Goal: Task Accomplishment & Management: Use online tool/utility

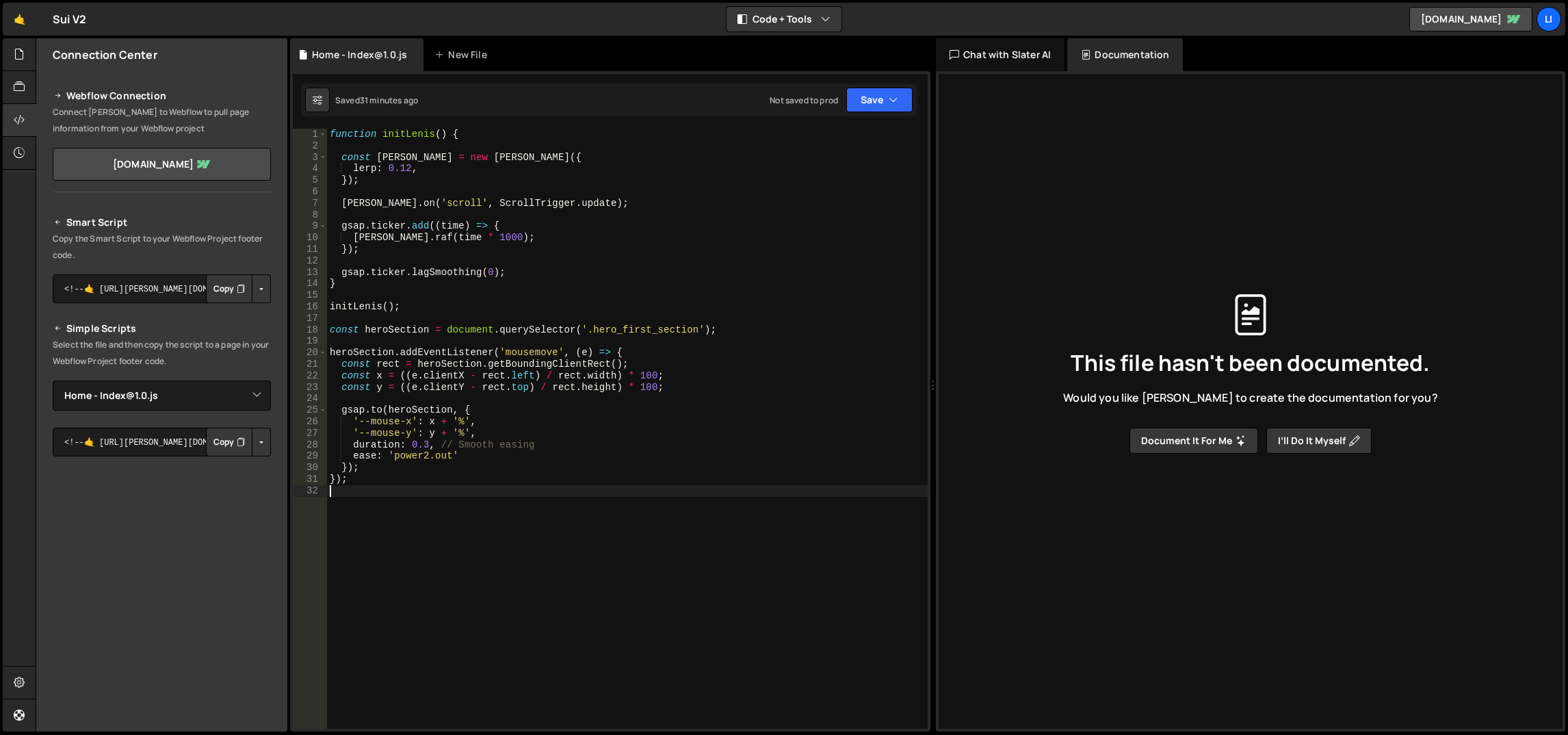
select select "48381"
click at [641, 370] on div "function initLenis ( ) { const lenis = new Lenis ({ lerp : 0.12 , }) ; lenis . …" at bounding box center [627, 440] width 601 height 624
click at [642, 391] on div "function initLenis ( ) { const lenis = new Lenis ({ lerp : 0.12 , }) ; lenis . …" at bounding box center [627, 440] width 601 height 624
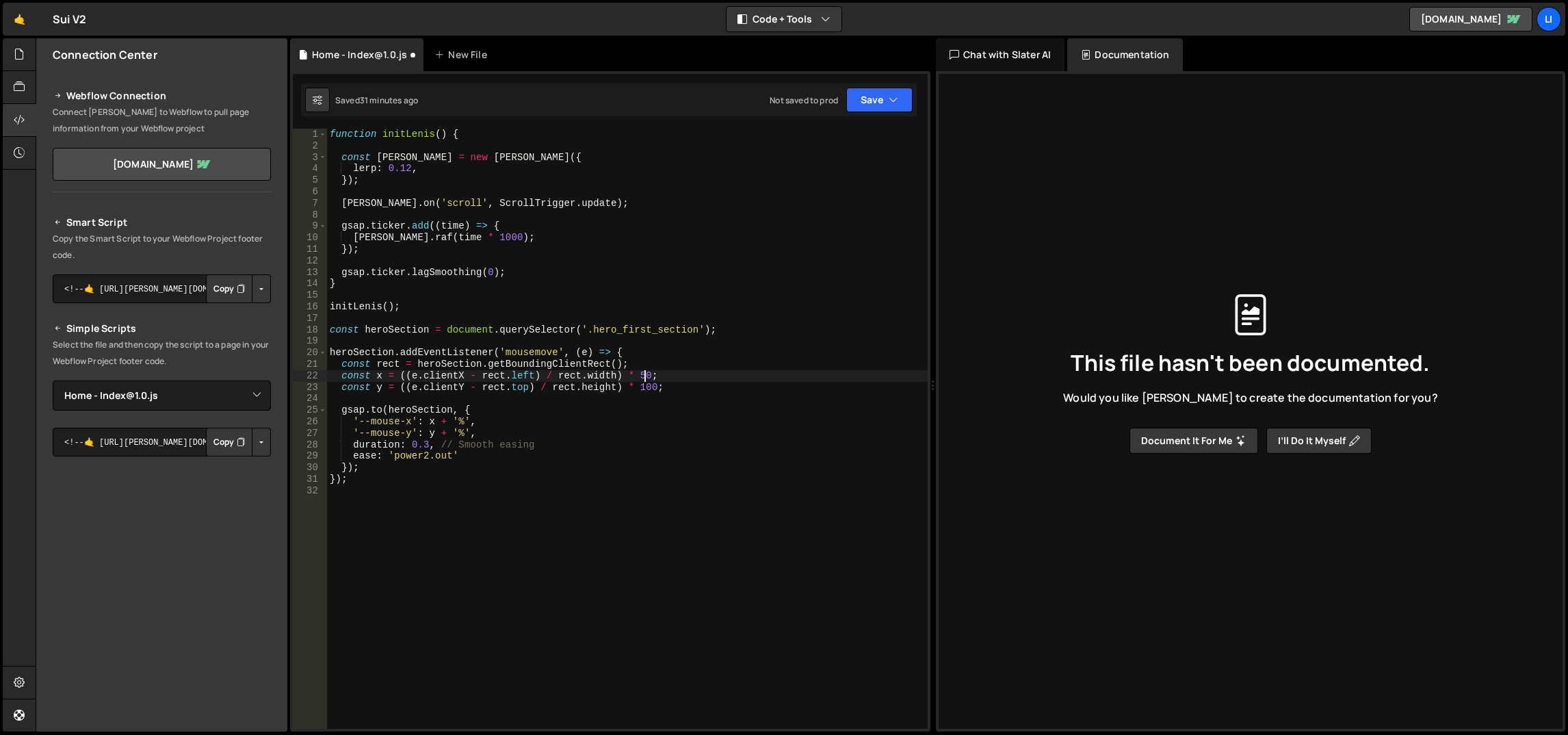
click at [642, 391] on div "function initLenis ( ) { const lenis = new Lenis ({ lerp : 0.12 , }) ; lenis . …" at bounding box center [627, 440] width 601 height 624
click at [638, 375] on div "function initLenis ( ) { const lenis = new Lenis ({ lerp : 0.12 , }) ; lenis . …" at bounding box center [627, 440] width 601 height 624
click at [713, 359] on div "function initLenis ( ) { const lenis = new Lenis ({ lerp : 0.12 , }) ; lenis . …" at bounding box center [627, 440] width 601 height 624
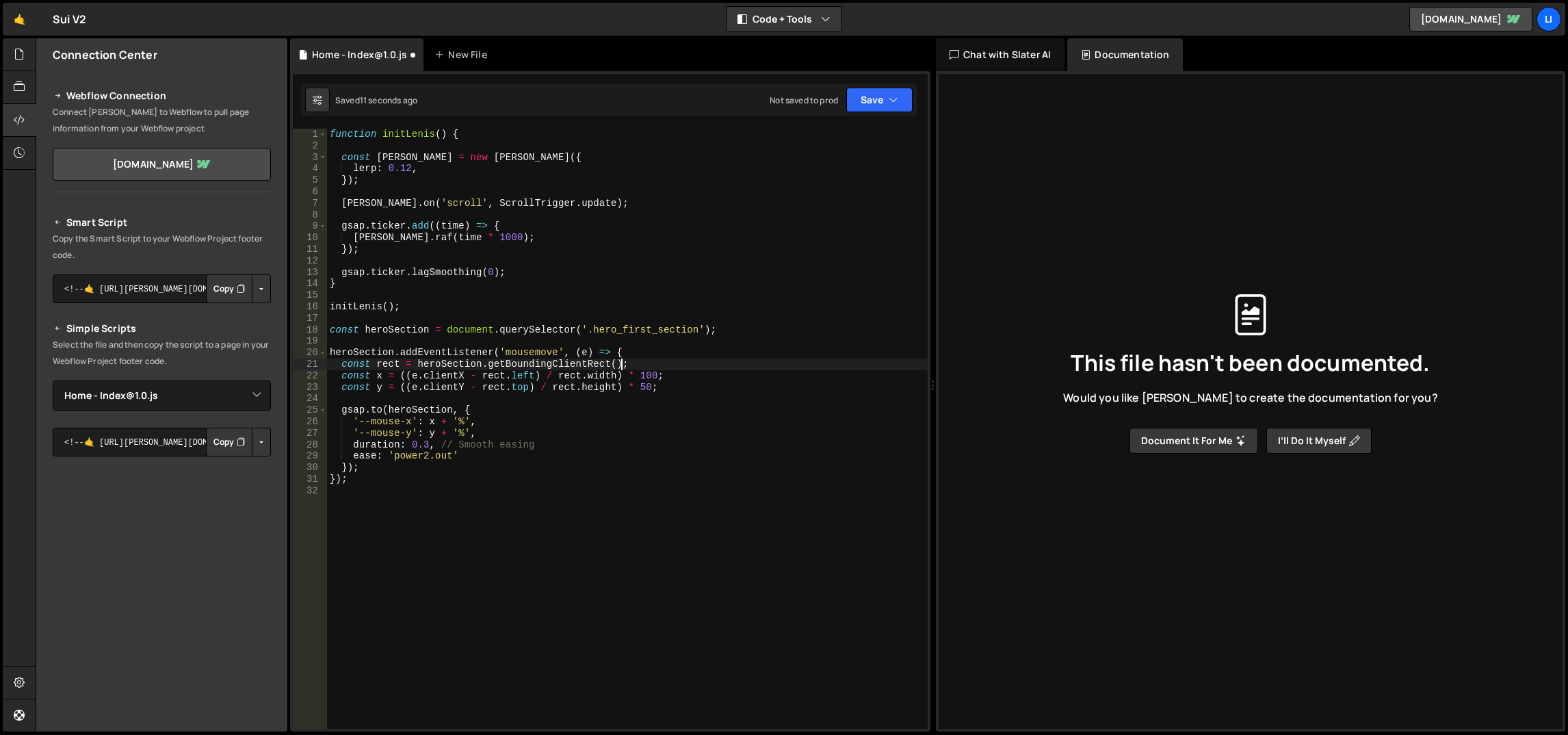
click at [633, 385] on div "function initLenis ( ) { const lenis = new Lenis ({ lerp : 0.12 , }) ; lenis . …" at bounding box center [627, 440] width 601 height 624
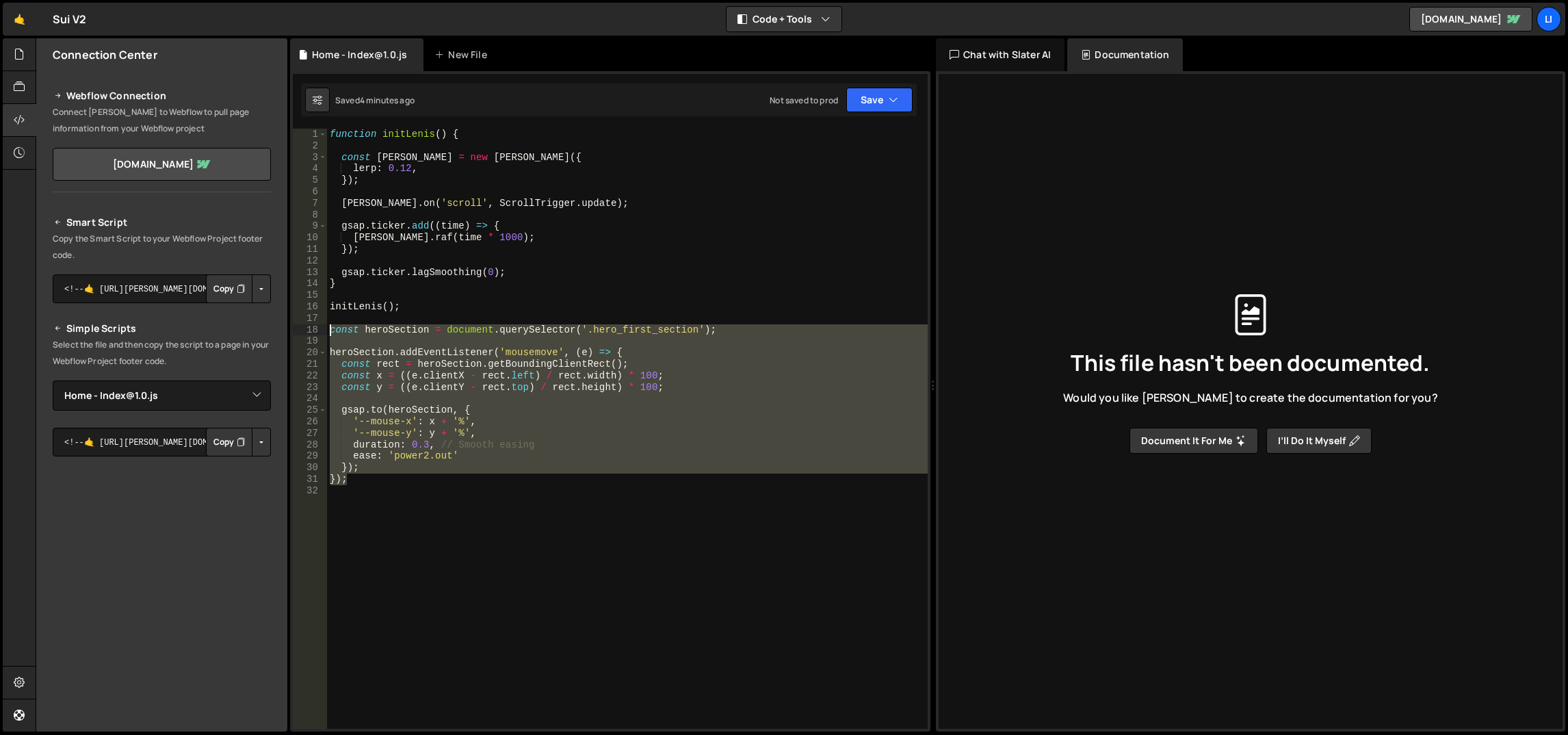
drag, startPoint x: 390, startPoint y: 471, endPoint x: 330, endPoint y: 330, distance: 153.2
click at [330, 330] on div "function initLenis ( ) { const lenis = new Lenis ({ lerp : 0.12 , }) ; lenis . …" at bounding box center [627, 440] width 601 height 624
paste textarea "});"
type textarea "});"
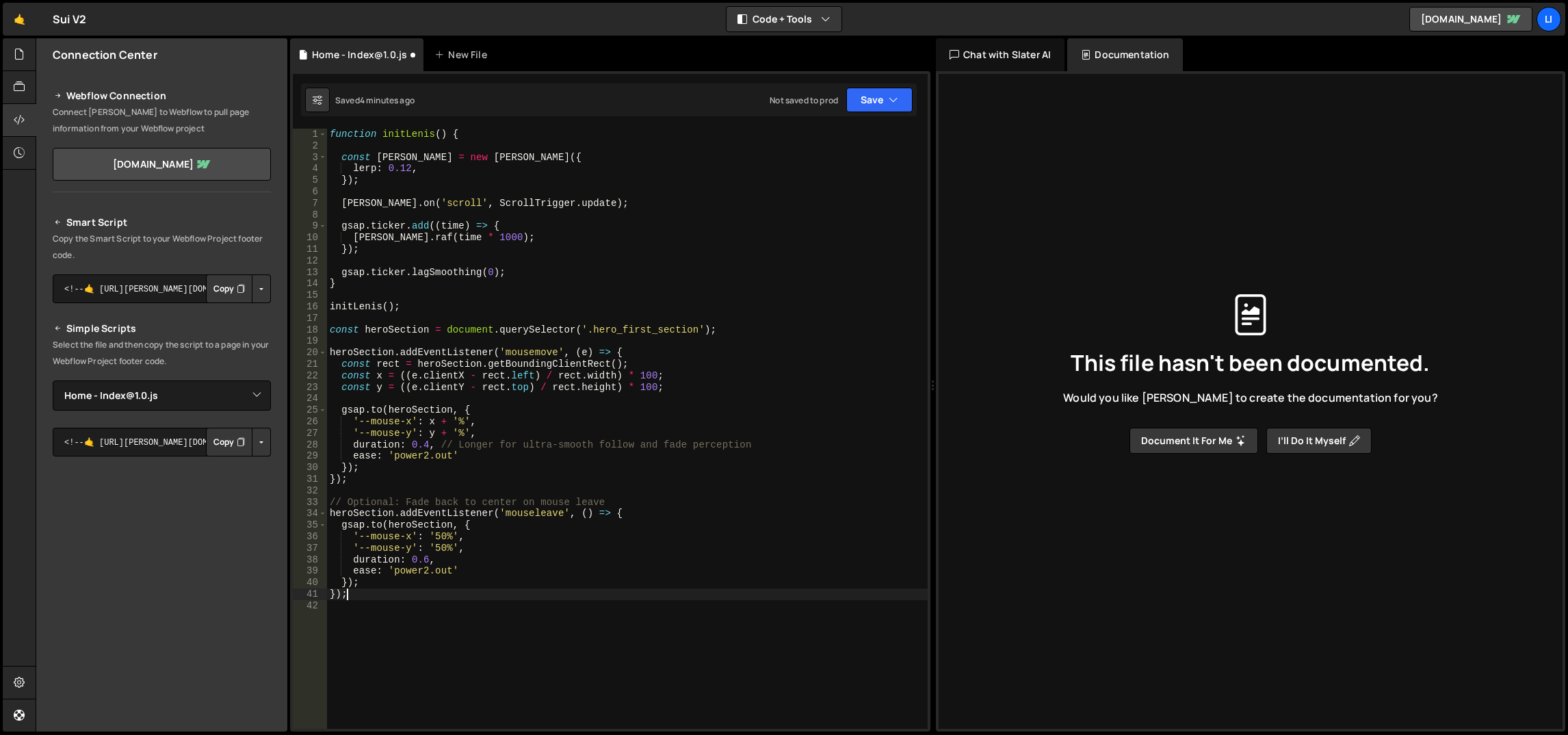
scroll to position [0, 0]
click at [495, 293] on div "function initLenis ( ) { const lenis = new Lenis ({ lerp : 0.12 , }) ; lenis . …" at bounding box center [627, 440] width 601 height 624
click at [649, 330] on div "function initLenis ( ) { const lenis = new Lenis ({ lerp : 0.12 , }) ; lenis . …" at bounding box center [627, 440] width 601 height 624
paste textarea "text-layers"
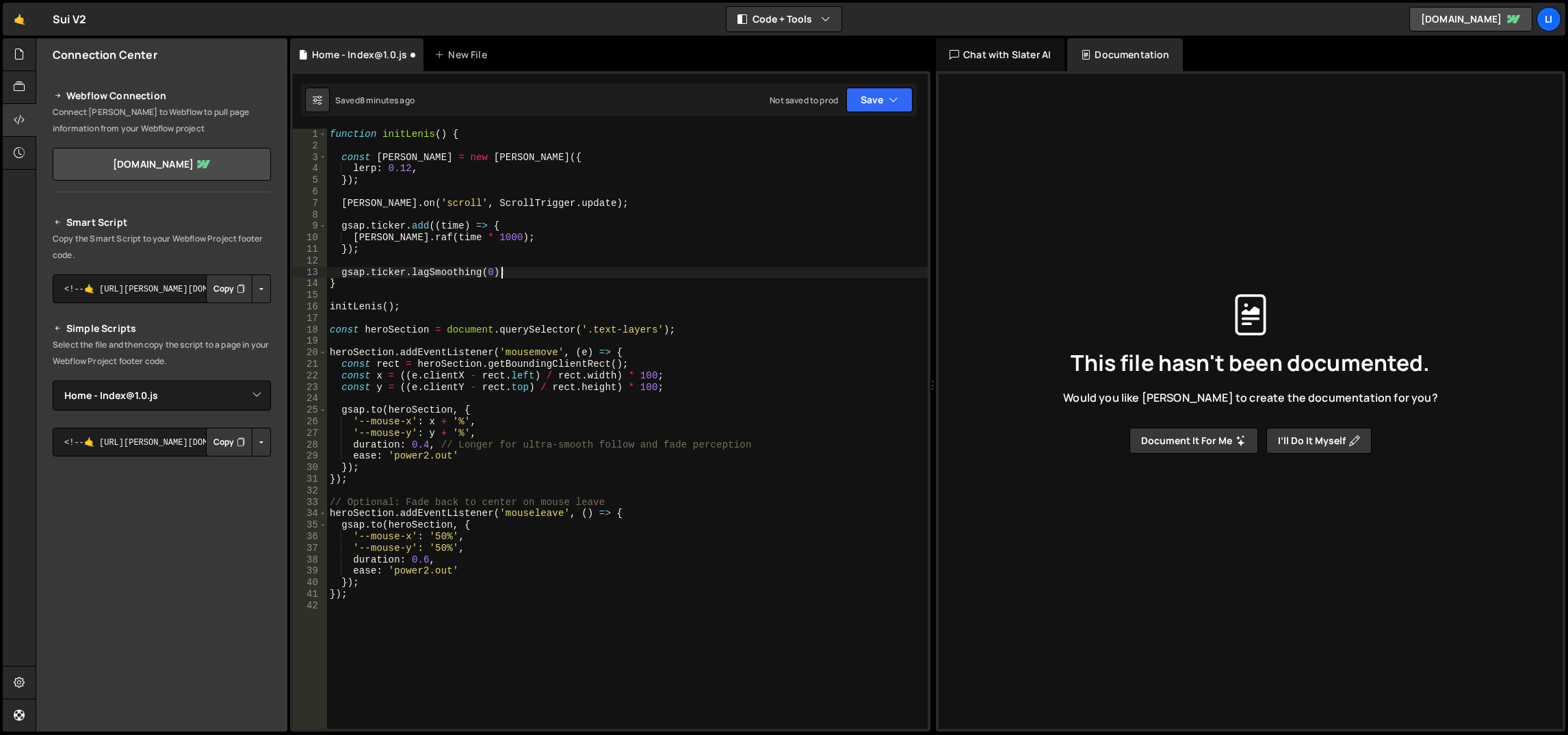
click at [643, 269] on div "function initLenis ( ) { const lenis = new Lenis ({ lerp : 0.12 , }) ; lenis . …" at bounding box center [627, 440] width 601 height 624
click at [427, 443] on div "function initLenis ( ) { const lenis = new Lenis ({ lerp : 0.12 , }) ; lenis . …" at bounding box center [627, 440] width 601 height 624
drag, startPoint x: 409, startPoint y: 557, endPoint x: 425, endPoint y: 557, distance: 16.0
click at [425, 557] on div "function initLenis ( ) { const lenis = new Lenis ({ lerp : 0.12 , }) ; lenis . …" at bounding box center [627, 440] width 601 height 624
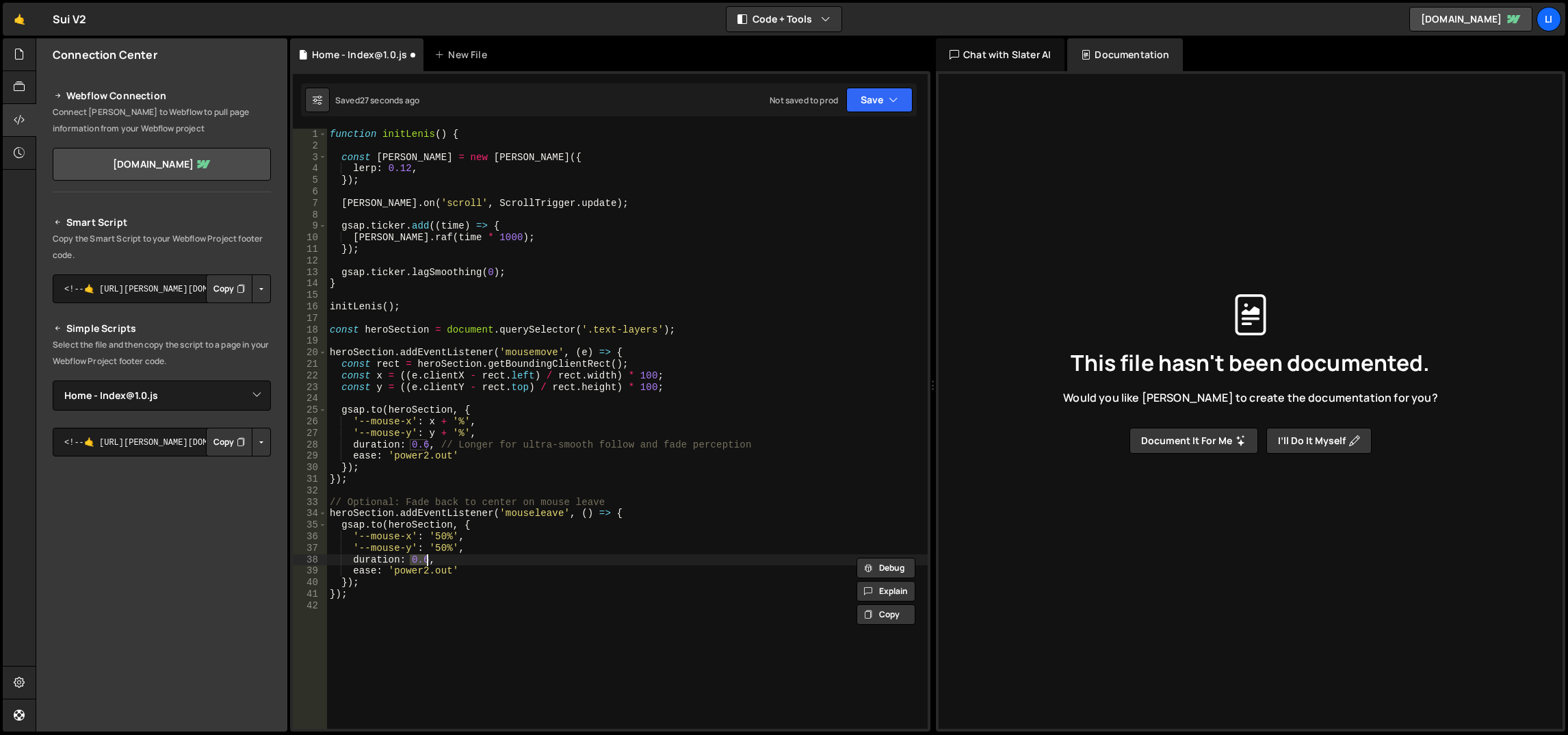
scroll to position [0, 6]
click at [444, 380] on div "function initLenis ( ) { const lenis = new Lenis ({ lerp : 0.12 , }) ; lenis . …" at bounding box center [627, 440] width 601 height 624
drag, startPoint x: 409, startPoint y: 444, endPoint x: 426, endPoint y: 445, distance: 17.0
click at [426, 445] on div "function initLenis ( ) { const lenis = new Lenis ({ lerp : 0.12 , }) ; lenis . …" at bounding box center [627, 440] width 601 height 624
click at [459, 557] on div "function initLenis ( ) { const lenis = new Lenis ({ lerp : 0.12 , }) ; lenis . …" at bounding box center [627, 440] width 601 height 624
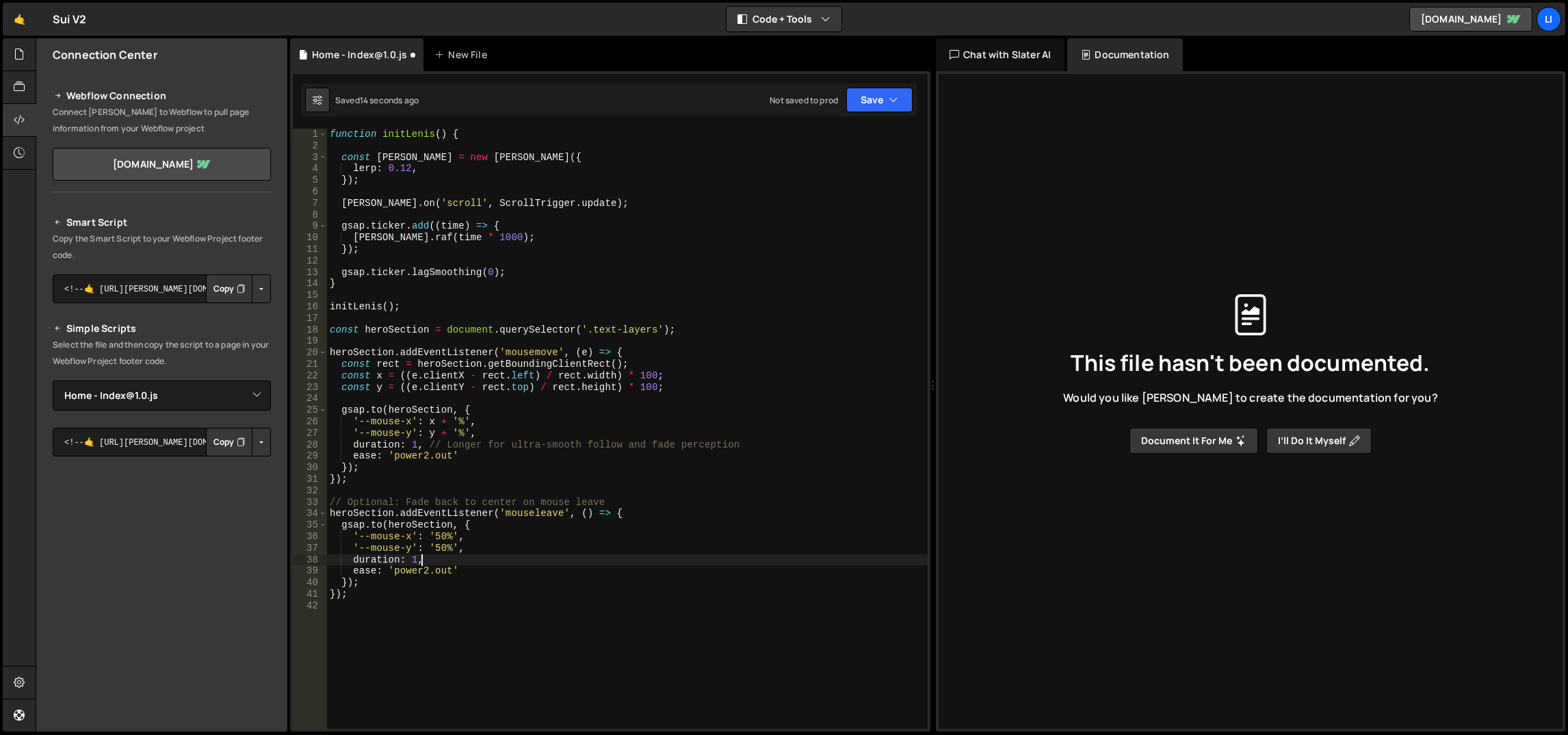
click at [415, 560] on div "function initLenis ( ) { const lenis = new Lenis ({ lerp : 0.12 , }) ; lenis . …" at bounding box center [627, 440] width 601 height 624
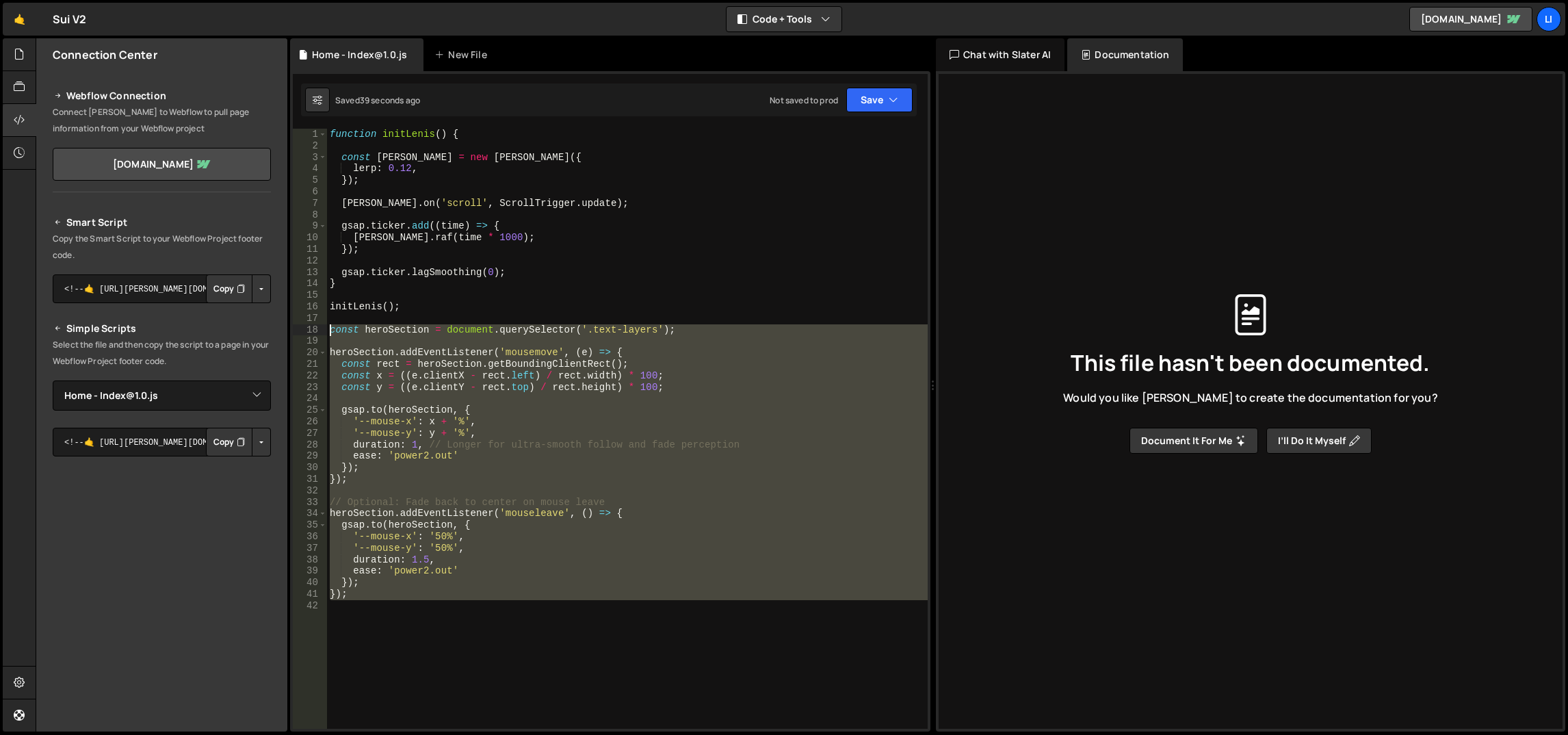
drag, startPoint x: 401, startPoint y: 607, endPoint x: 329, endPoint y: 331, distance: 285.2
click at [329, 331] on div "function initLenis ( ) { const lenis = new Lenis ({ lerp : 0.12 , }) ; lenis . …" at bounding box center [627, 440] width 601 height 624
paste textarea "});"
type textarea "});"
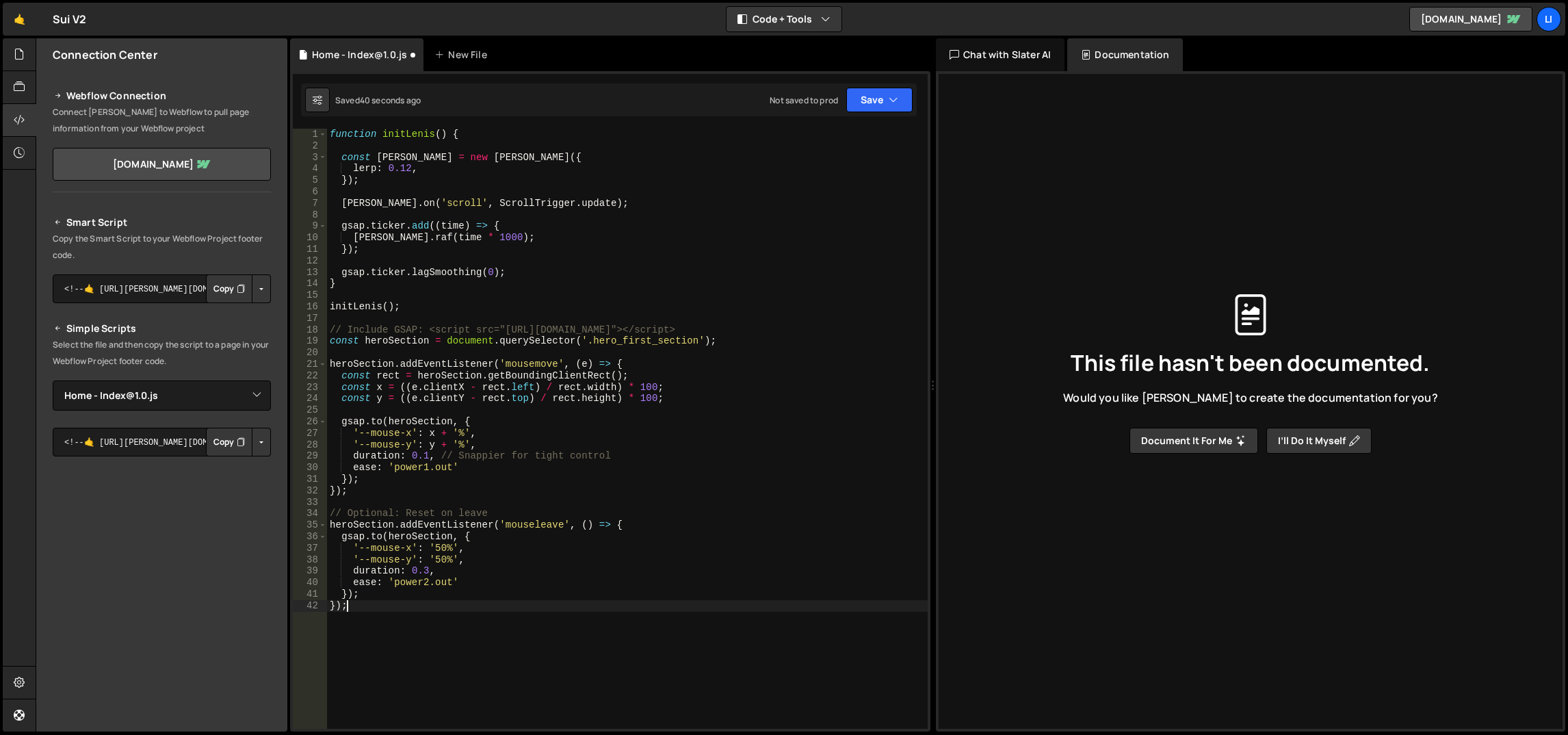
click at [479, 290] on div "function initLenis ( ) { const lenis = new Lenis ({ lerp : 0.12 , }) ; lenis . …" at bounding box center [627, 440] width 601 height 624
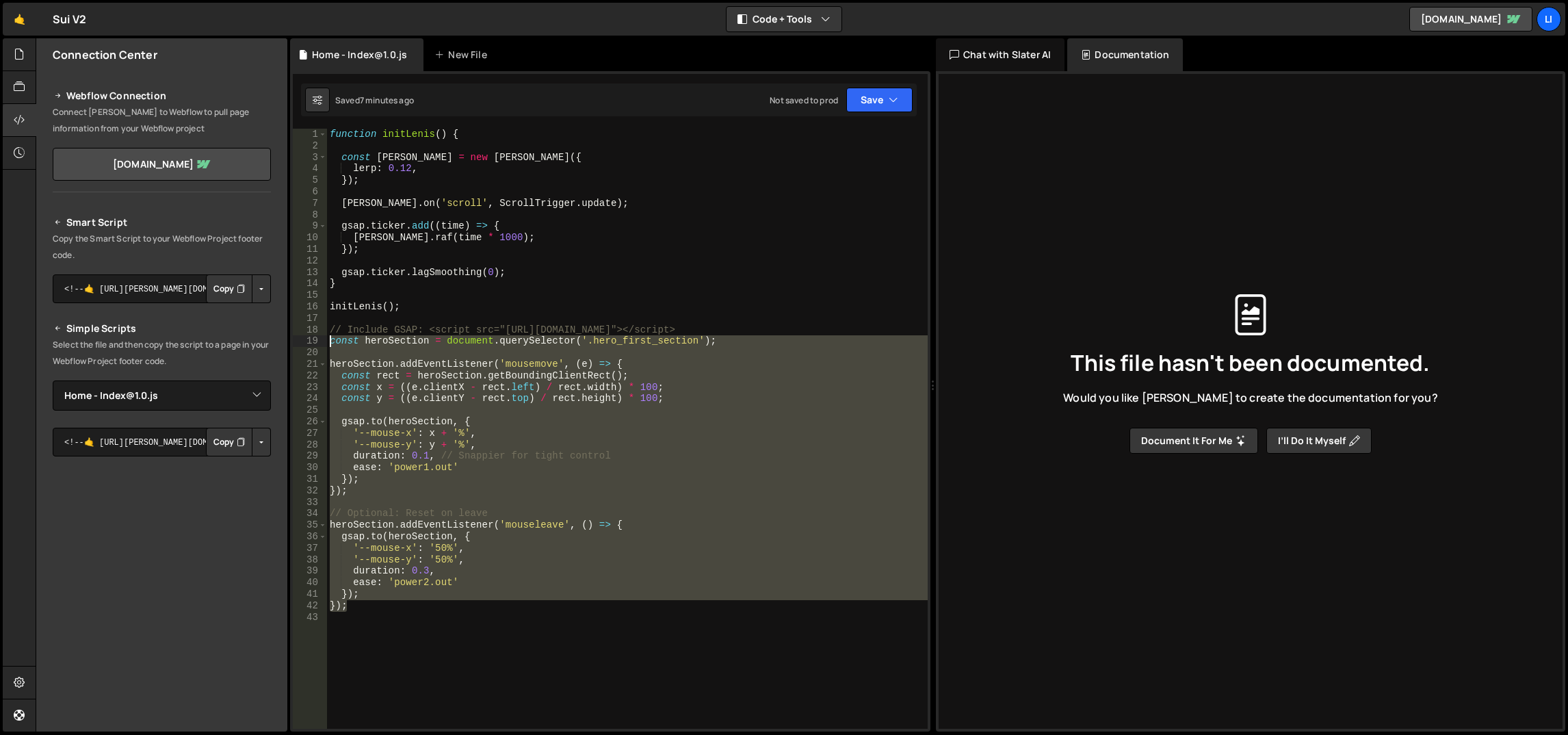
drag, startPoint x: 376, startPoint y: 609, endPoint x: 322, endPoint y: 330, distance: 284.2
click at [322, 330] on div "1 2 3 4 5 6 7 8 9 10 11 12 13 14 15 16 17 18 19 20 21 22 23 24 25 26 27 28 29 3…" at bounding box center [611, 428] width 635 height 600
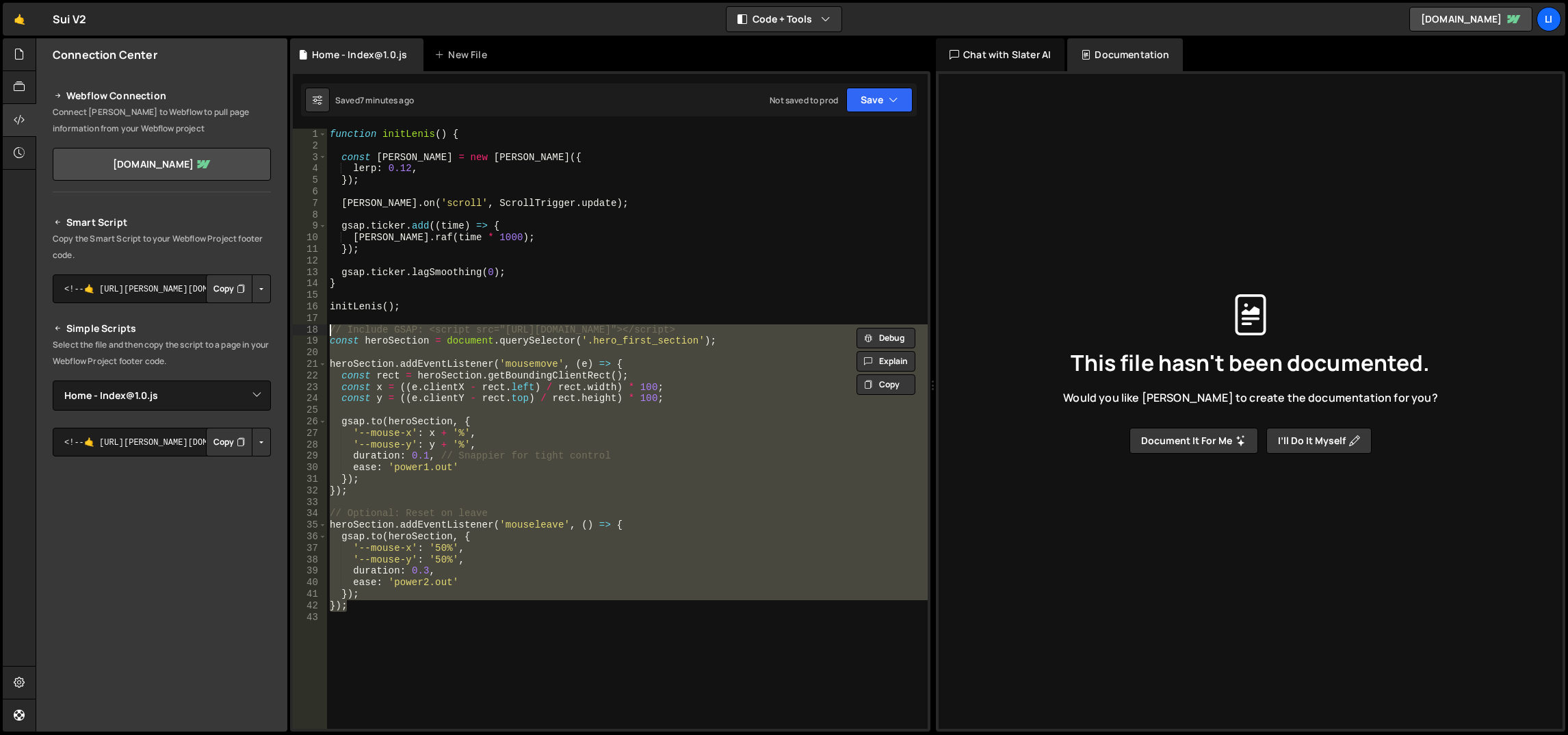
paste textarea "}"
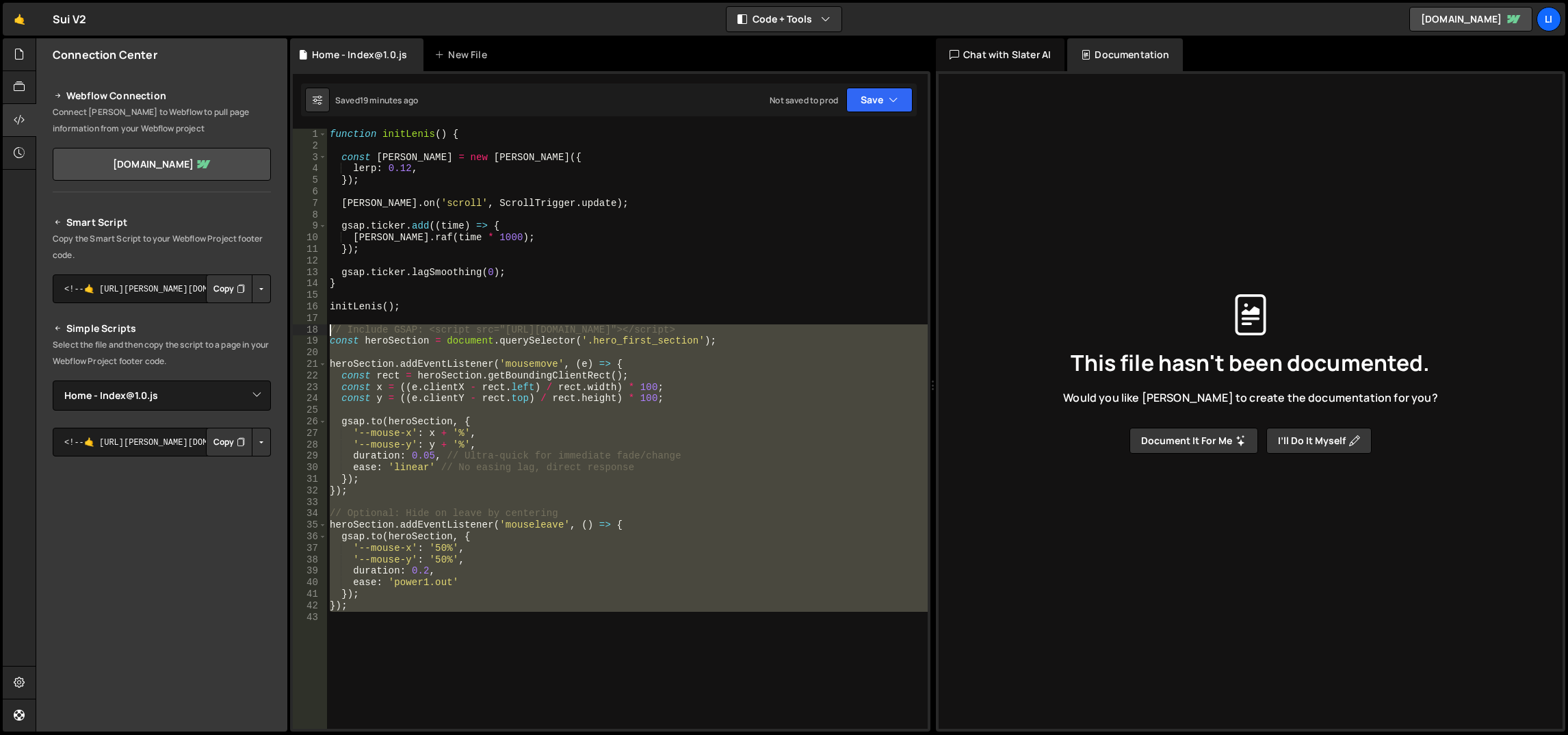
drag, startPoint x: 442, startPoint y: 611, endPoint x: 330, endPoint y: 330, distance: 302.5
click at [330, 330] on div "function initLenis ( ) { const lenis = new Lenis ({ lerp : 0.12 , }) ; lenis . …" at bounding box center [627, 440] width 601 height 624
paste textarea "}"
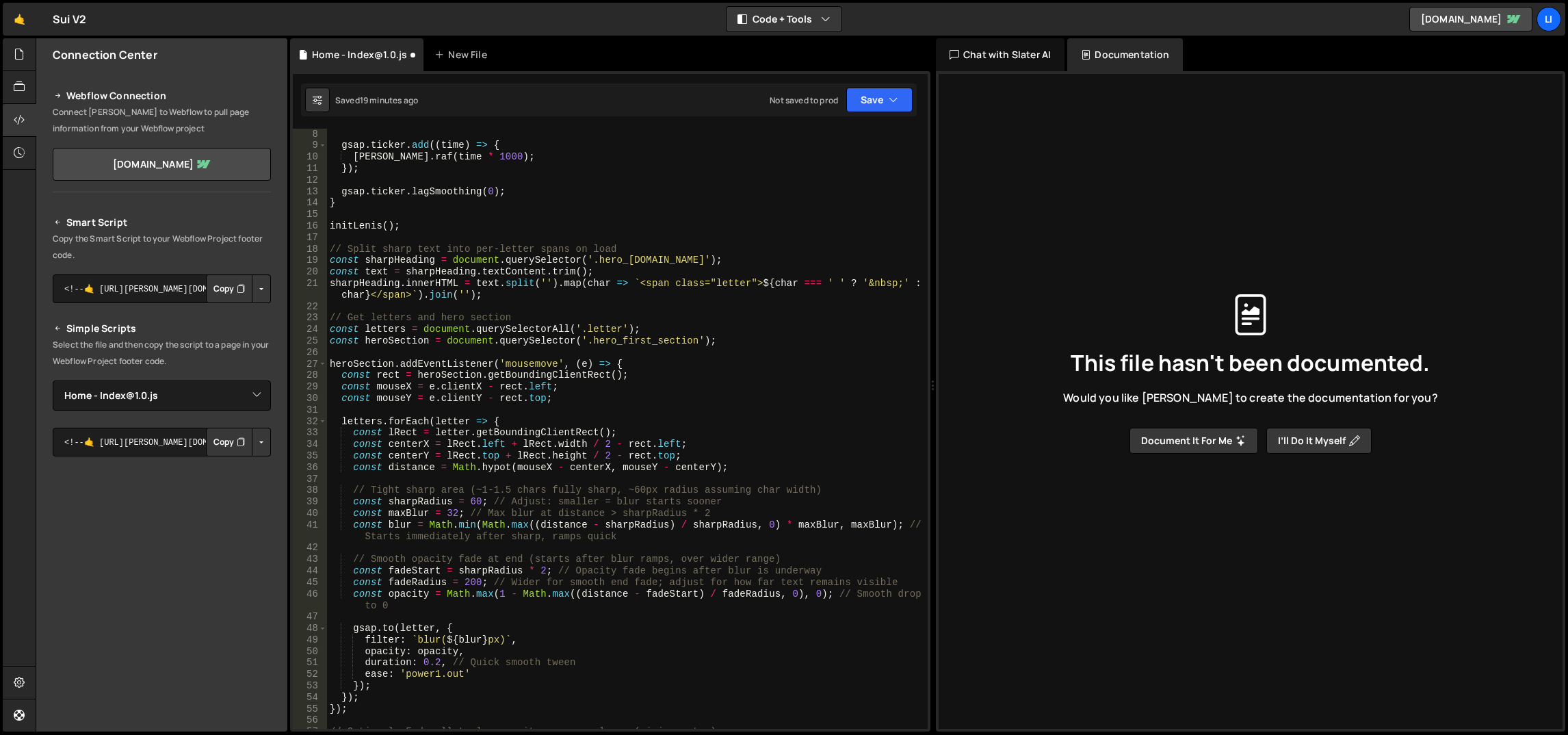
scroll to position [19, 0]
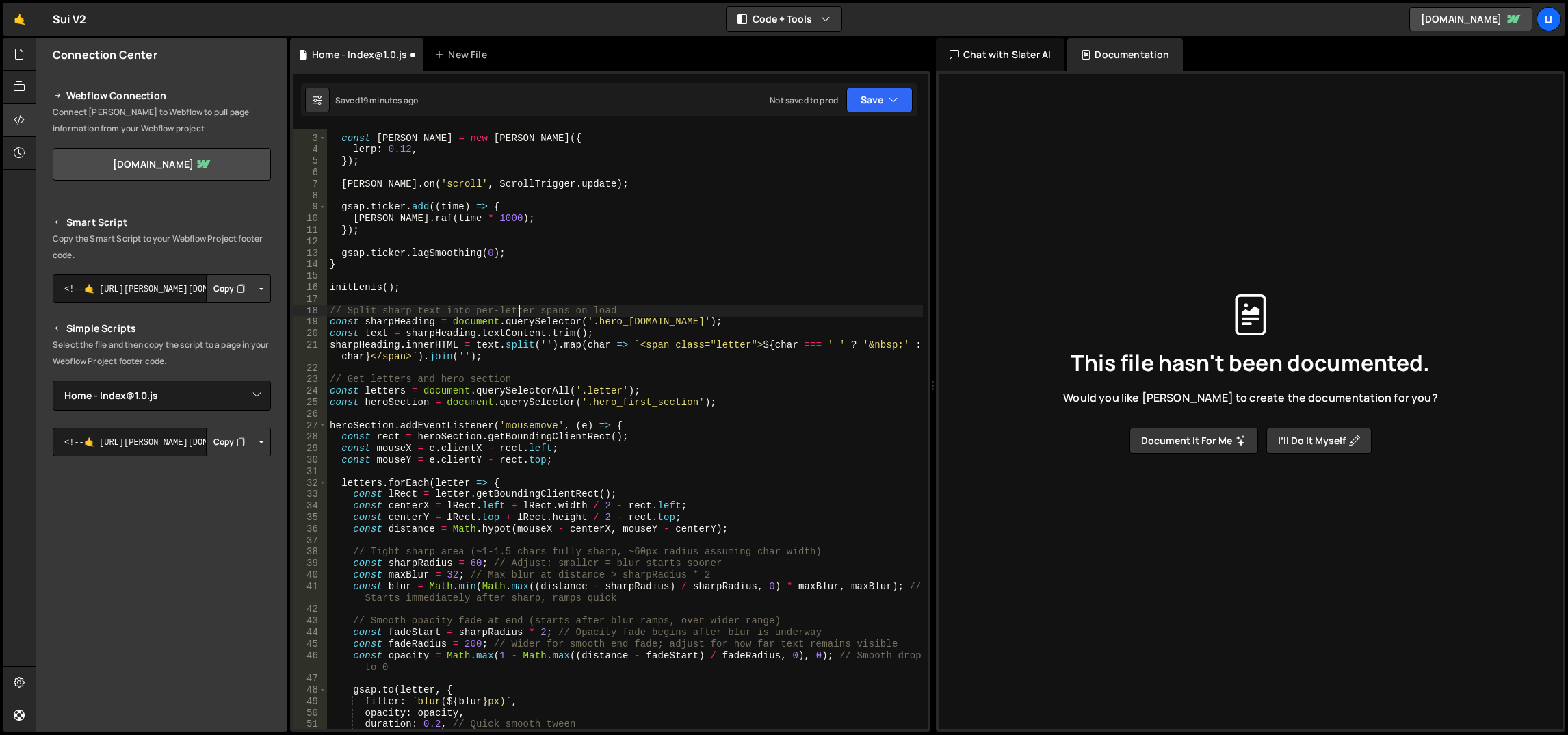
click at [518, 309] on div "const lenis = new Lenis ({ lerp : 0.12 , }) ; lenis . on ( 'scroll' , ScrollTri…" at bounding box center [625, 433] width 596 height 624
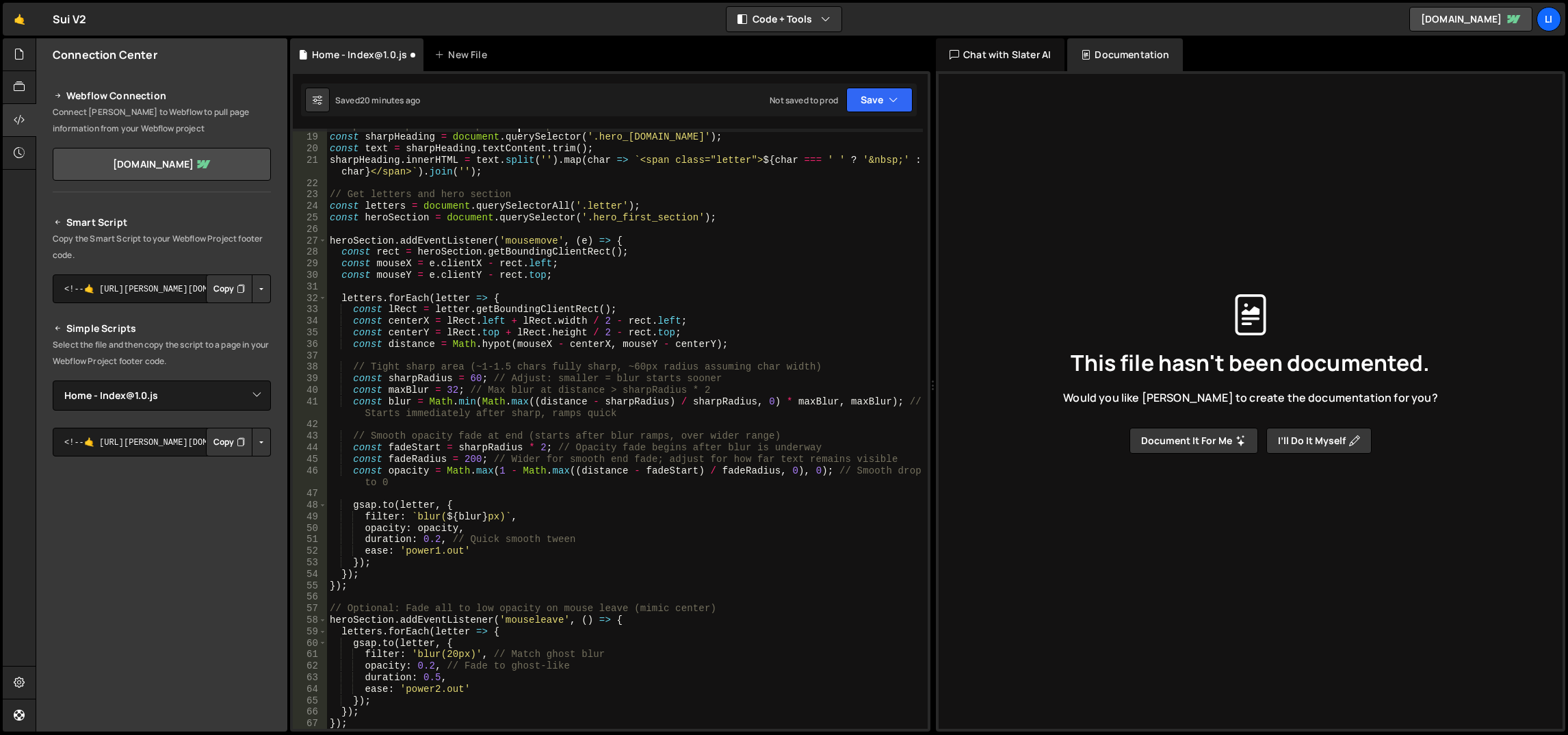
click at [496, 388] on div "// Split sharp text into per-letter spans on load const sharpHeading = document…" at bounding box center [625, 432] width 596 height 624
type textarea "const sharpRadius = 60; // Adjust: smaller = blur starts sooner"
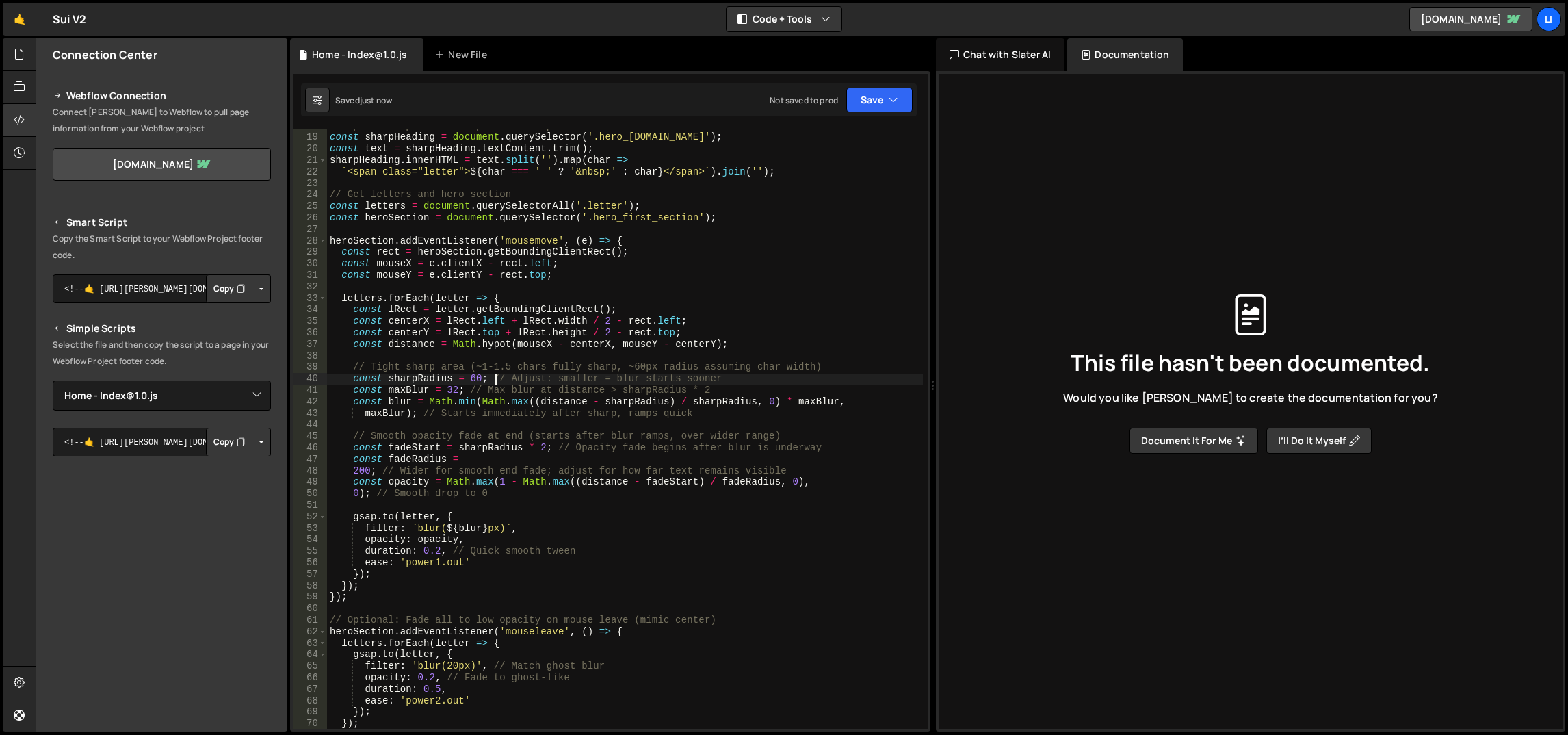
scroll to position [19, 0]
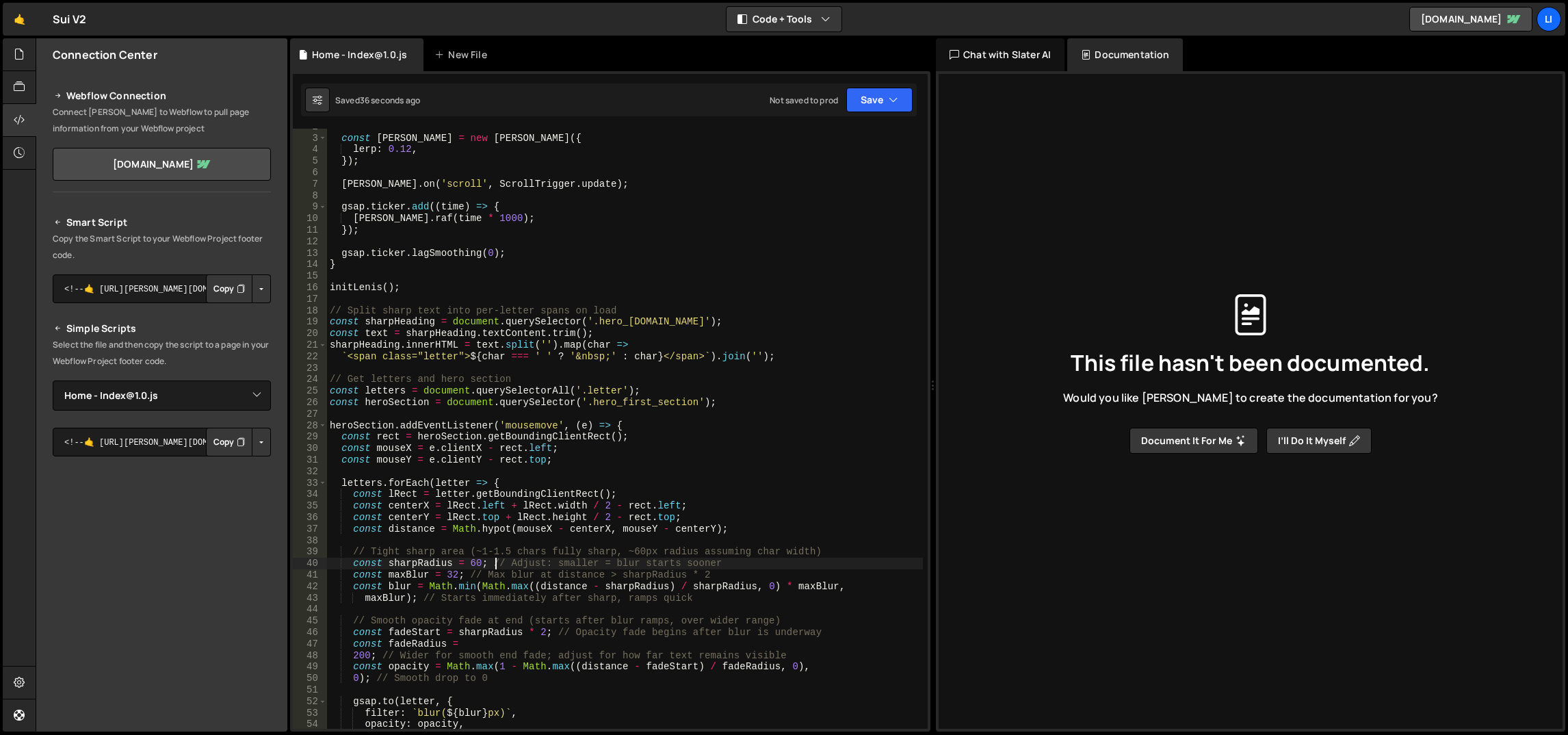
click at [412, 244] on div "const lenis = new Lenis ({ lerp : 0.12 , }) ; lenis . on ( 'scroll' , ScrollTri…" at bounding box center [625, 433] width 596 height 624
type textarea "});"
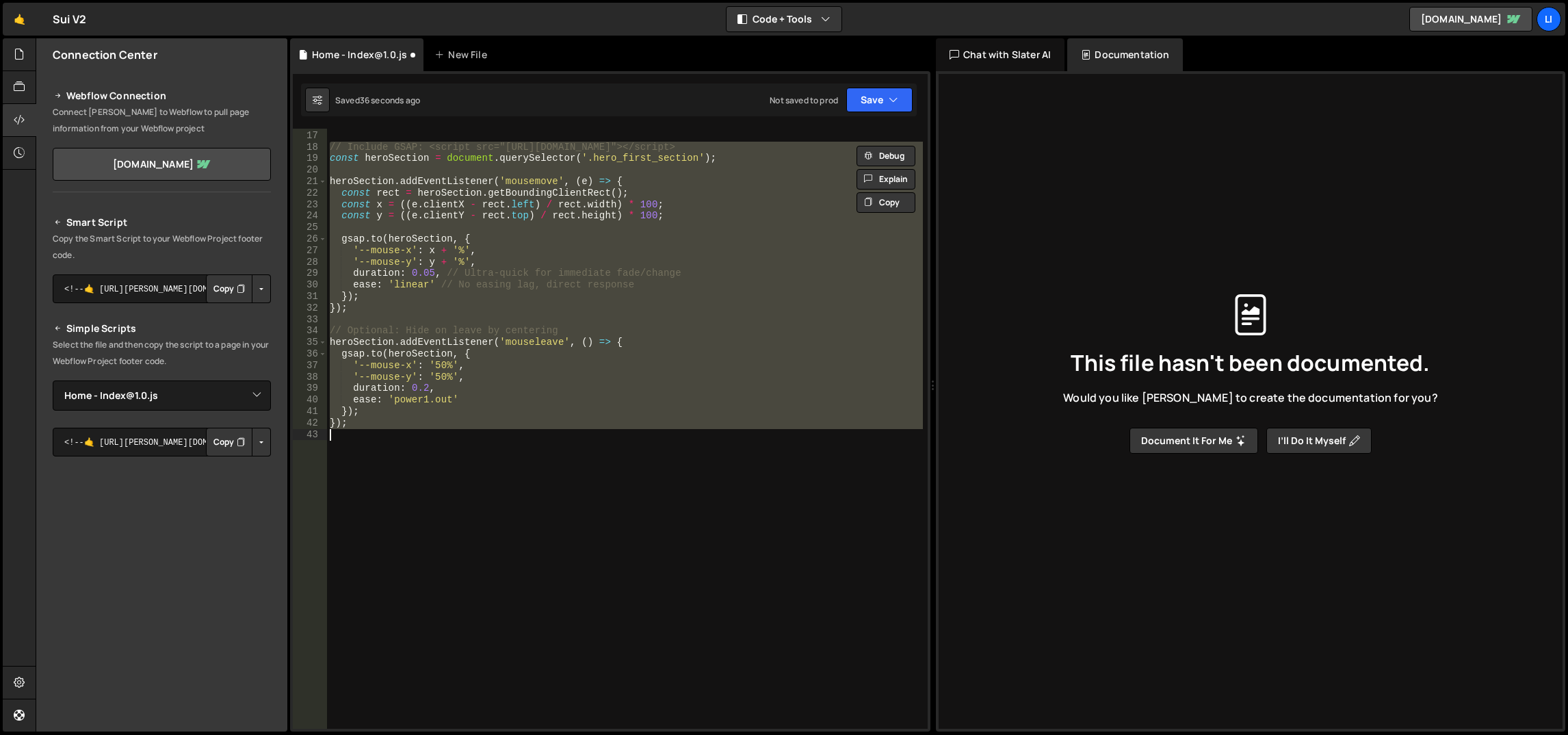
scroll to position [182, 0]
drag, startPoint x: 397, startPoint y: 438, endPoint x: 318, endPoint y: 144, distance: 304.4
click at [318, 144] on div "16 17 18 19 20 21 22 23 24 25 26 27 28 29 30 31 32 33 34 35 36 37 38 39 40 41 4…" at bounding box center [611, 428] width 635 height 600
type textarea "// Include GSAP: <script src="https://cdnjs.cloudflare.com/ajax/libs/gsap/3.12.…"
click at [492, 453] on div "initLenis ( ) ; // Include GSAP: <script src="https://cdnjs.cloudflare.com/ajax…" at bounding box center [624, 428] width 596 height 600
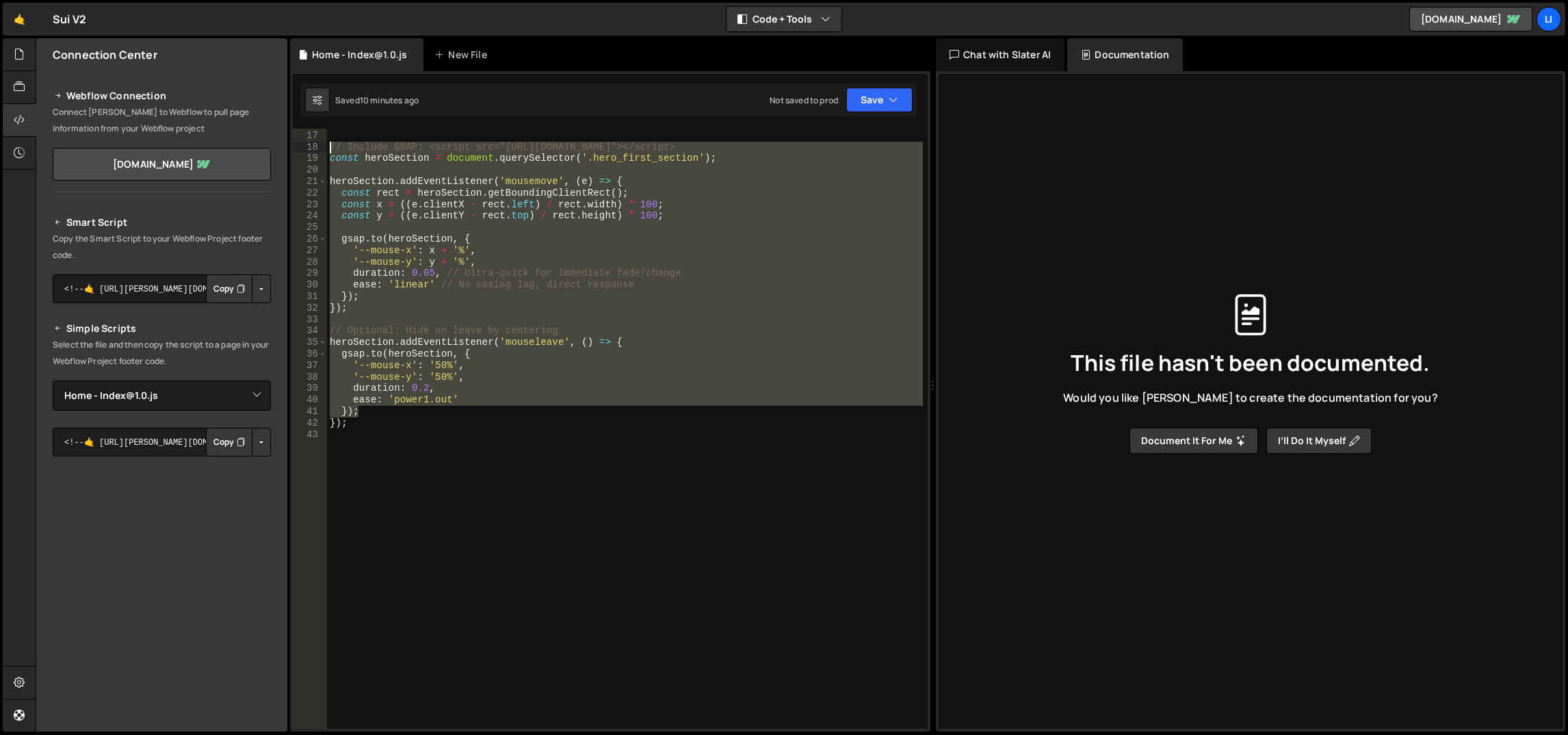
drag, startPoint x: 455, startPoint y: 417, endPoint x: 326, endPoint y: 143, distance: 302.8
click at [326, 143] on div "16 17 18 19 20 21 22 23 24 25 26 27 28 29 30 31 32 33 34 35 36 37 38 39 40 41 4…" at bounding box center [611, 428] width 635 height 600
paste textarea "}"
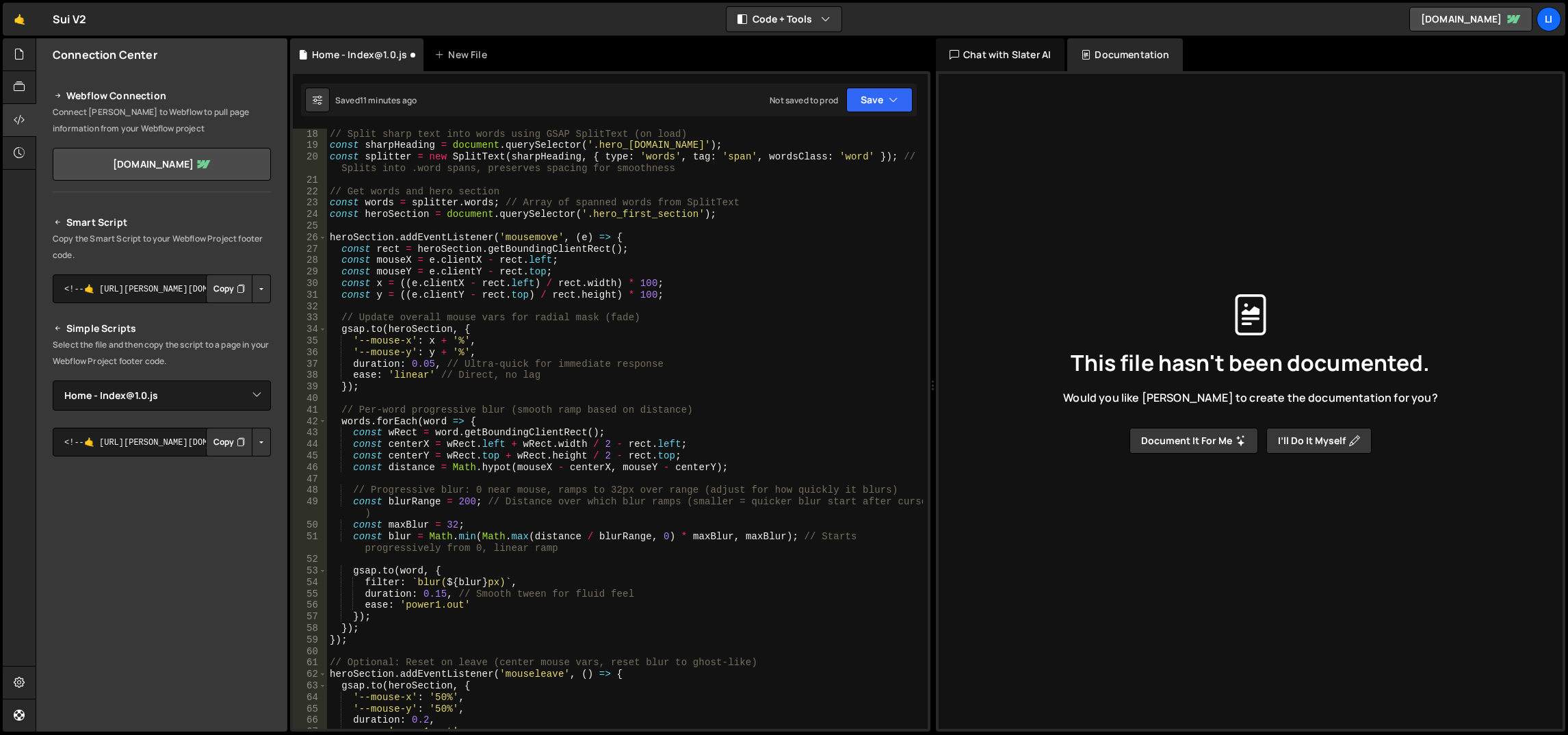
scroll to position [133, 0]
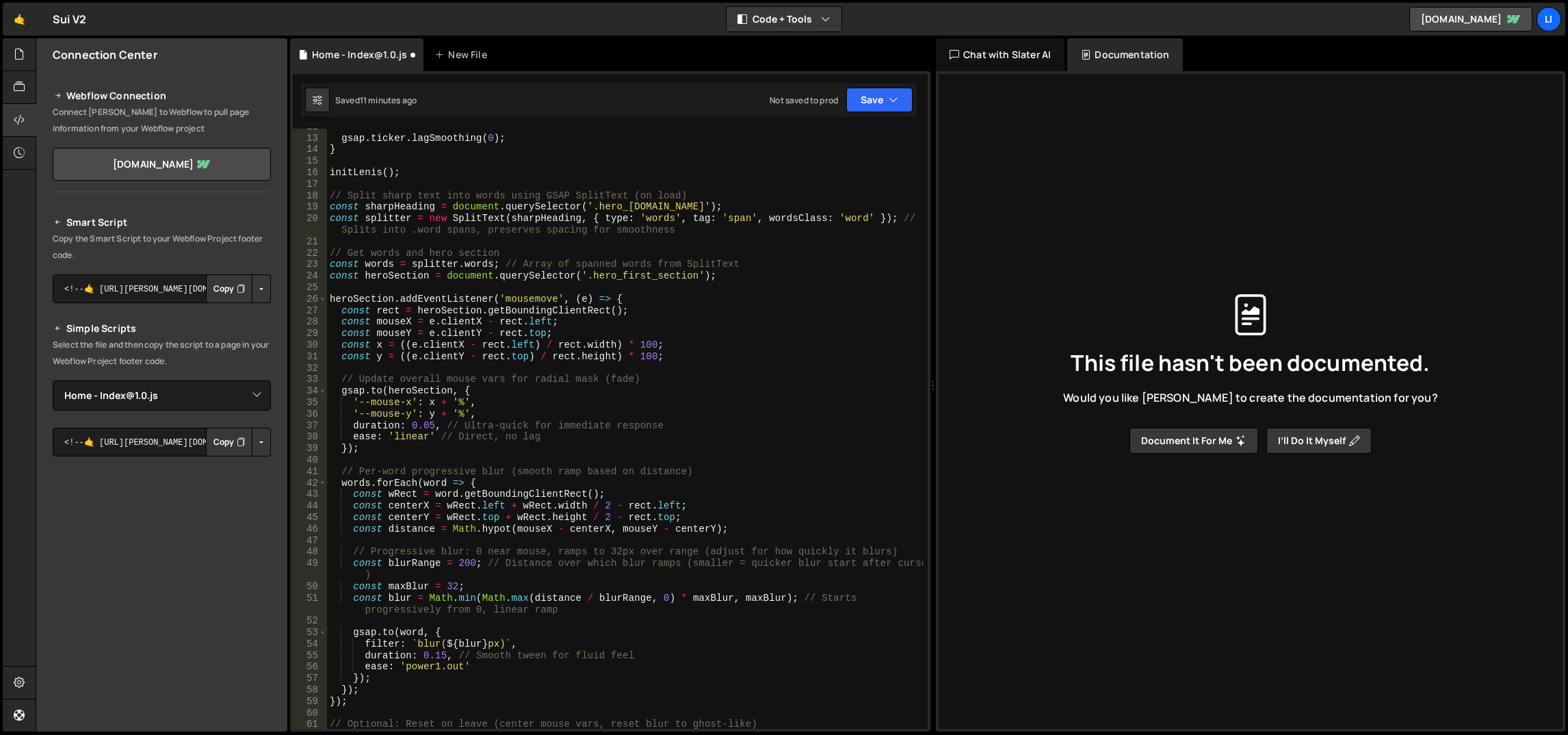
click at [734, 336] on div "gsap . ticker . lagSmoothing ( 0 ) ; } initLenis ( ) ; // Split sharp text into…" at bounding box center [625, 433] width 596 height 624
click at [459, 219] on div "gsap . ticker . lagSmoothing ( 0 ) ; } initLenis ( ) ; // Split sharp text into…" at bounding box center [625, 433] width 596 height 624
click at [534, 255] on div "gsap . ticker . lagSmoothing ( 0 ) ; } initLenis ( ) ; // Split sharp text into…" at bounding box center [625, 433] width 596 height 624
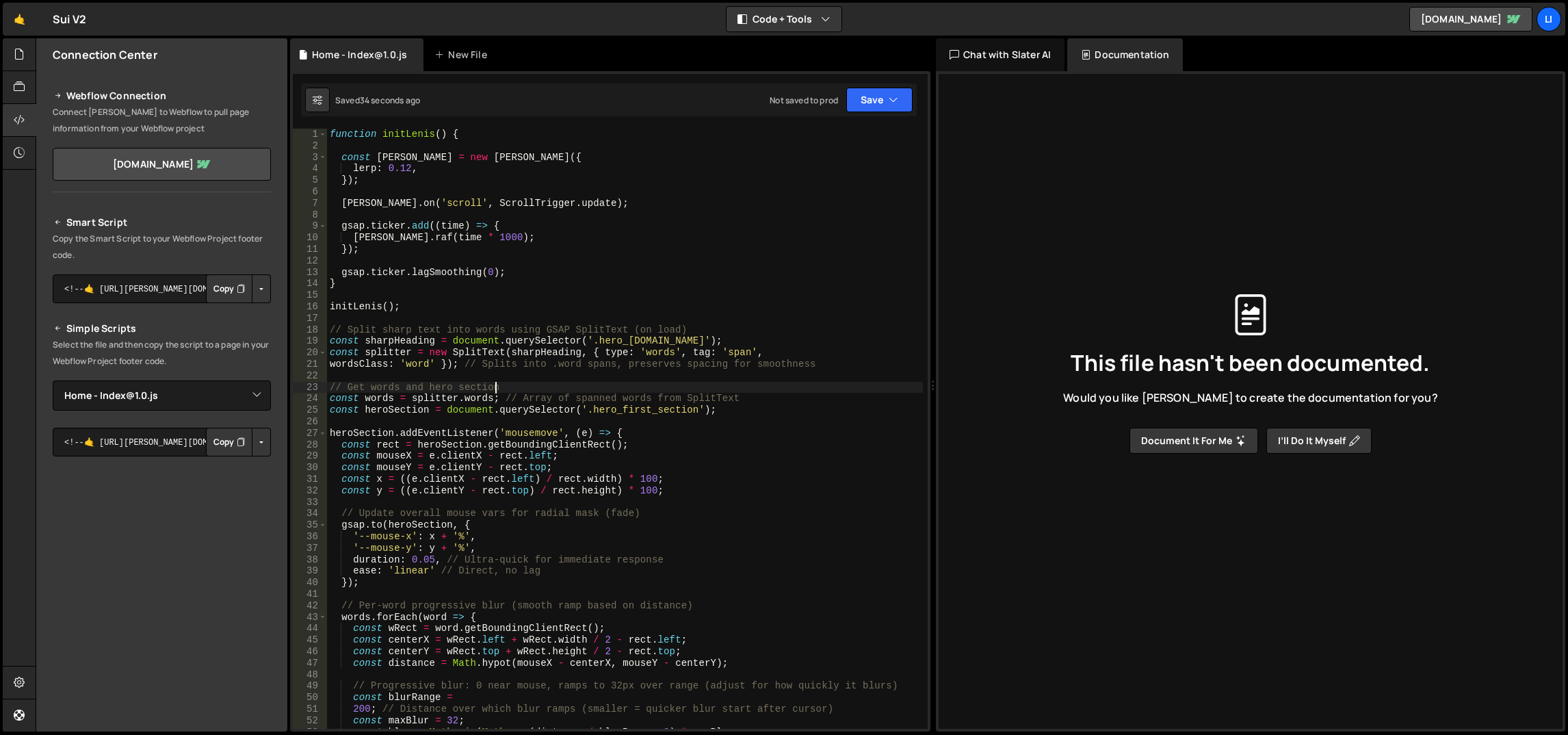
click at [331, 133] on div "function initLenis ( ) { const lenis = new Lenis ({ lerp : 0.12 , }) ; lenis . …" at bounding box center [625, 440] width 596 height 624
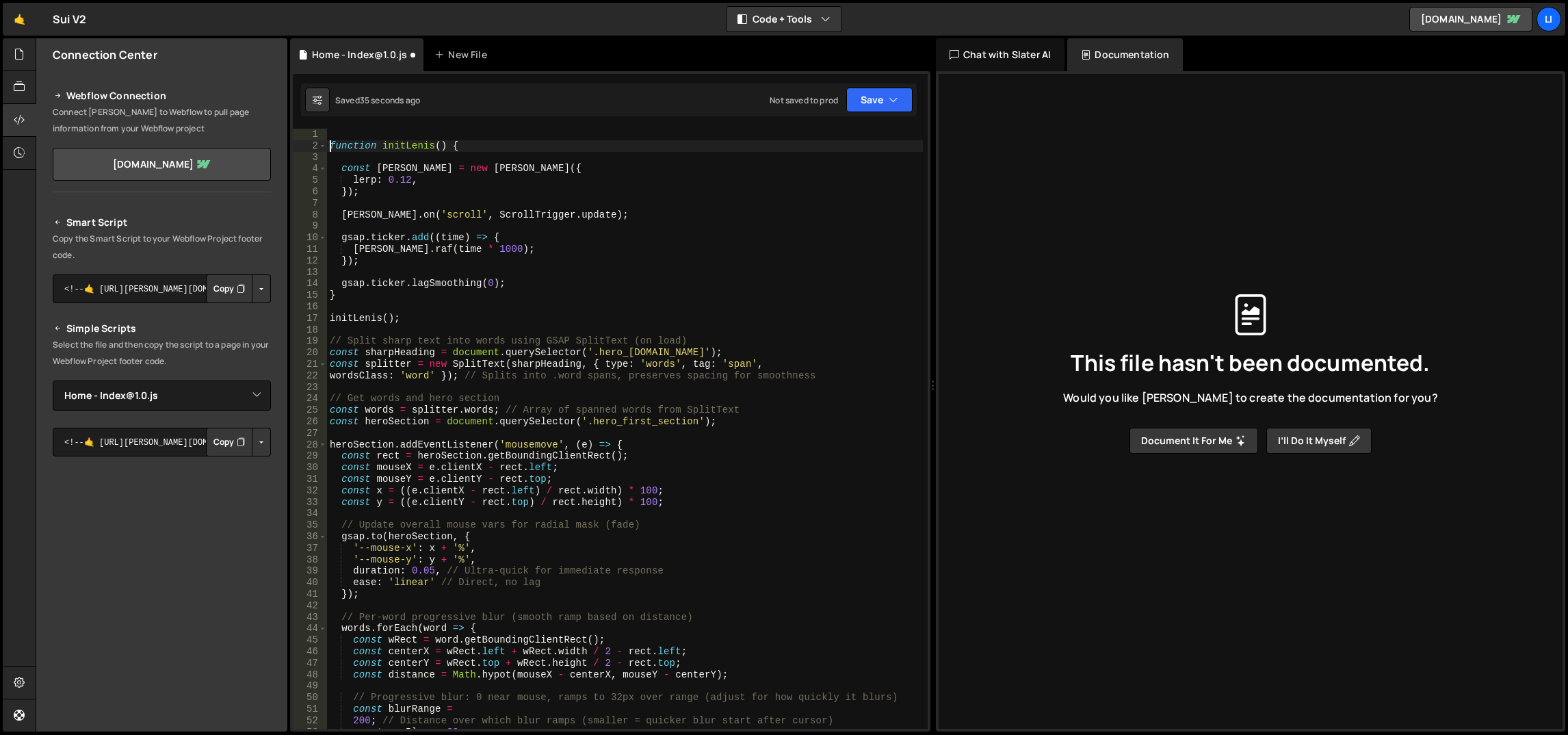
type textarea "function initLenis() {"
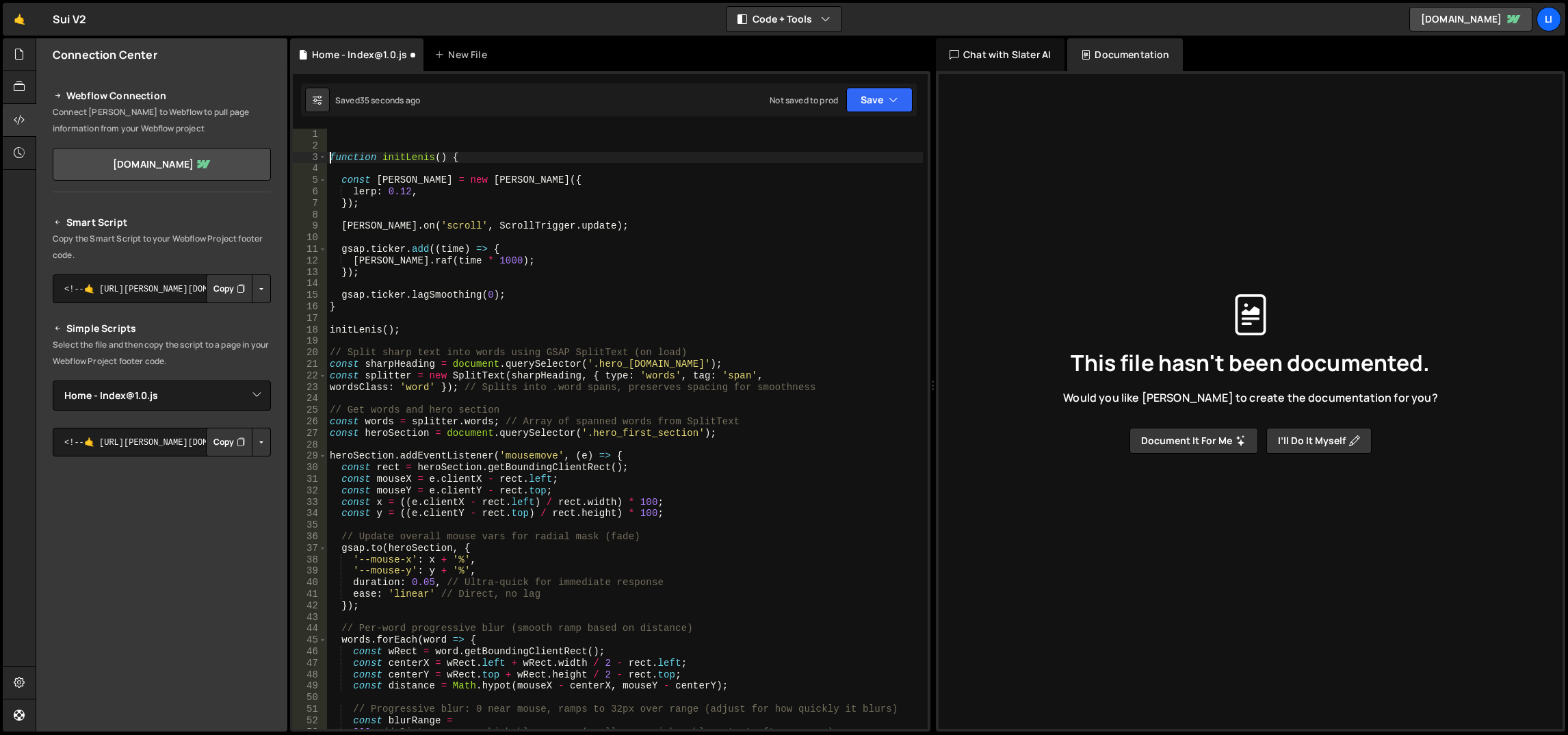
scroll to position [0, 0]
paste textarea "gsap.registerPlugin(SplitText)"
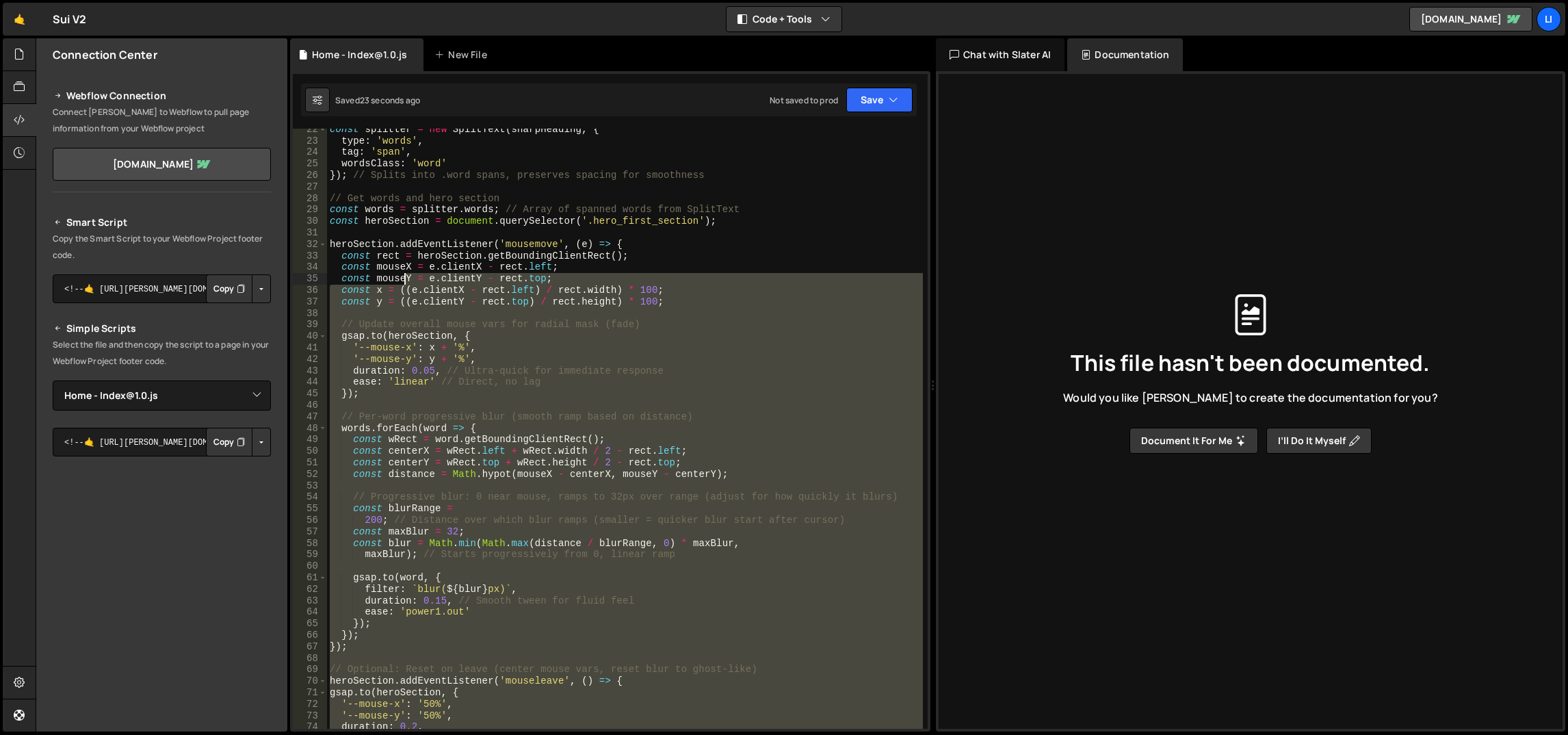
scroll to position [185, 0]
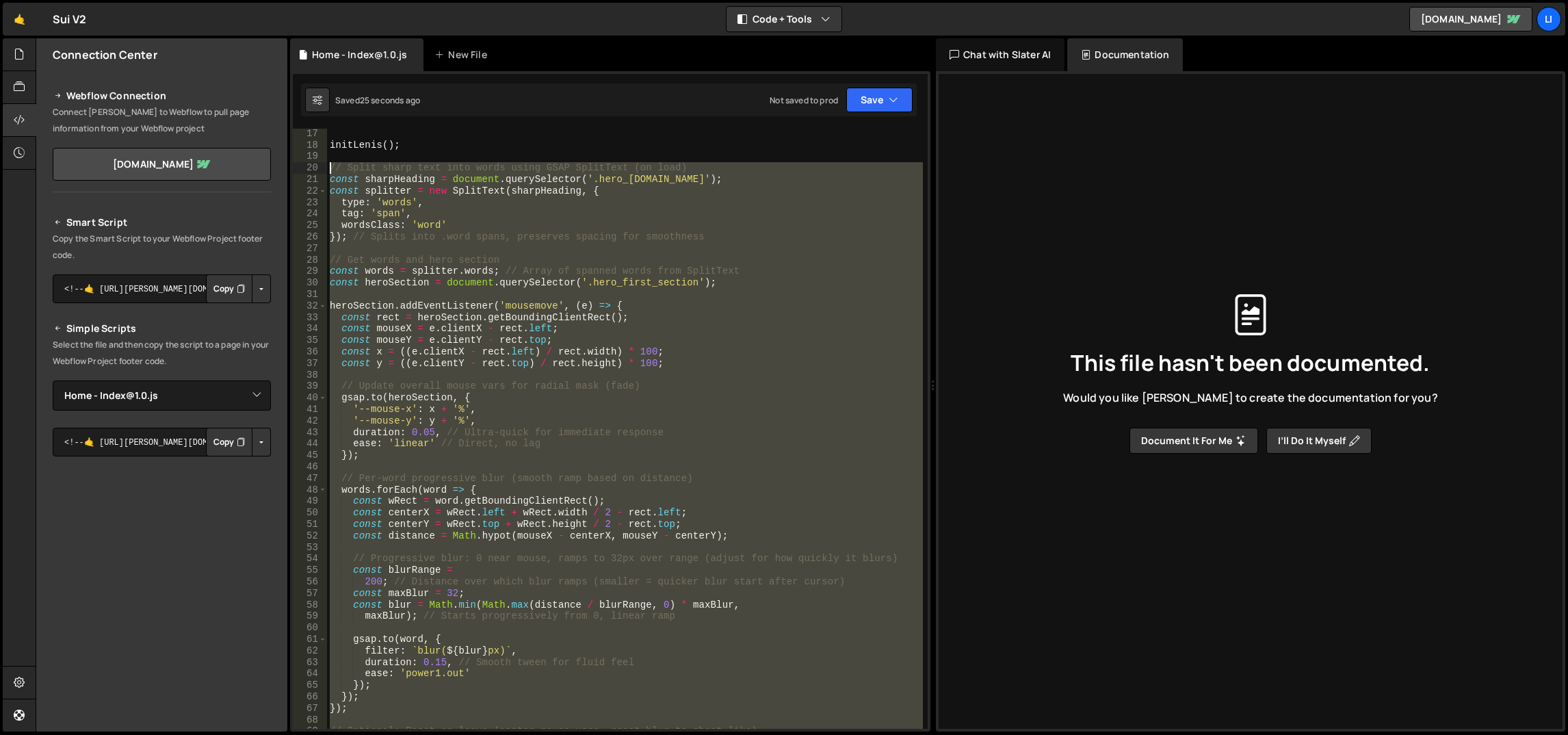
drag, startPoint x: 457, startPoint y: 589, endPoint x: 329, endPoint y: 166, distance: 441.9
click at [329, 166] on div "initLenis ( ) ; // Split sharp text into words using GSAP SplitText (on load) c…" at bounding box center [625, 440] width 596 height 624
paste textarea "}"
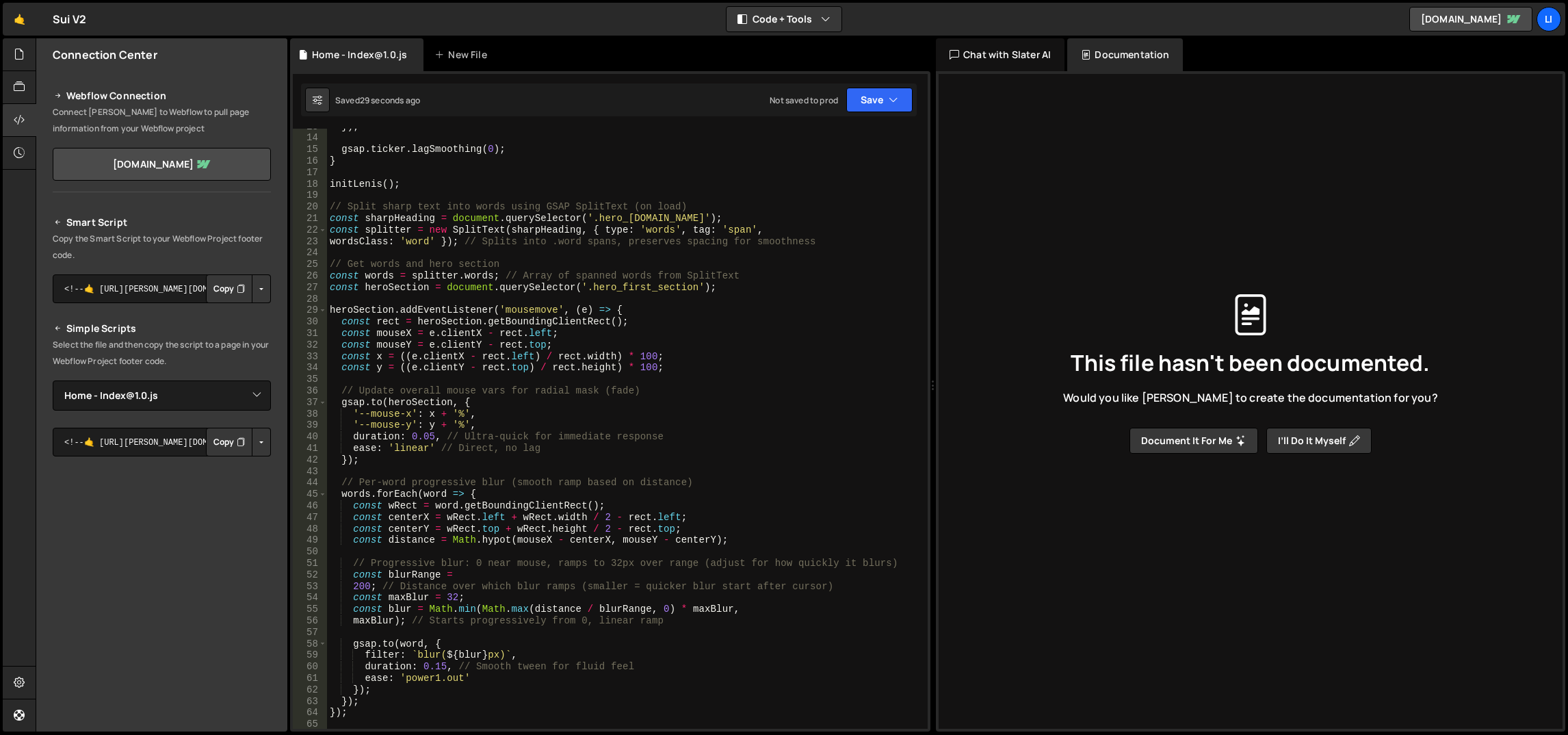
scroll to position [145, 0]
drag, startPoint x: 836, startPoint y: 243, endPoint x: 841, endPoint y: 236, distance: 8.6
click at [841, 236] on div "}) ; gsap . ticker . lagSmoothing ( 0 ) ; } initLenis ( ) ; // Split sharp text…" at bounding box center [625, 433] width 596 height 624
click at [413, 241] on div "}) ; gsap . ticker . lagSmoothing ( 0 ) ; } initLenis ( ) ; // Split sharp text…" at bounding box center [625, 433] width 596 height 624
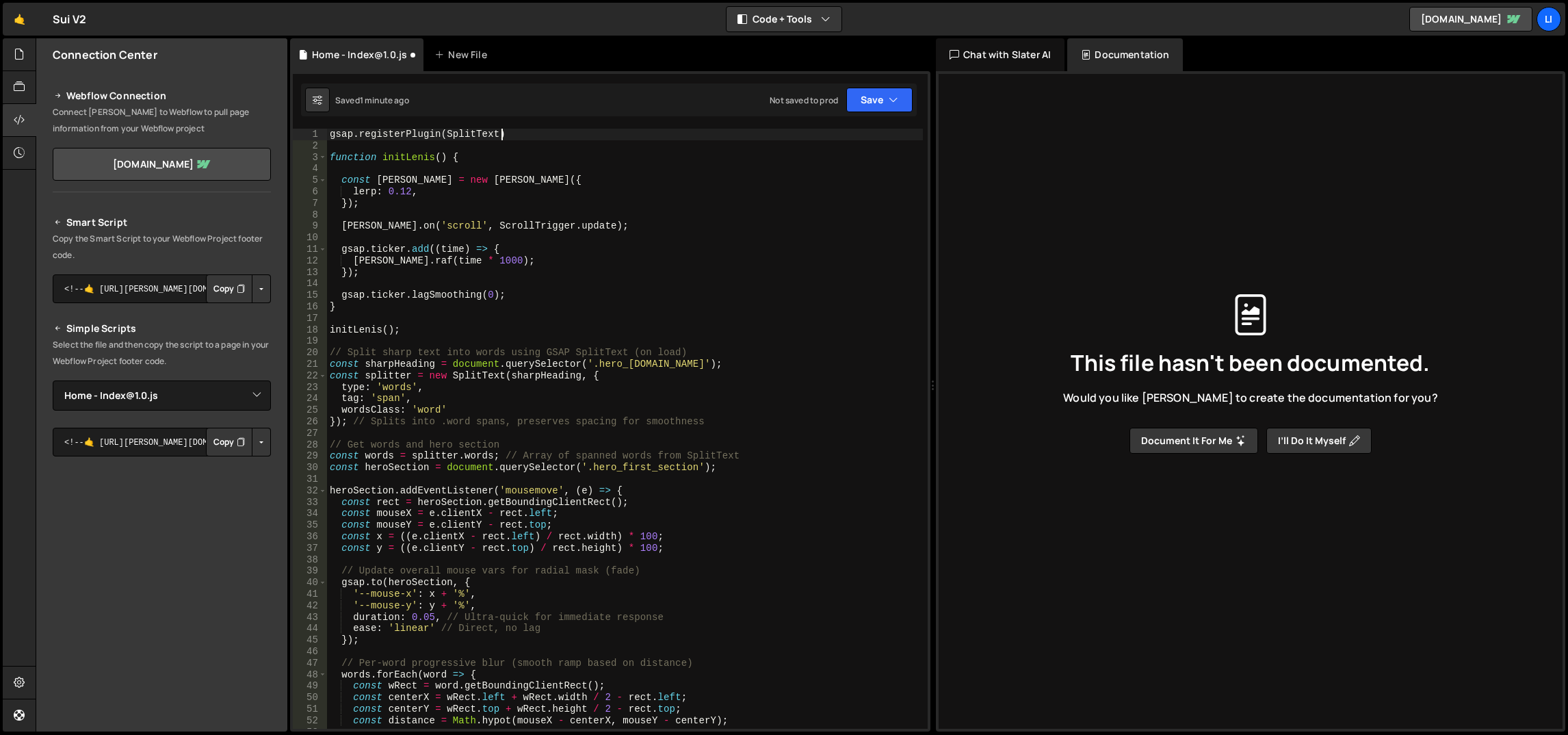
scroll to position [0, 0]
type textarea "});"
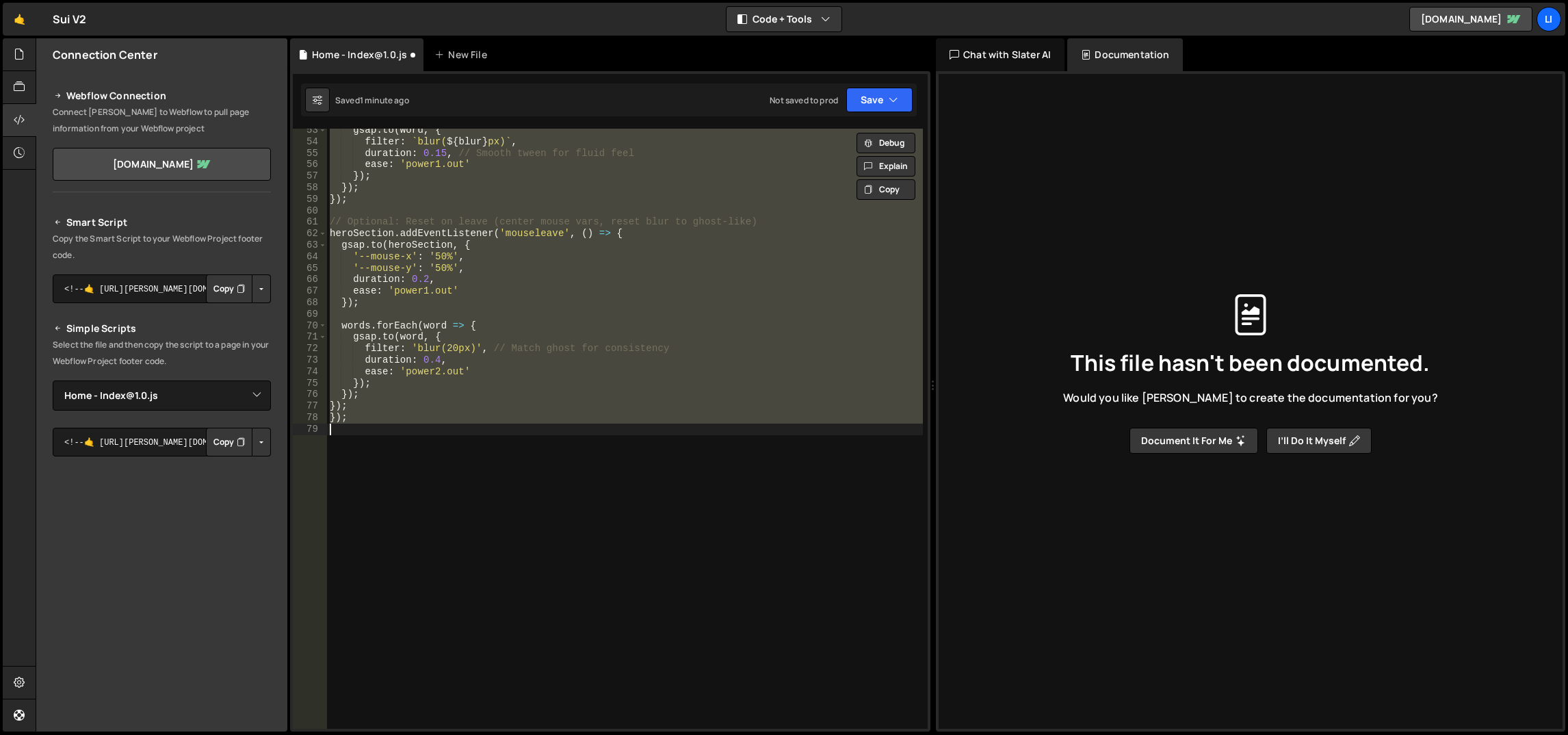
scroll to position [159, 0]
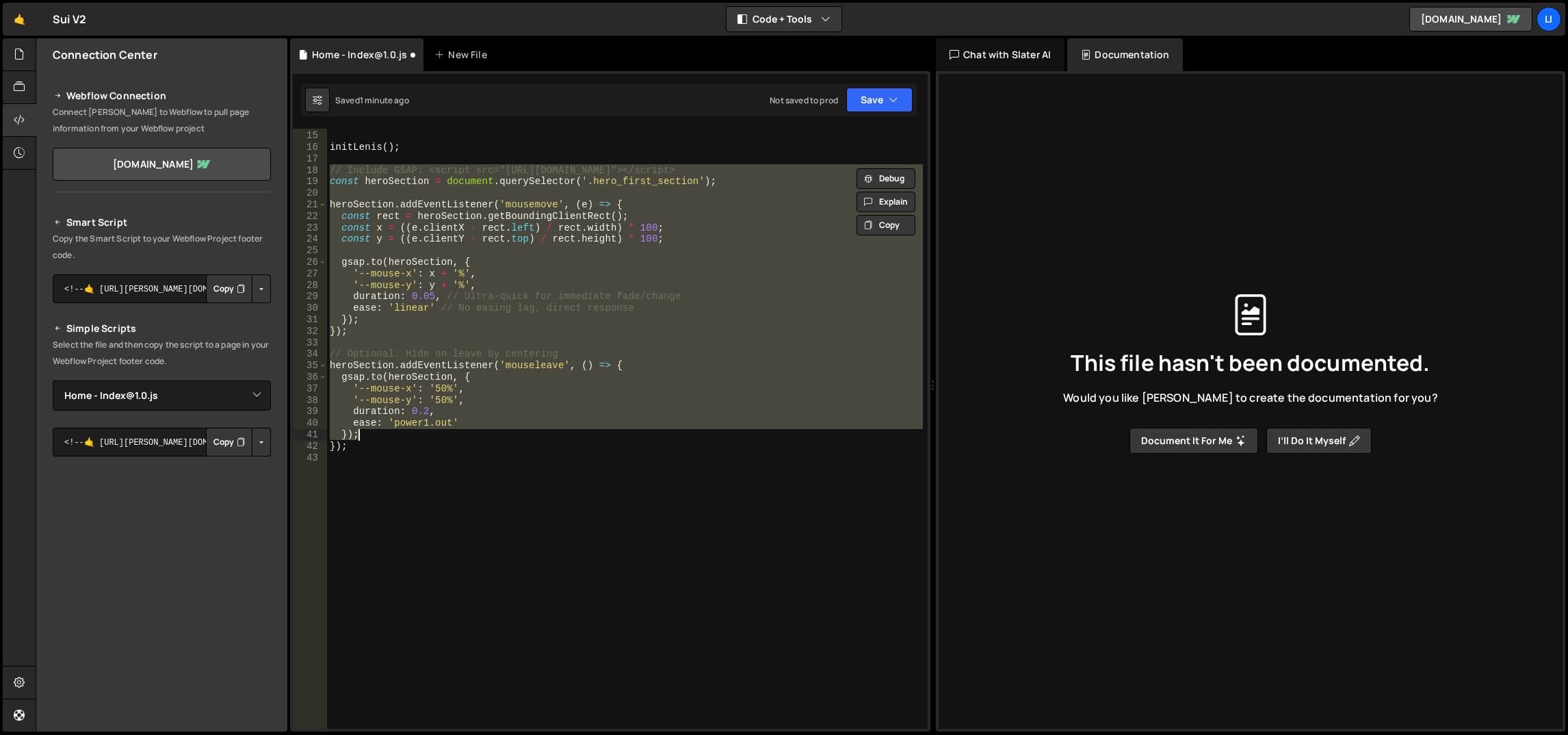
type textarea "});"
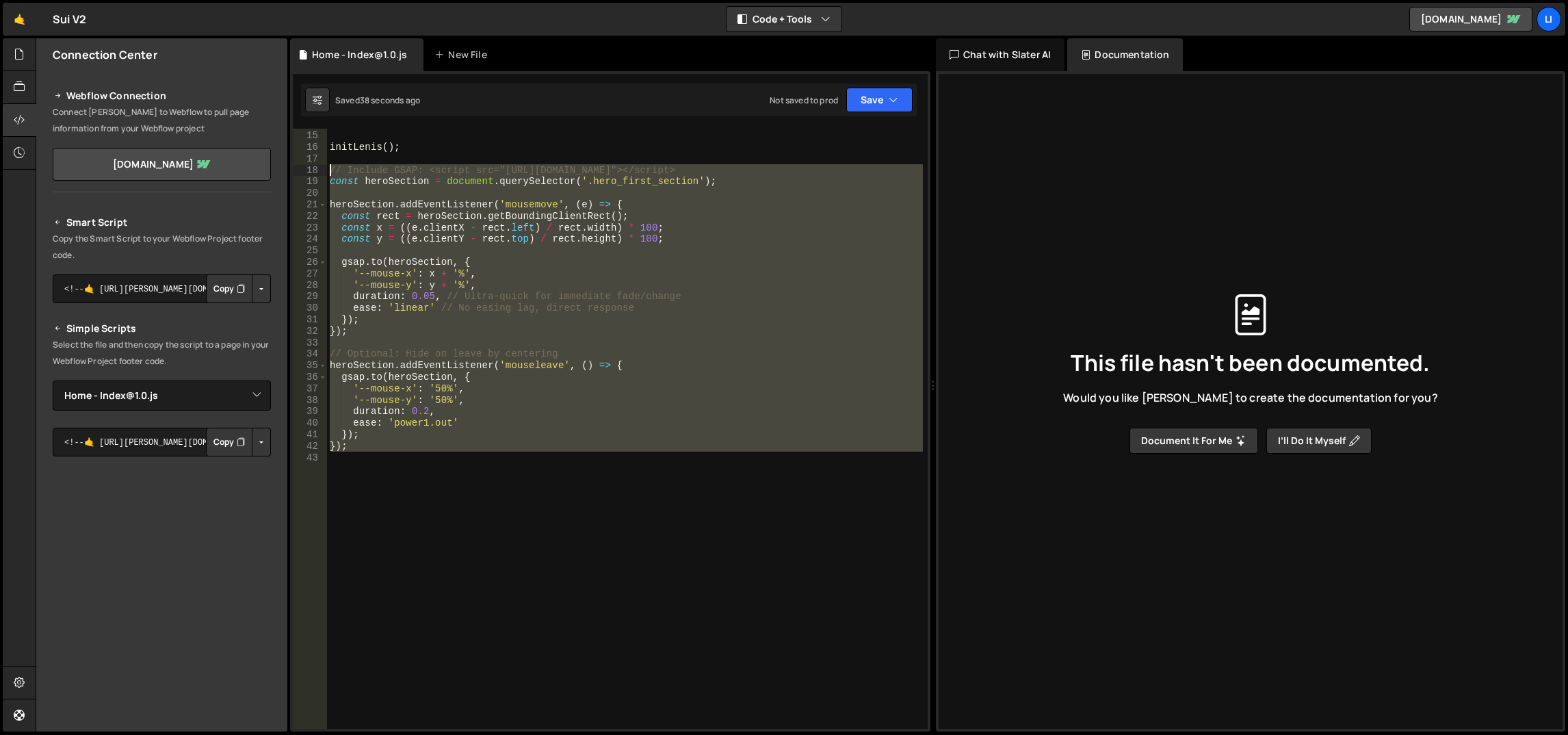
drag, startPoint x: 405, startPoint y: 458, endPoint x: 329, endPoint y: 170, distance: 297.9
click at [329, 170] on div "} initLenis ( ) ; // Include GSAP: <script src="https://cdnjs.cloudflare.com/aj…" at bounding box center [625, 430] width 596 height 624
paste textarea "}"
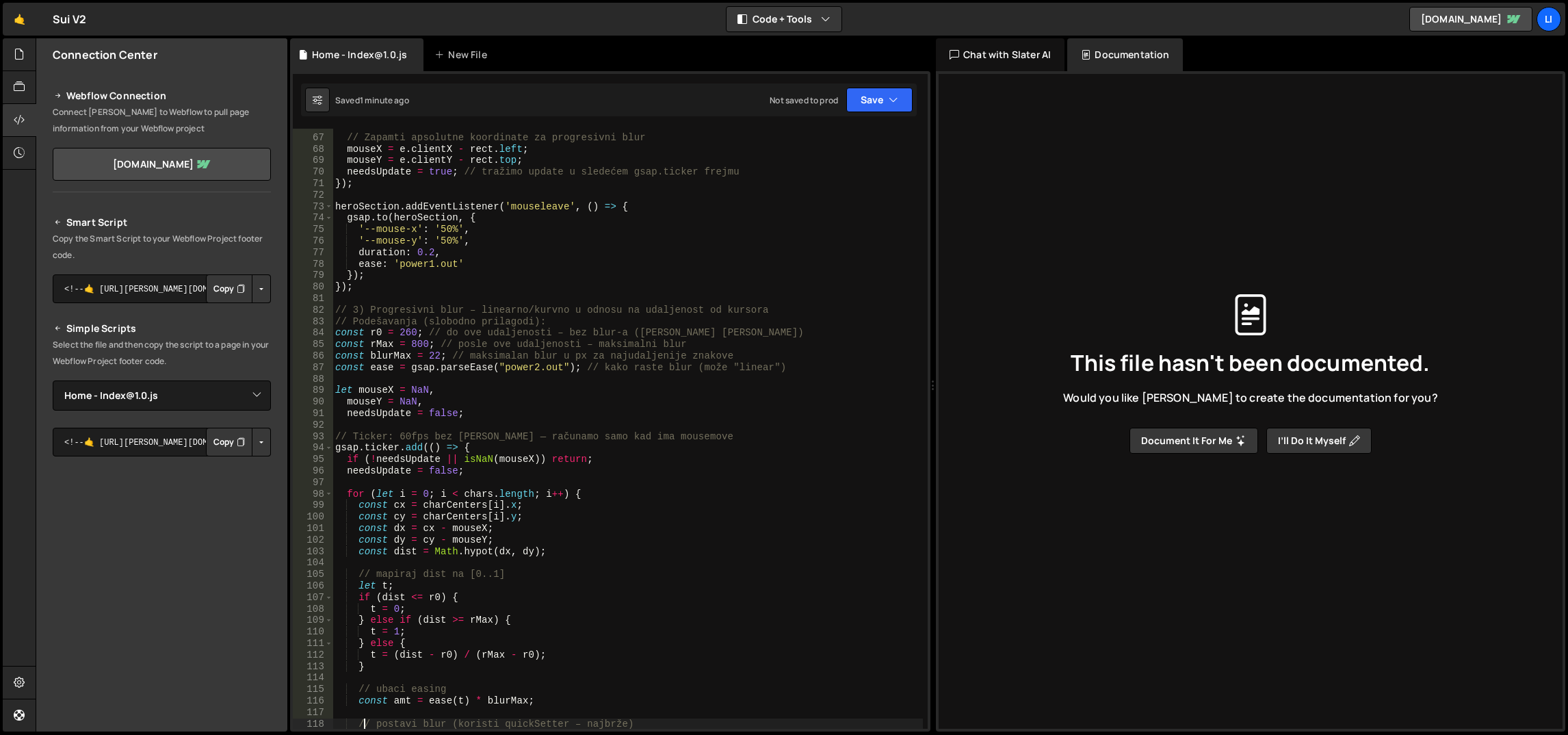
click at [394, 416] on div "// Zapamti apsolutne koordinate za progresivni blur mouseX = e . clientX - rect…" at bounding box center [628, 432] width 591 height 624
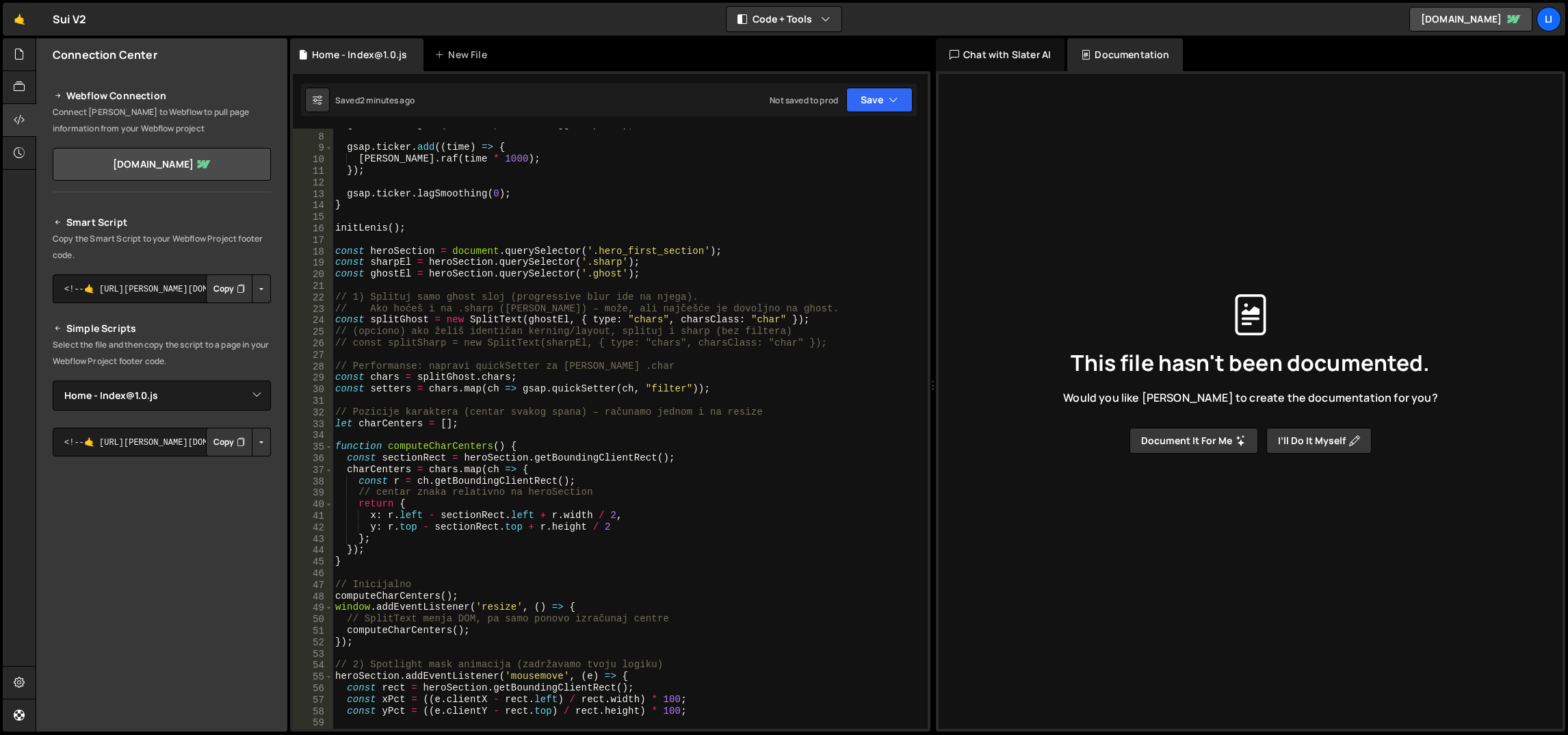
scroll to position [0, 0]
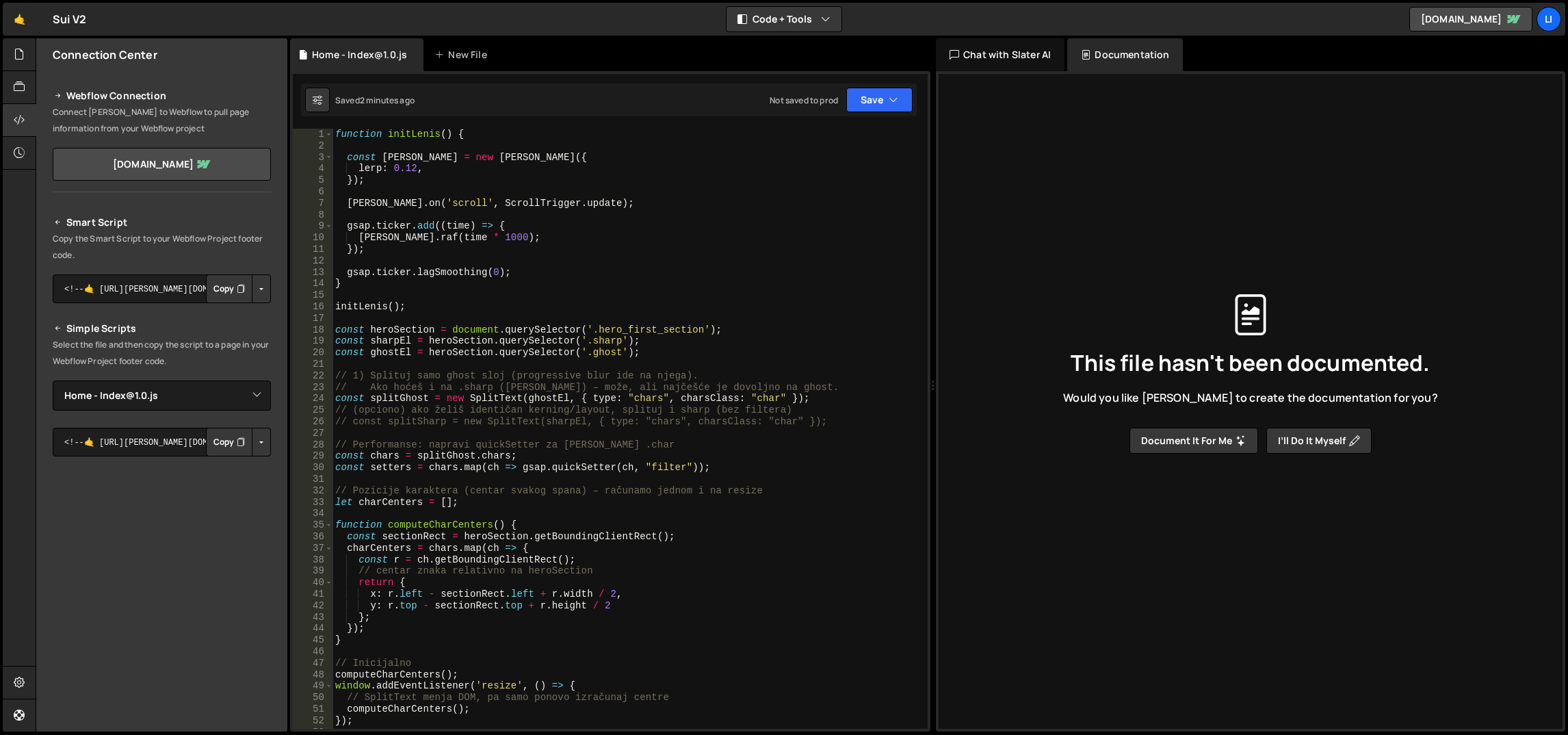
click at [368, 334] on div "function initLenis ( ) { const lenis = new Lenis ({ lerp : 0.12 , }) ; lenis . …" at bounding box center [628, 440] width 591 height 624
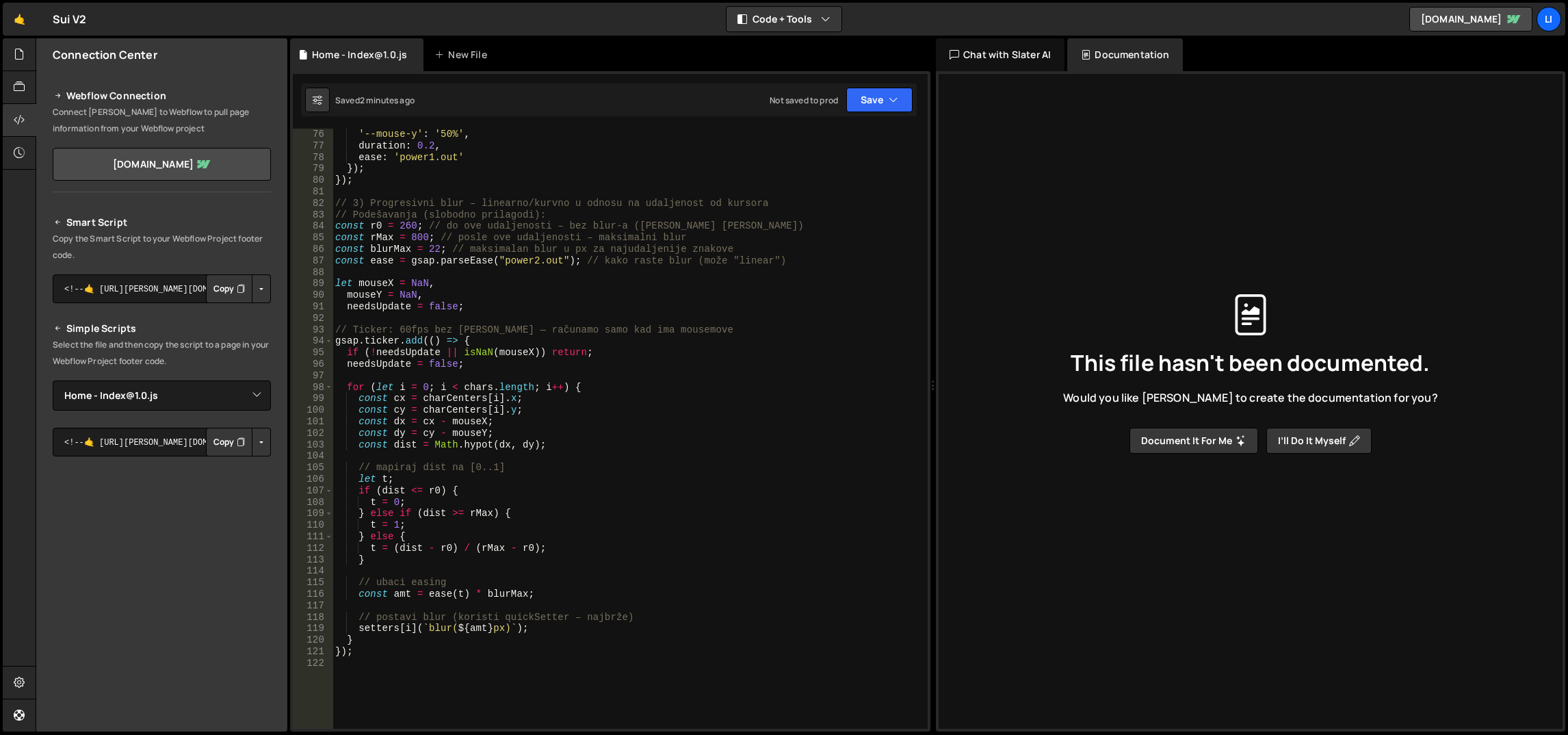
scroll to position [1096, 0]
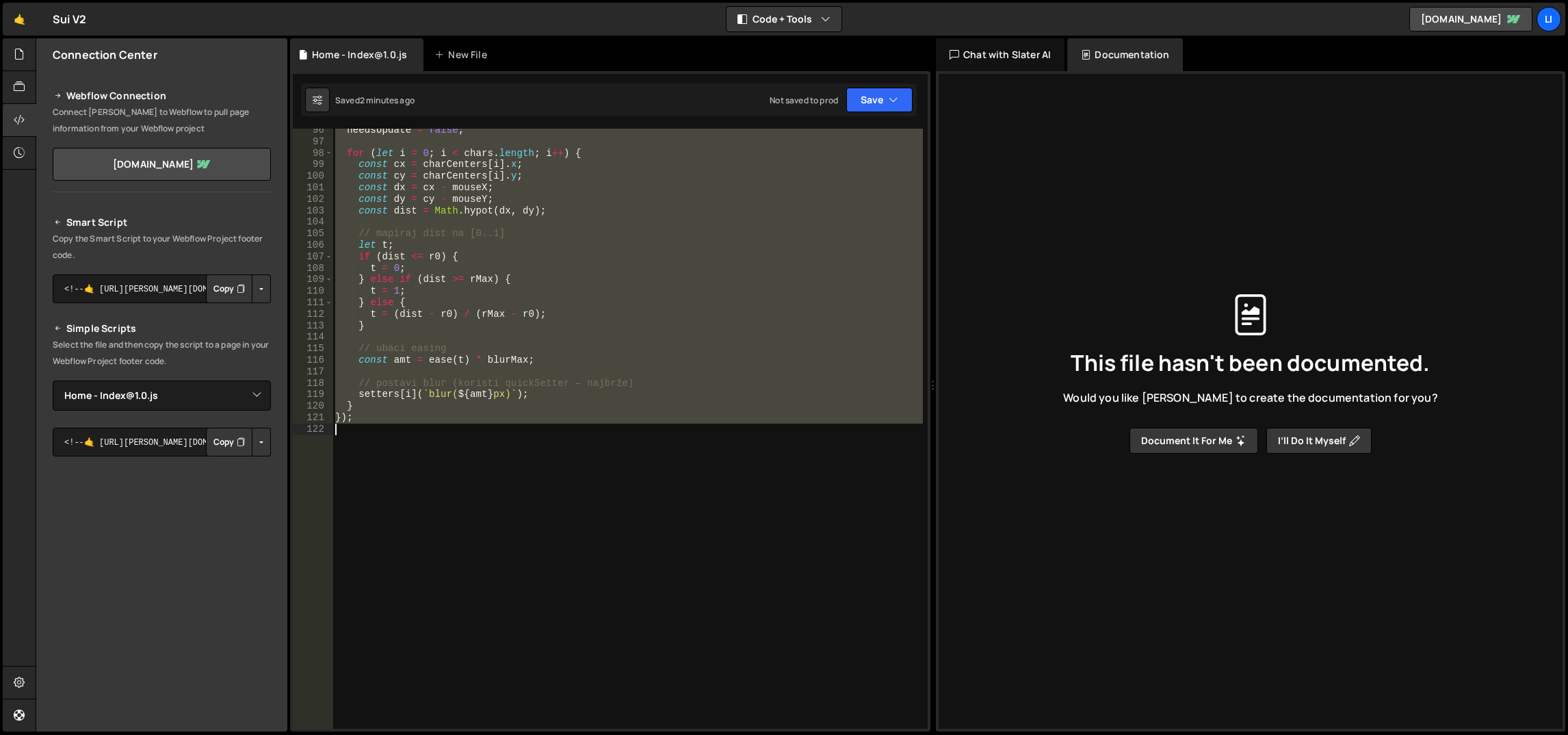
drag, startPoint x: 337, startPoint y: 328, endPoint x: 477, endPoint y: 467, distance: 197.3
click at [477, 467] on div "needsUpdate = false ; for ( let i = 0 ; i < chars . length ; i ++ ) { const cx …" at bounding box center [628, 437] width 591 height 624
click at [411, 422] on div "needsUpdate = false ; for ( let i = 0 ; i < chars . length ; i ++ ) { const cx …" at bounding box center [628, 428] width 591 height 600
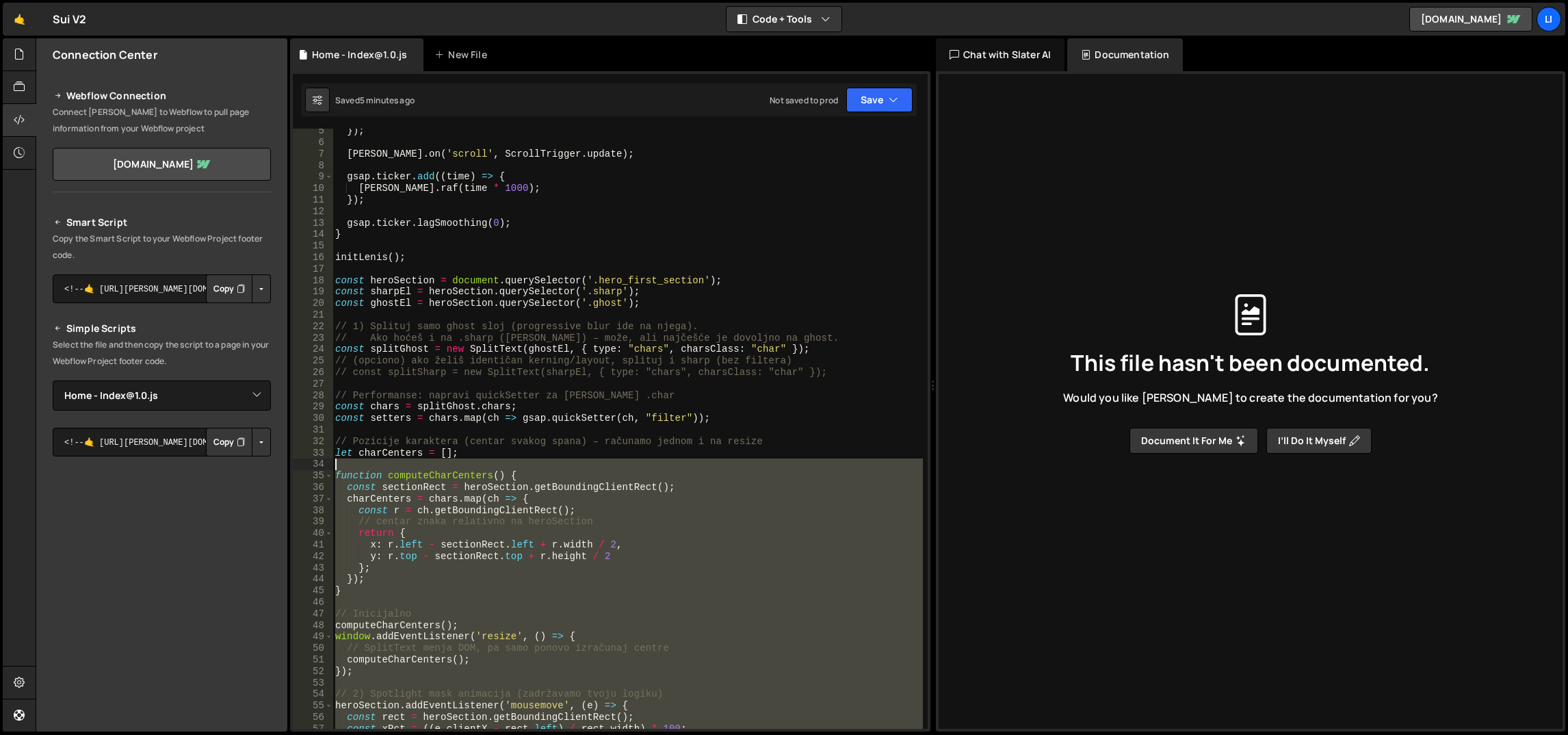
scroll to position [0, 0]
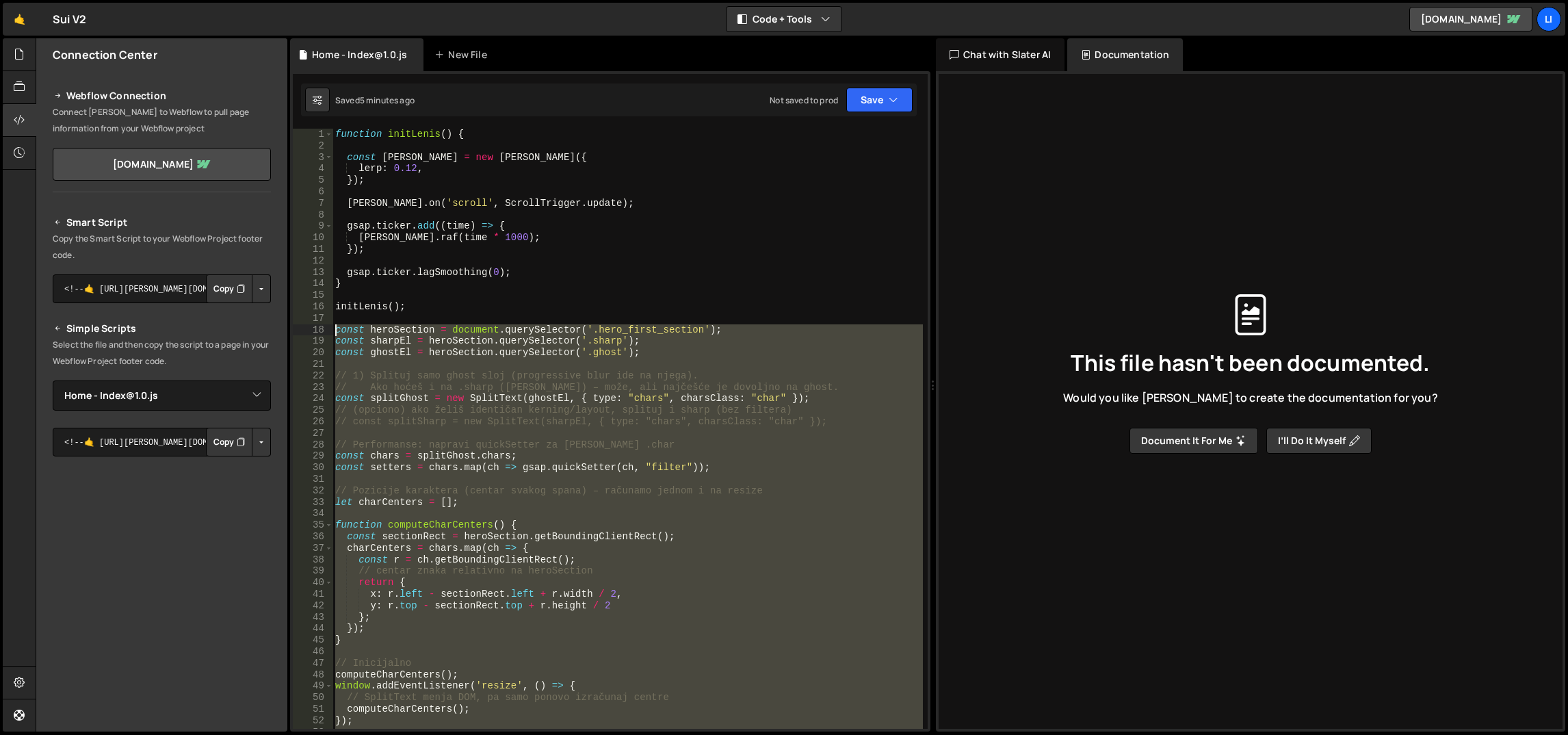
drag, startPoint x: 463, startPoint y: 425, endPoint x: 331, endPoint y: 330, distance: 162.6
click at [331, 330] on div "}); 1 2 3 4 5 6 7 8 9 10 11 12 13 14 15 16 17 18 19 20 21 22 23 24 25 26 27 28 …" at bounding box center [611, 428] width 635 height 600
type textarea "const heroSection = document.querySelector('.hero_first_section'); const sharpE…"
paste textarea
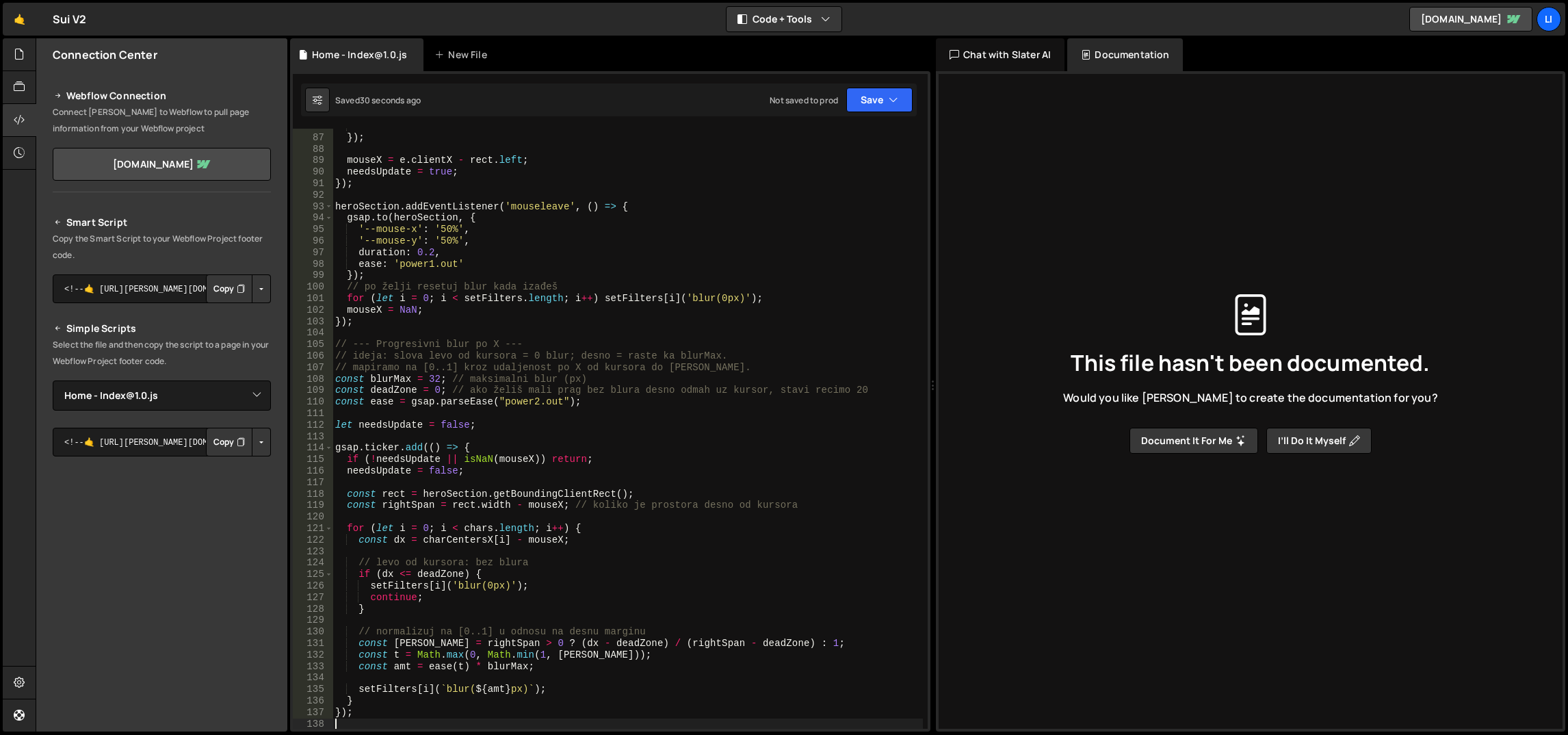
click at [478, 344] on div "ease : 'linear' }) ; mouseX = e . clientX - rect . left ; needsUpdate = true ; …" at bounding box center [628, 432] width 591 height 624
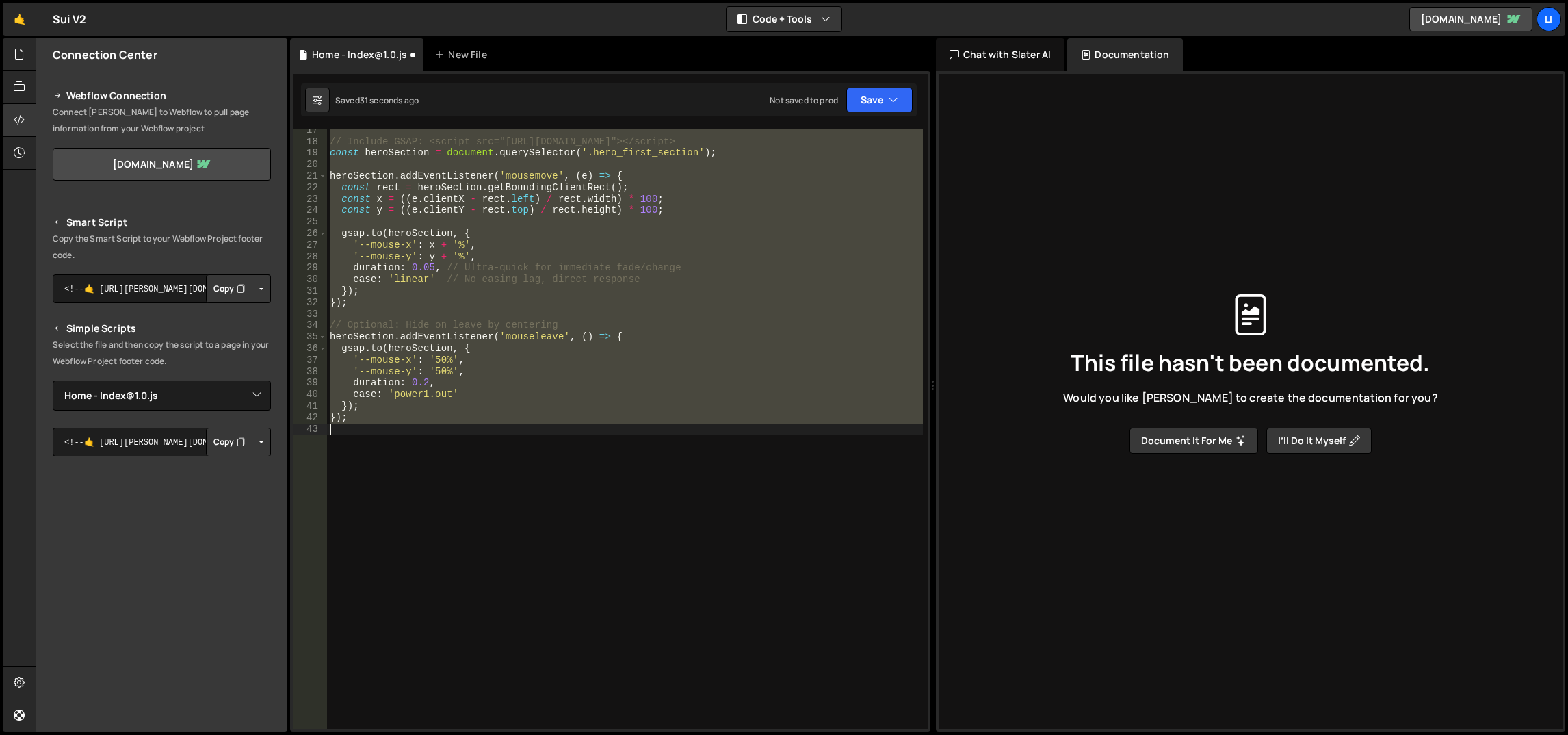
scroll to position [176, 0]
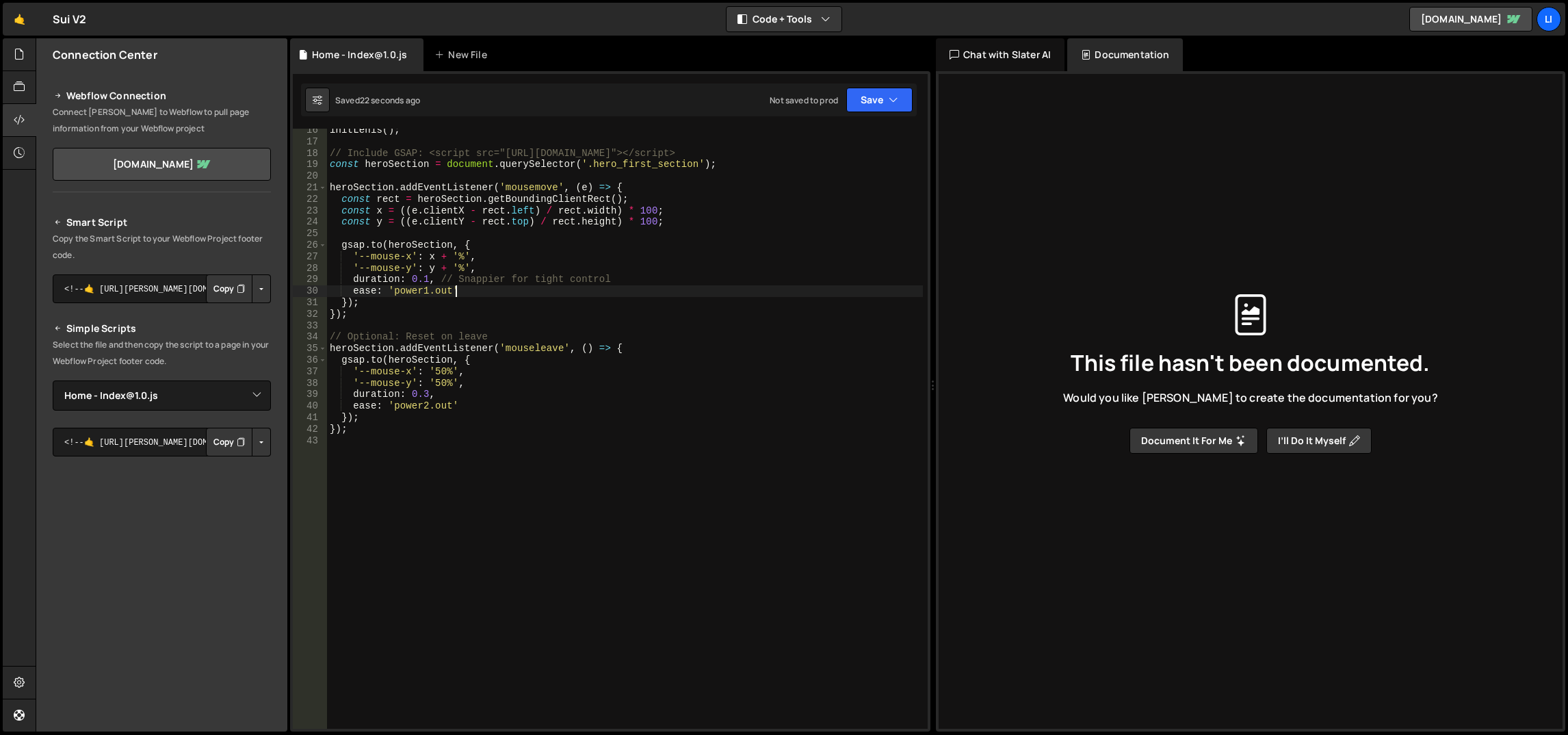
click at [469, 290] on div "initLenis ( ) ; // Include GSAP: <script src="https://cdnjs.cloudflare.com/ajax…" at bounding box center [625, 437] width 596 height 624
type textarea "ease: 'power1.out' });"
click at [496, 327] on div "initLenis ( ) ; // Include GSAP: <script src="https://cdnjs.cloudflare.com/ajax…" at bounding box center [625, 437] width 596 height 624
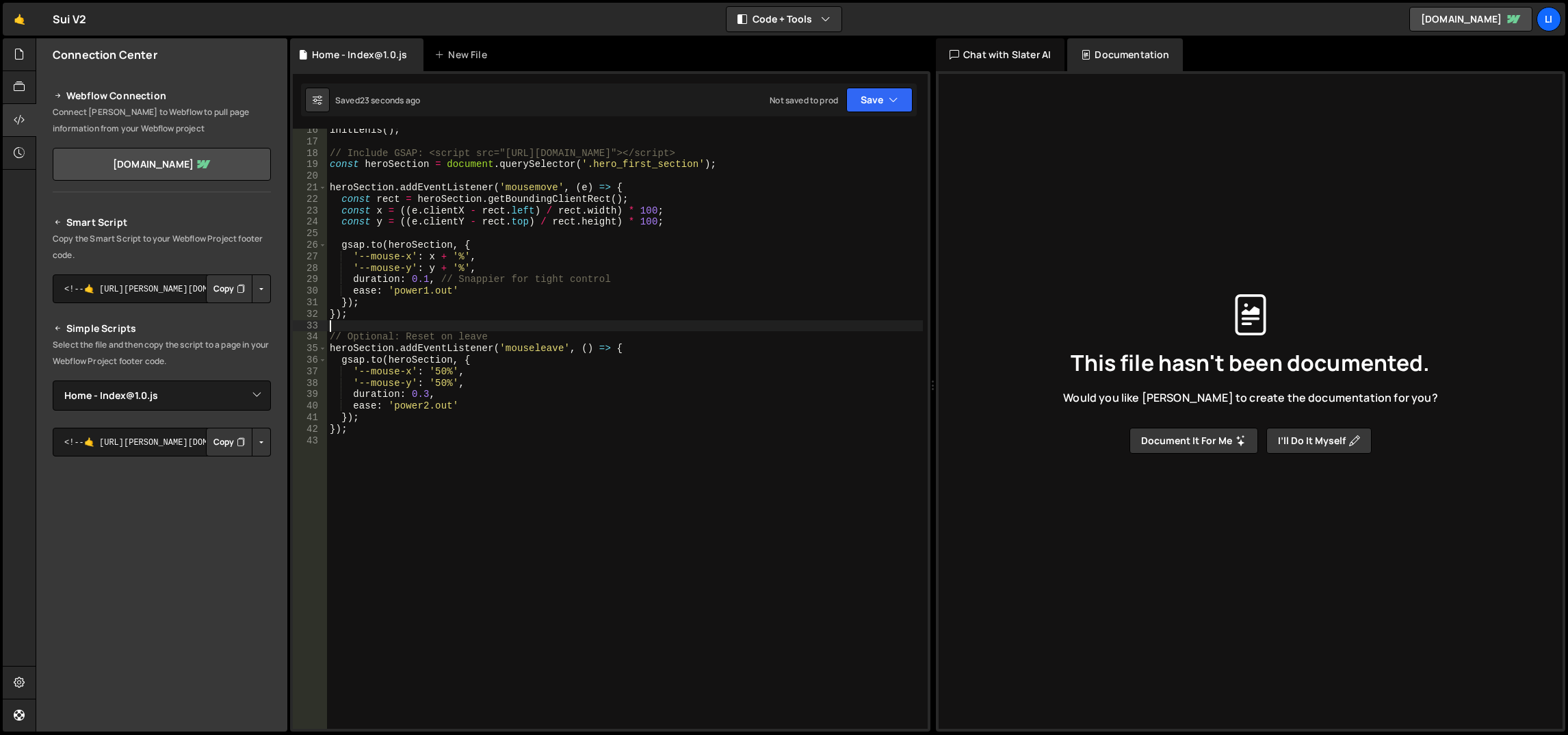
scroll to position [114, 0]
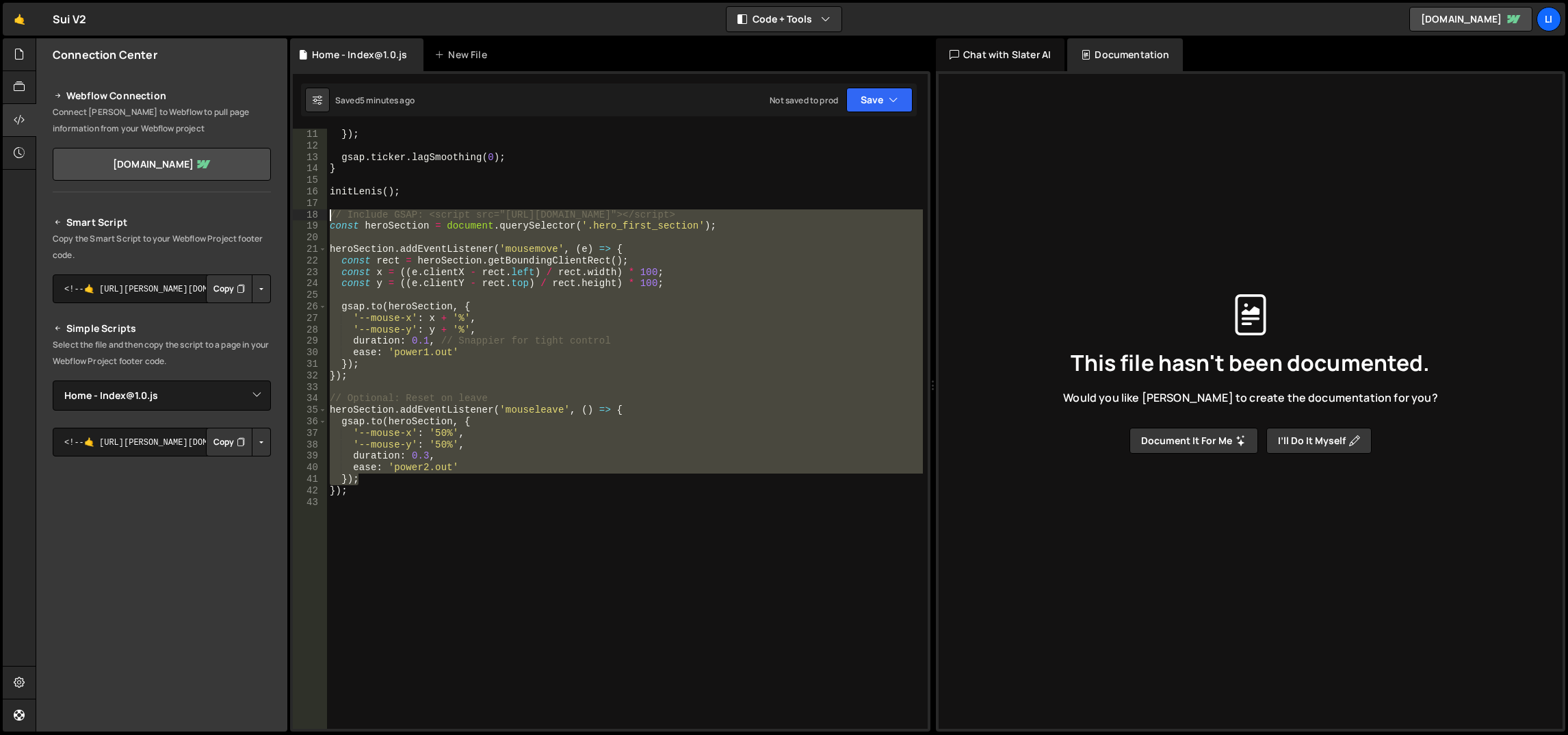
drag, startPoint x: 410, startPoint y: 482, endPoint x: 323, endPoint y: 216, distance: 279.9
click at [323, 216] on div "11 12 13 14 15 16 17 18 19 20 21 22 23 24 25 26 27 28 29 30 31 32 33 34 35 36 3…" at bounding box center [611, 428] width 635 height 600
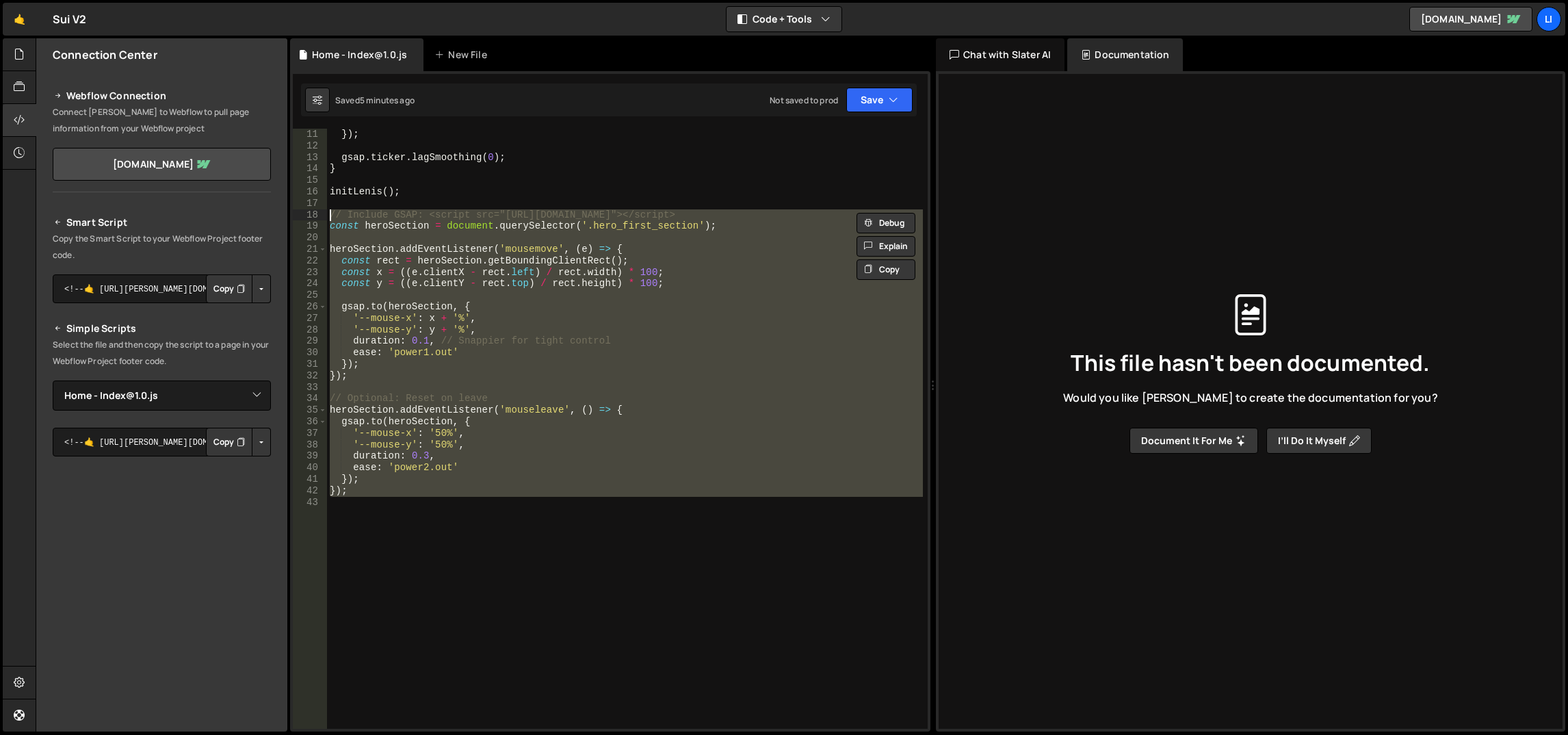
drag, startPoint x: 412, startPoint y: 507, endPoint x: 321, endPoint y: 212, distance: 308.7
click at [321, 212] on div "// Include GSAP: <script src="https://cdnjs.cloudflare.com/ajax/libs/gsap/3.12.…" at bounding box center [611, 428] width 635 height 600
paste textarea "}"
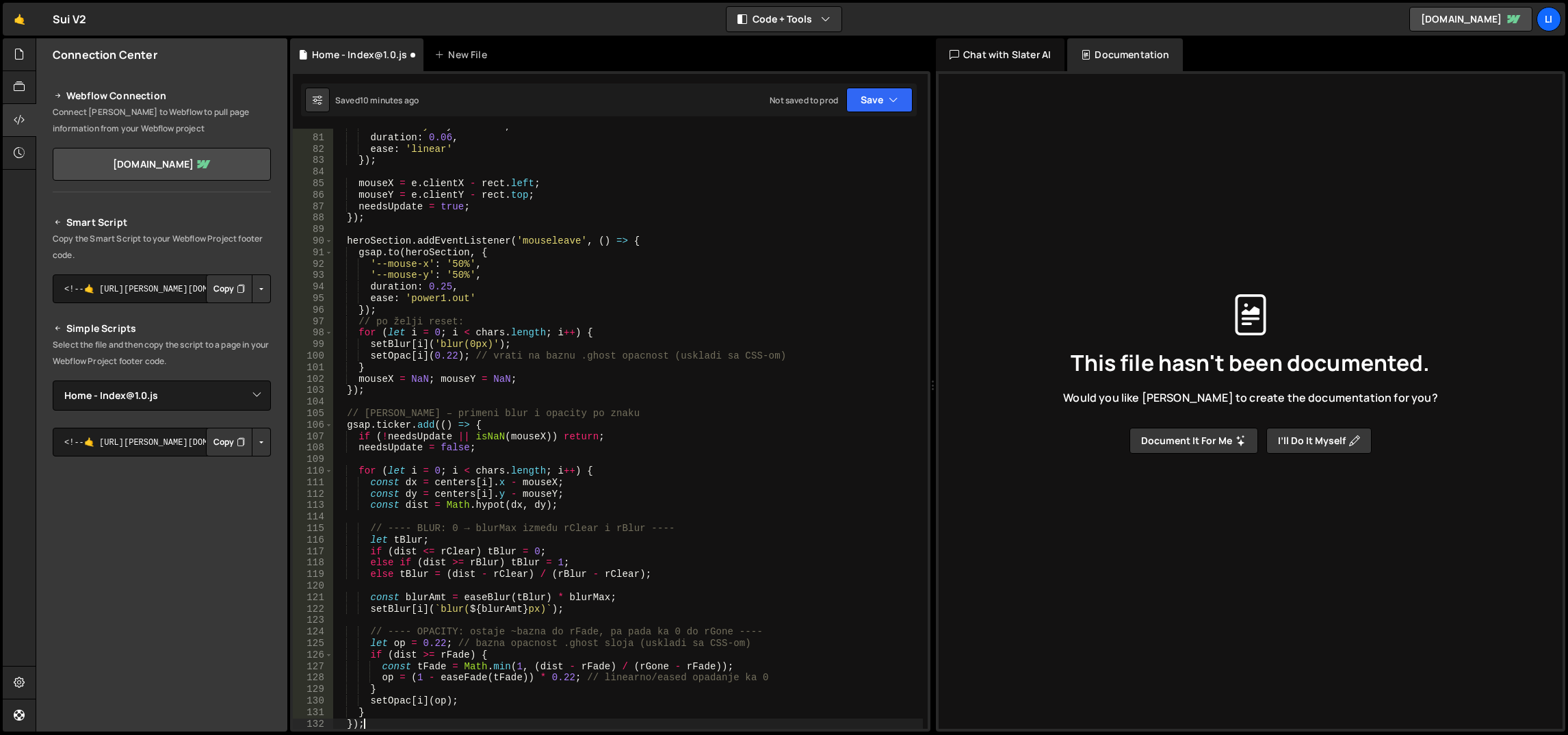
type textarea "op = (1 - easeFade(tFade)) * 0.22; // linearno/eased opadanje ka 0"
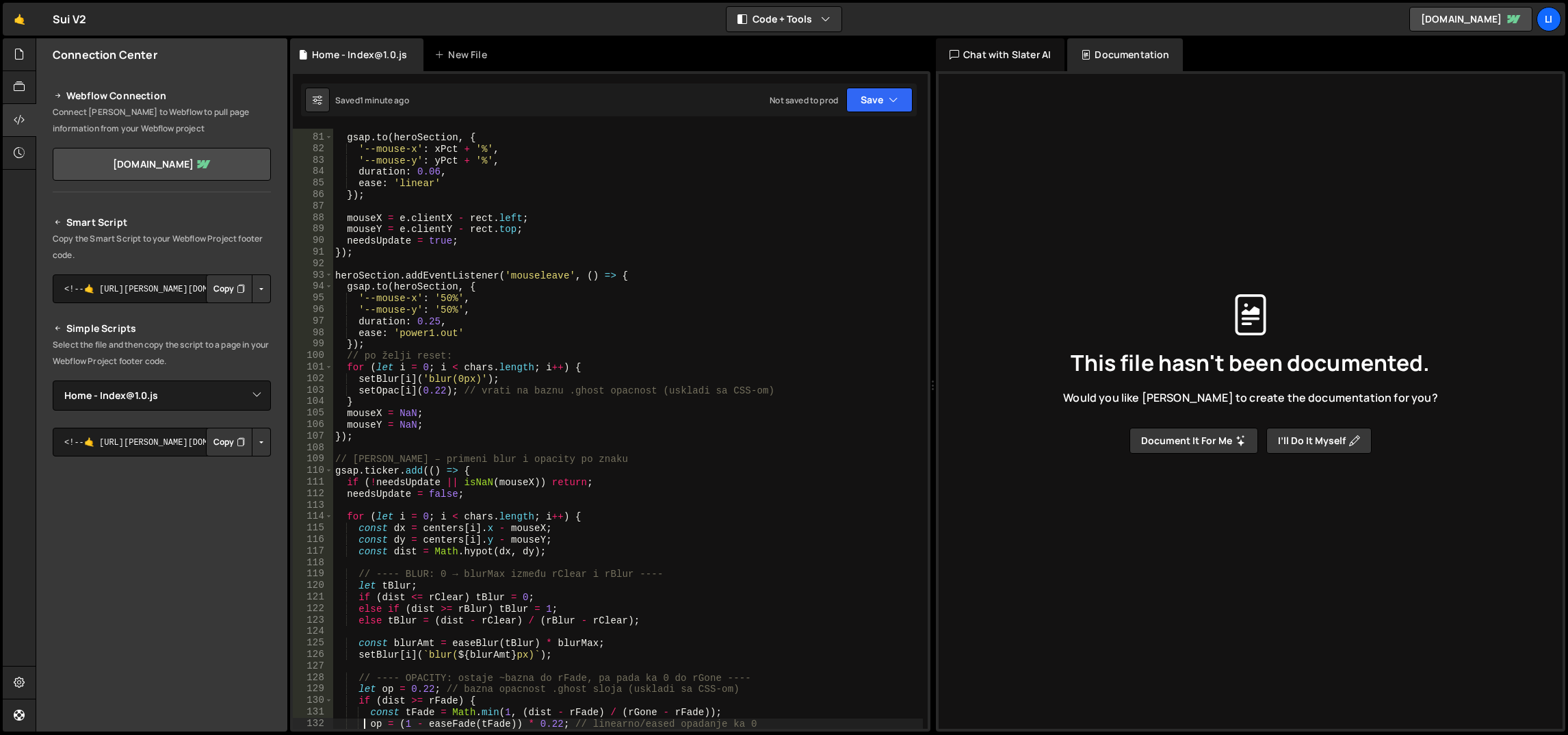
click at [556, 453] on div "gsap . to ( heroSection , { '--mouse-x' : xPct + '%' , '--mouse-y' : yPct + '%'…" at bounding box center [628, 432] width 591 height 624
click at [556, 457] on div "gsap . to ( heroSection , { '--mouse-x' : xPct + '%' , '--mouse-y' : yPct + '%'…" at bounding box center [628, 432] width 591 height 624
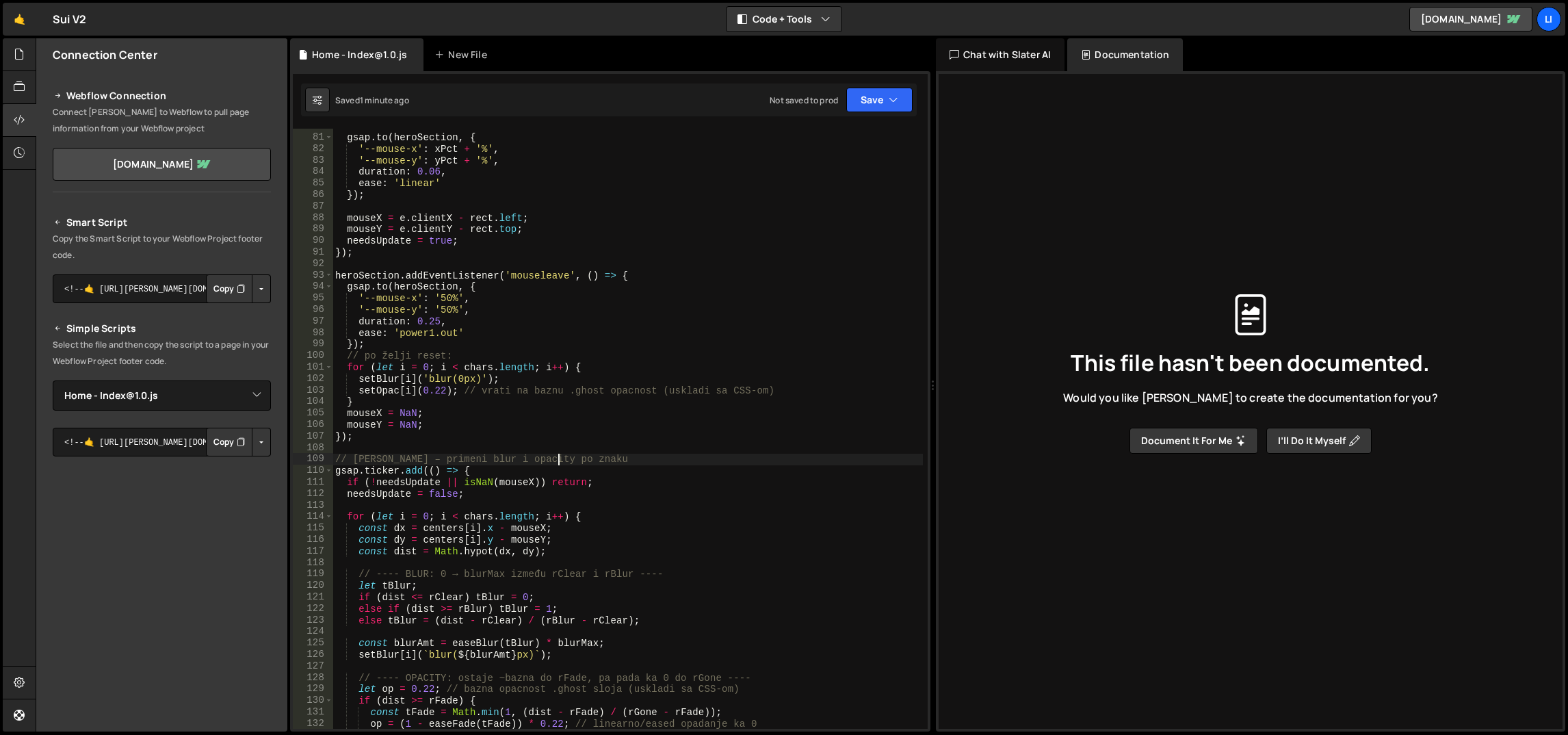
click at [556, 457] on div "gsap . to ( heroSection , { '--mouse-x' : xPct + '%' , '--mouse-y' : yPct + '%'…" at bounding box center [628, 432] width 591 height 624
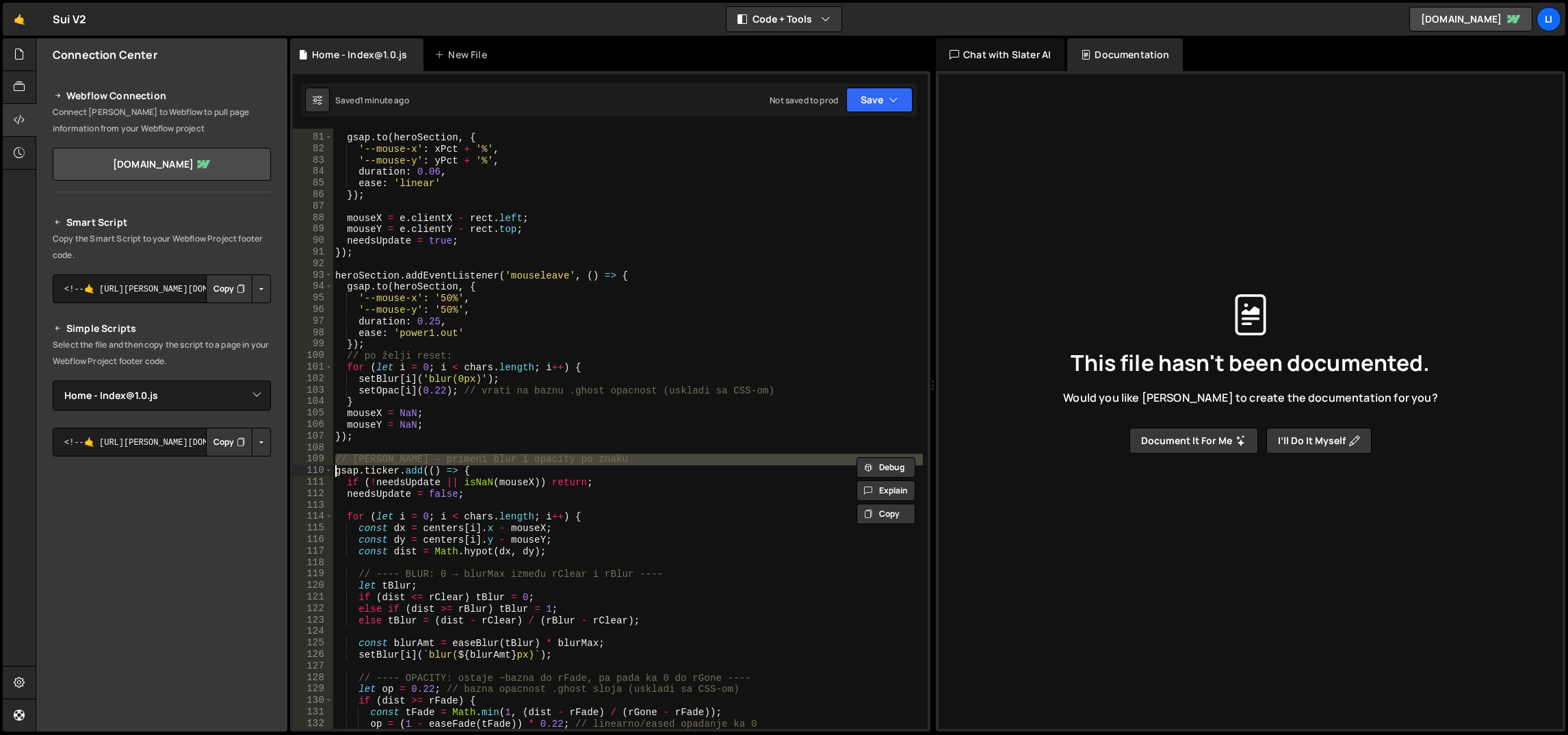
click at [559, 460] on div "gsap . to ( heroSection , { '--mouse-x' : xPct + '%' , '--mouse-y' : yPct + '%'…" at bounding box center [628, 428] width 591 height 600
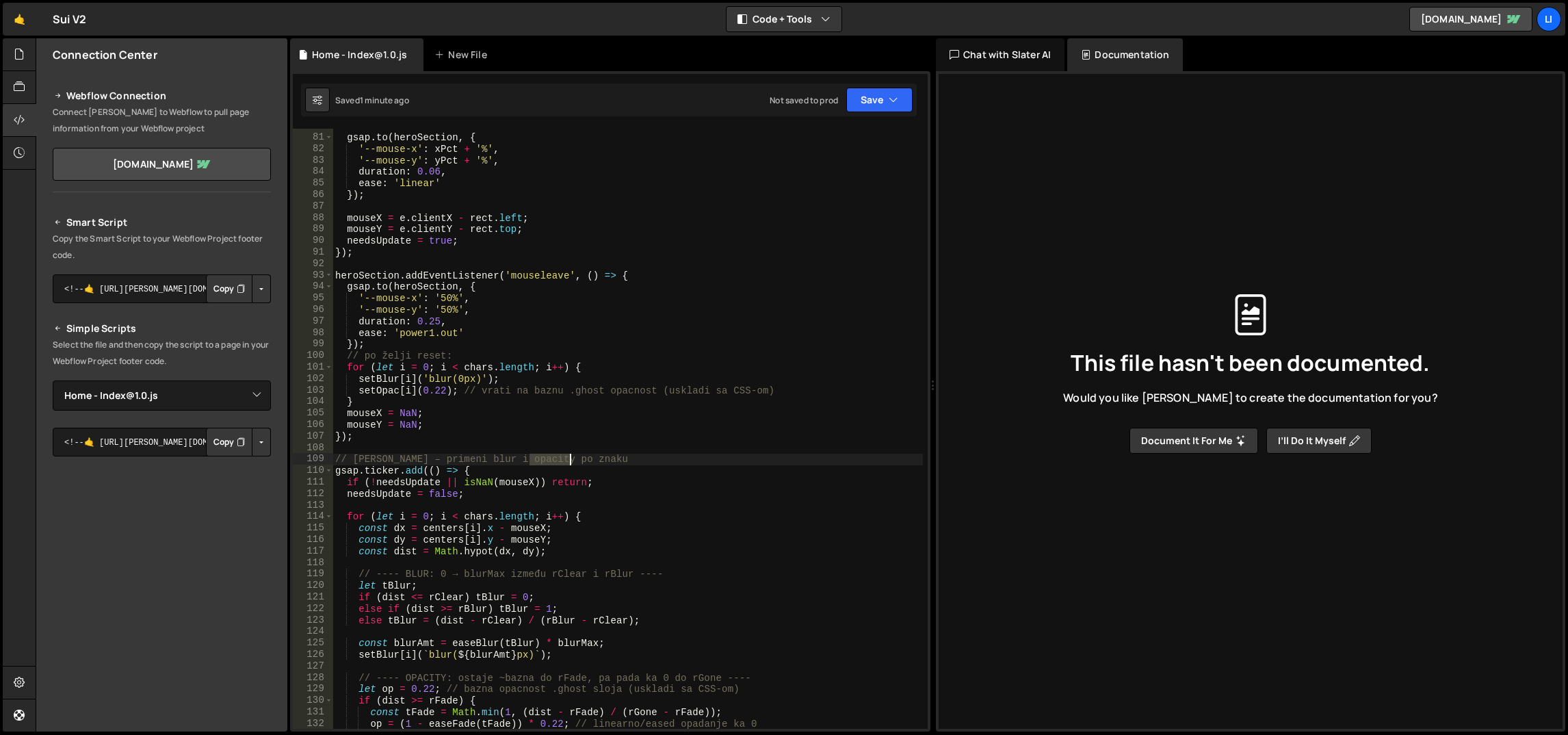
click at [559, 460] on div "gsap . to ( heroSection , { '--mouse-x' : xPct + '%' , '--mouse-y' : yPct + '%'…" at bounding box center [628, 432] width 591 height 624
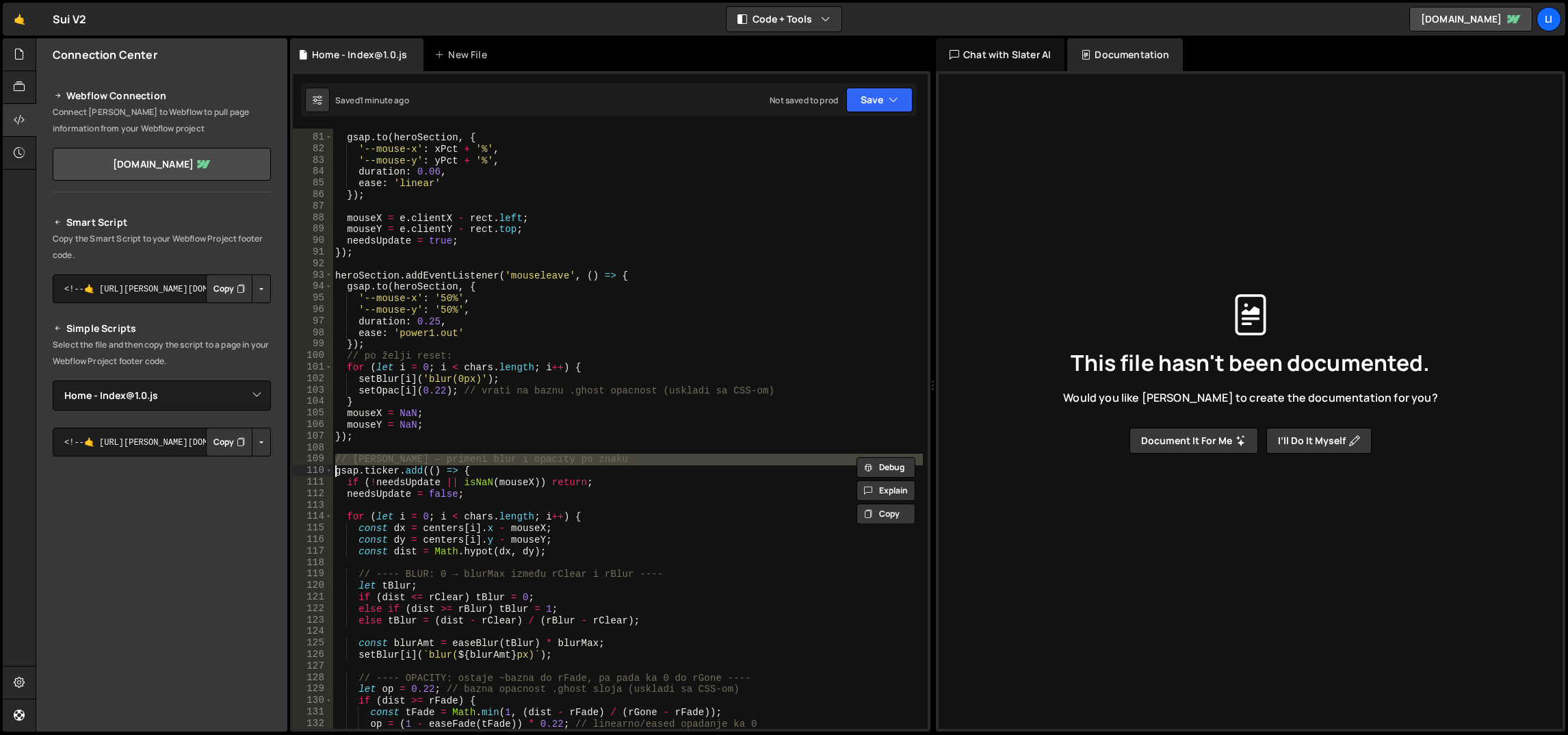
click at [561, 458] on div "gsap . to ( heroSection , { '--mouse-x' : xPct + '%' , '--mouse-y' : yPct + '%'…" at bounding box center [628, 428] width 591 height 600
click at [561, 458] on div "gsap . to ( heroSection , { '--mouse-x' : xPct + '%' , '--mouse-y' : yPct + '%'…" at bounding box center [628, 432] width 591 height 624
click at [561, 463] on div "gsap . to ( heroSection , { '--mouse-x' : xPct + '%' , '--mouse-y' : yPct + '%'…" at bounding box center [628, 428] width 591 height 600
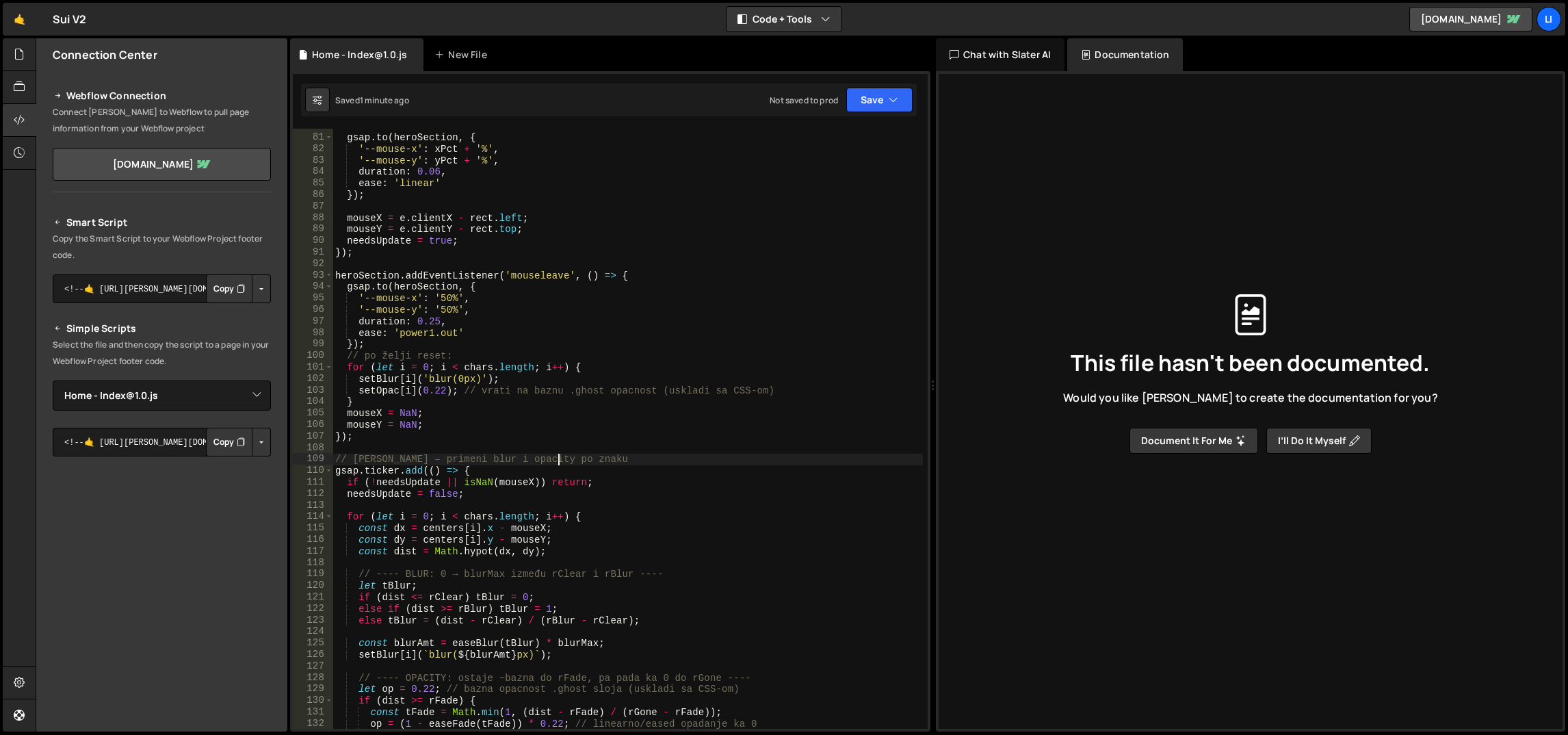
click at [561, 463] on div "gsap . to ( heroSection , { '--mouse-x' : xPct + '%' , '--mouse-y' : yPct + '%'…" at bounding box center [628, 432] width 591 height 624
click at [557, 457] on div "gsap . to ( heroSection , { '--mouse-x' : xPct + '%' , '--mouse-y' : yPct + '%'…" at bounding box center [628, 428] width 591 height 600
click at [557, 457] on div "gsap . to ( heroSection , { '--mouse-x' : xPct + '%' , '--mouse-y' : yPct + '%'…" at bounding box center [628, 432] width 591 height 624
click at [557, 466] on div "gsap . to ( heroSection , { '--mouse-x' : xPct + '%' , '--mouse-y' : yPct + '%'…" at bounding box center [628, 432] width 591 height 624
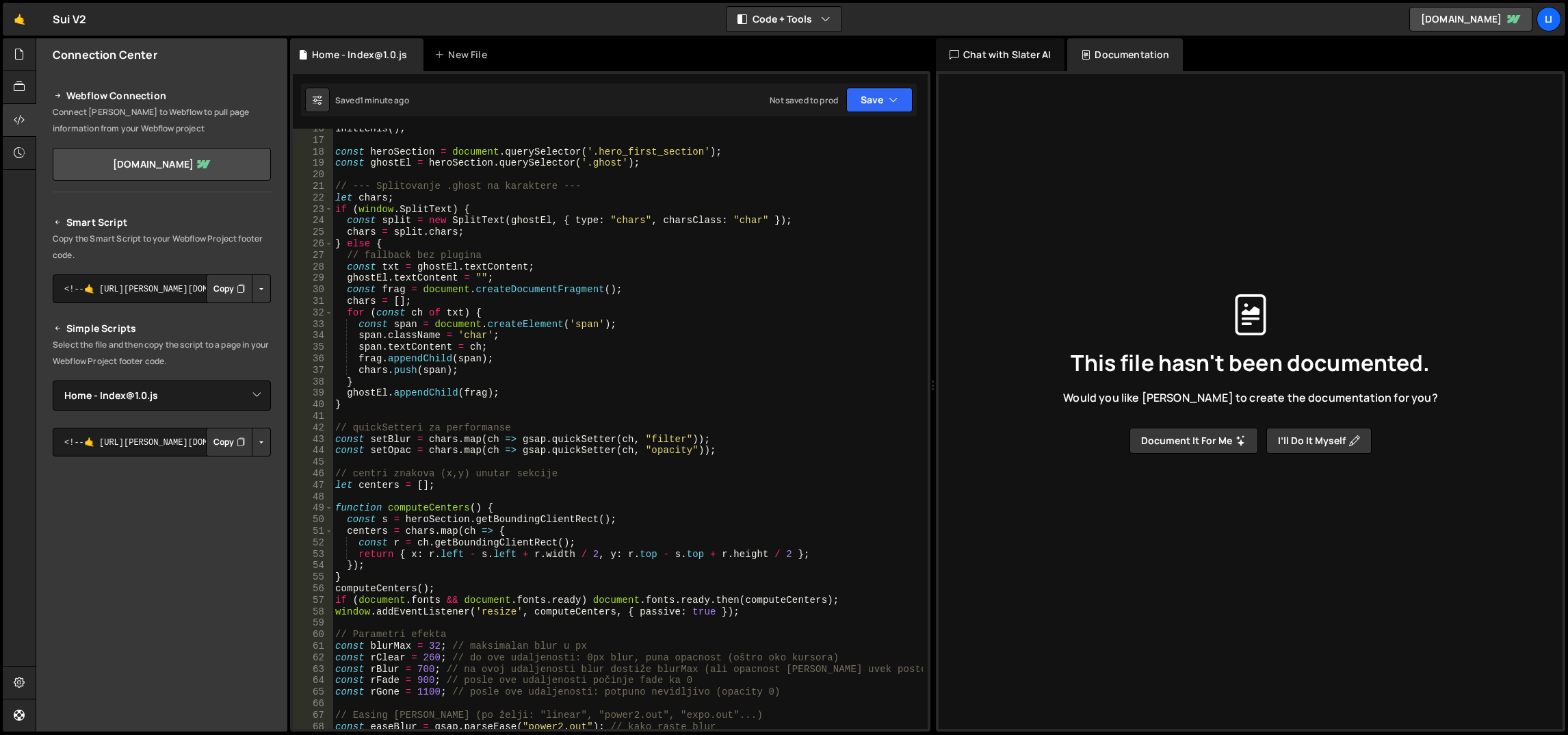
scroll to position [0, 0]
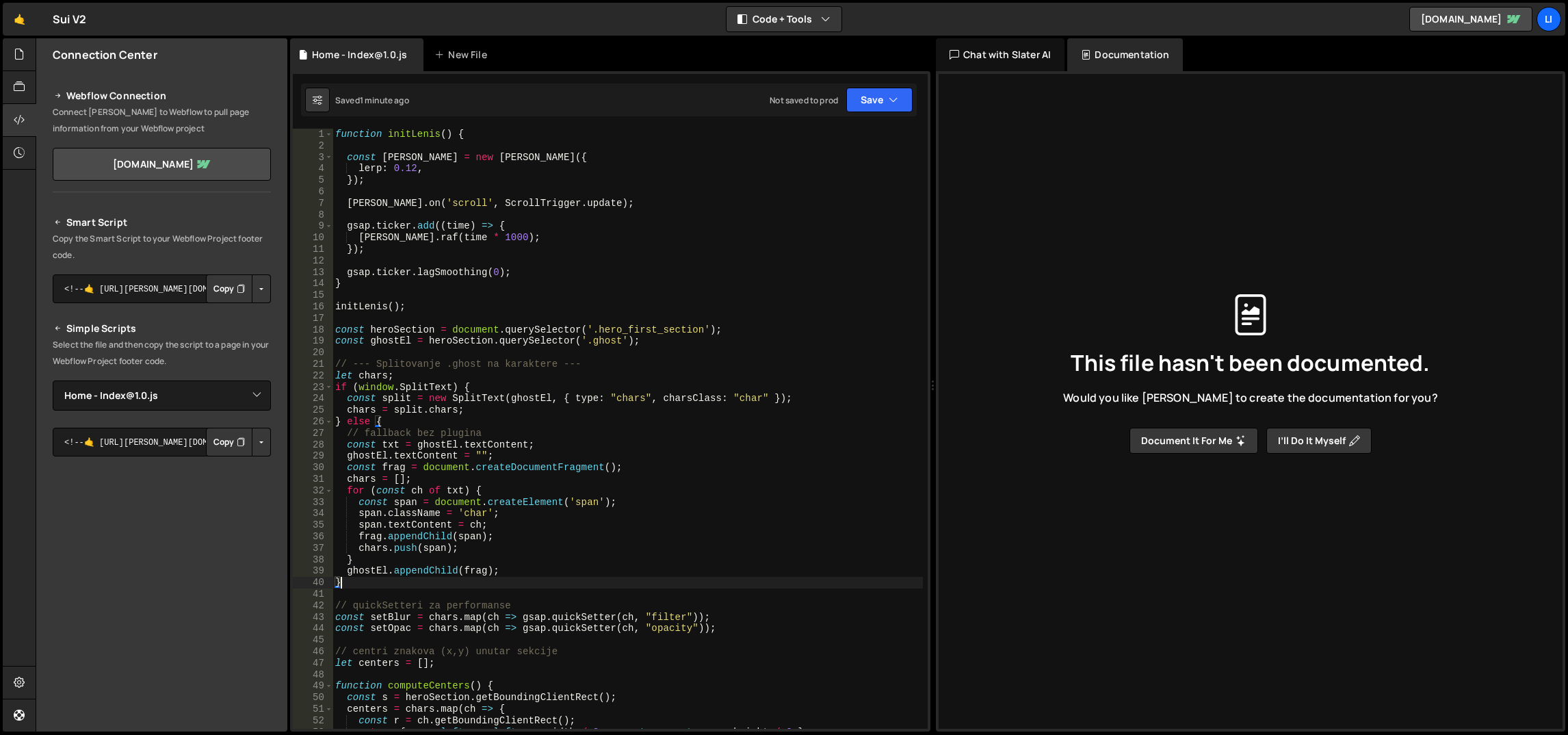
click at [589, 577] on div "function initLenis ( ) { const lenis = new Lenis ({ lerp : 0.12 , }) ; lenis . …" at bounding box center [628, 440] width 591 height 624
click at [406, 387] on div "function initLenis ( ) { const lenis = new Lenis ({ lerp : 0.12 , }) ; lenis . …" at bounding box center [628, 440] width 591 height 624
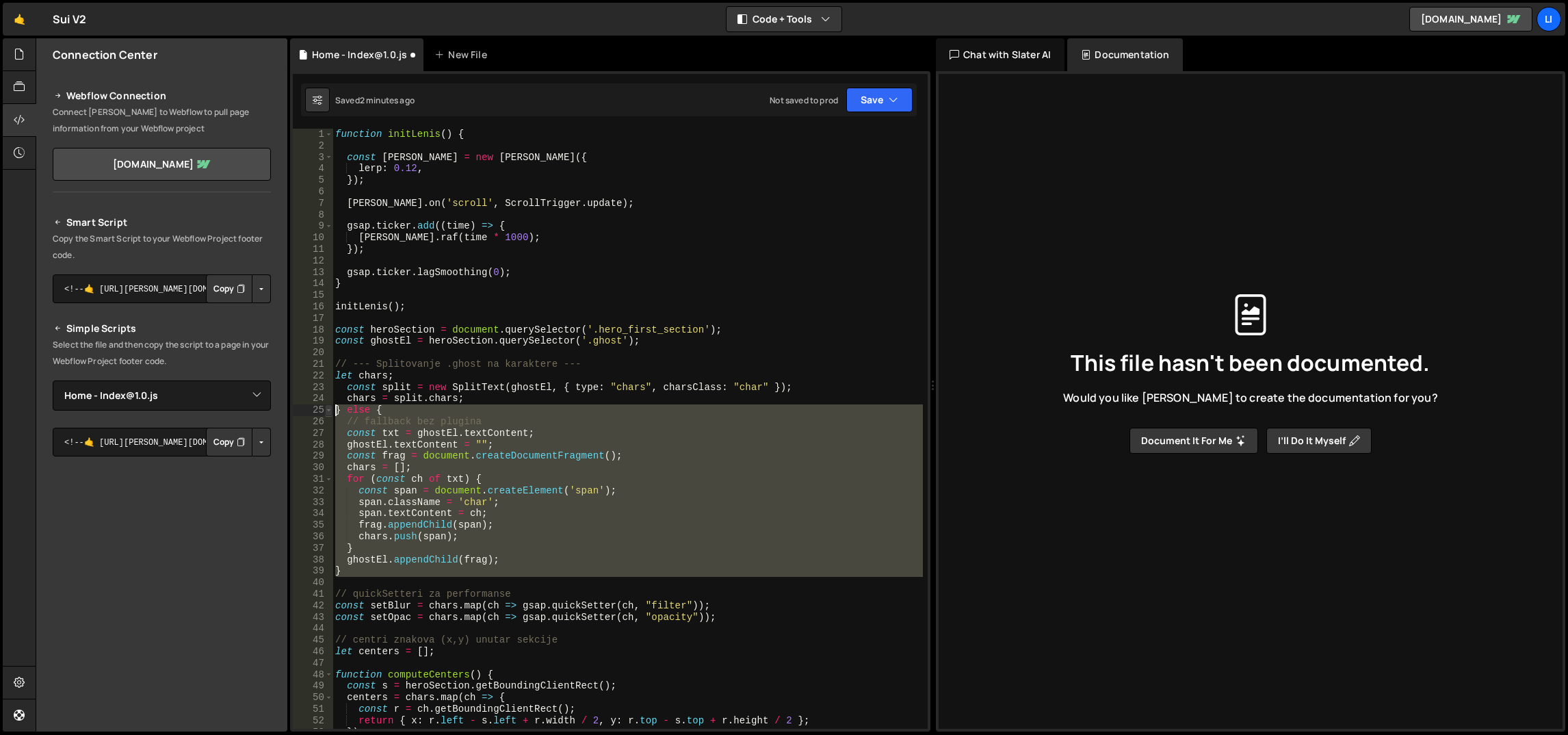
drag, startPoint x: 377, startPoint y: 579, endPoint x: 326, endPoint y: 413, distance: 173.7
click at [326, 413] on div "const split = new SplitText(ghostEl, { type: "chars", charsClass: "char" }); 1 …" at bounding box center [611, 428] width 635 height 600
type textarea "} else { // fallback bez plugina"
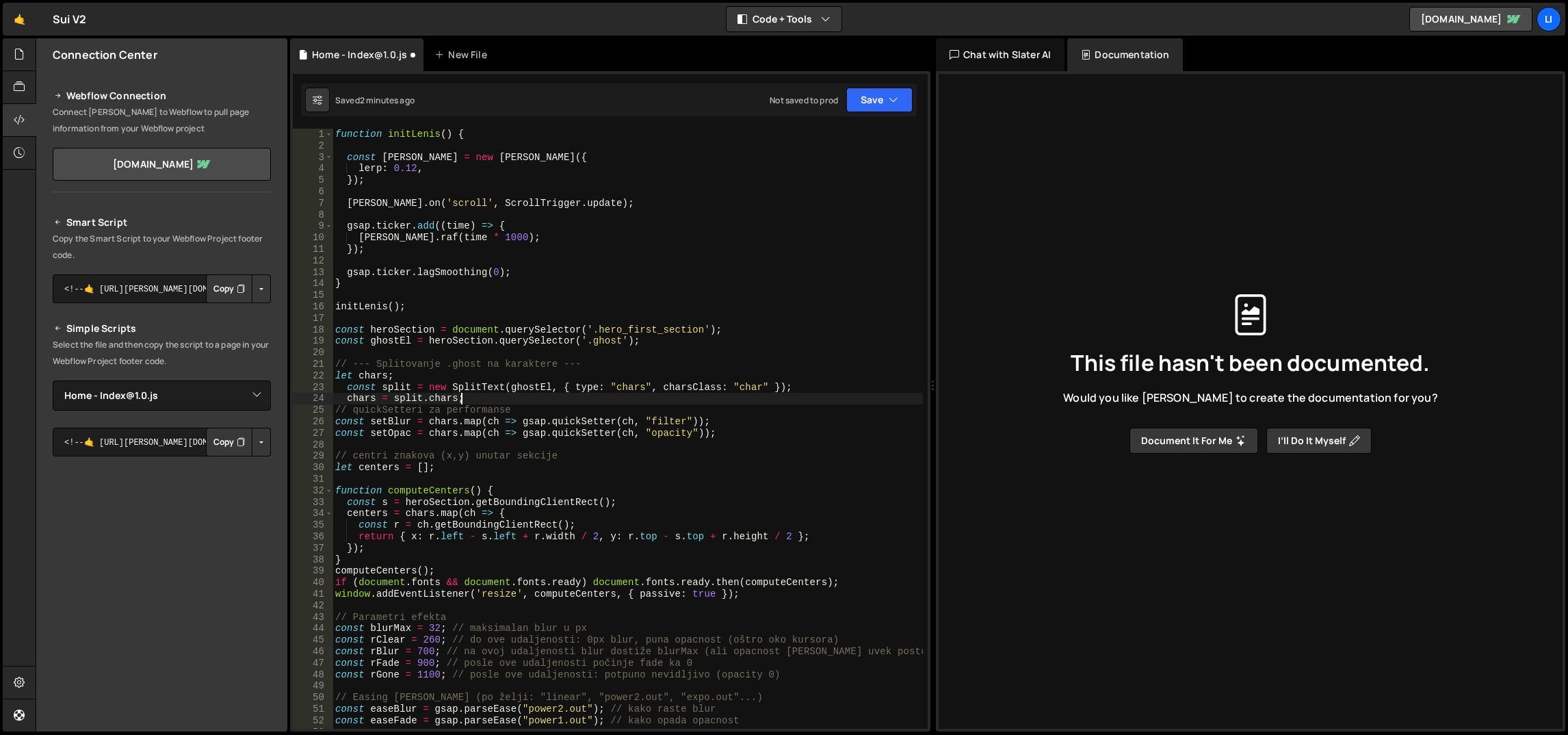
type textarea "chars = split.chars;"
click at [509, 314] on div "function initLenis ( ) { const lenis = new Lenis ({ lerp : 0.12 , }) ; lenis . …" at bounding box center [628, 440] width 591 height 624
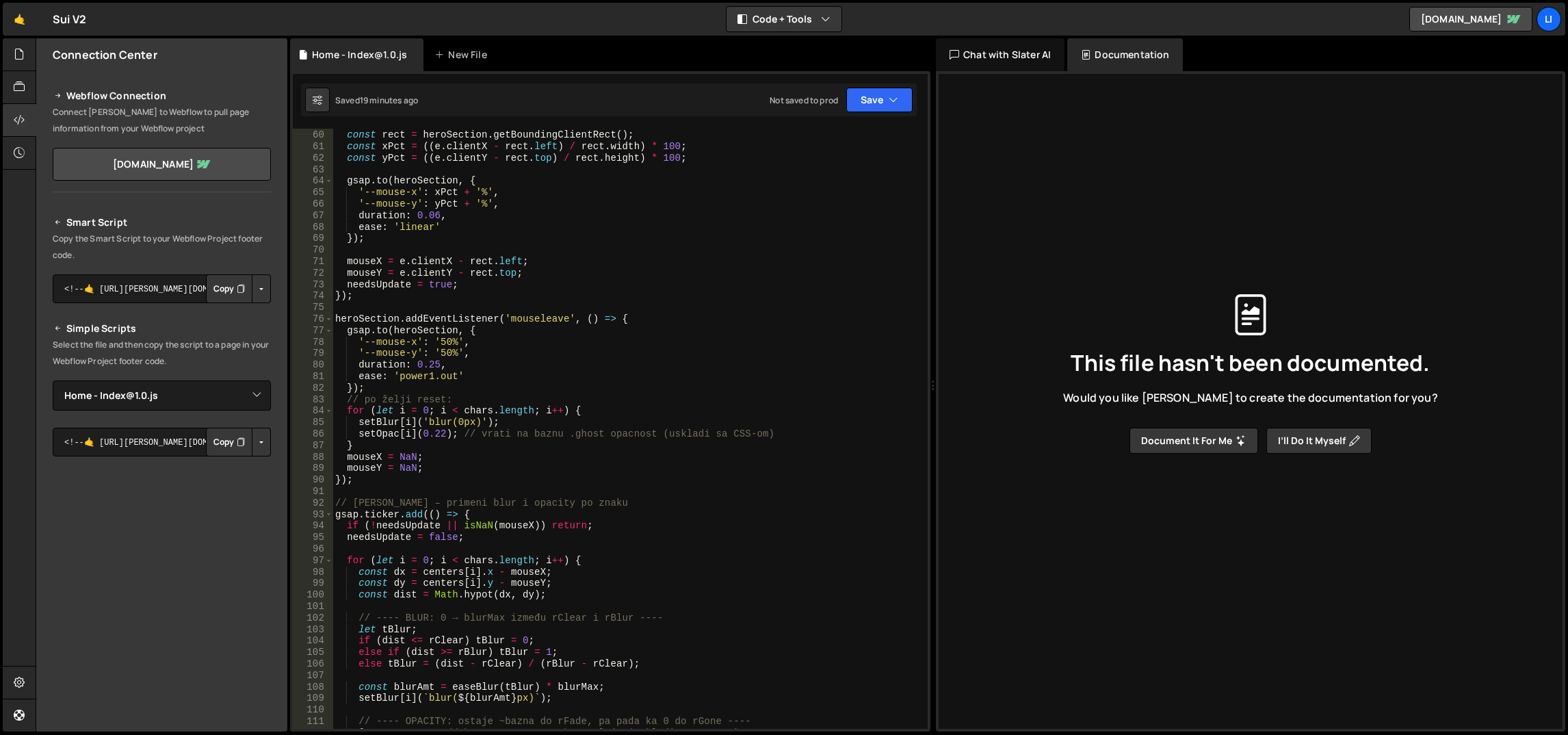
scroll to position [615, 0]
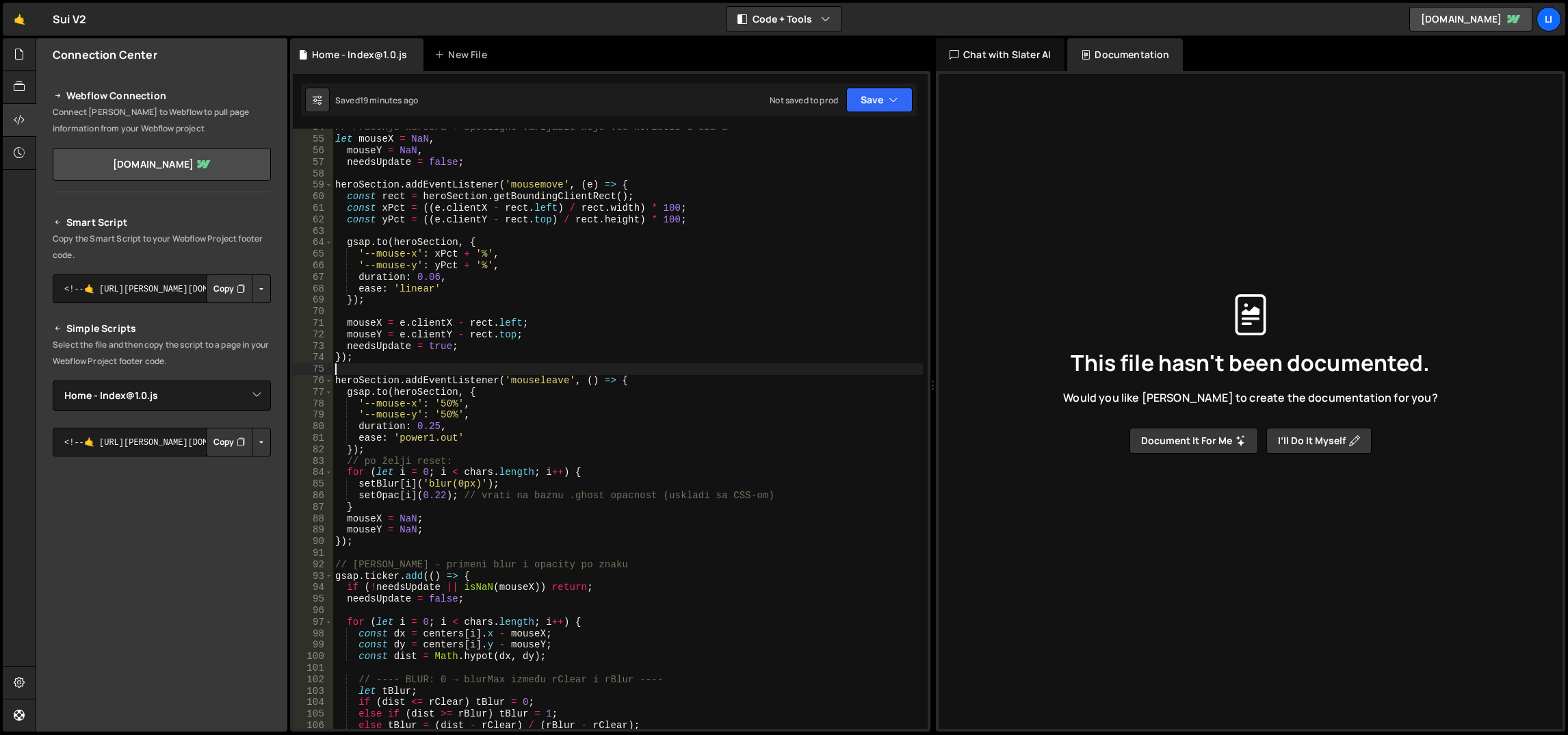
click at [531, 369] on div "// Praćenje kursora + spotlight varijable koje već koristiš u CSS-u let mouseX …" at bounding box center [628, 434] width 591 height 624
click at [531, 378] on div "// Praćenje kursora + spotlight varijable koje već koristiš u CSS-u let mouseX …" at bounding box center [628, 434] width 591 height 624
type textarea "heroSection.addEventListener('mouseleave', () => {"
click at [531, 378] on div "// Praćenje kursora + spotlight varijable koje već koristiš u CSS-u let mouseX …" at bounding box center [628, 434] width 591 height 624
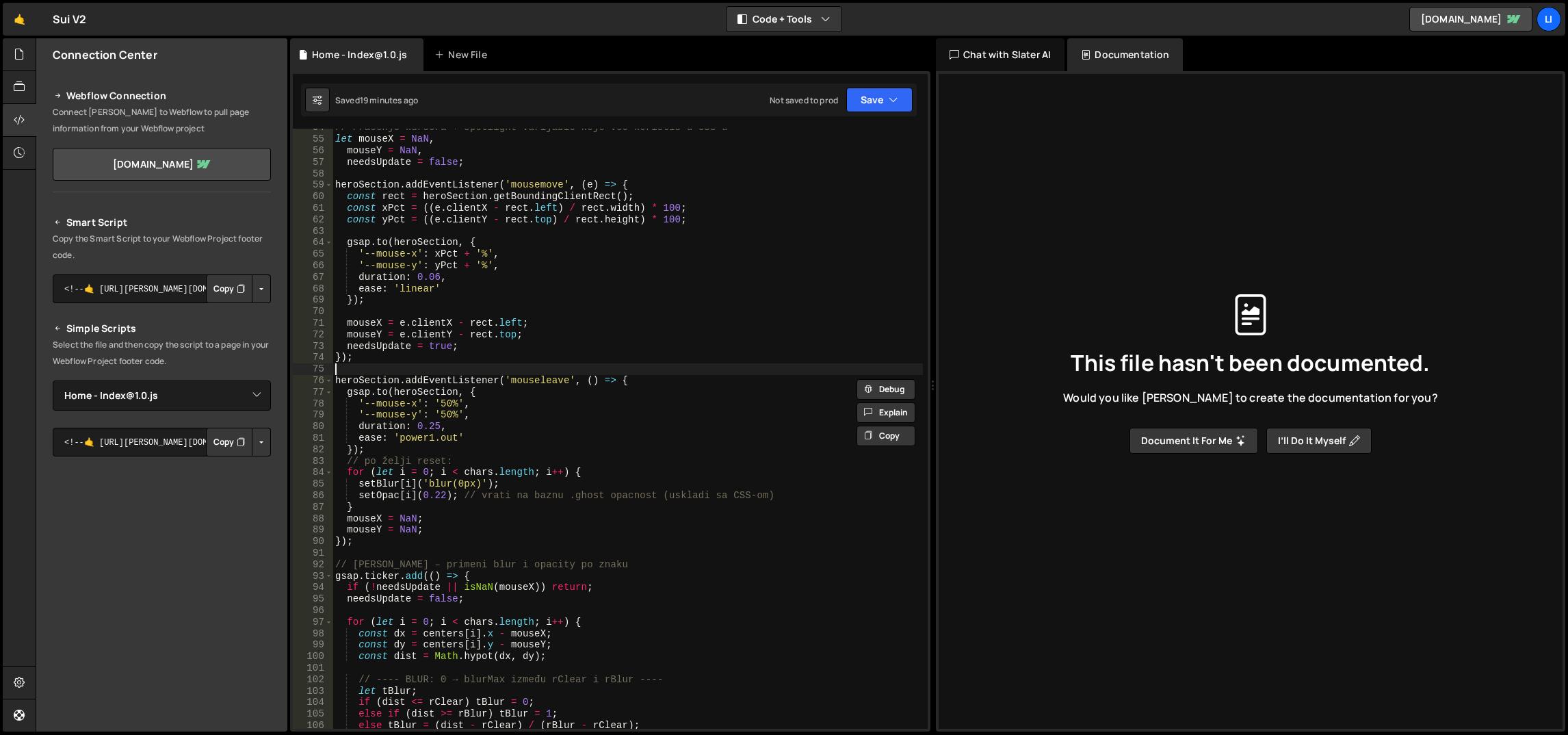
click at [515, 364] on div "// Praćenje kursora + spotlight varijable koje već koristiš u CSS-u let mouseX …" at bounding box center [628, 434] width 591 height 624
click at [530, 377] on div "// Praćenje kursora + spotlight varijable koje već koristiš u CSS-u let mouseX …" at bounding box center [628, 434] width 591 height 624
click at [528, 400] on div "// Praćenje kursora + spotlight varijable koje već koristiš u CSS-u let mouseX …" at bounding box center [628, 434] width 591 height 624
click at [518, 425] on div "// Praćenje kursora + spotlight varijable koje već koristiš u CSS-u let mouseX …" at bounding box center [628, 434] width 591 height 624
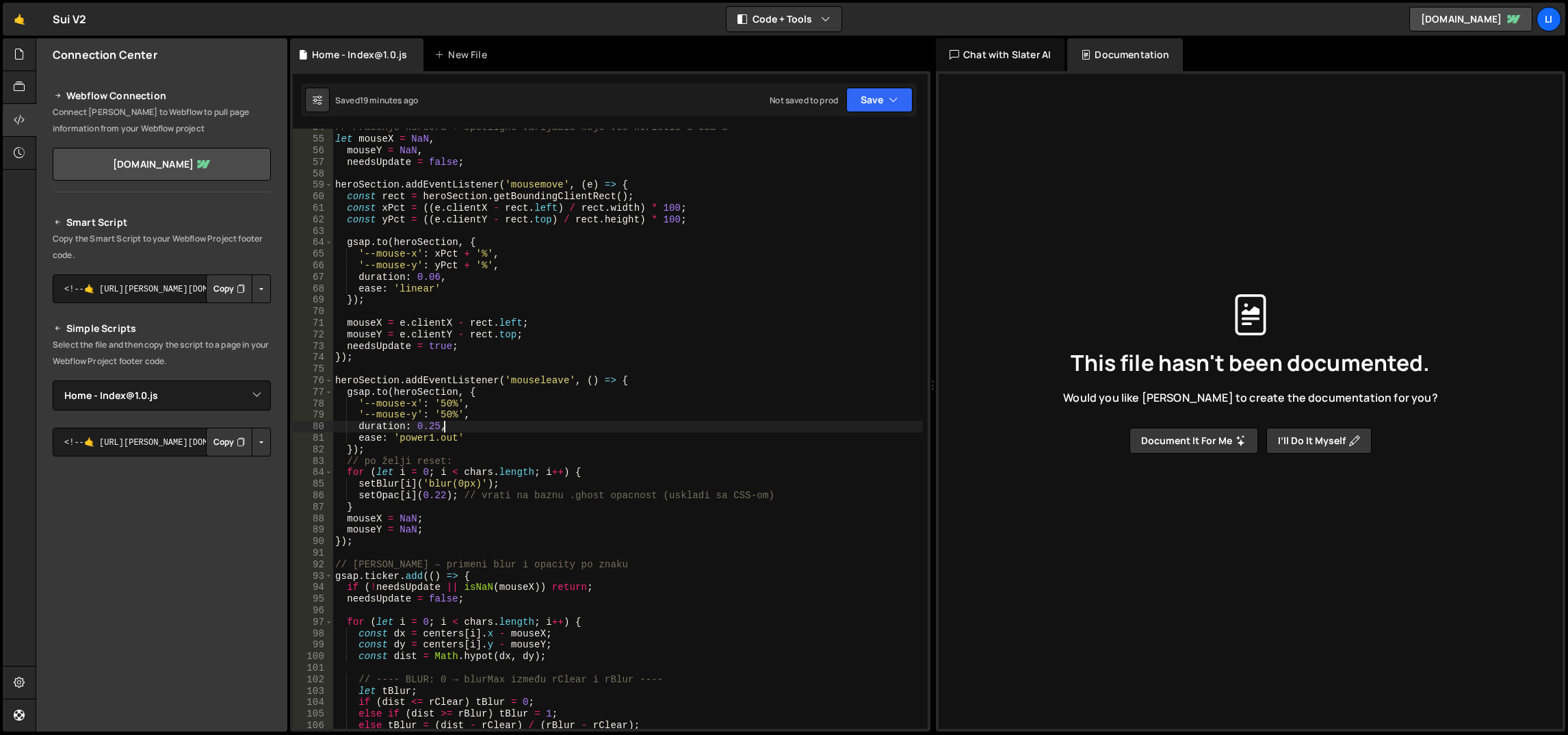
click at [518, 425] on div "// Praćenje kursora + spotlight varijable koje već koristiš u CSS-u let mouseX …" at bounding box center [628, 434] width 591 height 624
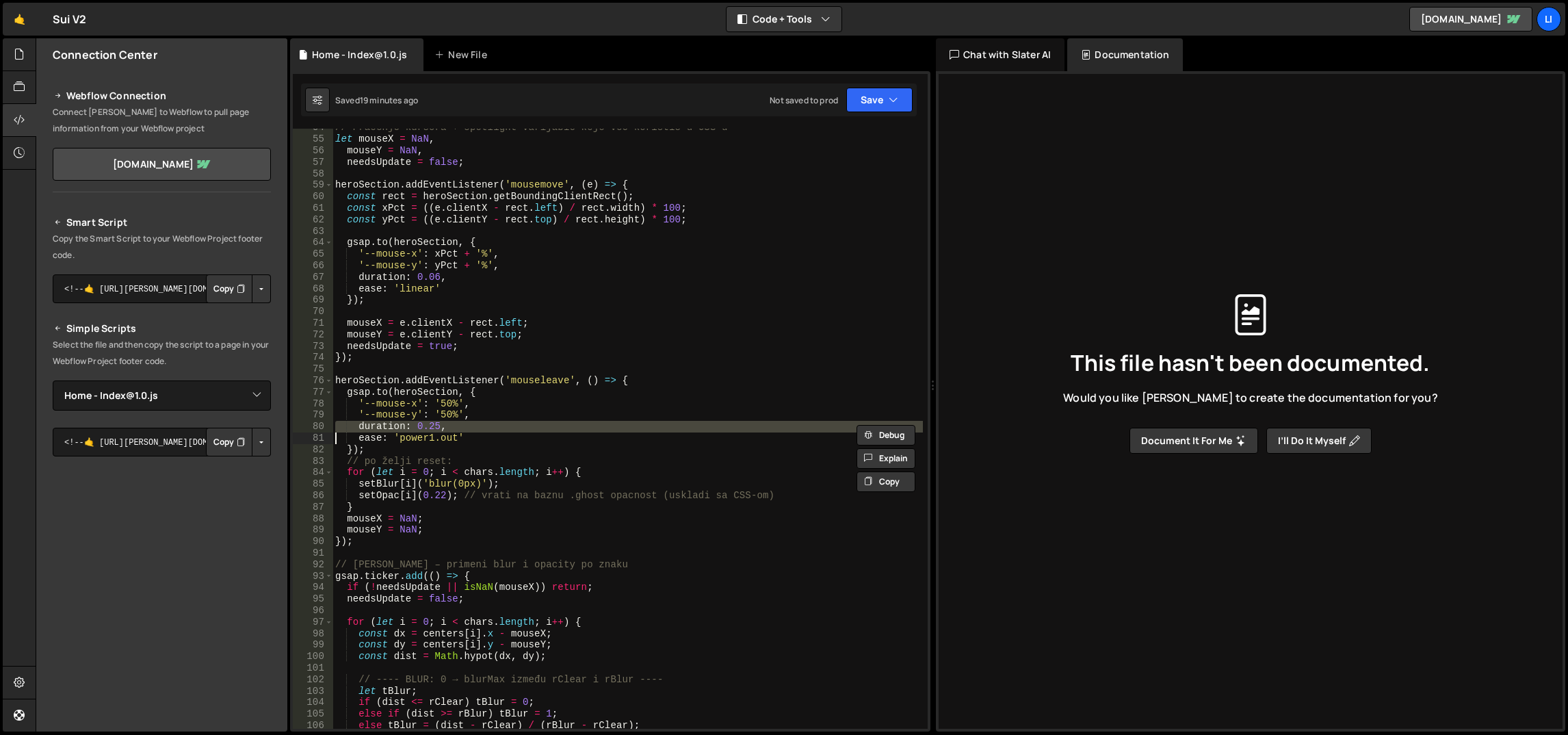
click at [527, 453] on div "// Praćenje kursora + spotlight varijable koje već koristiš u CSS-u let mouseX …" at bounding box center [628, 434] width 591 height 624
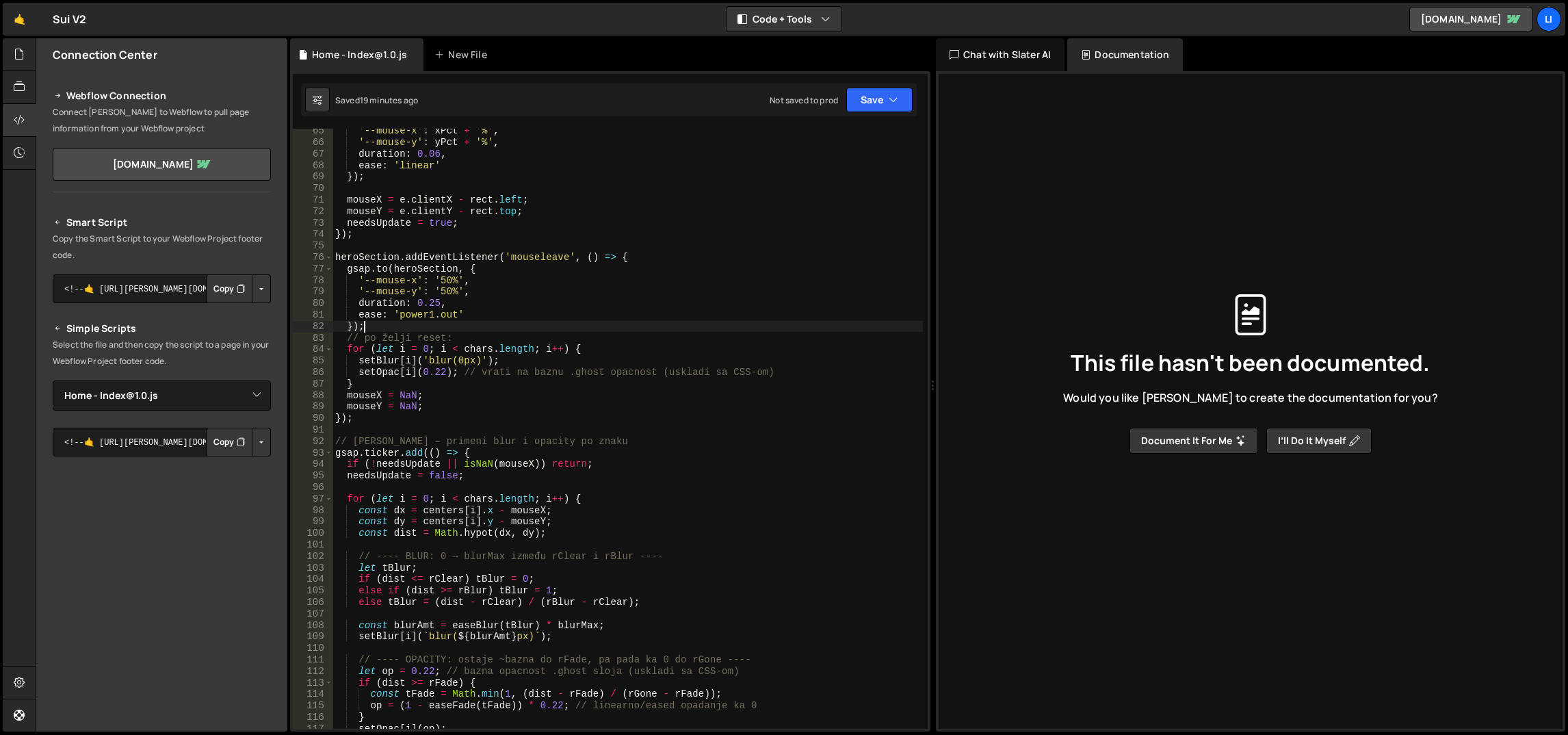
scroll to position [801, 0]
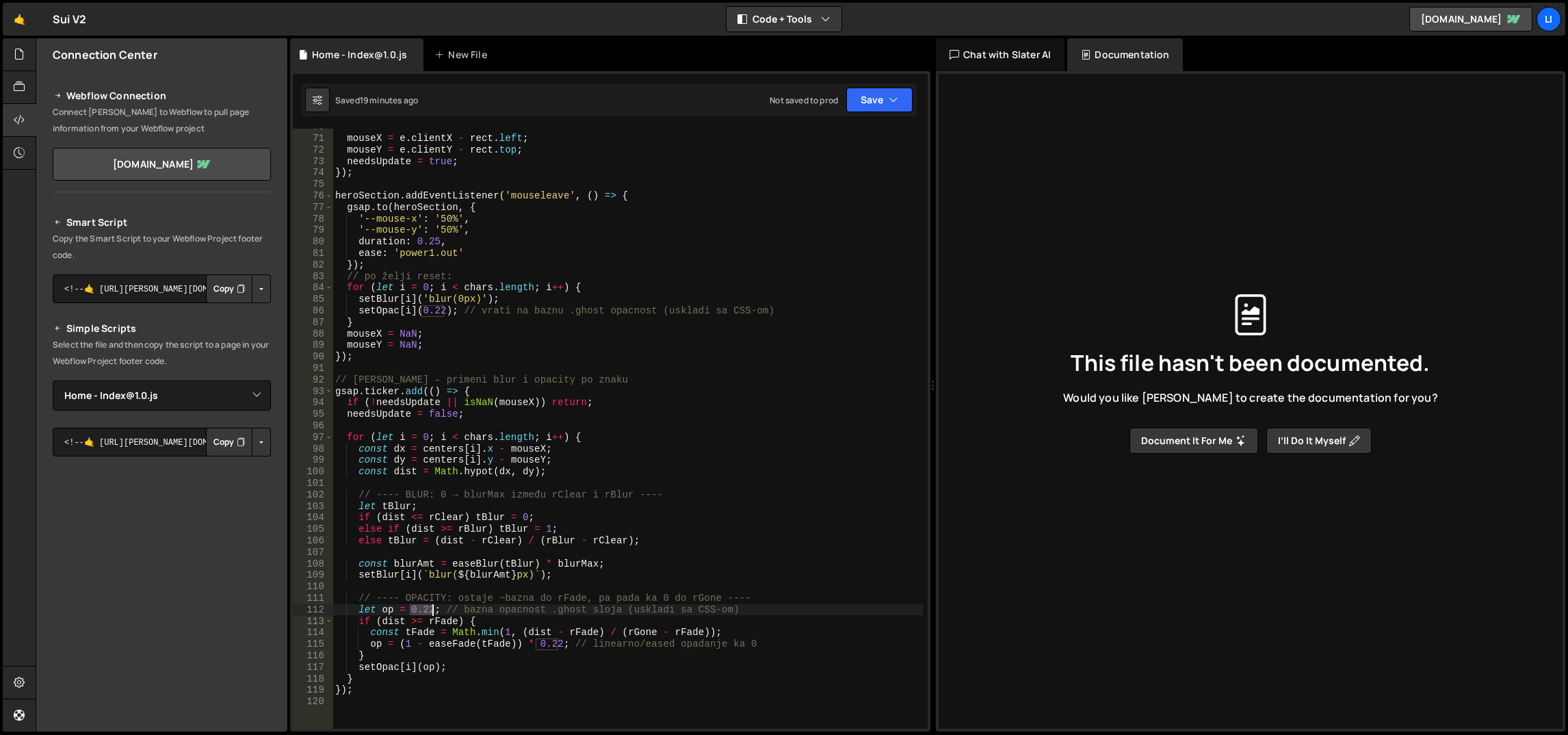
drag, startPoint x: 409, startPoint y: 611, endPoint x: 430, endPoint y: 610, distance: 21.0
click at [430, 610] on div "mouseX = e . clientX - rect . left ; mouseY = e . clientY - rect . top ; needsU…" at bounding box center [628, 433] width 591 height 624
drag, startPoint x: 531, startPoint y: 645, endPoint x: 560, endPoint y: 645, distance: 29.0
click at [560, 645] on div "mouseX = e . clientX - rect . left ; mouseY = e . clientY - rect . top ; needsU…" at bounding box center [628, 433] width 591 height 624
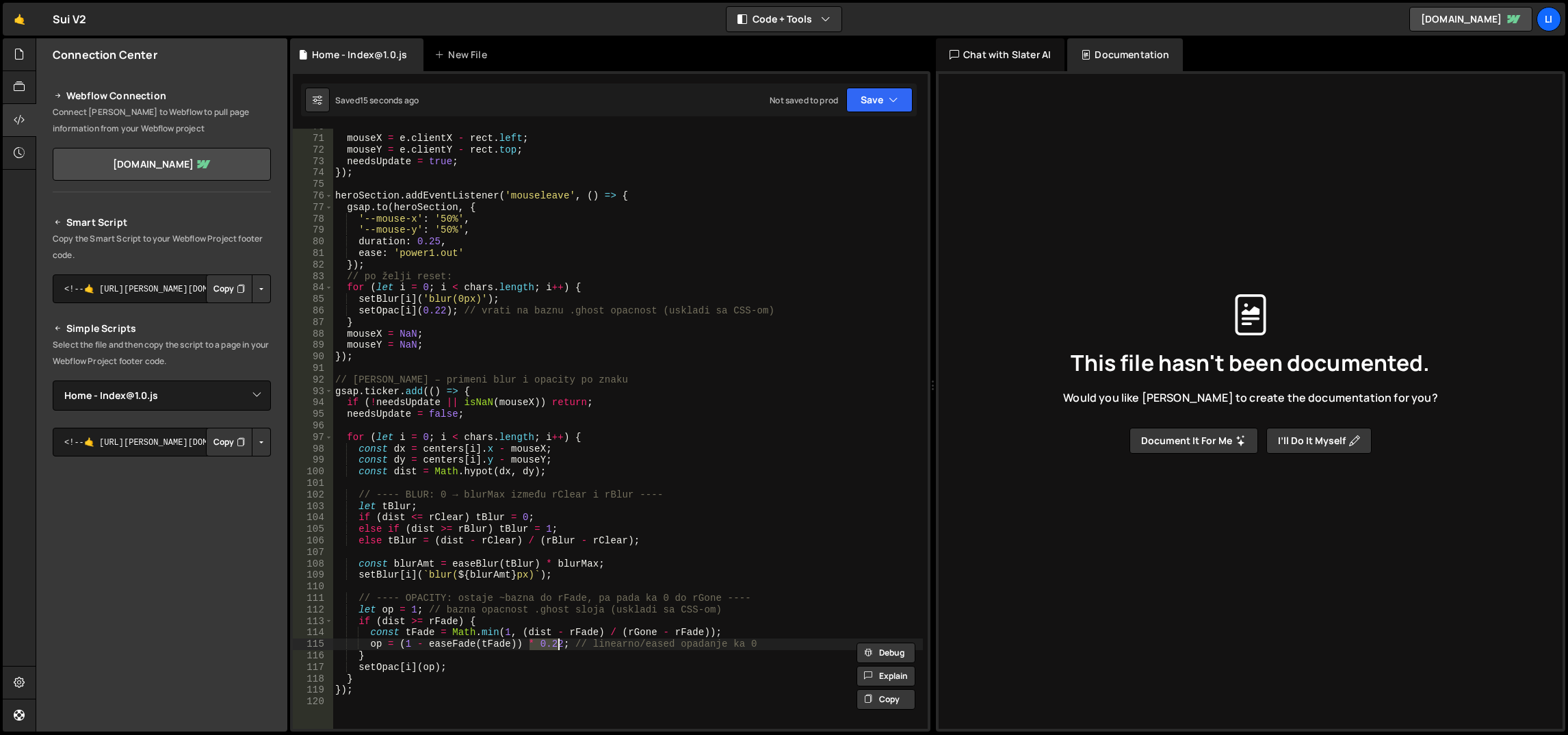
click at [560, 645] on div "mouseX = e . clientX - rect . left ; mouseY = e . clientY - rect . top ; needsU…" at bounding box center [628, 428] width 591 height 600
drag, startPoint x: 535, startPoint y: 646, endPoint x: 560, endPoint y: 645, distance: 25.0
click at [560, 645] on div "mouseX = e . clientX - rect . left ; mouseY = e . clientY - rect . top ; needsU…" at bounding box center [628, 433] width 591 height 624
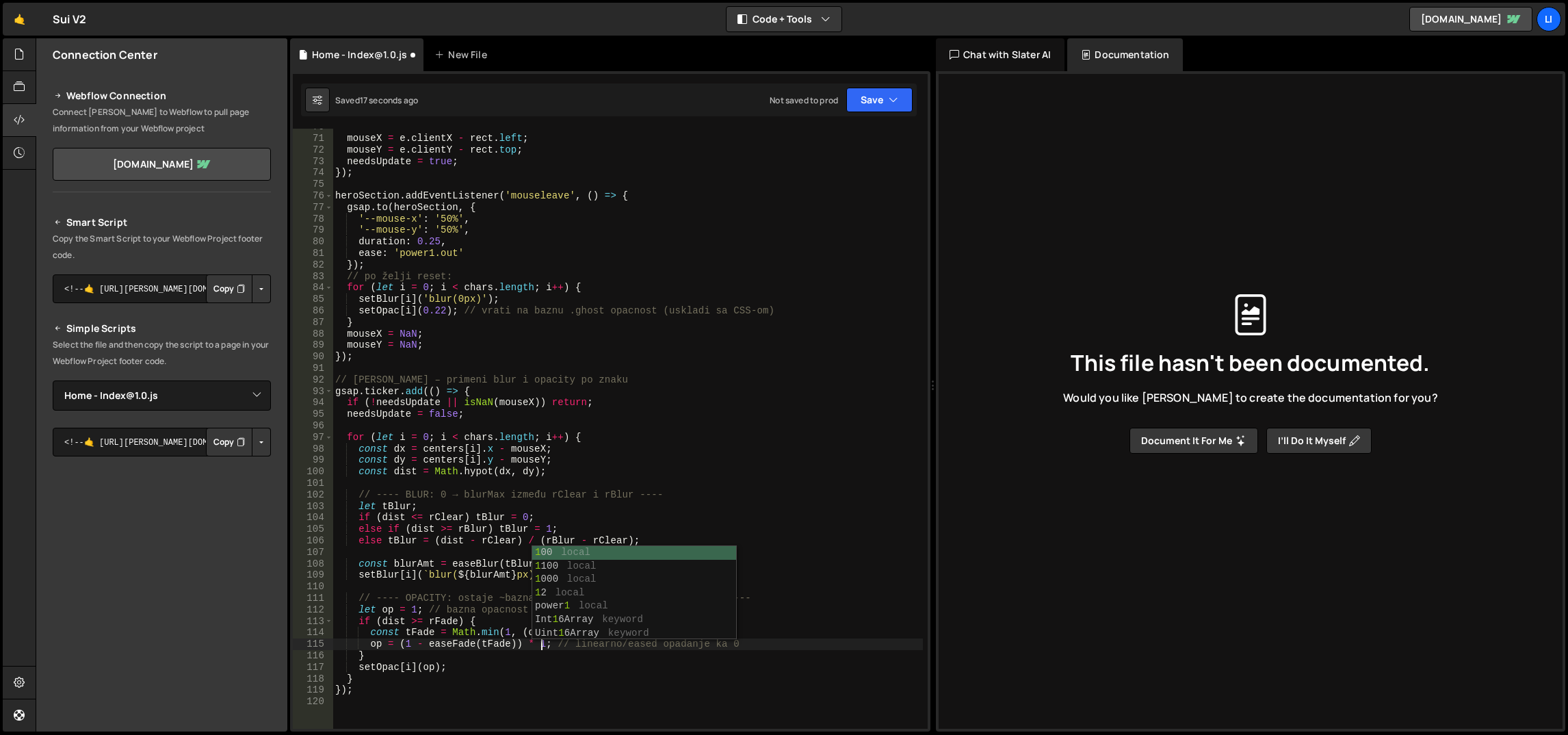
click at [579, 532] on div "mouseX = e . clientX - rect . left ; mouseY = e . clientY - rect . top ; needsU…" at bounding box center [628, 433] width 591 height 624
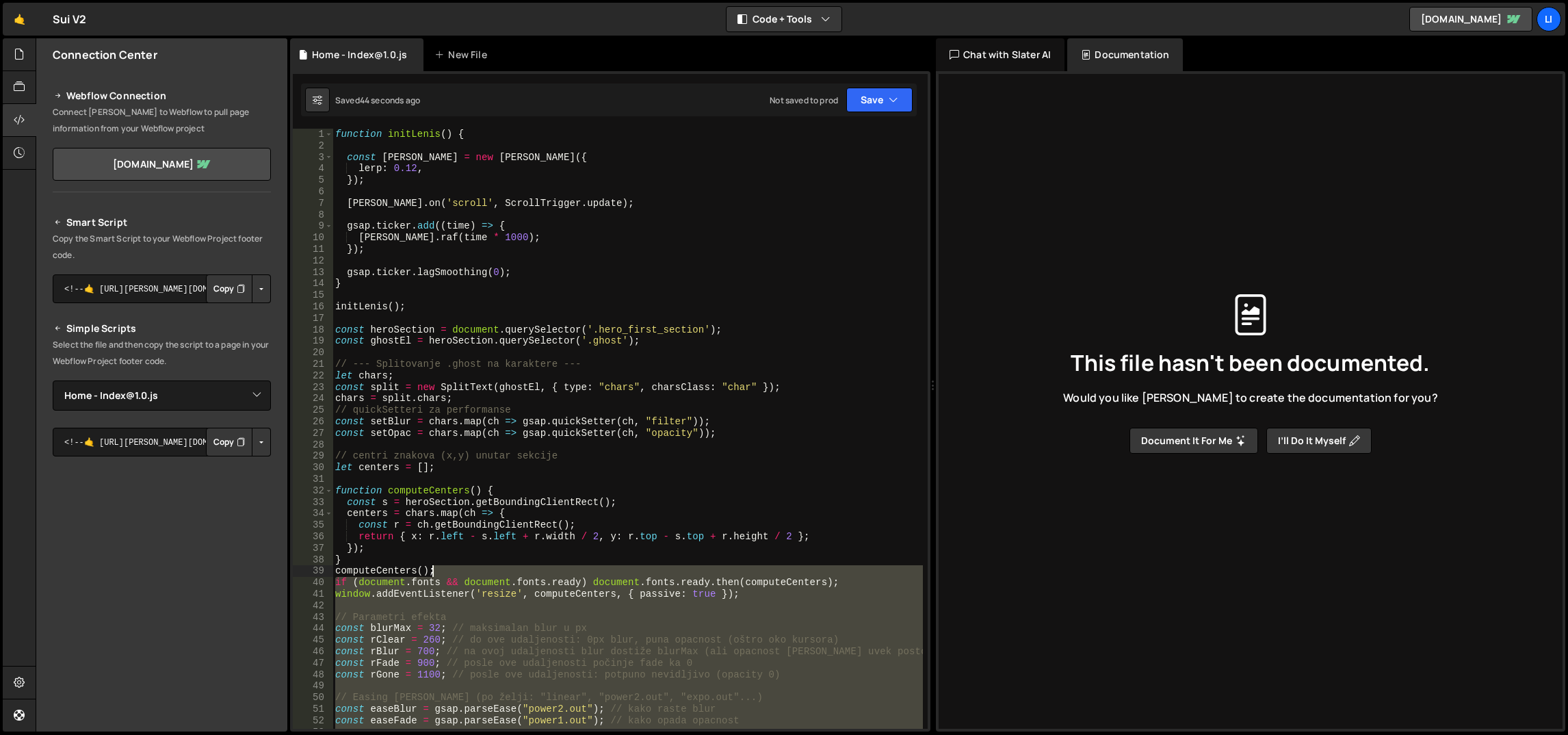
scroll to position [0, 0]
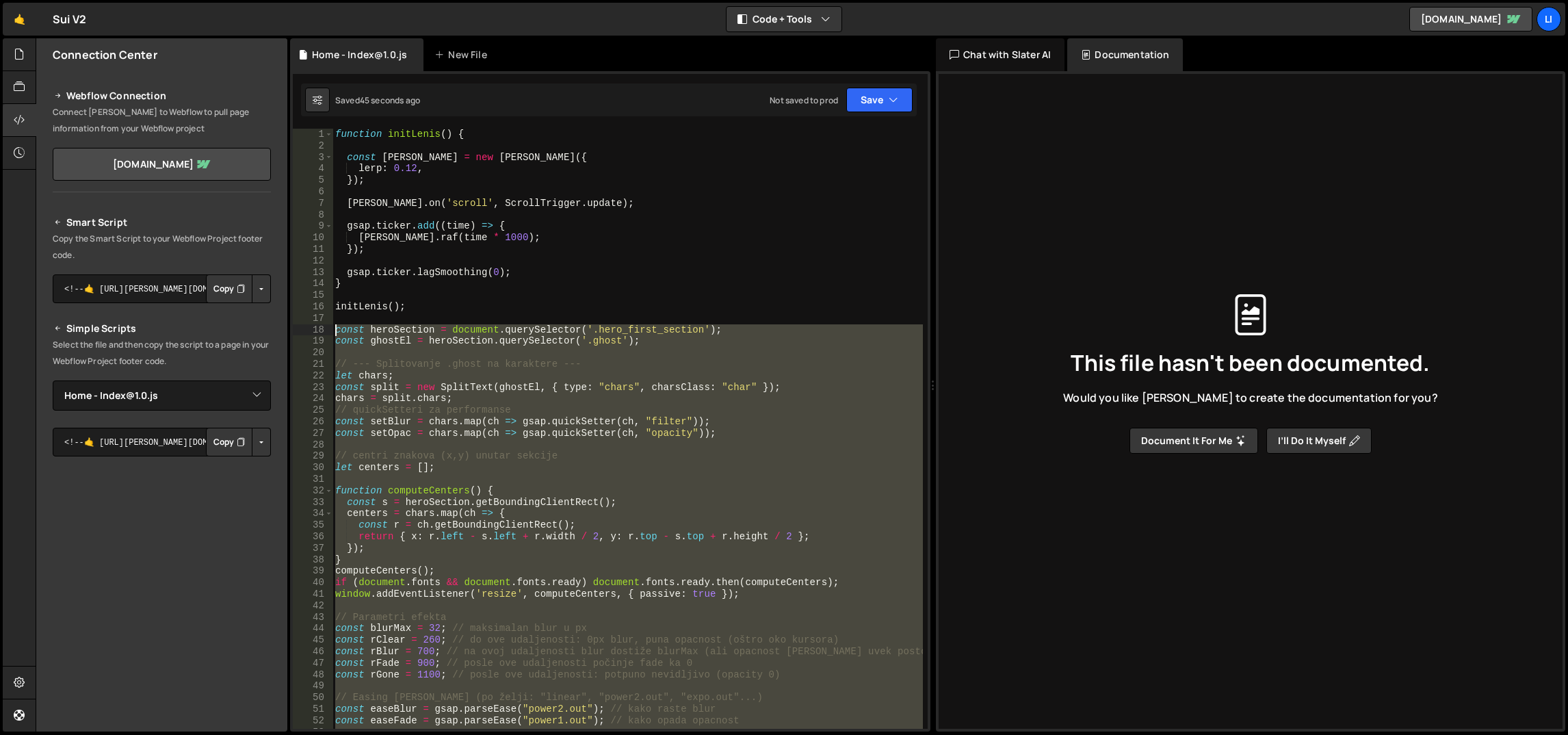
drag, startPoint x: 450, startPoint y: 510, endPoint x: 334, endPoint y: 329, distance: 215.0
click at [334, 329] on div "function initLenis ( ) { const lenis = new Lenis ({ lerp : 0.12 , }) ; lenis . …" at bounding box center [628, 440] width 591 height 624
paste textarea "}"
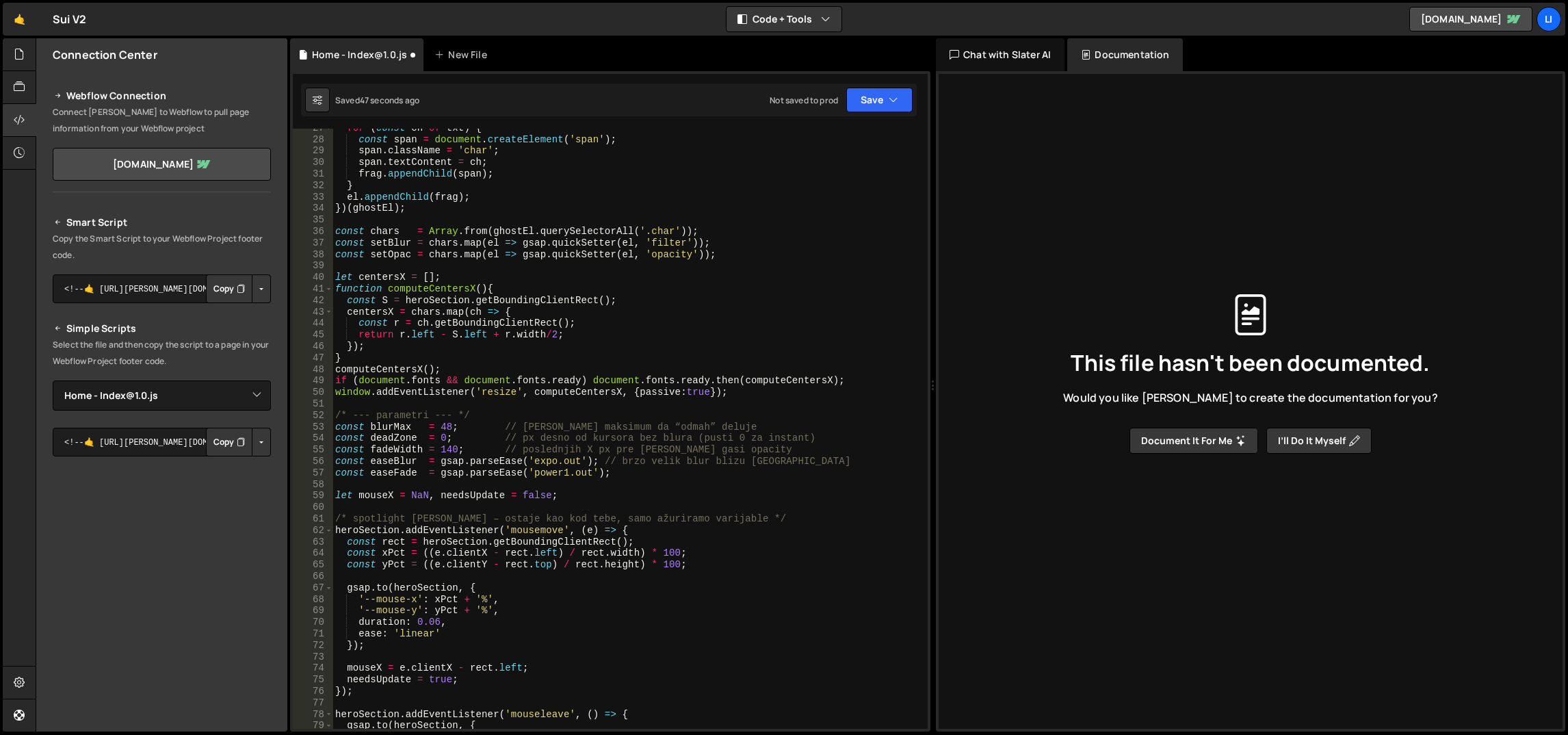
scroll to position [1148, 0]
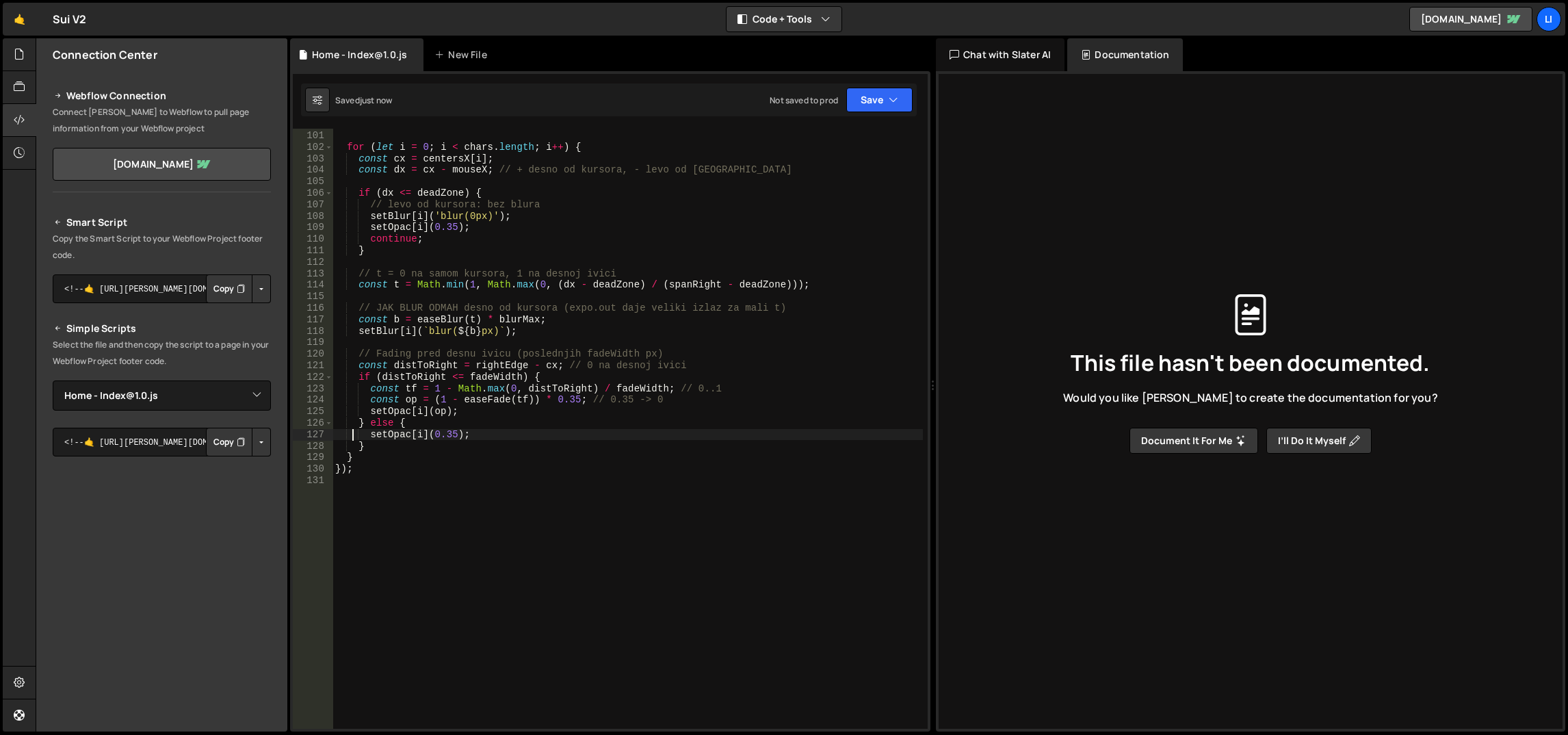
click at [382, 470] on div "const spanRight = Math . max ( 1 , rightEdge - mouseX ) ; // širina “desno od k…" at bounding box center [628, 430] width 591 height 624
type textarea "});"
click at [382, 470] on div "const spanRight = Math . max ( 1 , rightEdge - mouseX ) ; // širina “desno od k…" at bounding box center [628, 430] width 591 height 624
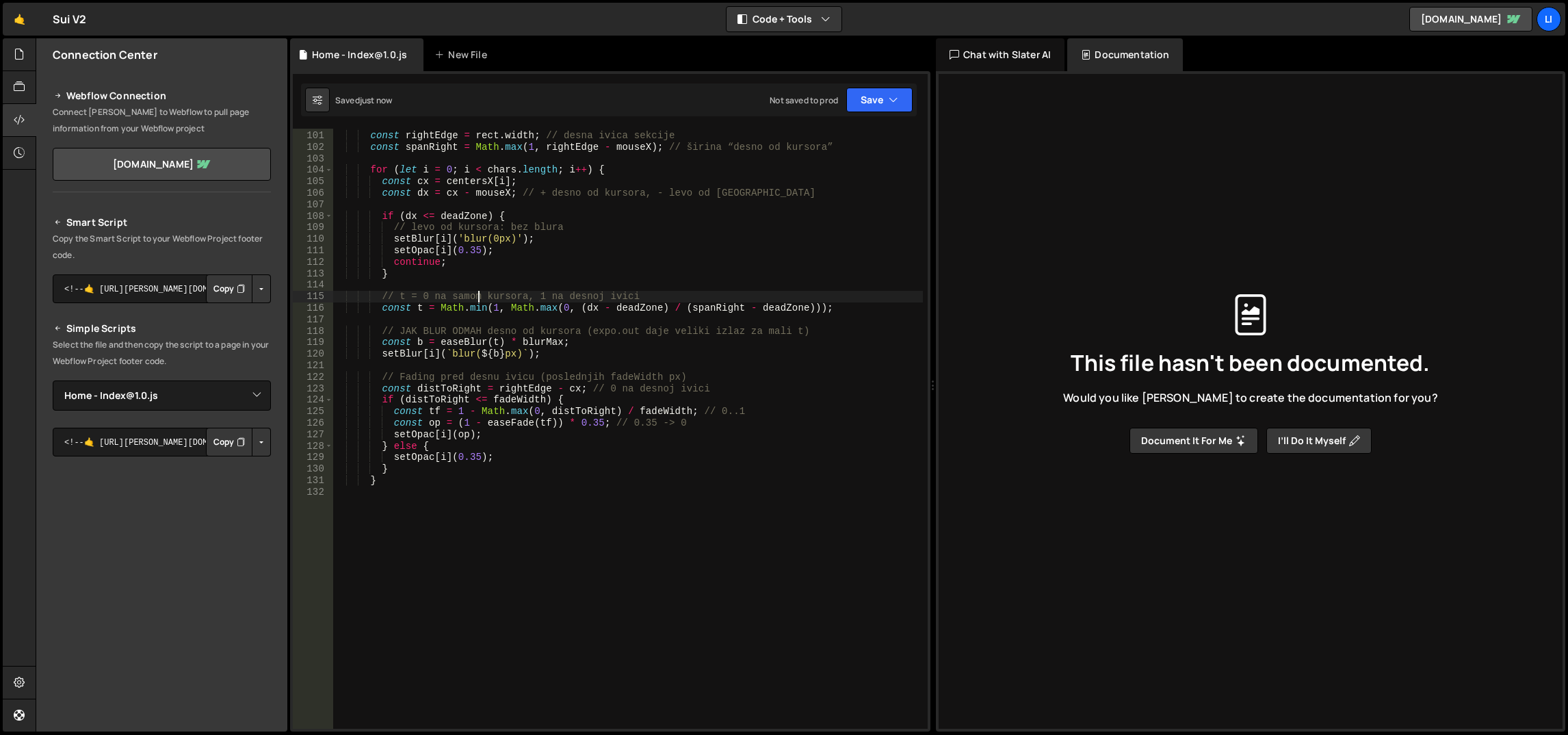
click at [476, 294] on div "const rect = heroSection . getBoundingClientRect ( ) ; const rightEdge = rect .…" at bounding box center [628, 430] width 591 height 624
type textarea "// t = 0 na samom kursora, 1 na desnoj ivici"
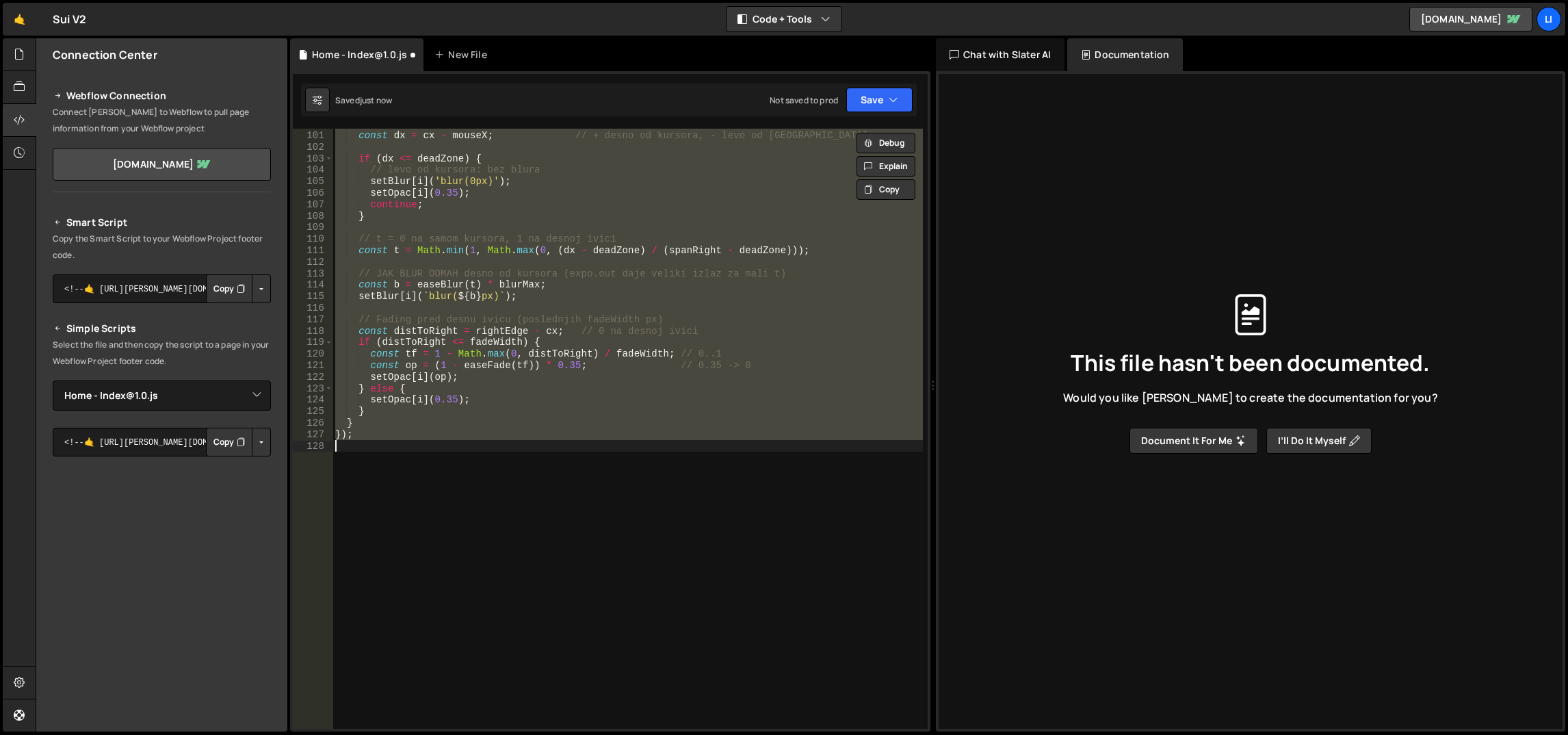
scroll to position [1073, 0]
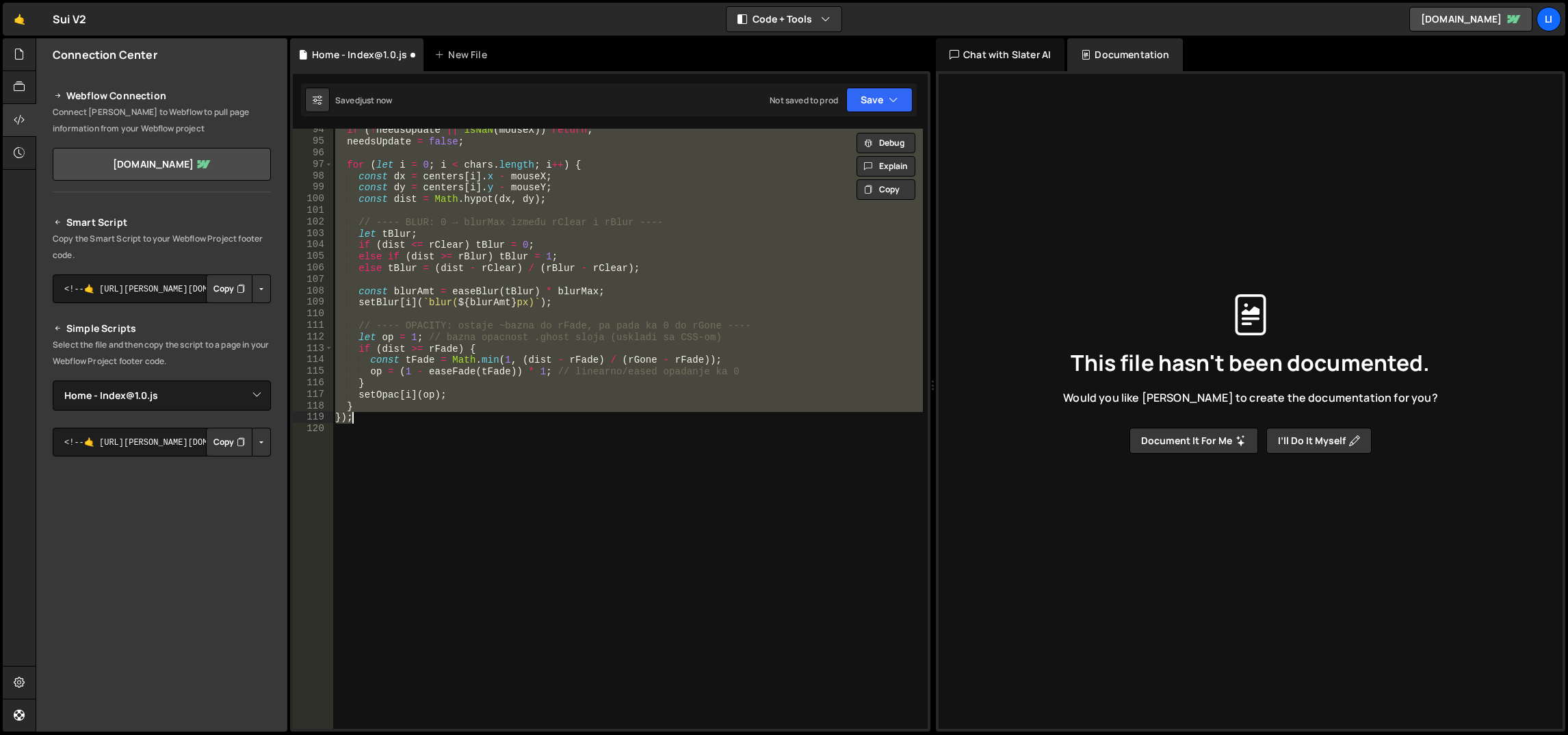
type textarea "});"
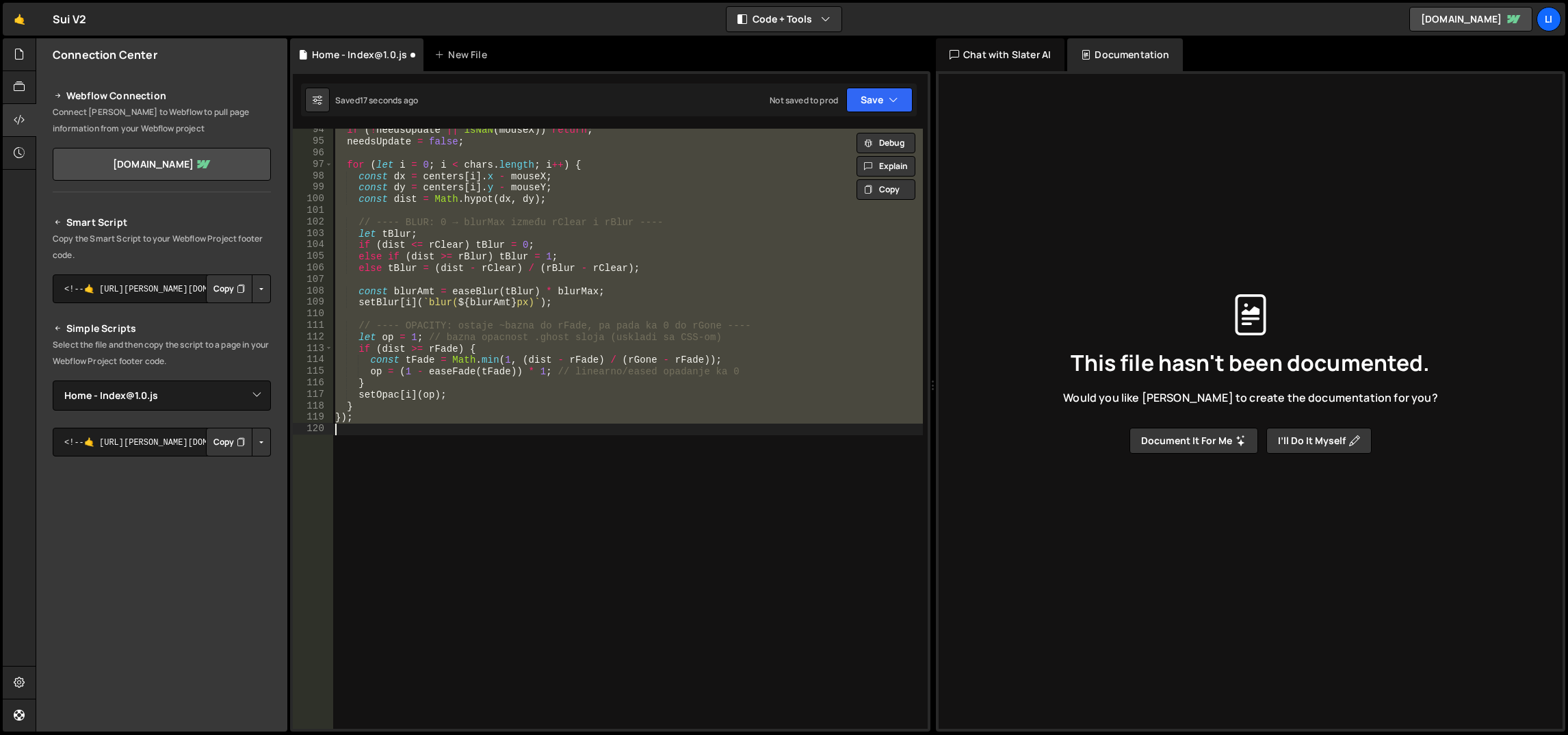
click at [446, 437] on div "if ( ! needsUpdate || isNaN ( mouseX )) return ; needsUpdate = false ; for ( le…" at bounding box center [628, 428] width 591 height 600
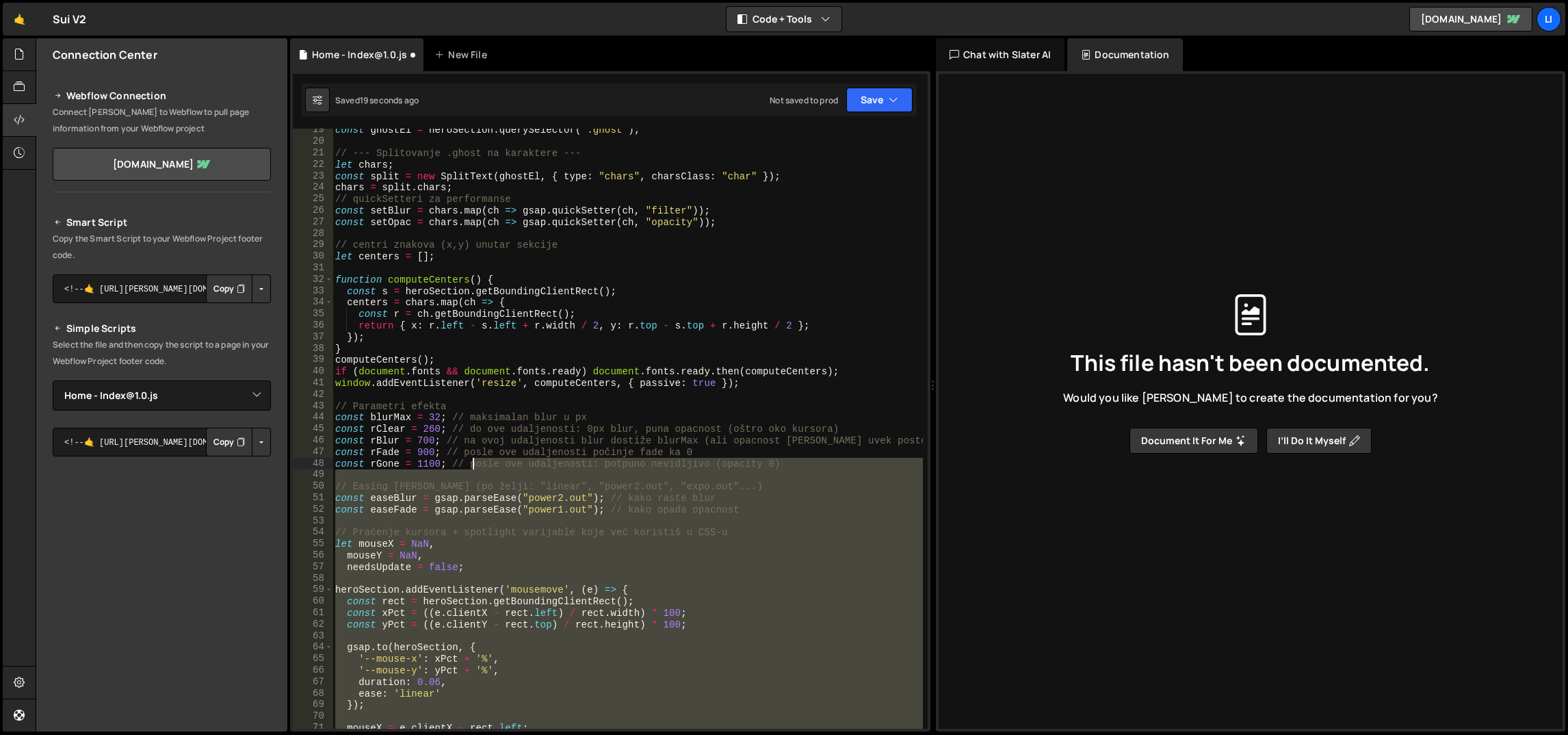
scroll to position [0, 0]
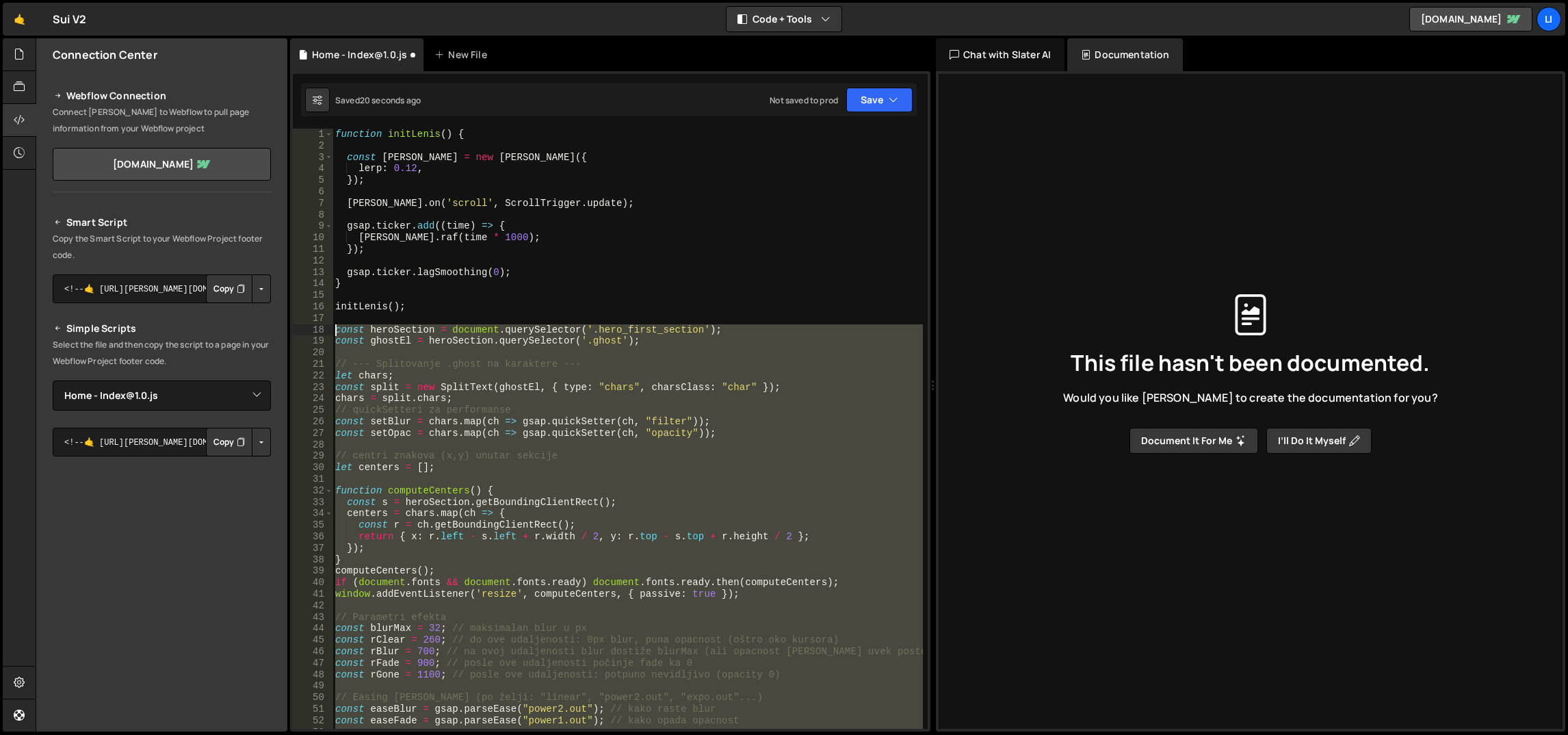
drag, startPoint x: 484, startPoint y: 450, endPoint x: 334, endPoint y: 325, distance: 195.3
click at [334, 325] on div "function initLenis ( ) { const lenis = new Lenis ({ lerp : 0.12 , }) ; lenis . …" at bounding box center [628, 440] width 591 height 624
paste textarea "}"
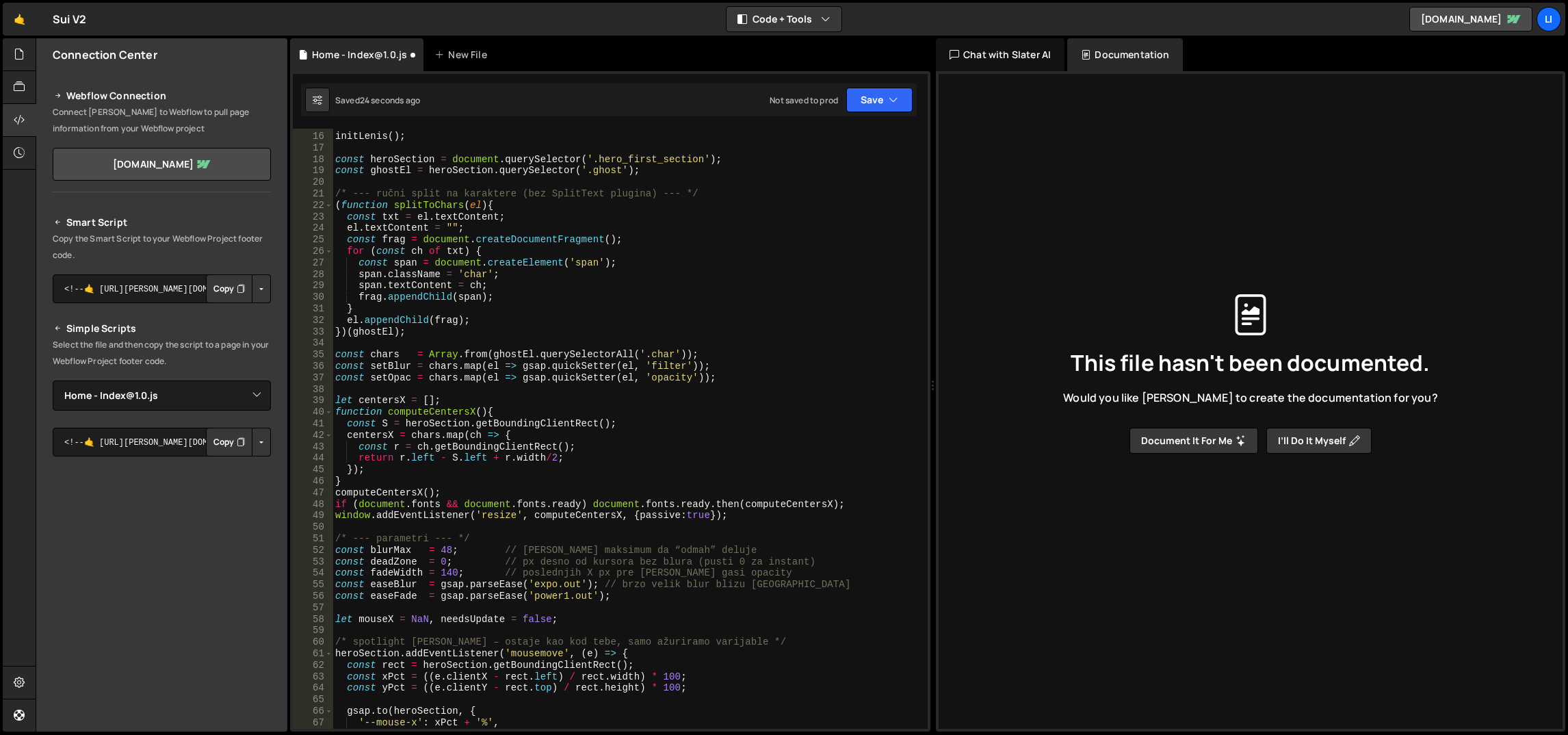
scroll to position [46, 0]
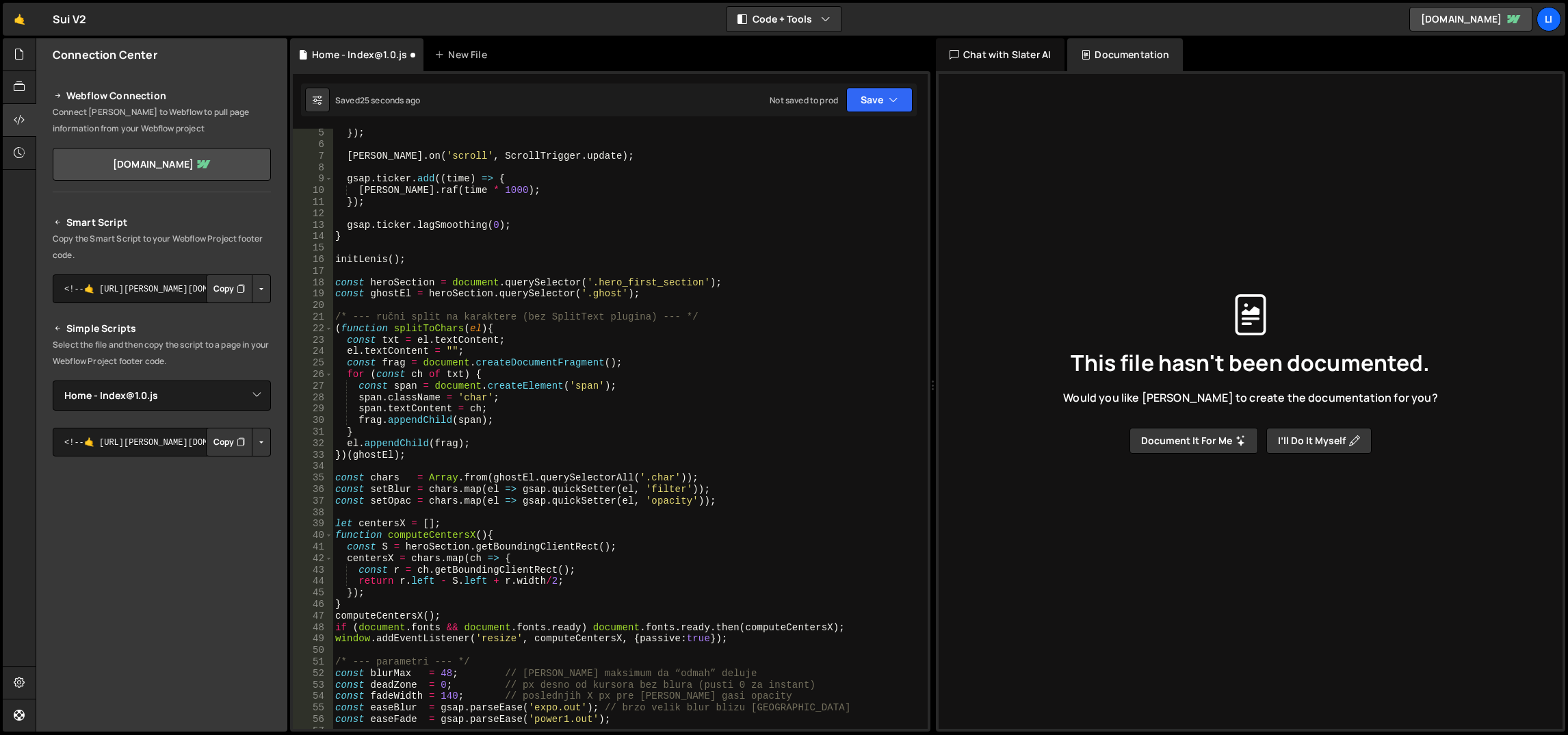
type textarea "setOpac[i](0.35);"
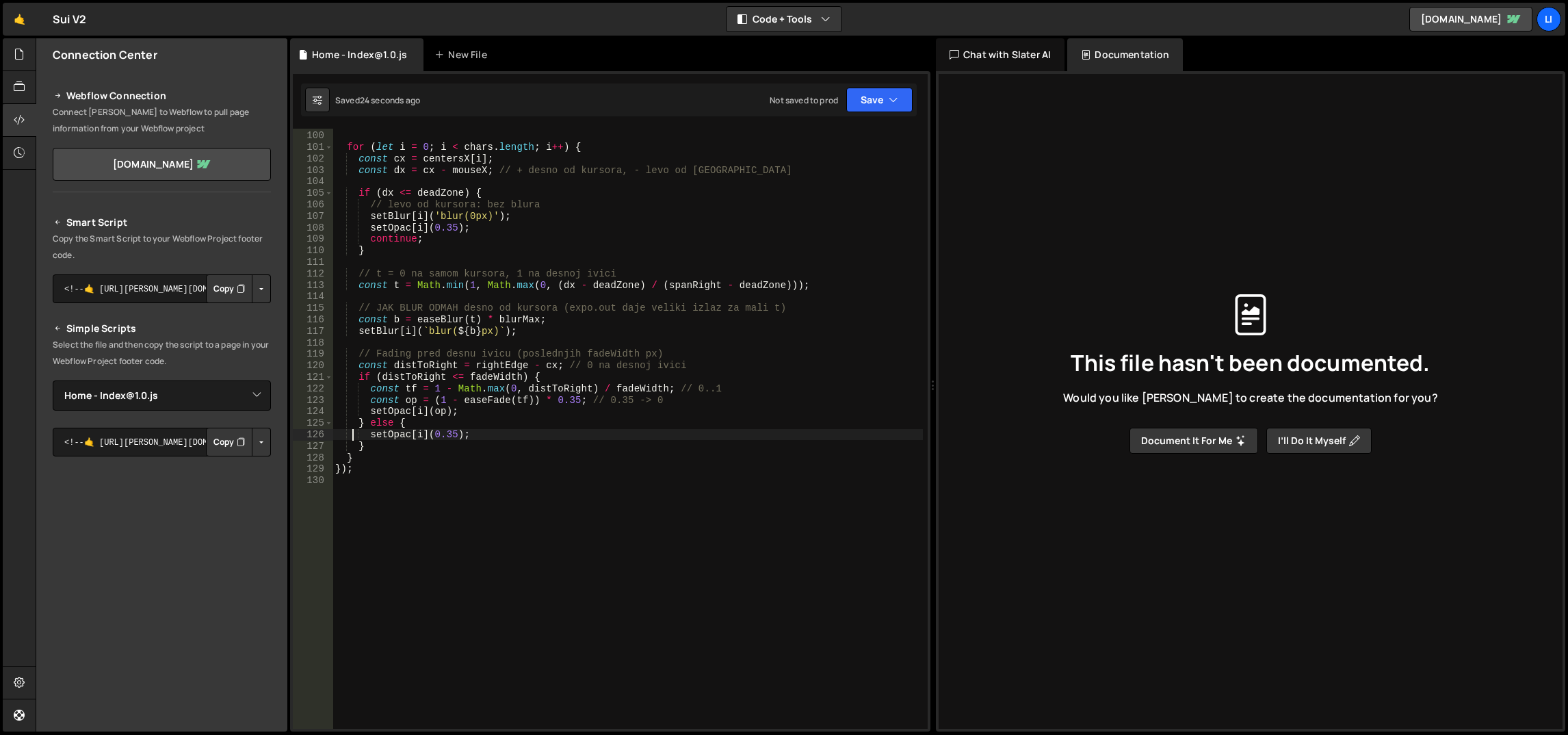
click at [509, 299] on div "const spanRight = Math . max ( 1 , rightEdge - mouseX ) ; // širina “desno od k…" at bounding box center [628, 430] width 591 height 624
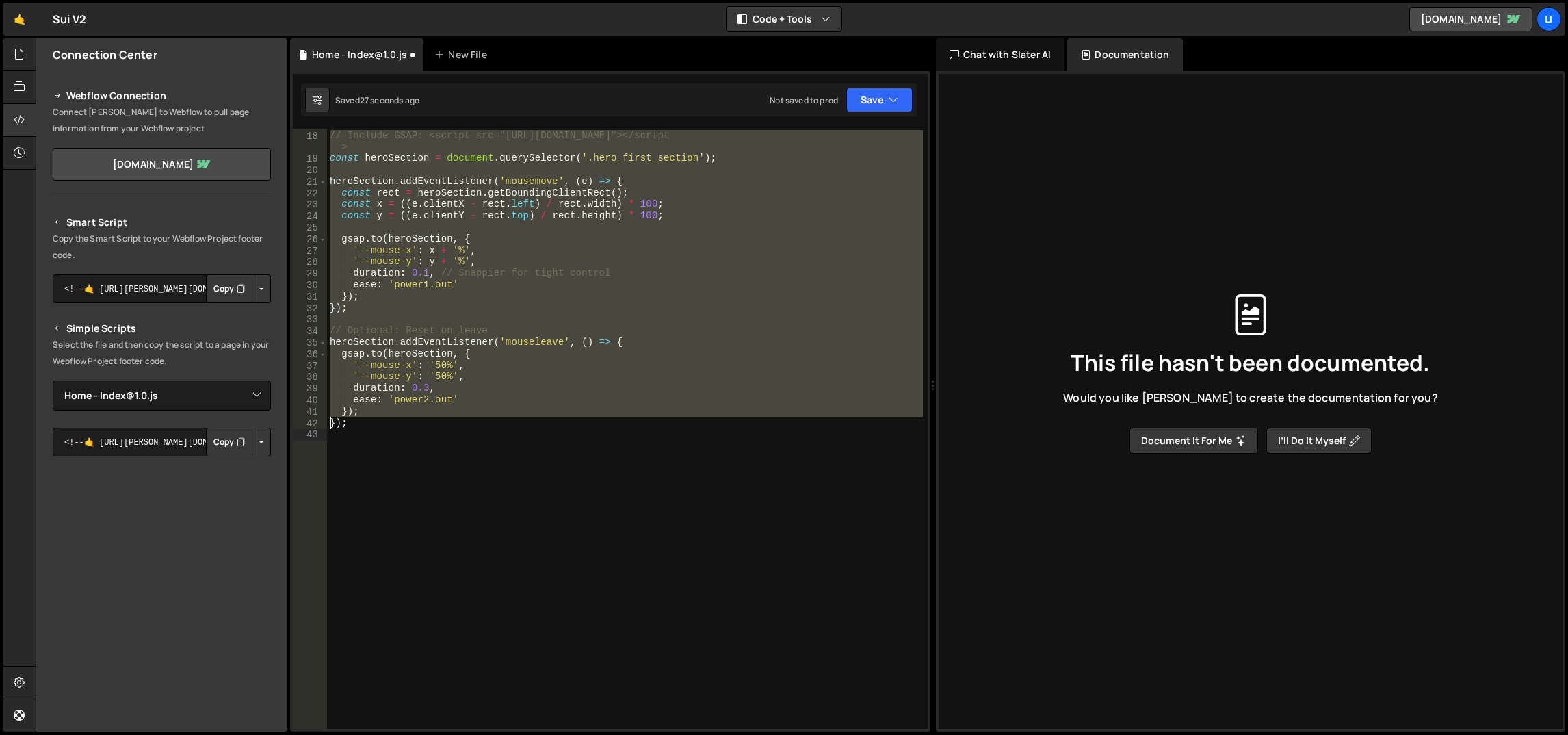
scroll to position [176, 0]
type textarea "});"
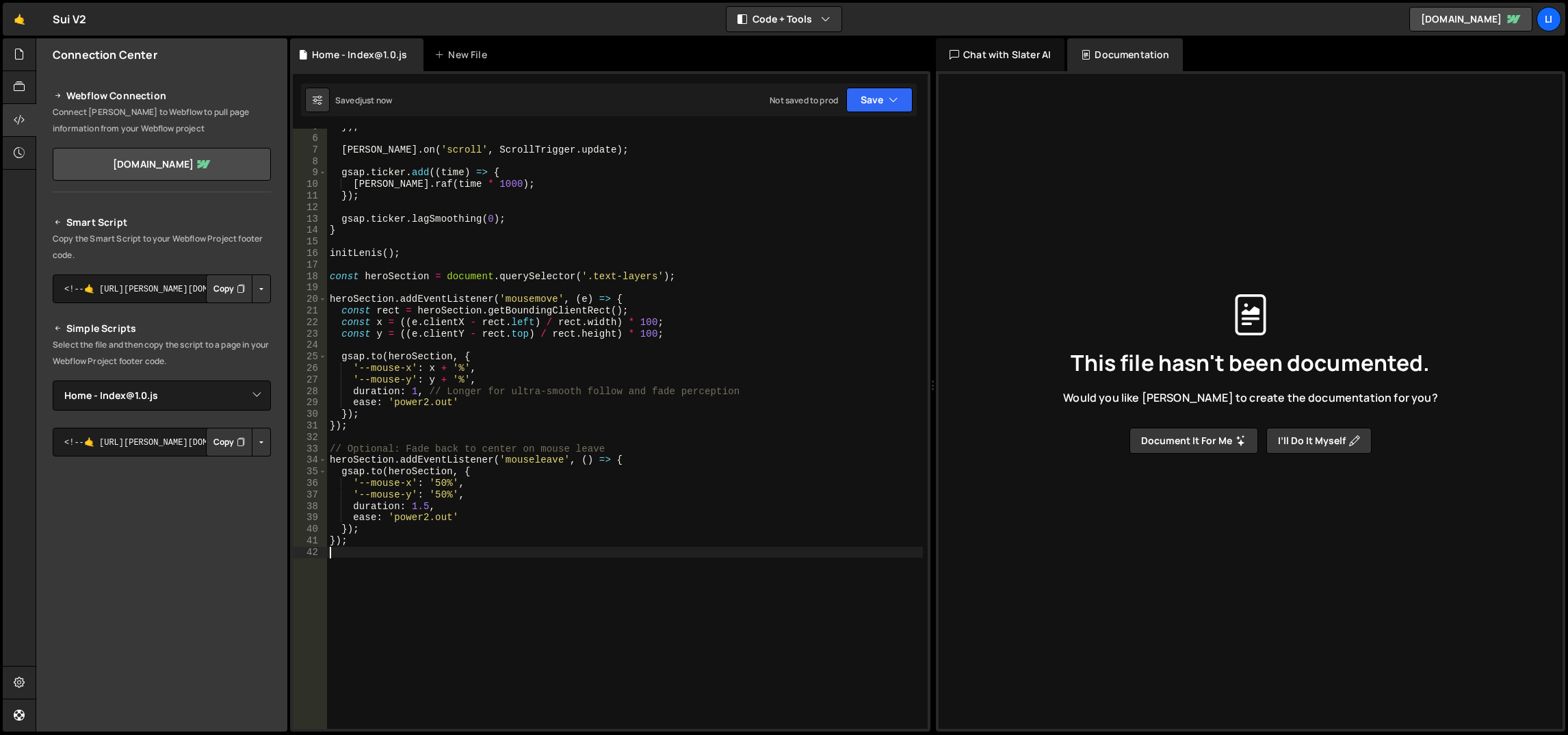
scroll to position [54, 0]
click at [461, 343] on div "}) ; lenis . on ( 'scroll' , ScrollTrigger . update ) ; gsap . ticker . add (( …" at bounding box center [625, 433] width 596 height 624
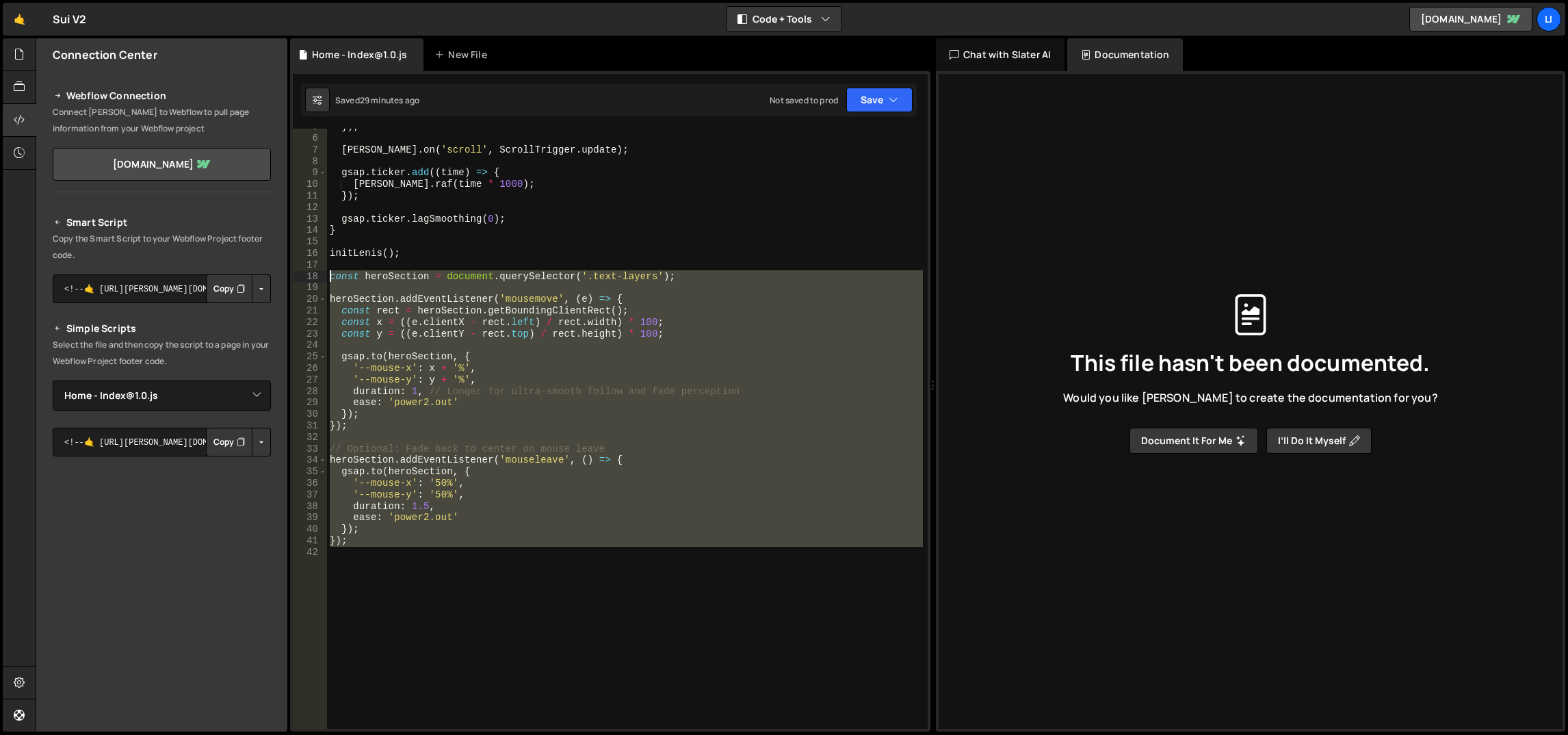
drag, startPoint x: 459, startPoint y: 552, endPoint x: 327, endPoint y: 273, distance: 308.7
click at [327, 273] on div "}) ; lenis . on ( 'scroll' , ScrollTrigger . update ) ; gsap . ticker . add (( …" at bounding box center [625, 433] width 596 height 624
paste textarea "});"
type textarea "});"
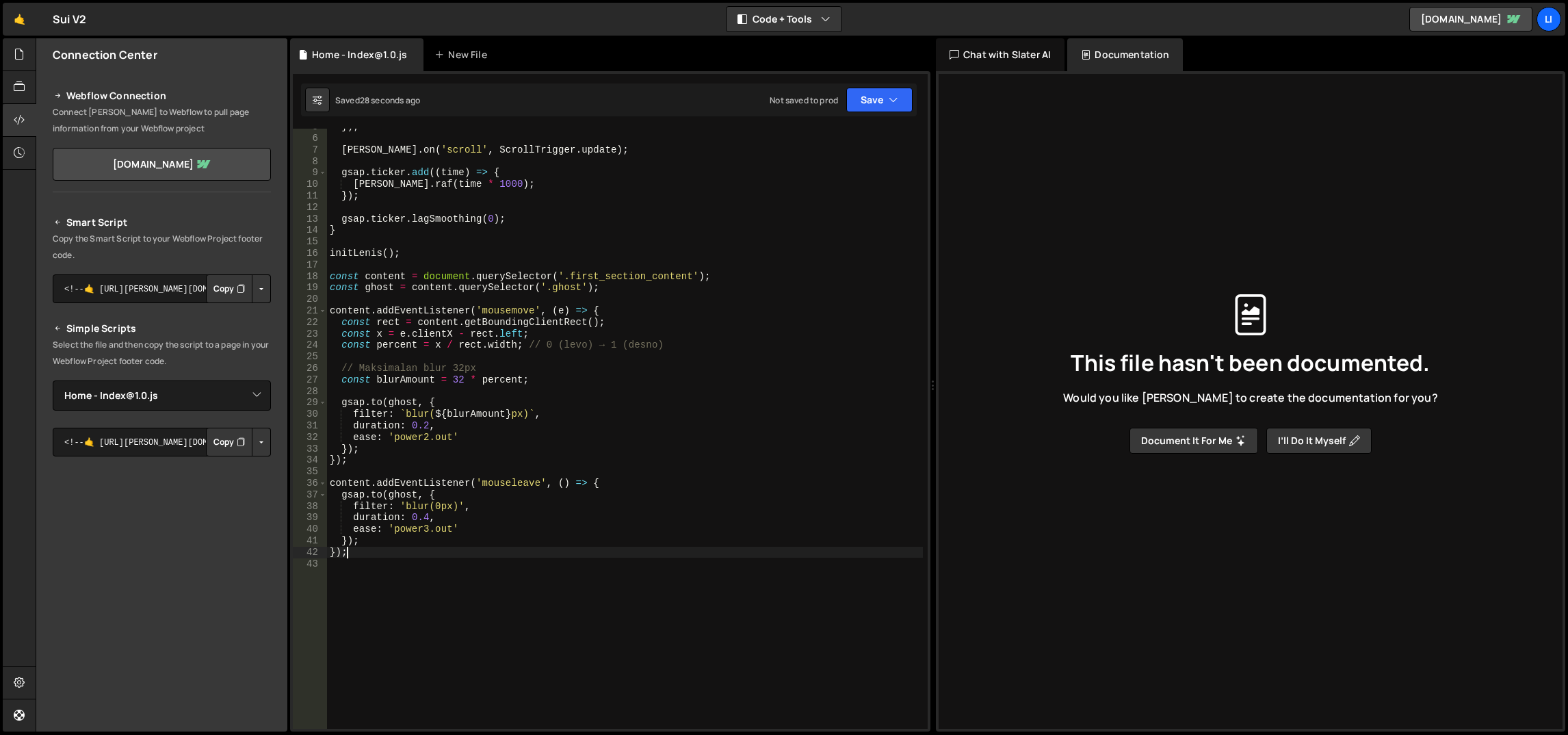
click at [479, 295] on div "}) ; lenis . on ( 'scroll' , ScrollTrigger . update ) ; gsap . ticker . add (( …" at bounding box center [625, 433] width 596 height 624
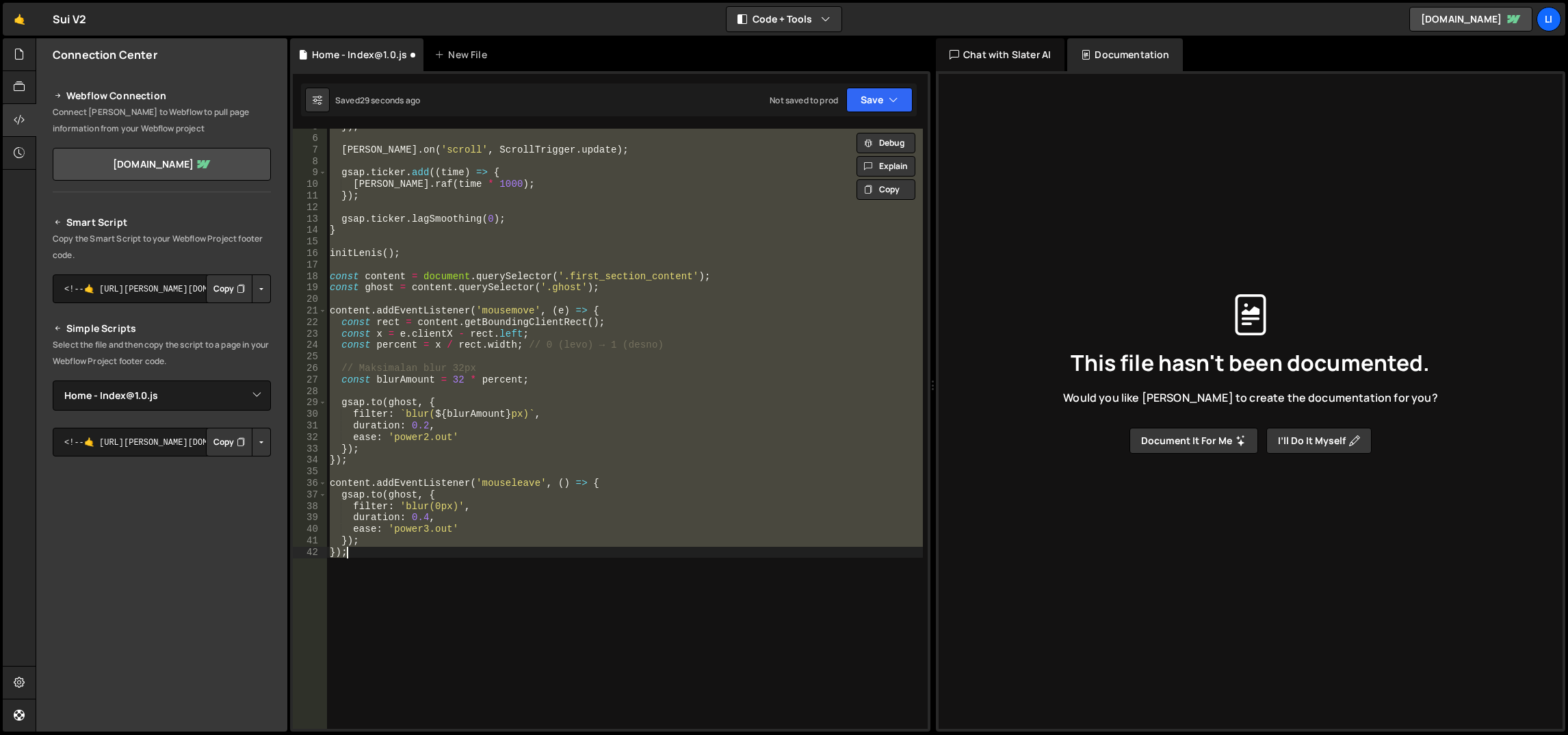
type textarea "});"
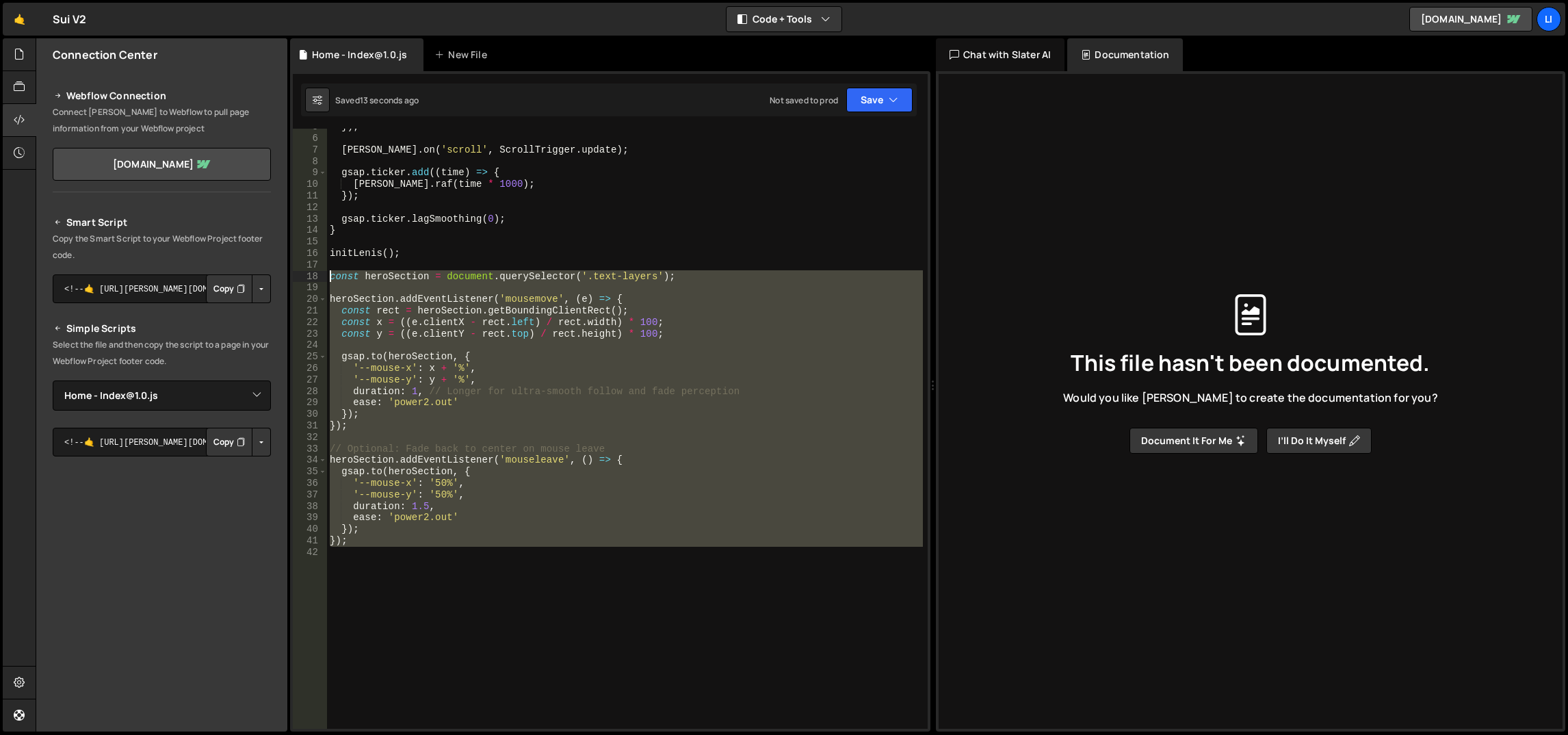
drag, startPoint x: 396, startPoint y: 552, endPoint x: 327, endPoint y: 273, distance: 287.4
click at [327, 273] on div "}) ; lenis . on ( 'scroll' , ScrollTrigger . update ) ; gsap . ticker . add (( …" at bounding box center [625, 433] width 596 height 624
type textarea "const heroSection = document.querySelector('.text-layers');"
click at [524, 585] on div "}) ; lenis . on ( 'scroll' , ScrollTrigger . update ) ; gsap . ticker . add (( …" at bounding box center [624, 428] width 596 height 600
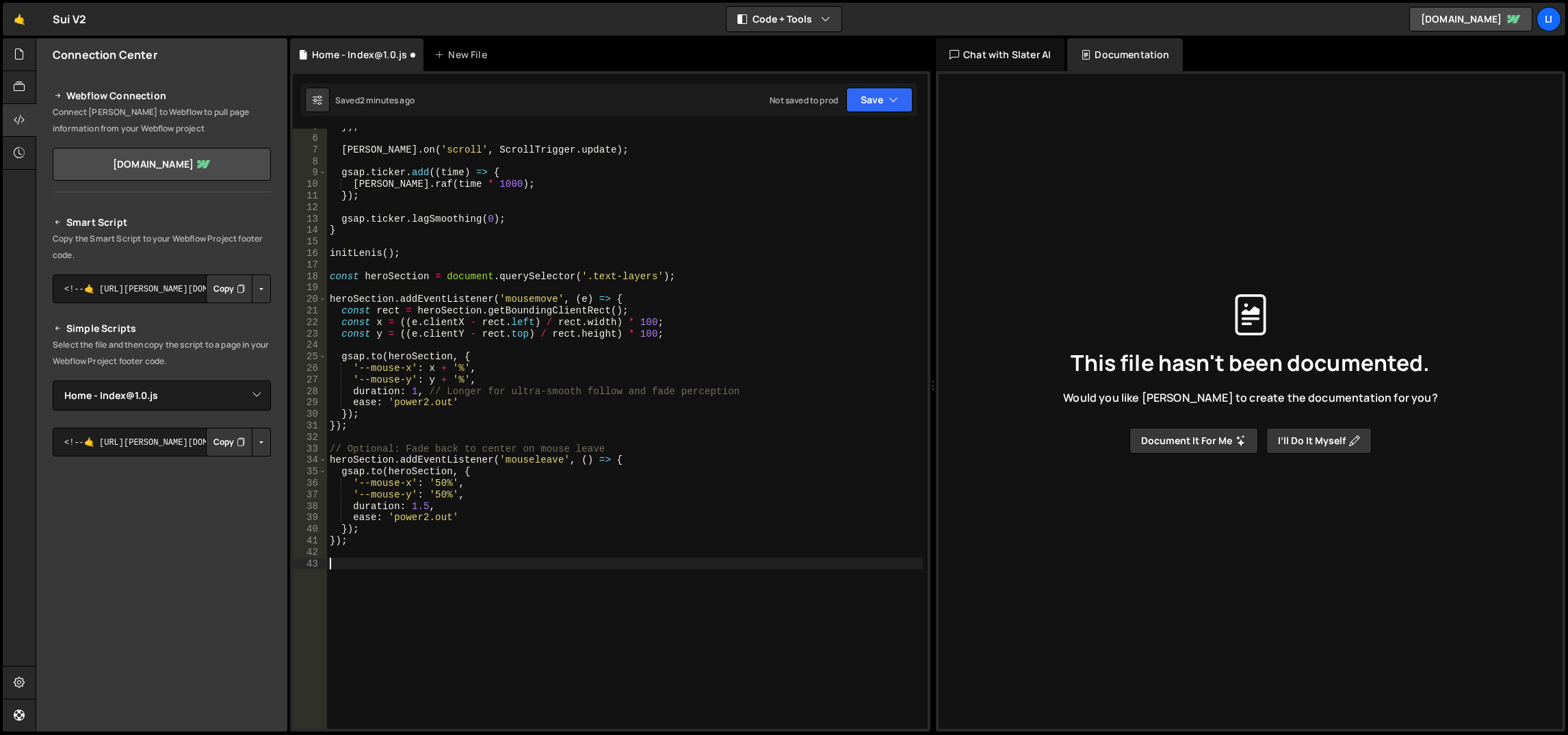
paste textarea "});"
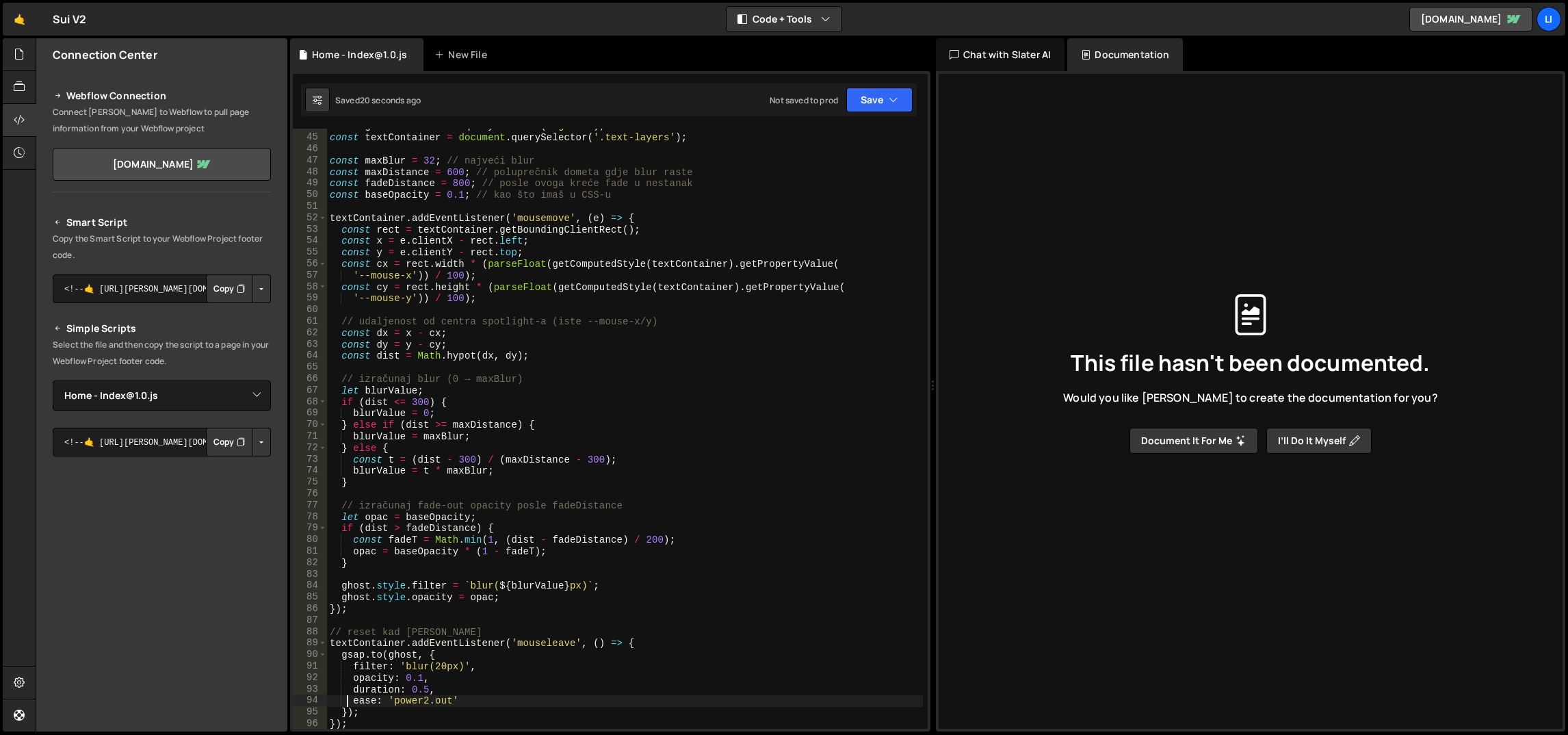
scroll to position [379, 0]
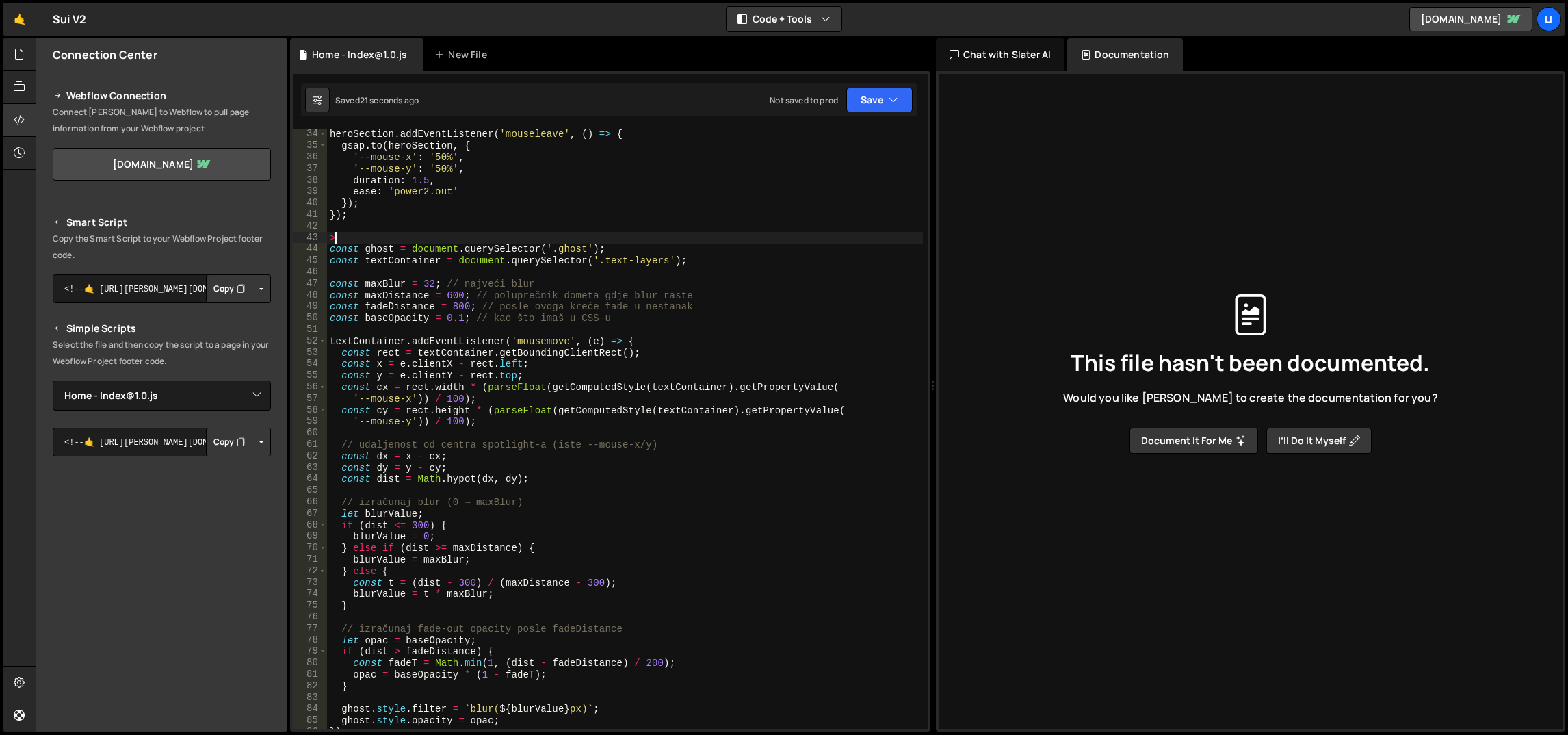
click at [354, 239] on div "heroSection . addEventListener ( 'mouseleave' , ( ) => { gsap . to ( heroSectio…" at bounding box center [625, 440] width 596 height 624
type textarea ">"
click at [354, 239] on div "heroSection . addEventListener ( 'mouseleave' , ( ) => { gsap . to ( heroSectio…" at bounding box center [625, 440] width 596 height 624
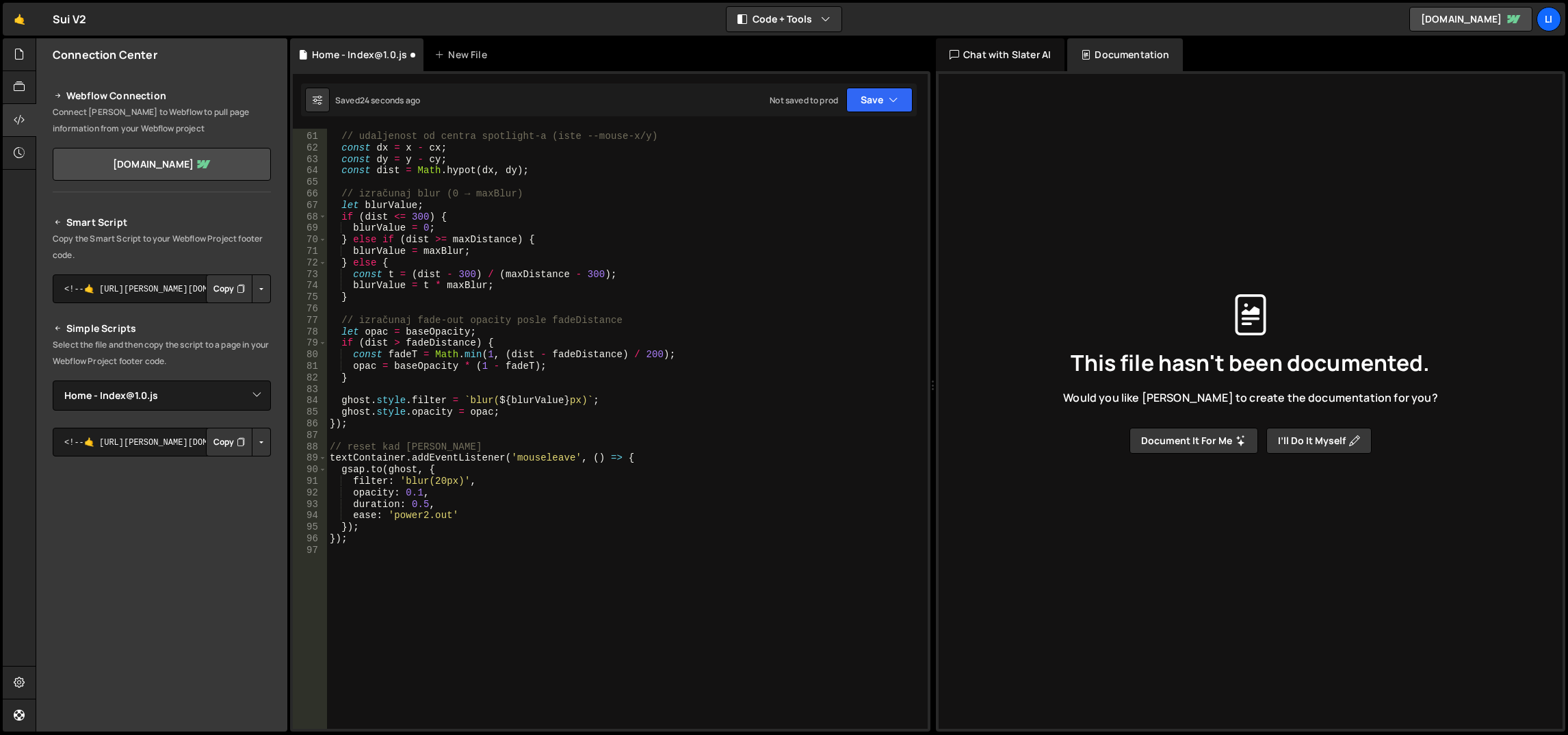
scroll to position [182, 0]
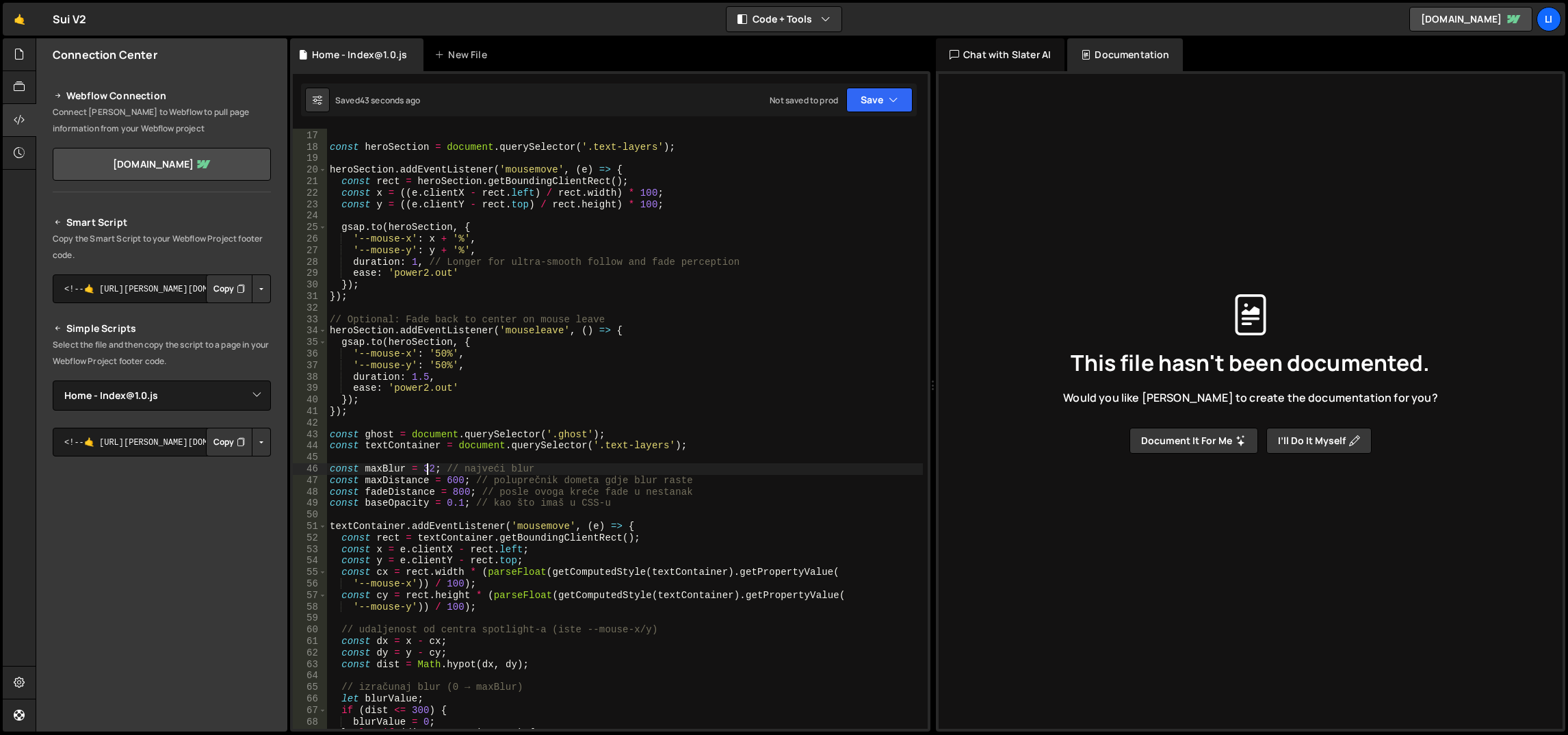
click at [427, 463] on div "initLenis ( ) ; const heroSection = document . querySelector ( '.text-layers' )…" at bounding box center [625, 430] width 596 height 624
click at [522, 415] on div "initLenis ( ) ; const heroSection = document . querySelector ( '.text-layers' )…" at bounding box center [625, 430] width 596 height 624
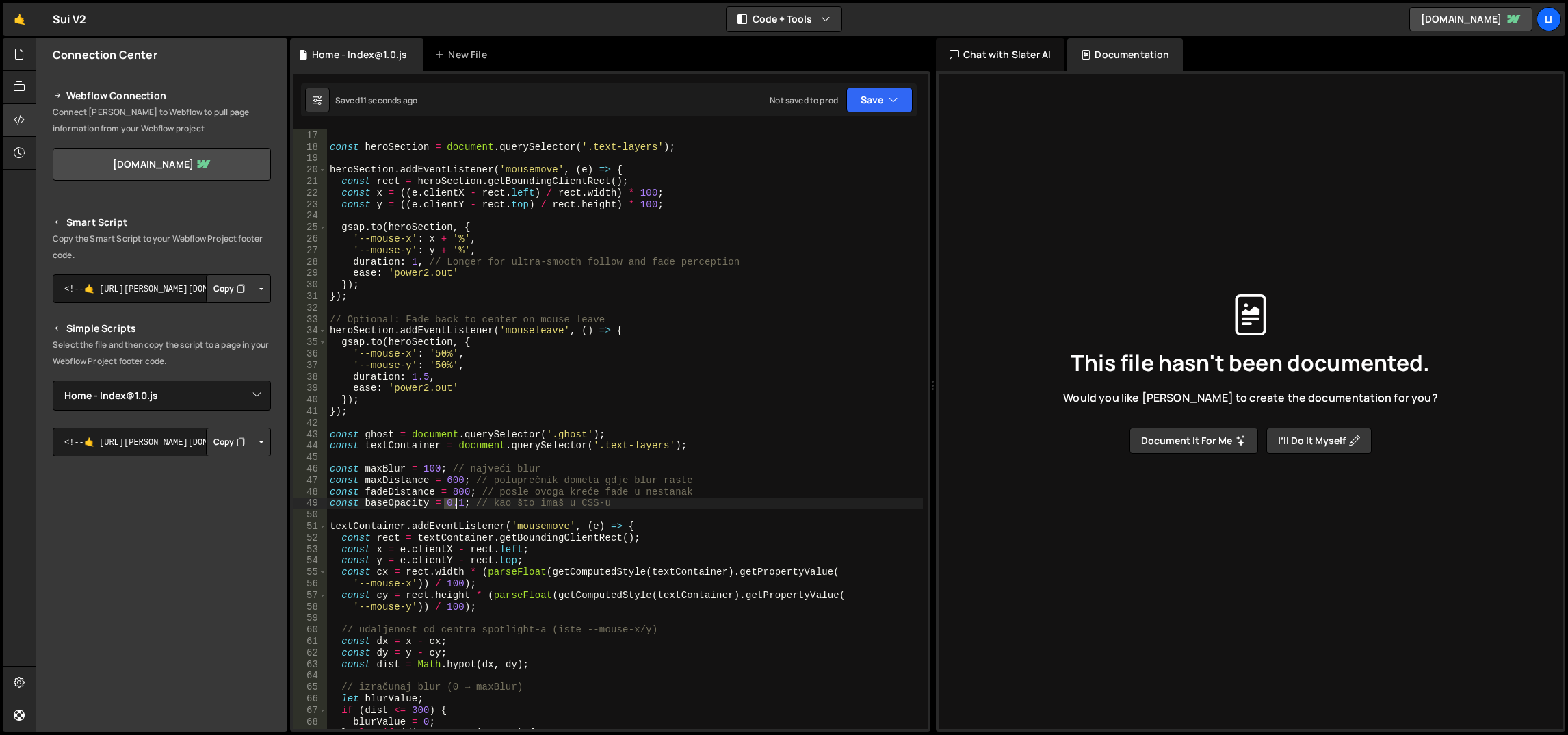
drag, startPoint x: 444, startPoint y: 500, endPoint x: 461, endPoint y: 502, distance: 17.1
click at [461, 502] on div "initLenis ( ) ; const heroSection = document . querySelector ( '.text-layers' )…" at bounding box center [625, 430] width 596 height 624
click at [461, 348] on div "initLenis ( ) ; const heroSection = document . querySelector ( '.text-layers' )…" at bounding box center [625, 430] width 596 height 624
click at [578, 369] on div "initLenis ( ) ; const heroSection = document . querySelector ( '.text-layers' )…" at bounding box center [625, 430] width 596 height 624
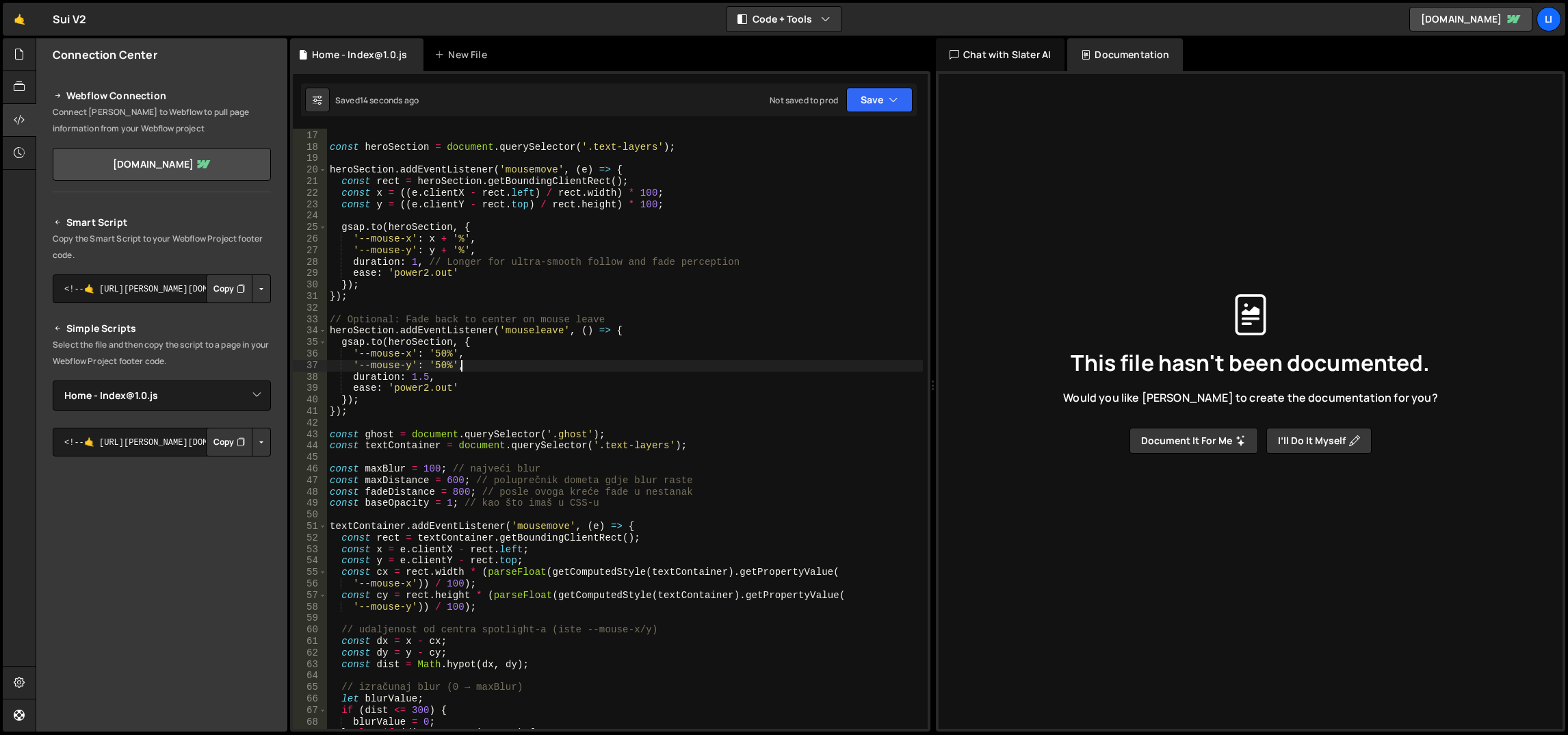
scroll to position [0, 0]
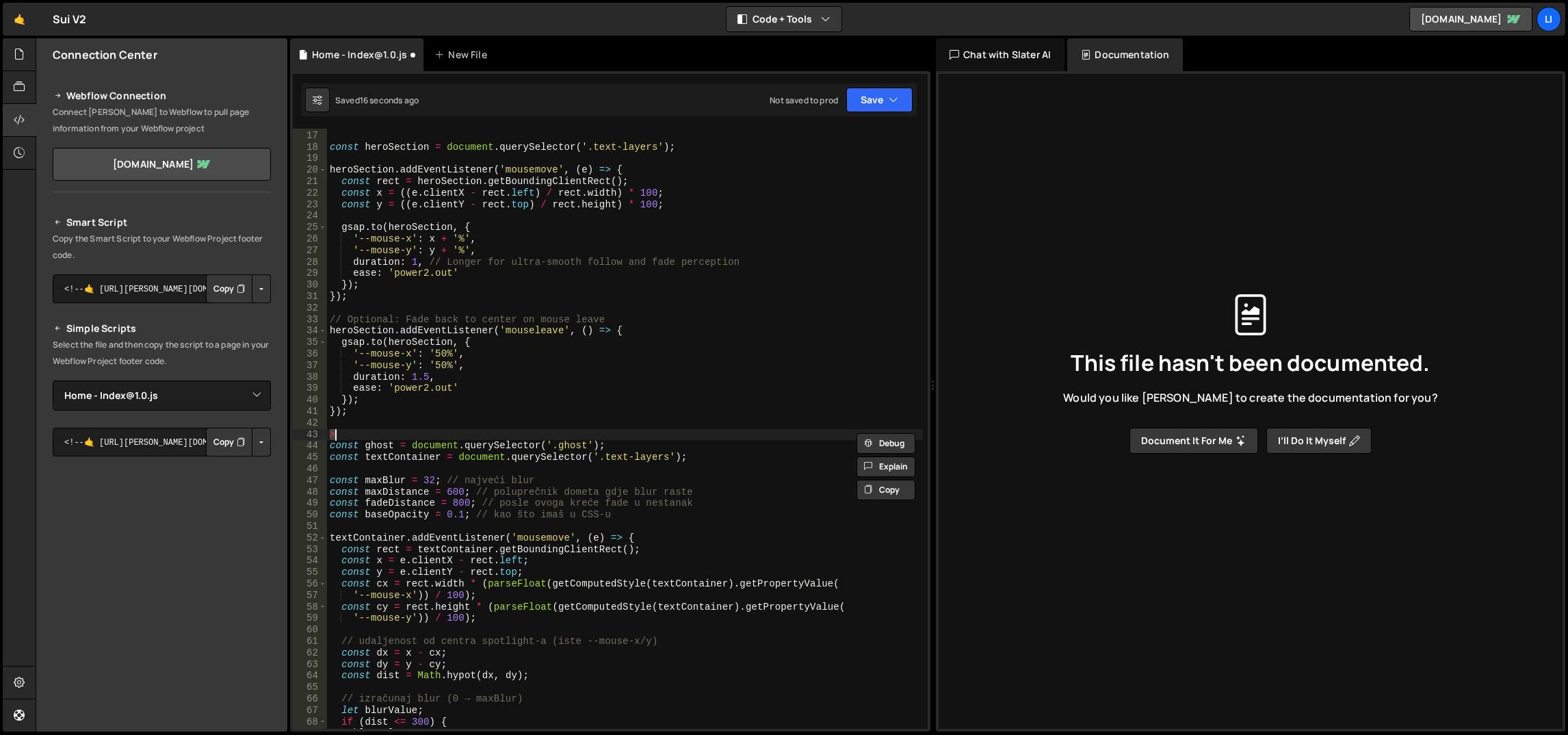
type textarea "}); });"
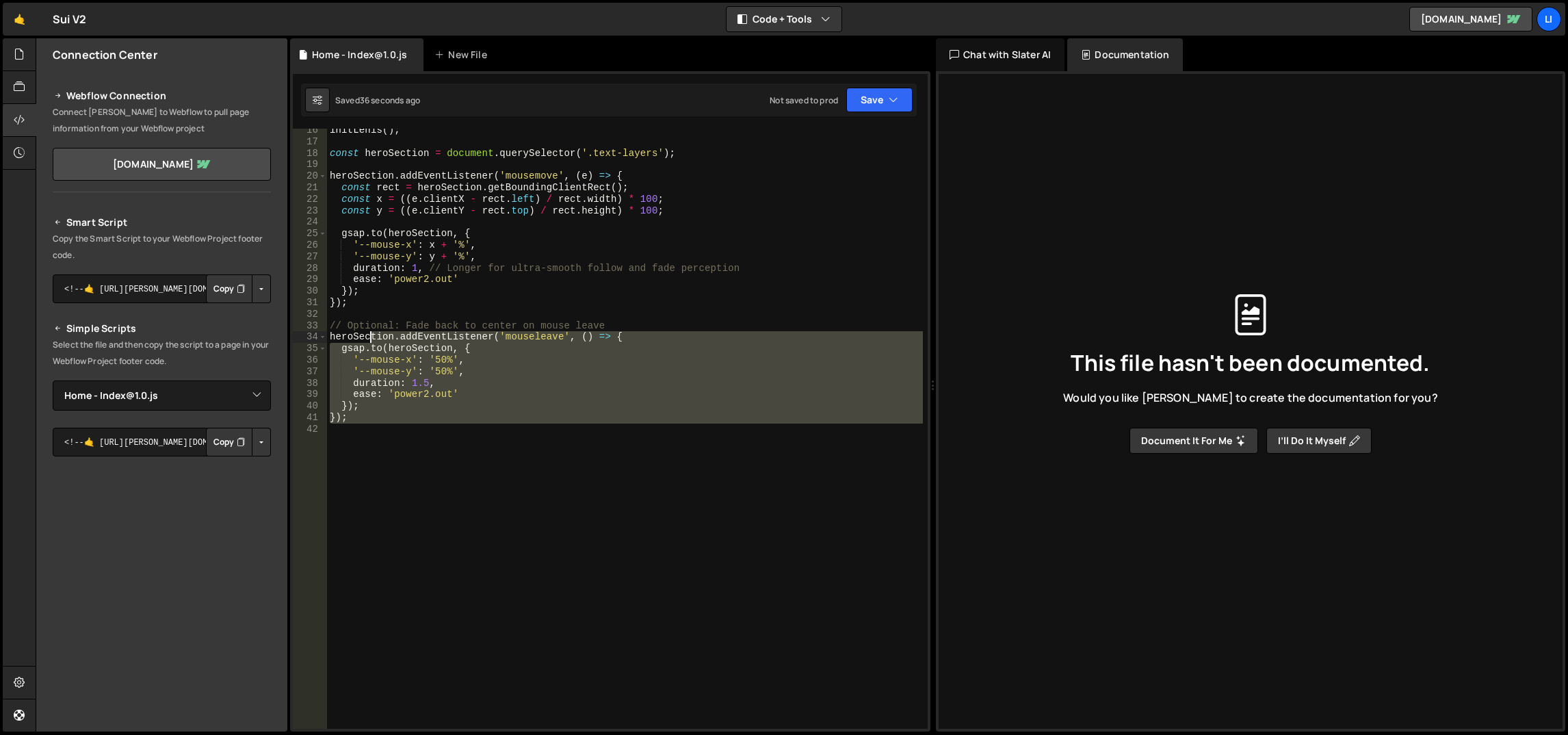
scroll to position [114, 0]
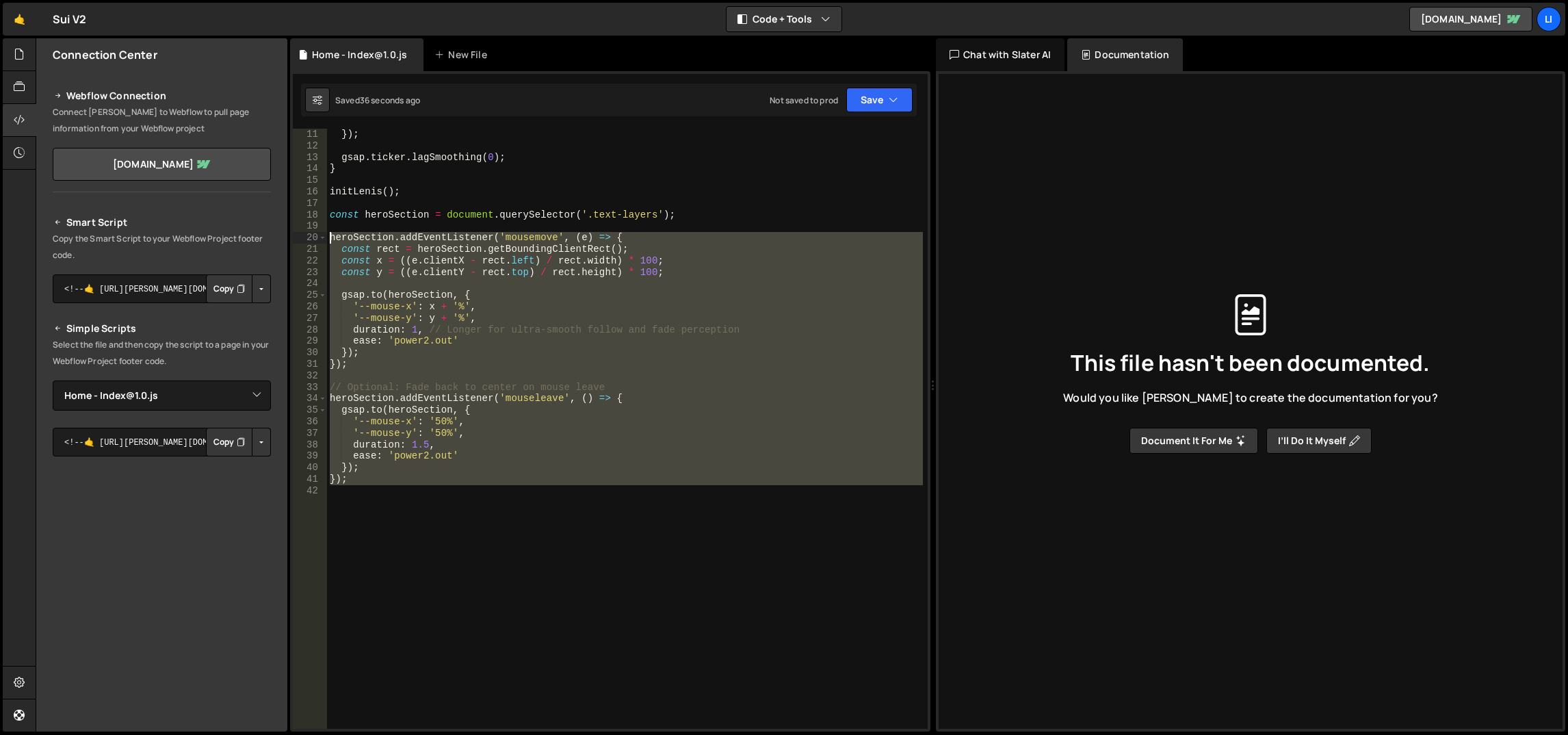
drag, startPoint x: 392, startPoint y: 430, endPoint x: 326, endPoint y: 240, distance: 201.1
click at [326, 240] on div "11 12 13 14 15 16 17 18 19 20 21 22 23 24 25 26 27 28 29 30 31 32 33 34 35 36 3…" at bounding box center [611, 428] width 635 height 600
click at [578, 392] on div "}) ; gsap . ticker . lagSmoothing ( 0 ) ; } initLenis ( ) ; const heroSection =…" at bounding box center [624, 428] width 596 height 600
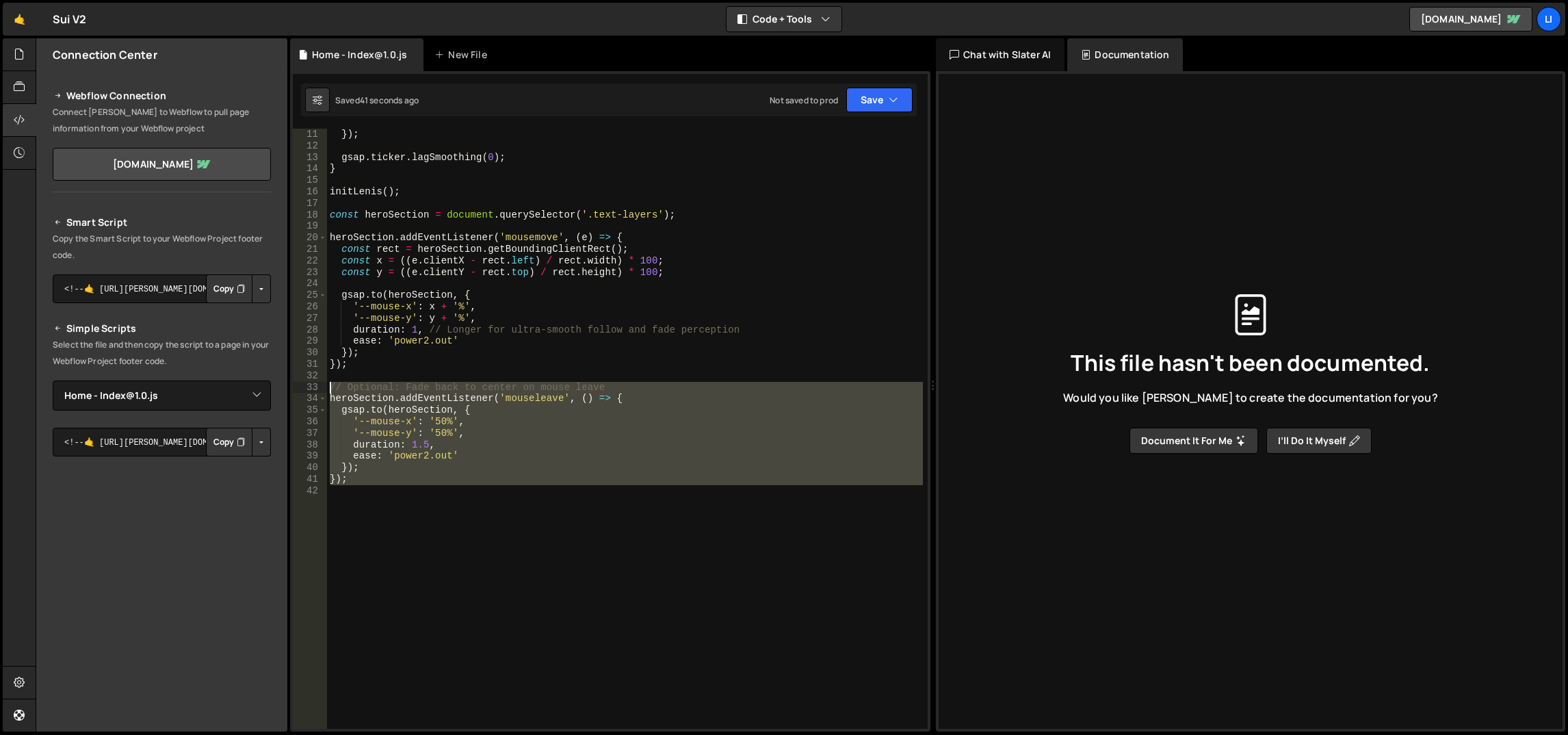
drag, startPoint x: 381, startPoint y: 487, endPoint x: 319, endPoint y: 391, distance: 114.3
click at [319, 391] on div "// Optional: Fade back to center on mouse leave 11 12 13 14 15 16 17 18 19 20 2…" at bounding box center [611, 428] width 635 height 600
type textarea "// Optional: Fade back to center on mouse leave heroSection.addEventListener('m…"
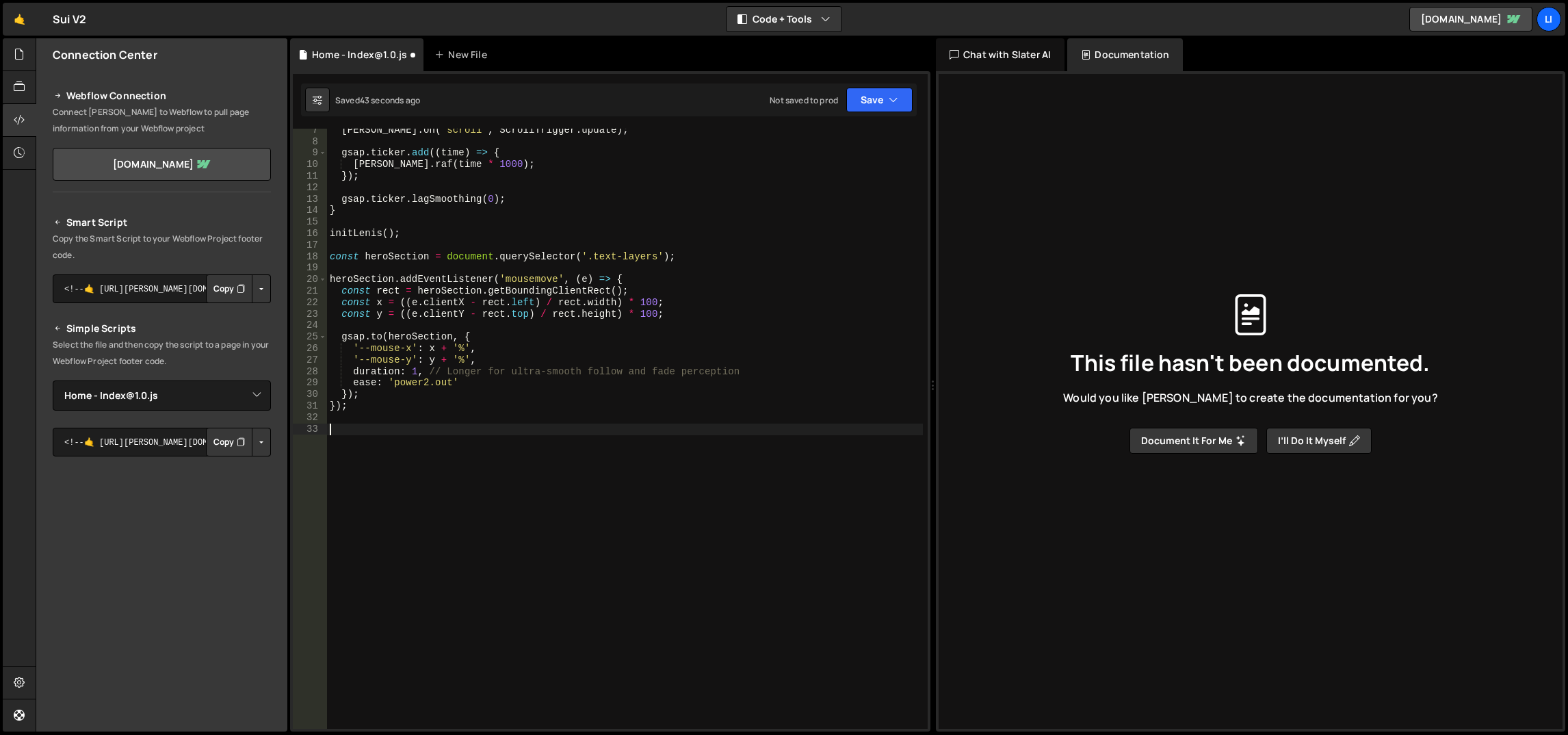
scroll to position [61, 0]
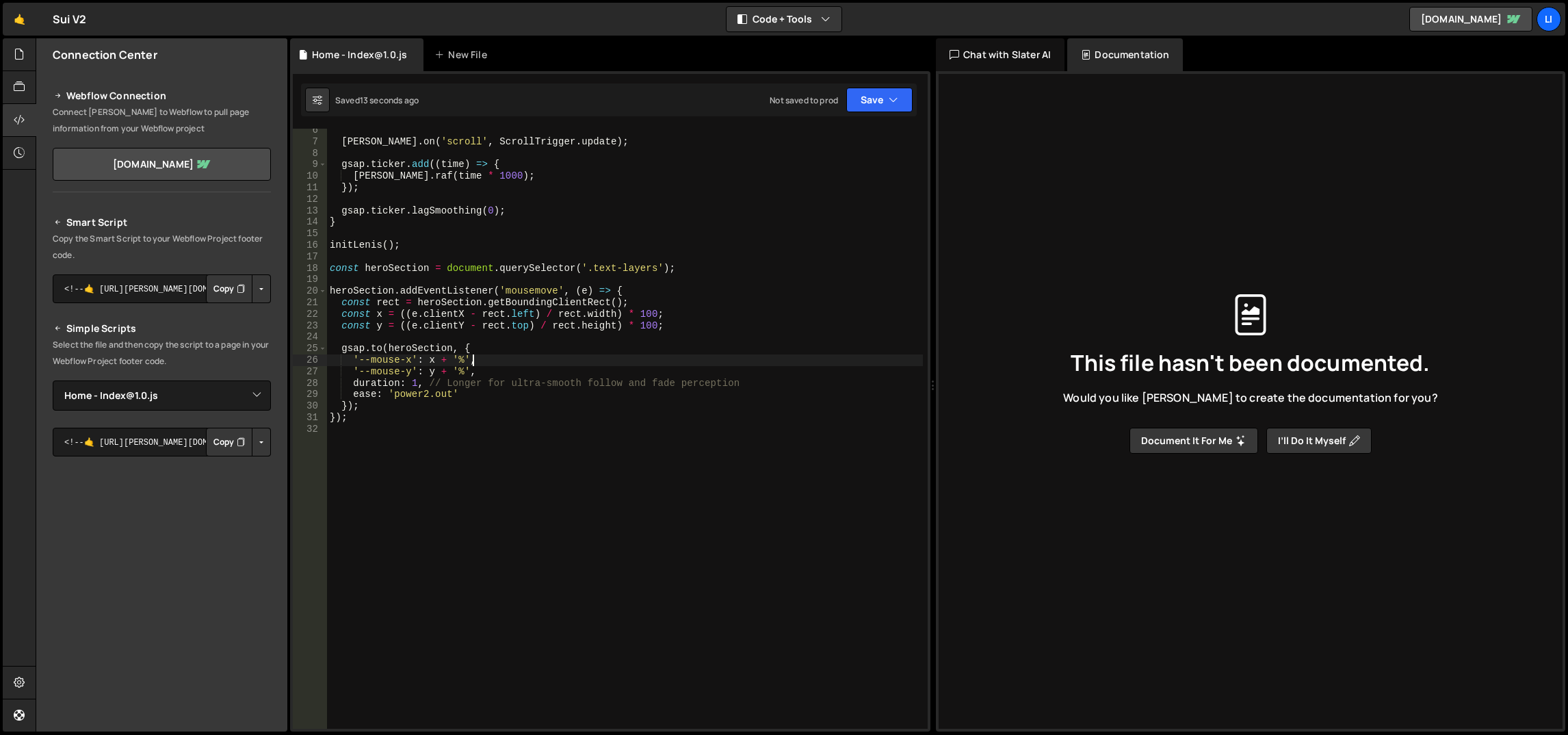
click at [481, 359] on div "lenis . on ( 'scroll' , ScrollTrigger . update ) ; gsap . ticker . add (( time …" at bounding box center [625, 437] width 596 height 624
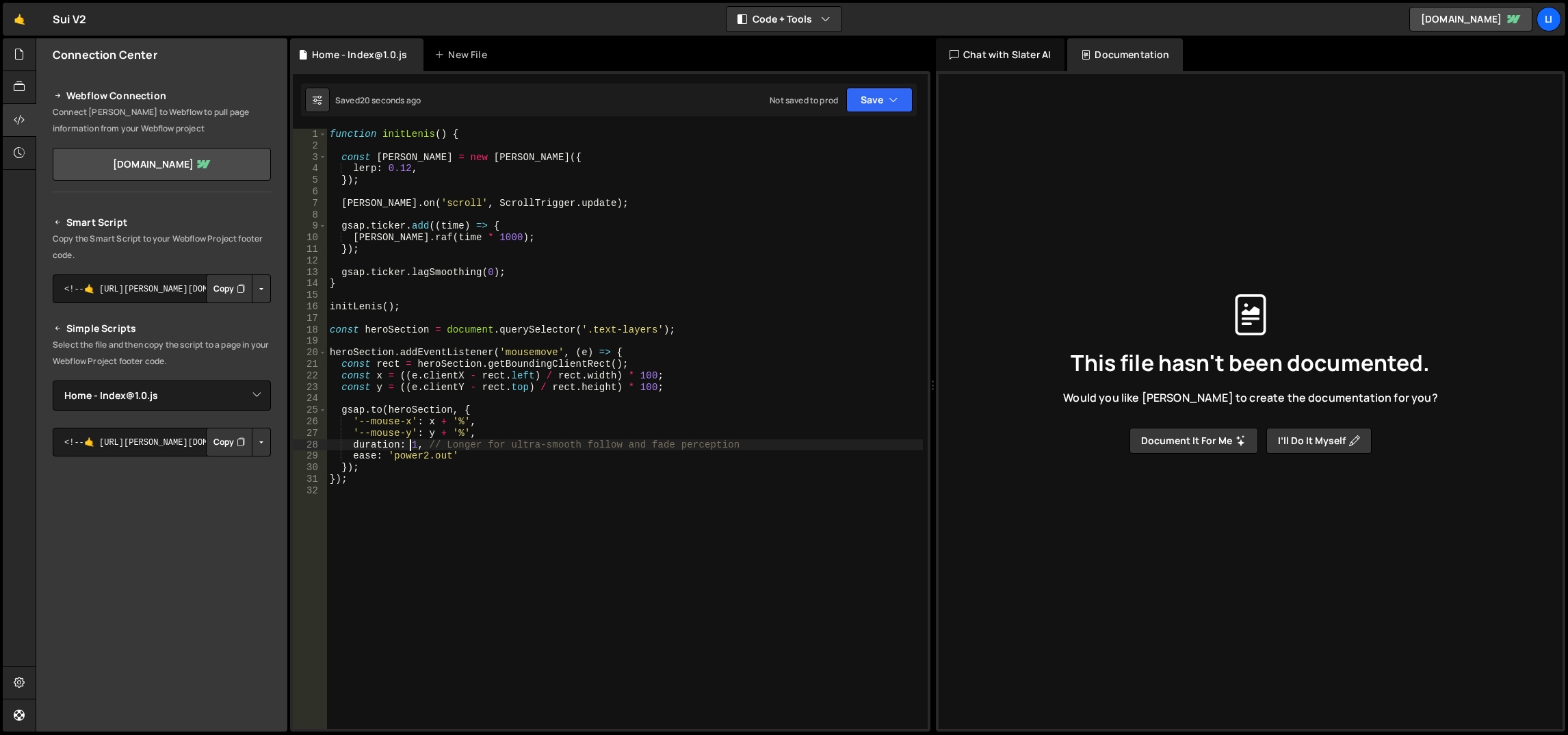
click at [409, 442] on div "function initLenis ( ) { const lenis = new Lenis ({ lerp : 0.12 , }) ; lenis . …" at bounding box center [625, 440] width 596 height 624
click at [408, 442] on div "function initLenis ( ) { const lenis = new Lenis ({ lerp : 0.12 , }) ; lenis . …" at bounding box center [625, 440] width 596 height 624
click at [457, 360] on div "function initLenis ( ) { const lenis = new Lenis ({ lerp : 0.12 , }) ; lenis . …" at bounding box center [625, 440] width 596 height 624
type textarea "const rect = heroSection.getBoundingClientRect();"
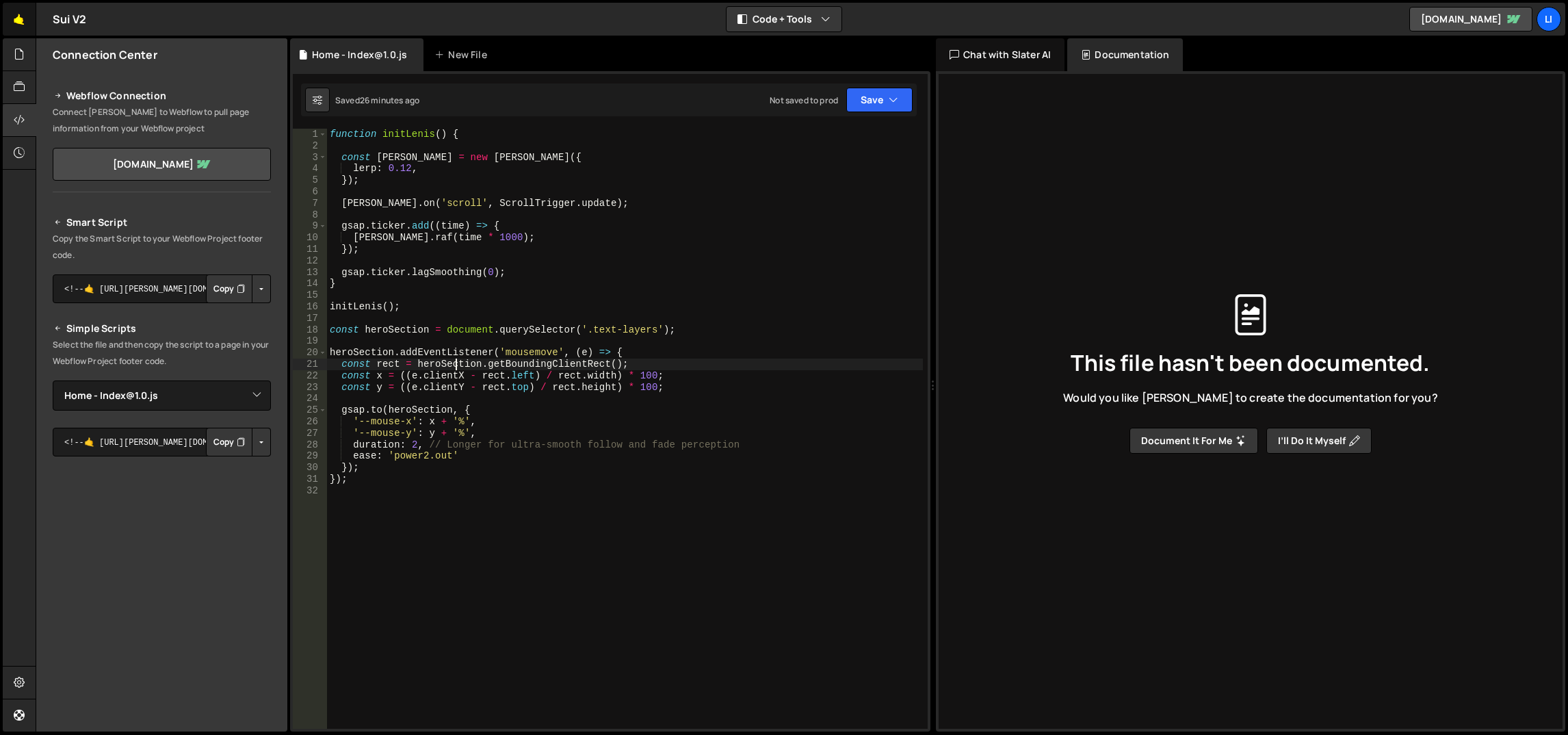
click at [24, 21] on link "🤙" at bounding box center [19, 19] width 34 height 33
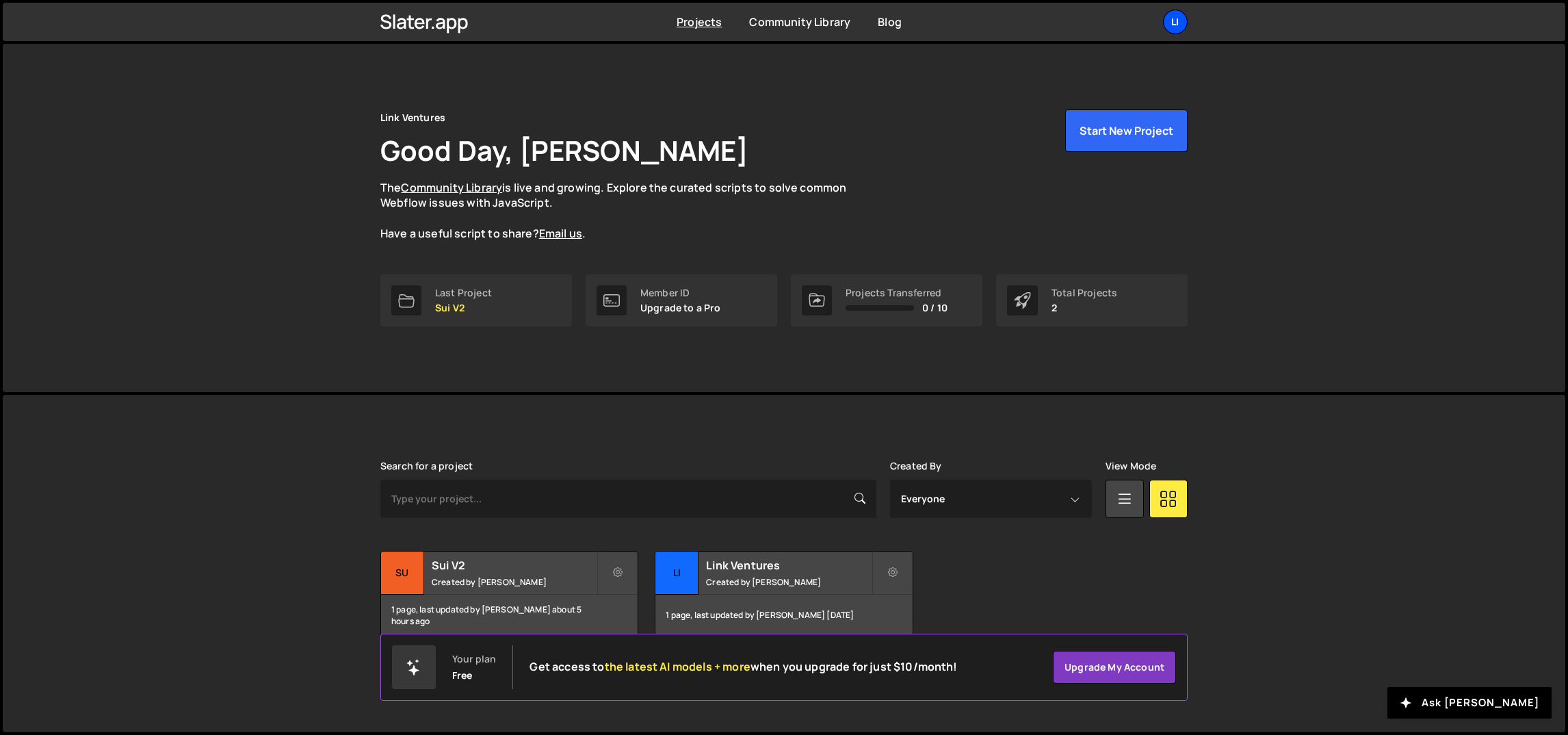
click at [1174, 18] on div "Li" at bounding box center [1176, 21] width 25 height 25
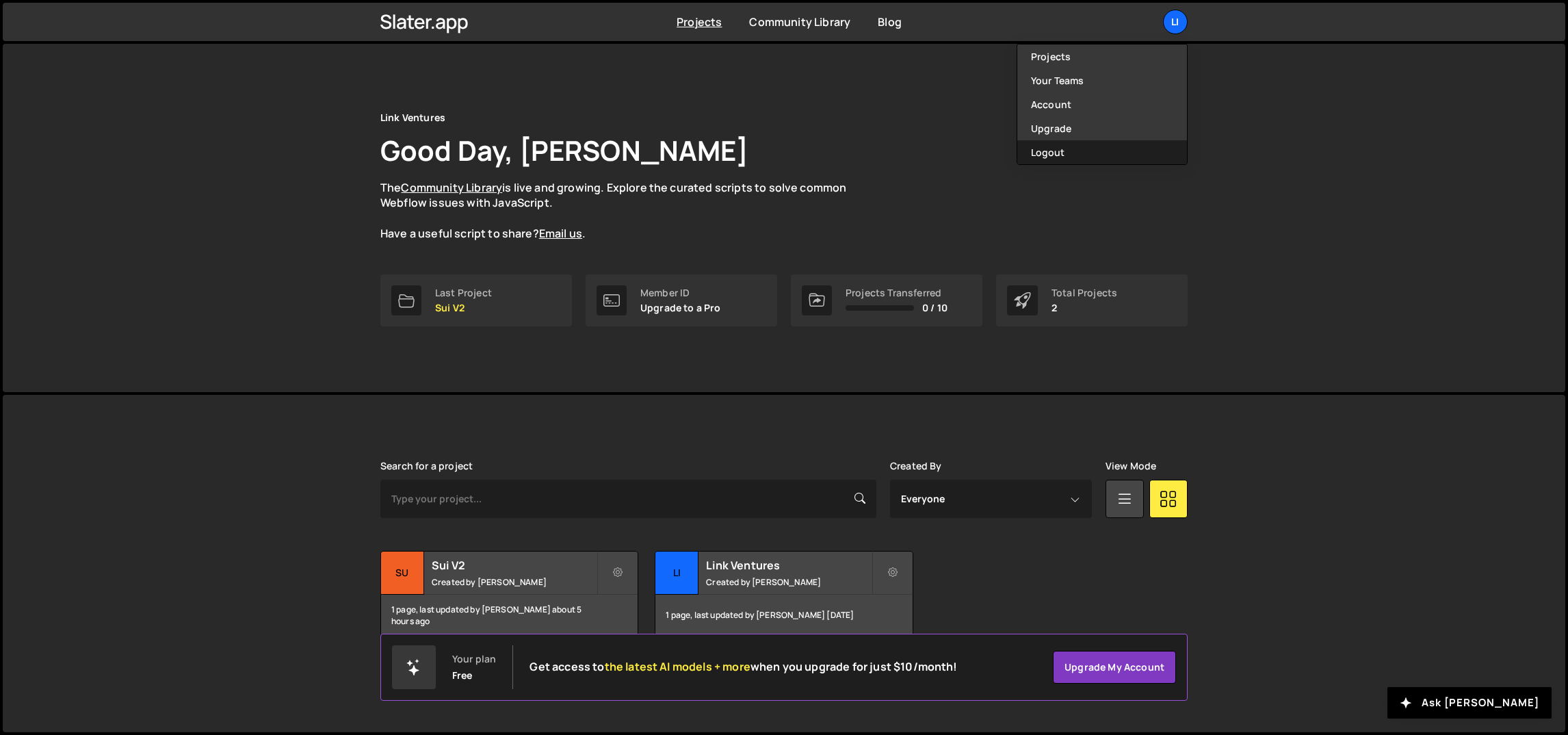
click at [1076, 144] on button "Logout" at bounding box center [1102, 153] width 170 height 24
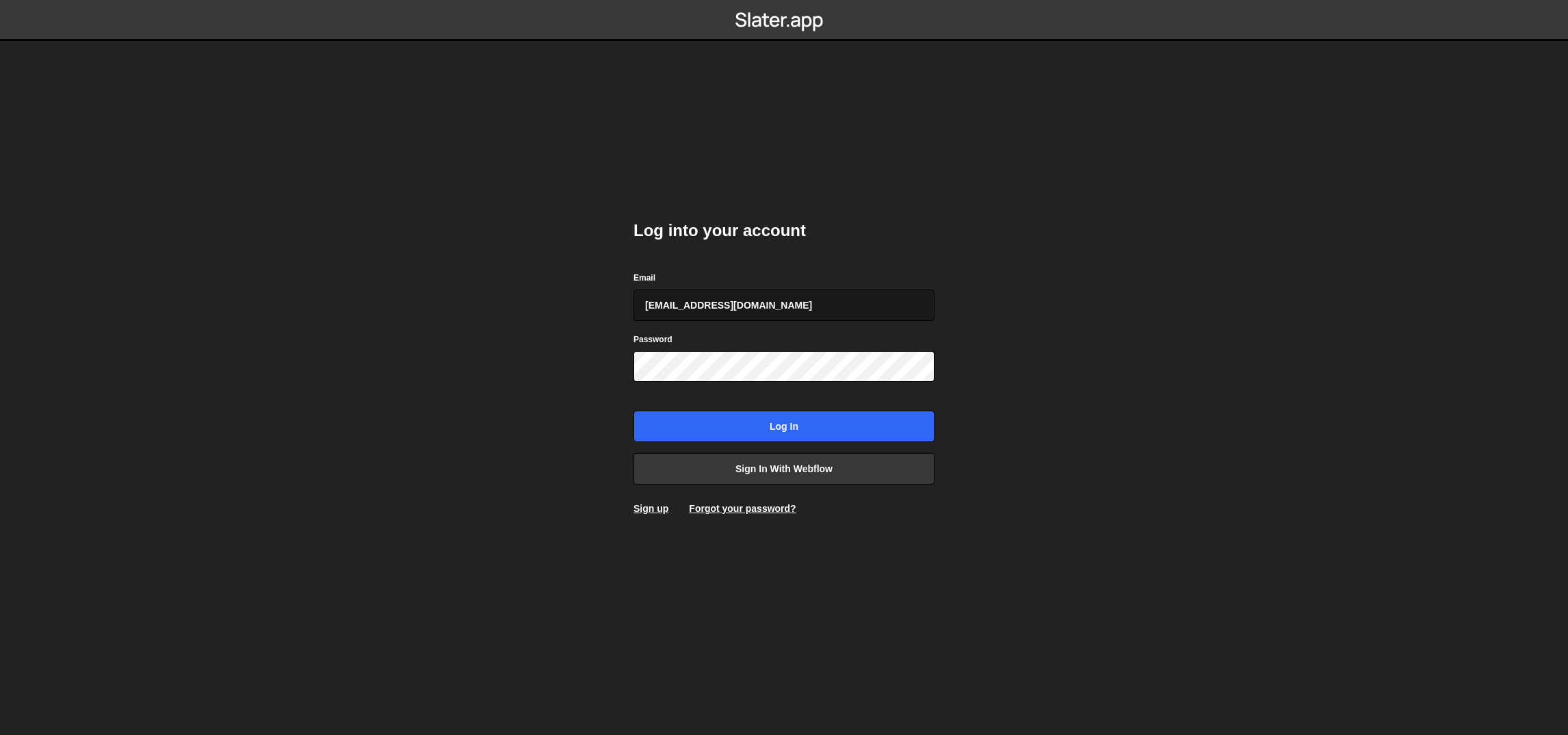
click at [752, 306] on input "ognjen@akka.studio" at bounding box center [784, 305] width 301 height 31
type input "[EMAIL_ADDRESS][DOMAIN_NAME]"
click at [766, 426] on input "Log in" at bounding box center [784, 427] width 301 height 31
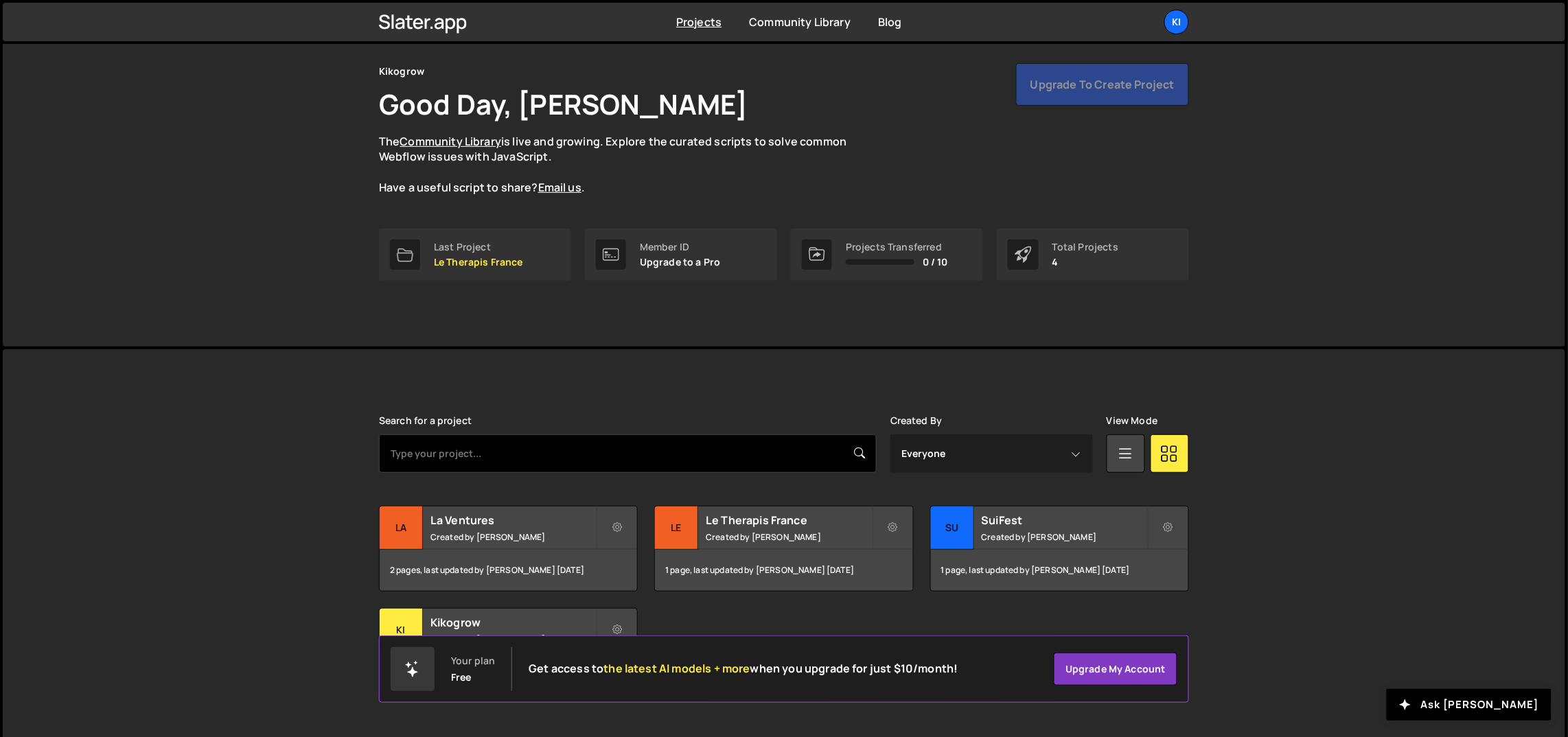
scroll to position [72, 0]
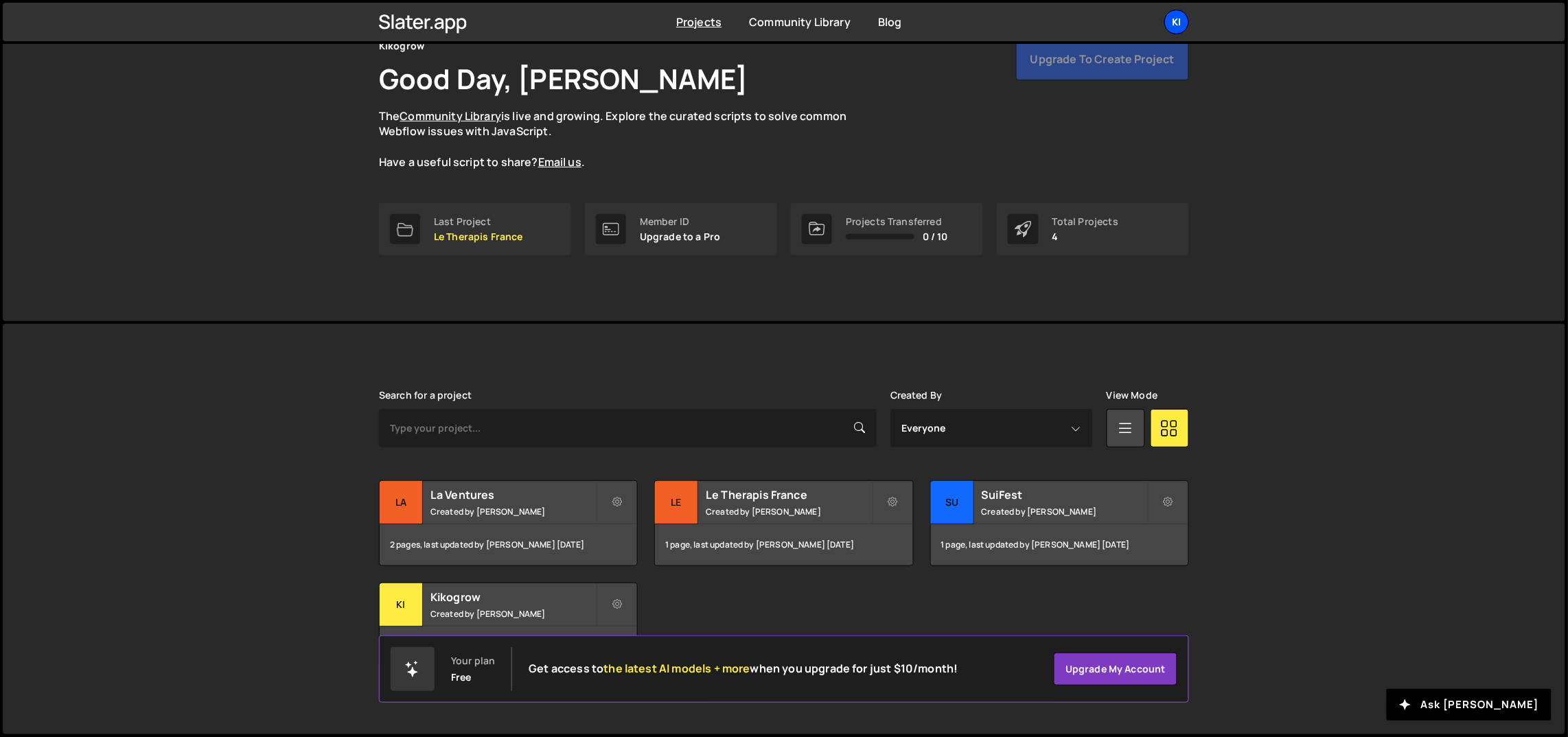
click at [1182, 29] on div "Ki" at bounding box center [1177, 21] width 25 height 25
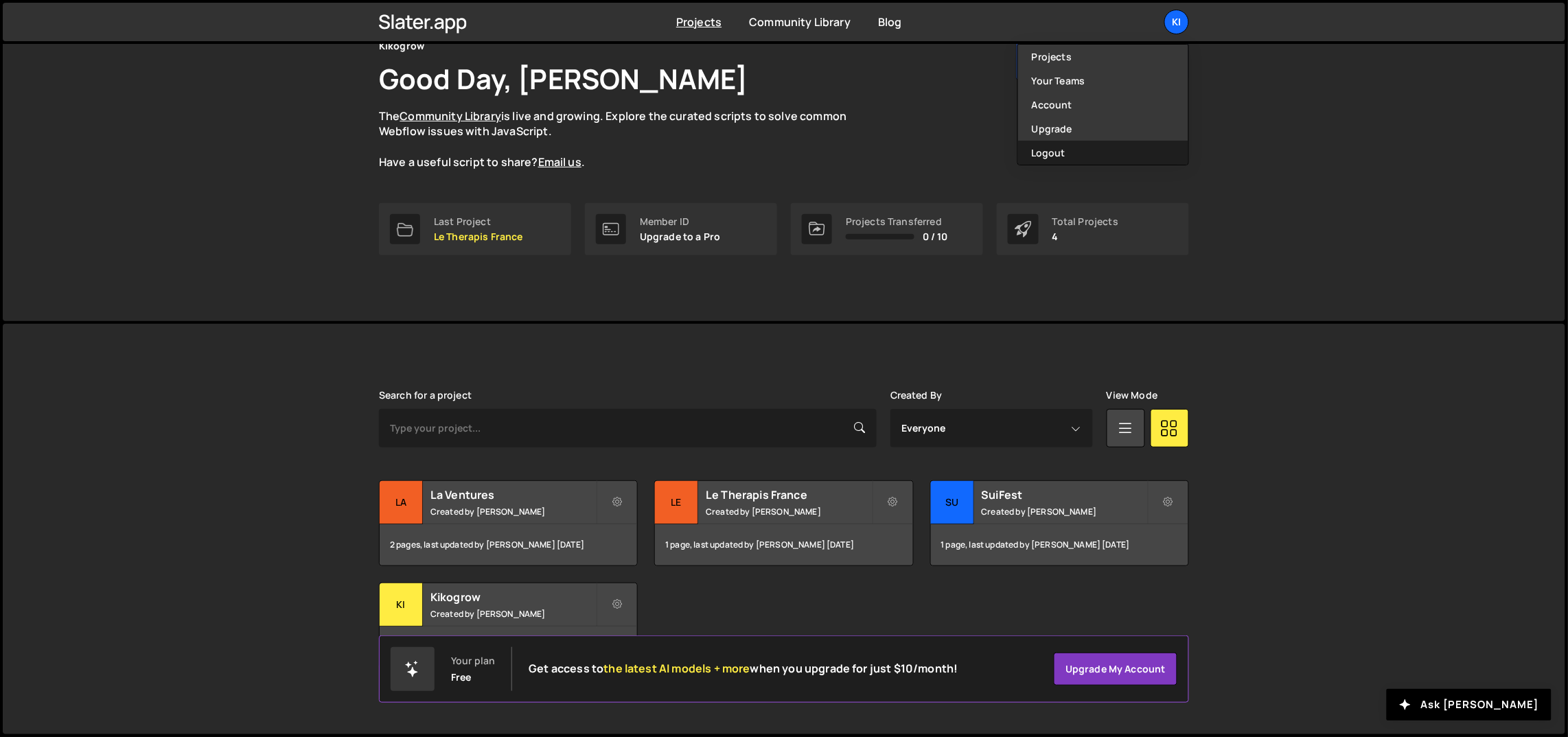
click at [1086, 145] on button "Logout" at bounding box center [1103, 153] width 170 height 24
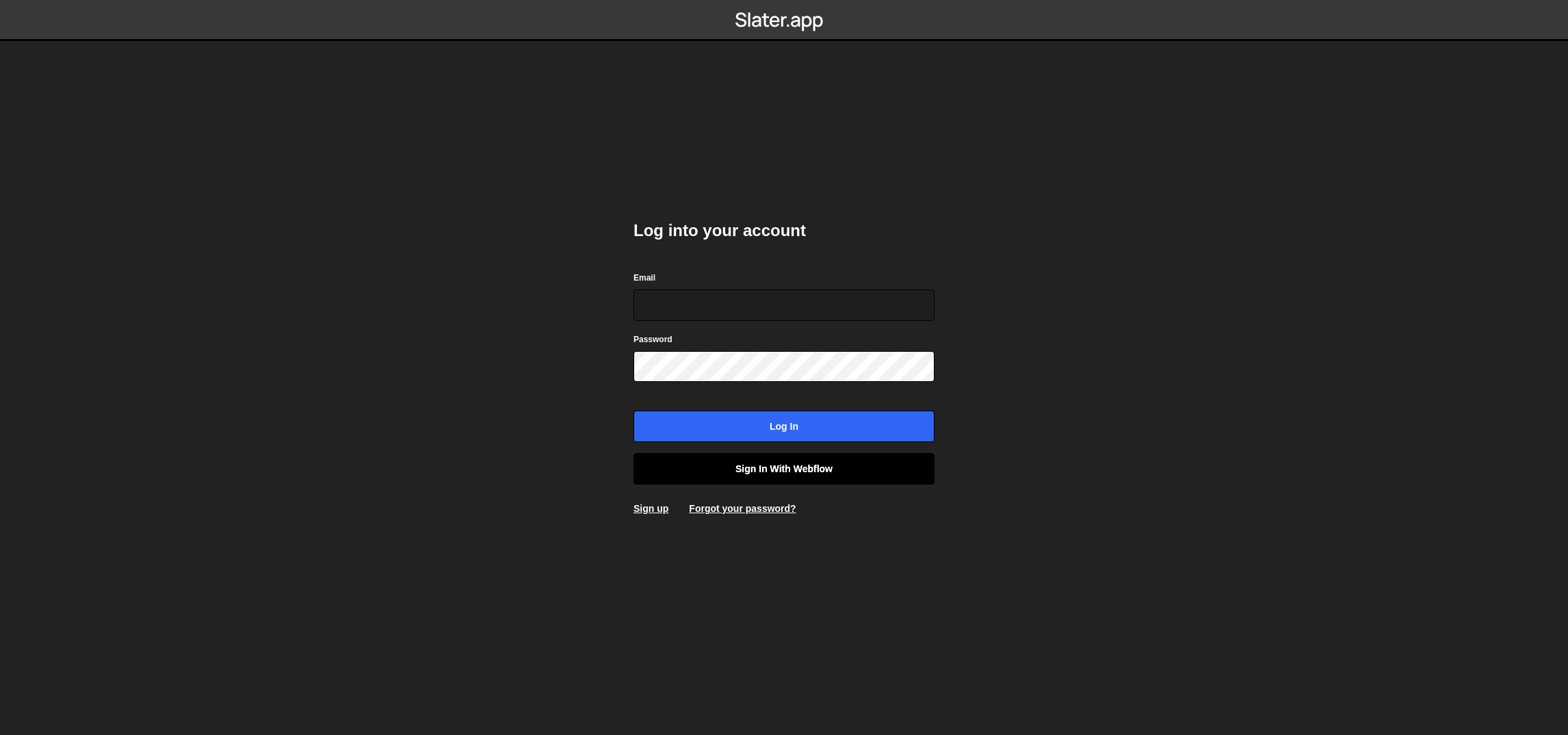
type input "[EMAIL_ADDRESS][DOMAIN_NAME]"
click at [763, 462] on link "Sign in with Webflow" at bounding box center [784, 469] width 301 height 31
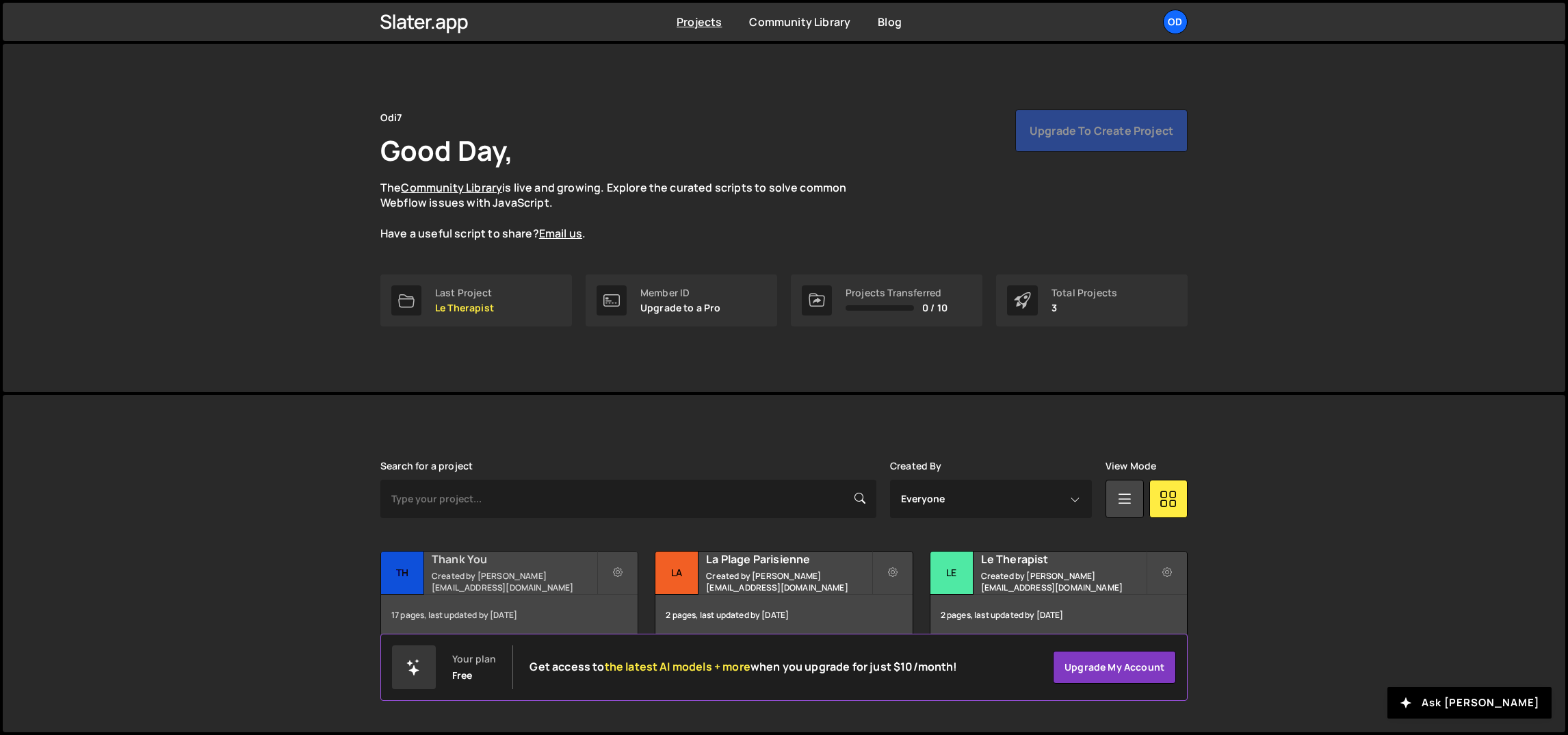
click at [461, 588] on div "Thank You Created by john@odi7.com" at bounding box center [509, 572] width 257 height 42
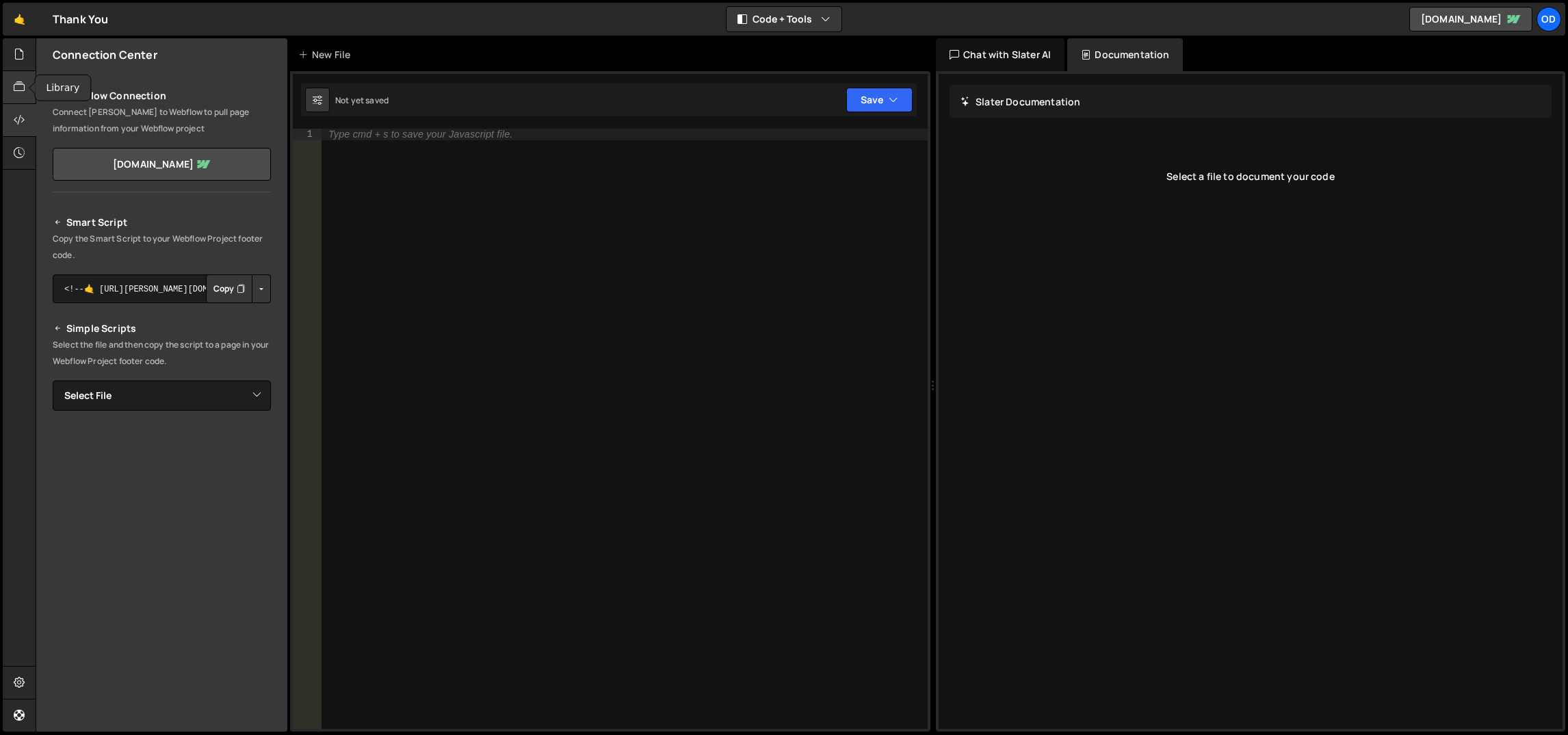
click at [19, 80] on icon at bounding box center [19, 86] width 11 height 15
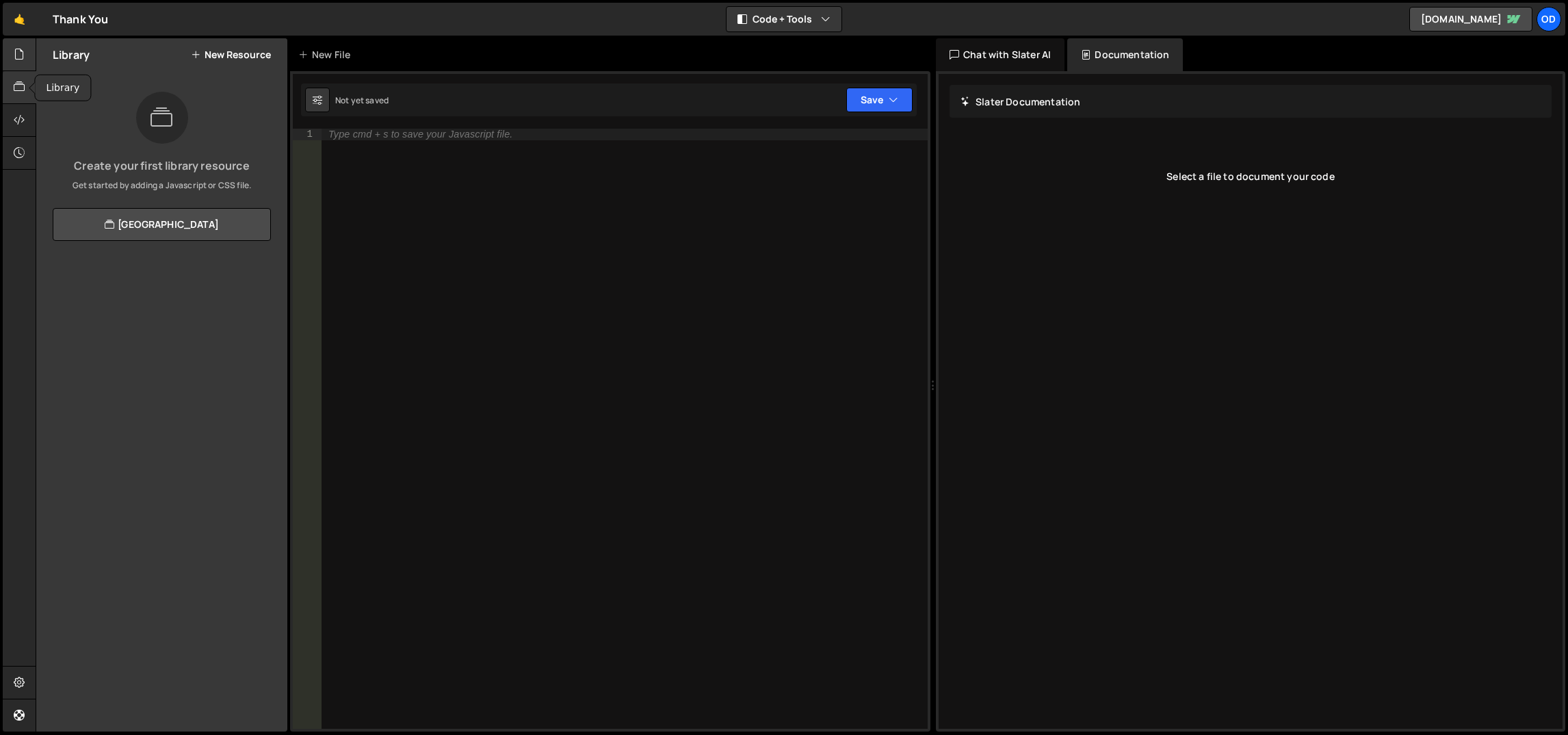
click at [17, 55] on icon at bounding box center [19, 54] width 11 height 15
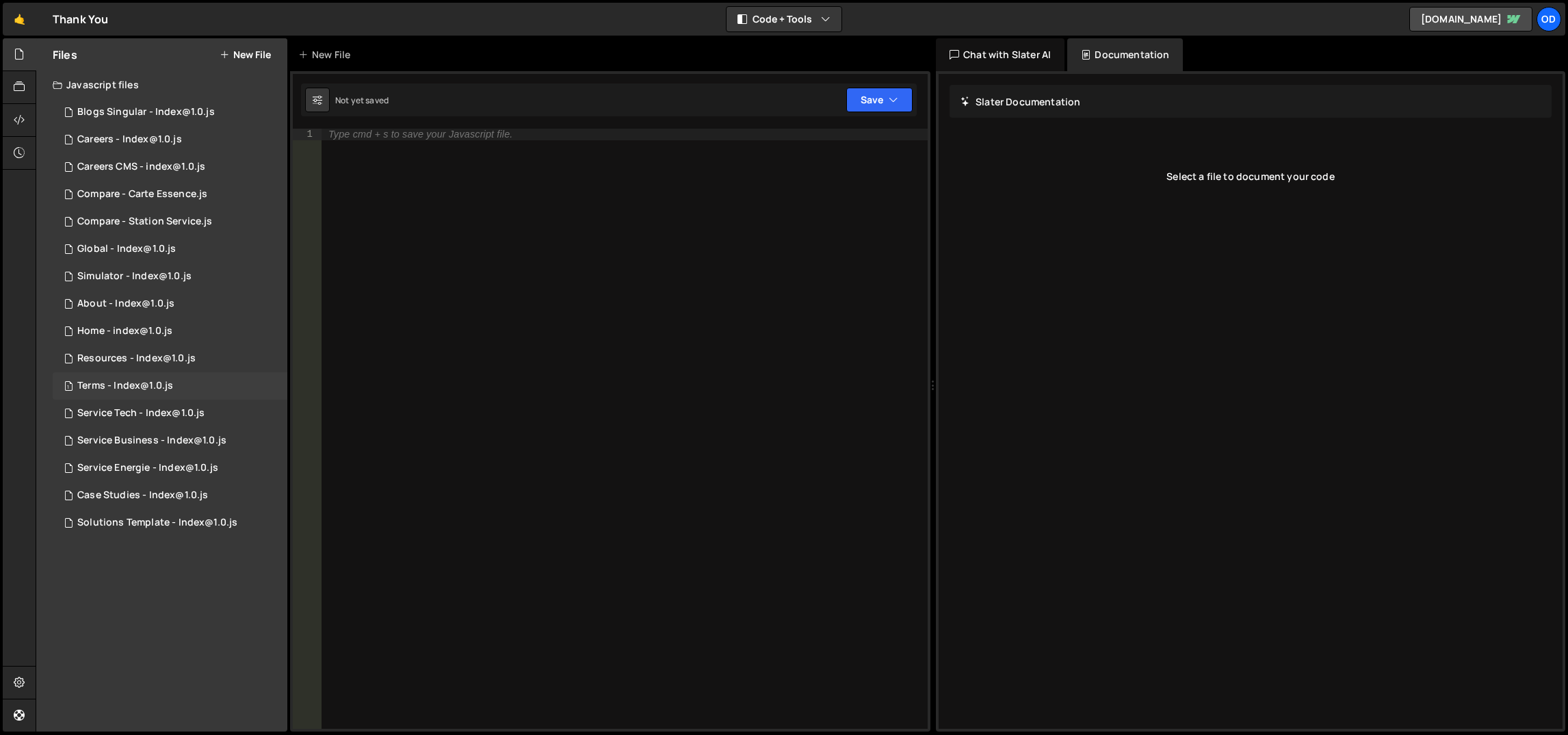
click at [186, 388] on div "1 Terms - Index@1.0.js 0" at bounding box center [170, 386] width 235 height 27
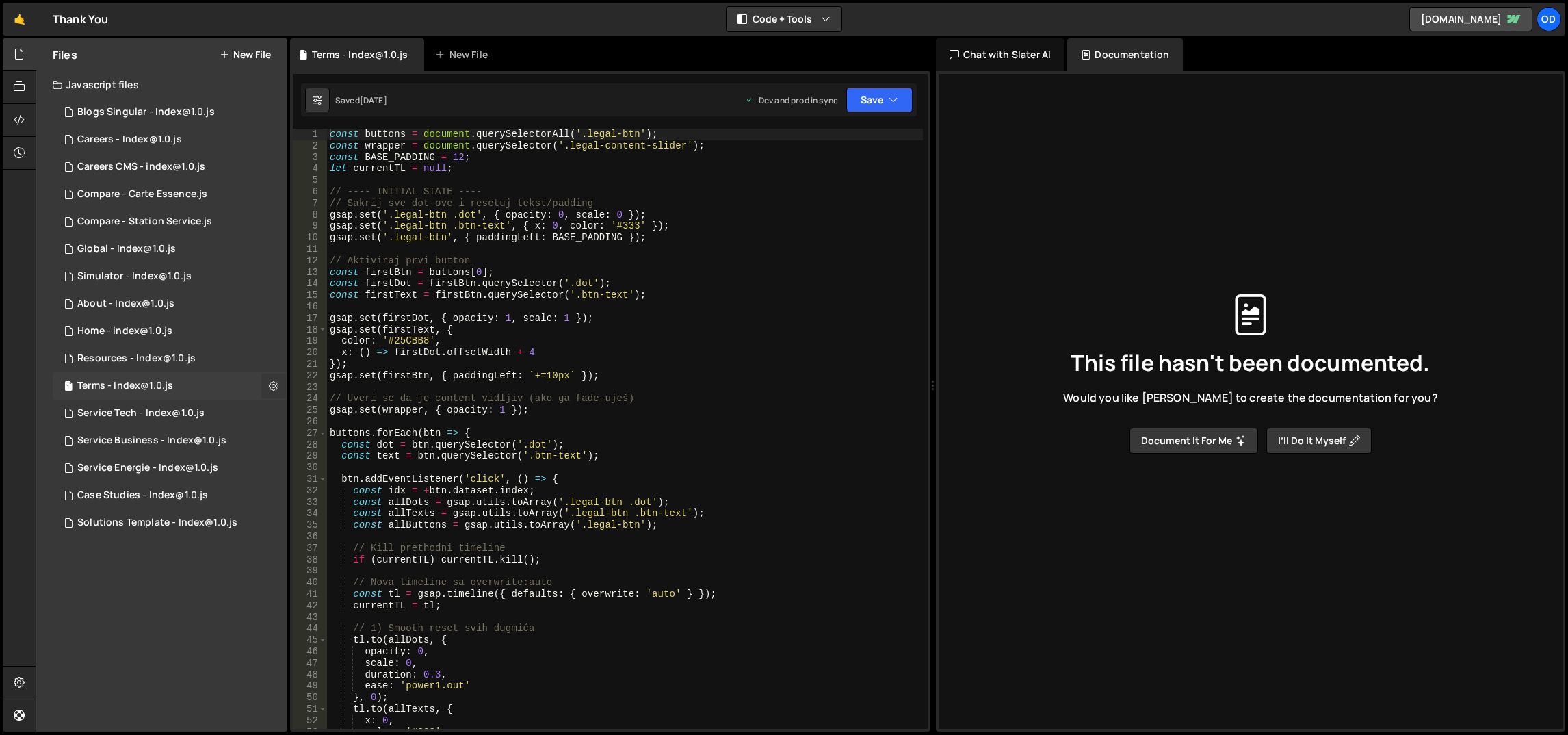
click at [270, 382] on icon at bounding box center [273, 385] width 9 height 13
click at [315, 403] on button "Edit File Settings" at bounding box center [357, 415] width 134 height 27
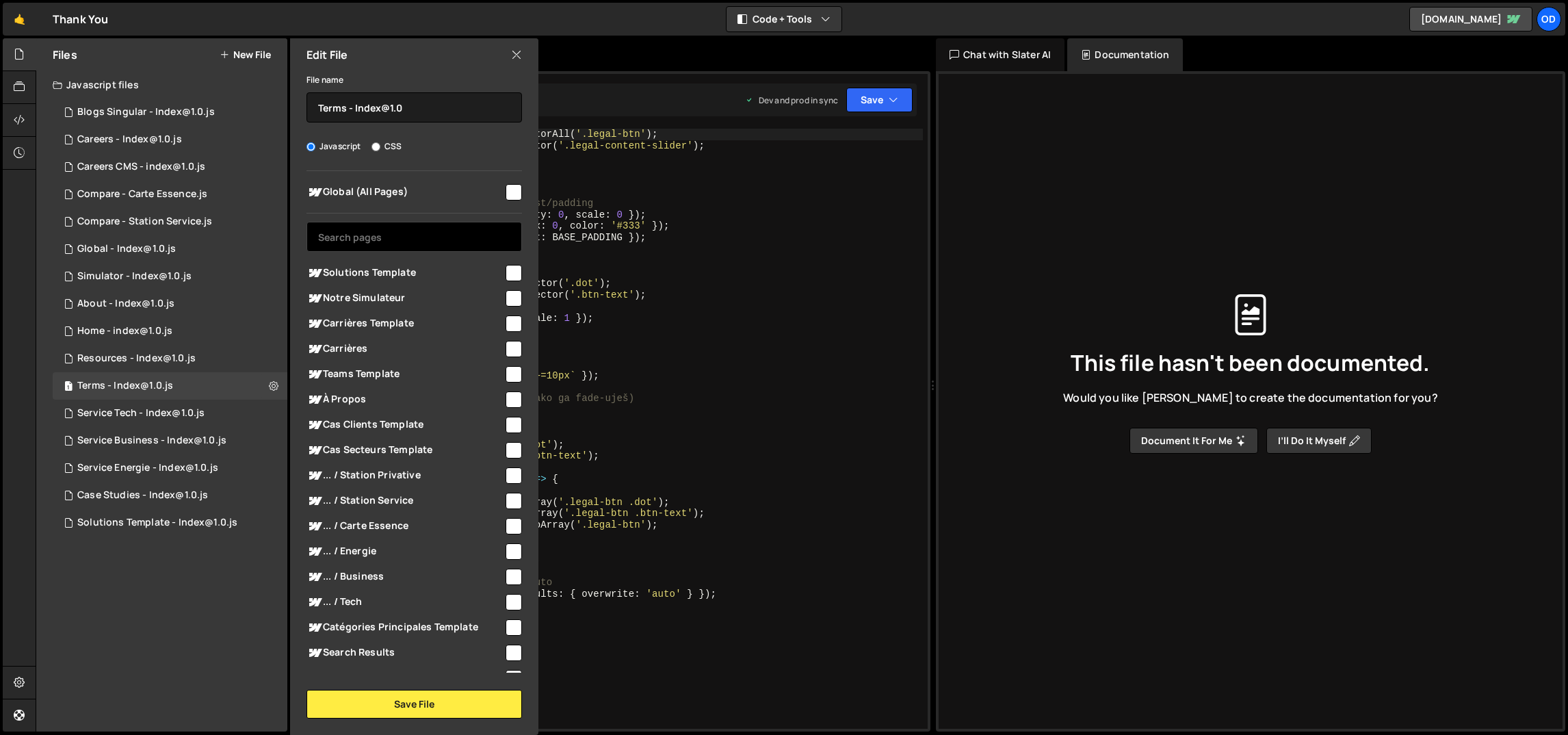
click at [379, 238] on input "text" at bounding box center [414, 237] width 215 height 30
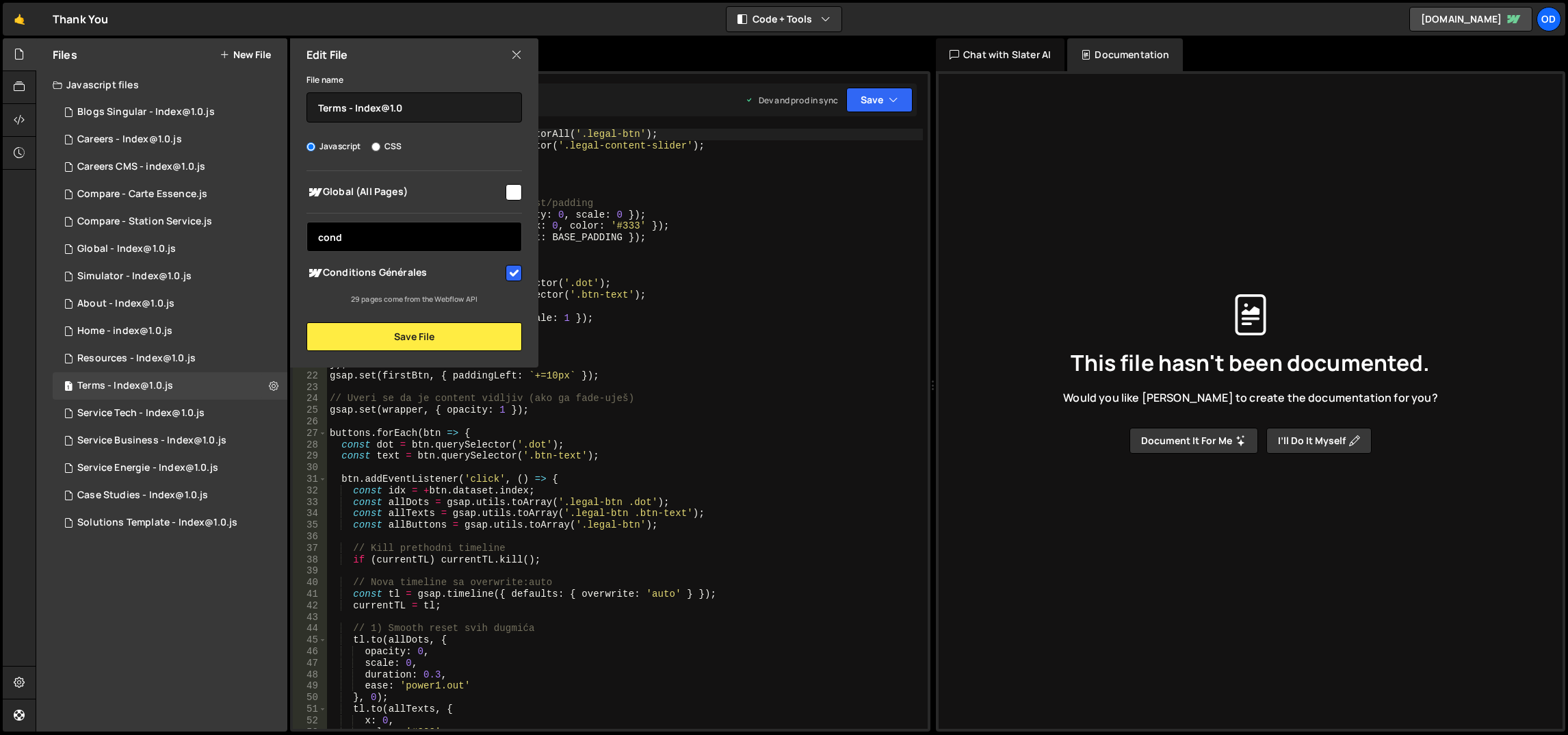
type input "cond"
click at [397, 228] on input "cond" at bounding box center [414, 237] width 215 height 30
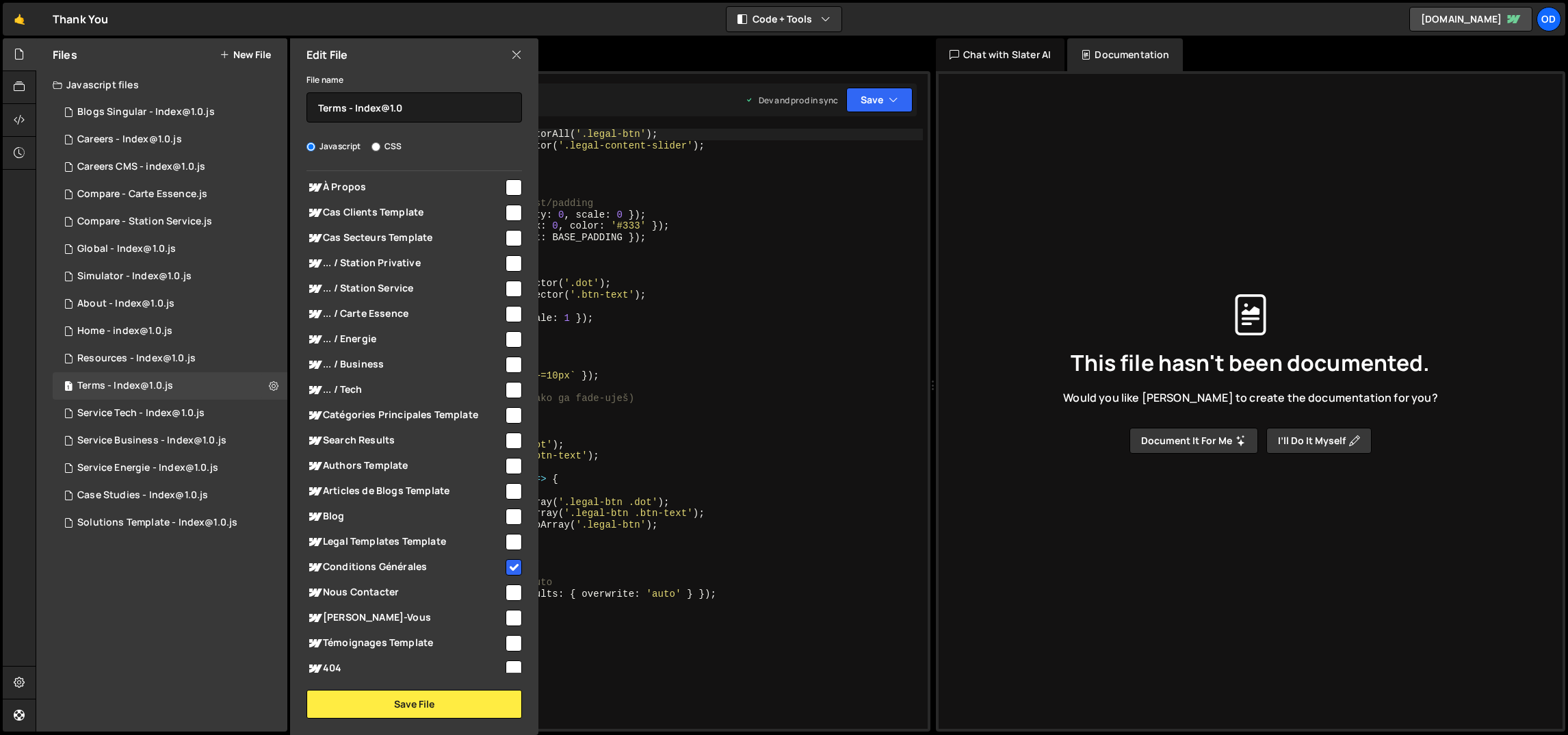
scroll to position [315, 0]
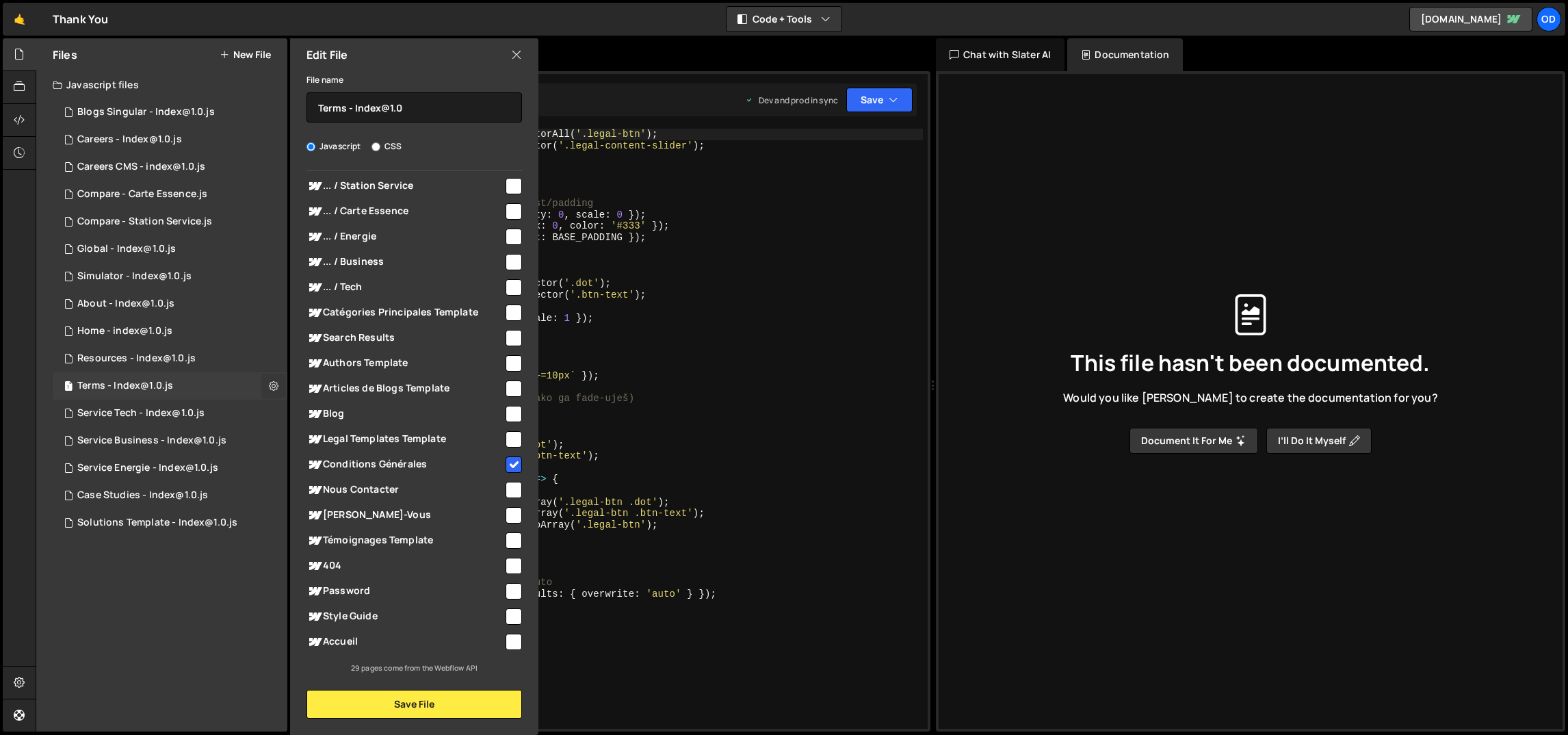
click at [270, 385] on icon at bounding box center [273, 385] width 9 height 13
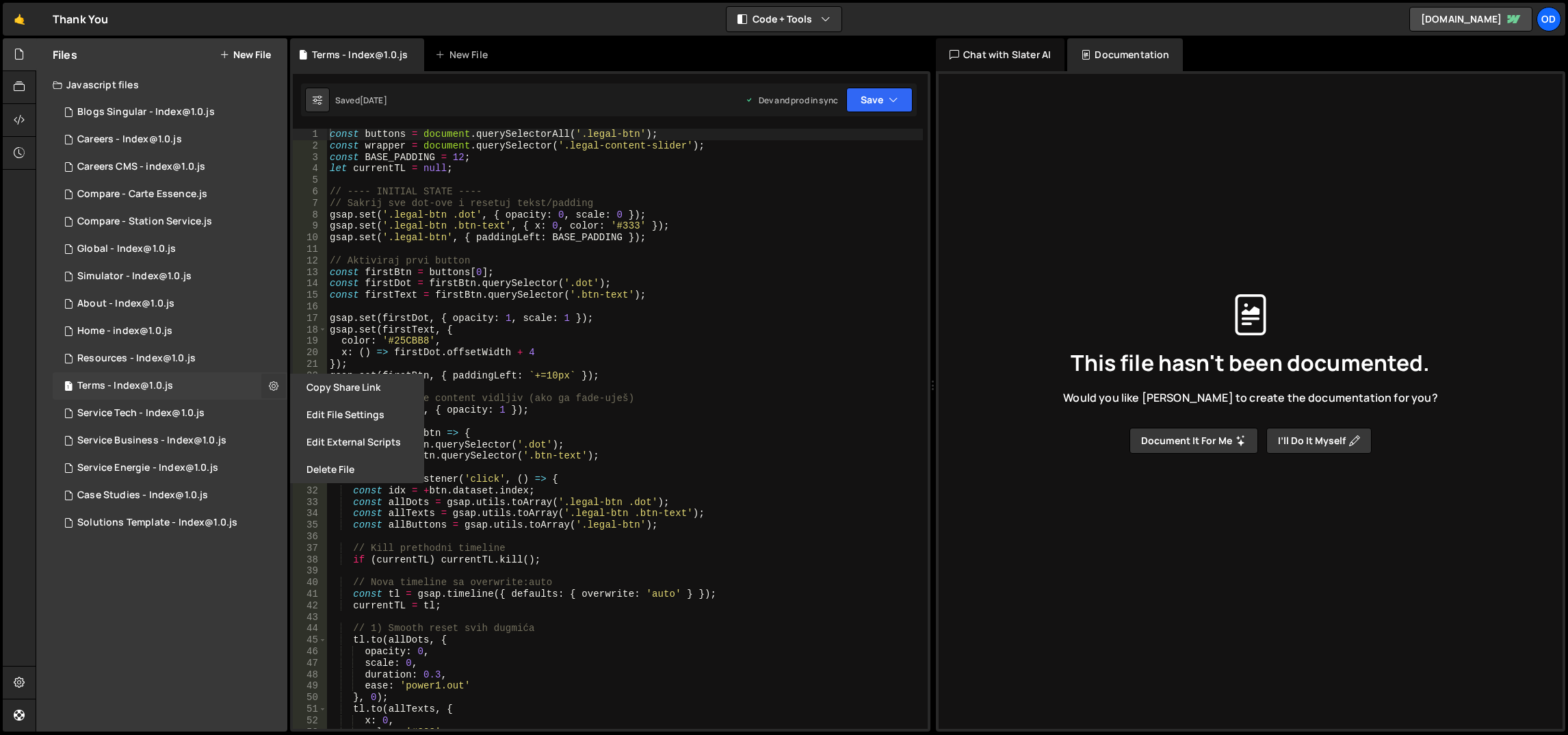
click at [270, 385] on icon at bounding box center [273, 385] width 9 height 13
type input "Terms - Index@1.0"
radio input "true"
checkbox input "true"
click at [318, 415] on button "Edit File Settings" at bounding box center [357, 415] width 134 height 27
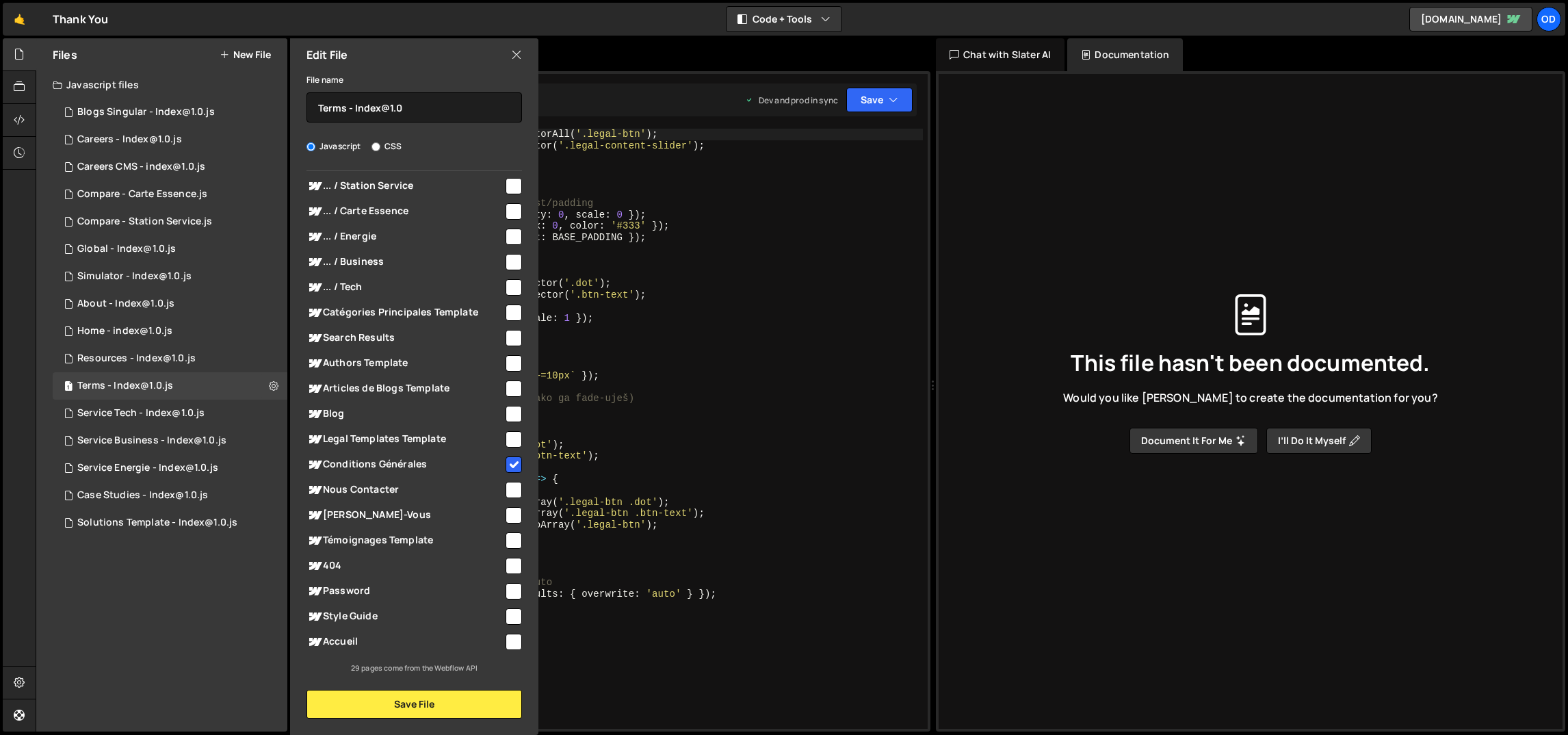
click at [688, 350] on div "const buttons = document . querySelectorAll ( '.legal-btn' ) ; const wrapper = …" at bounding box center [625, 440] width 596 height 624
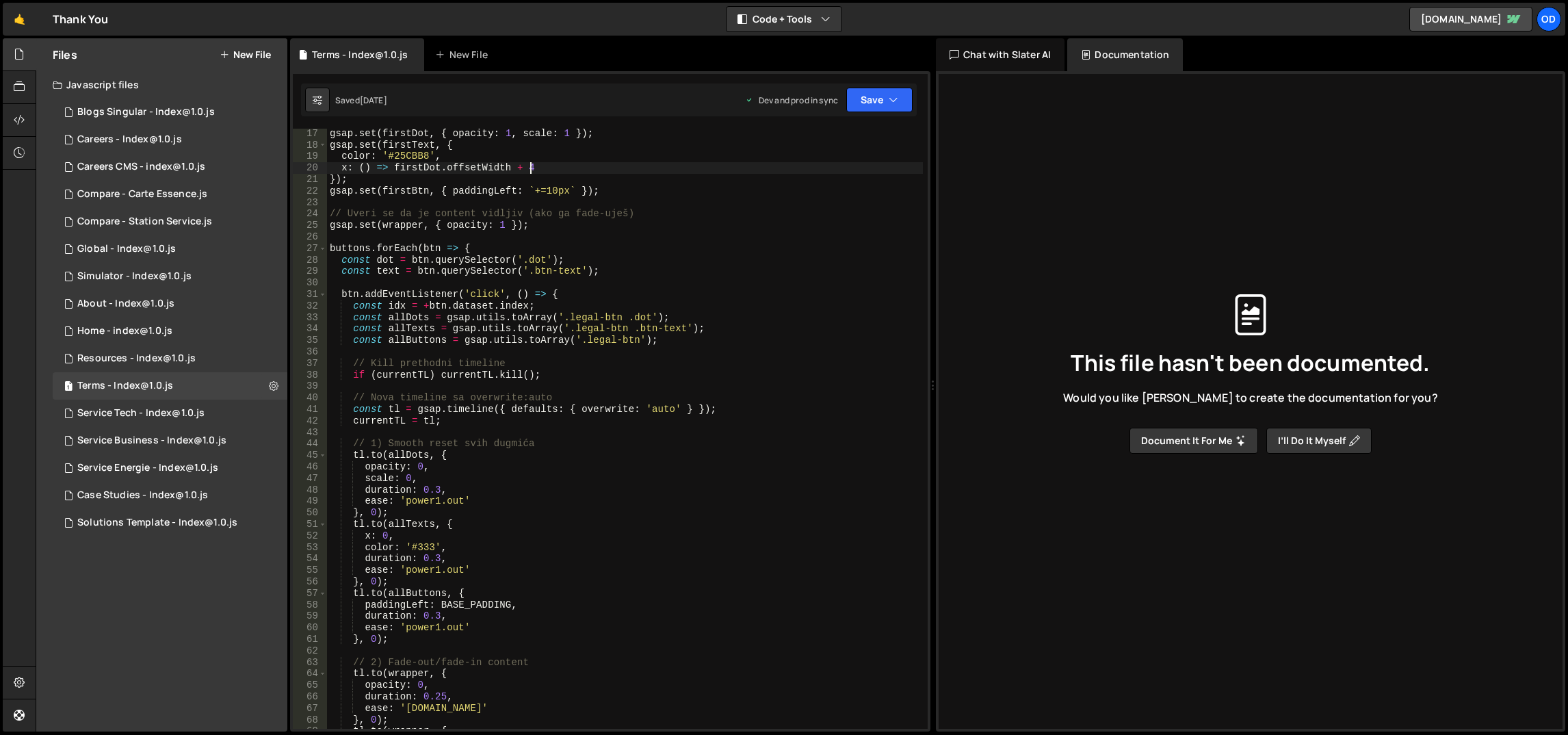
scroll to position [0, 0]
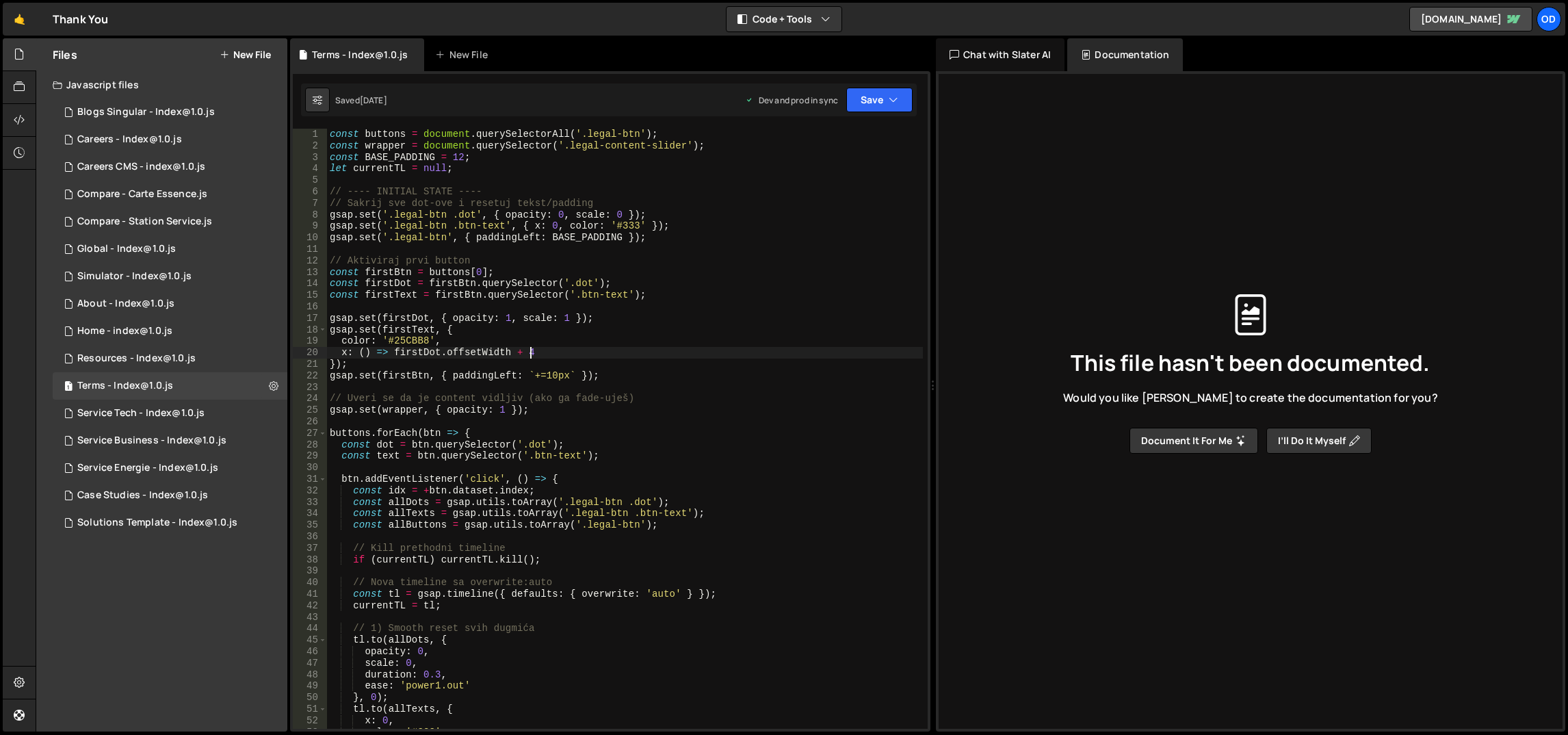
click at [579, 191] on div "const buttons = document . querySelectorAll ( '.legal-btn' ) ; const wrapper = …" at bounding box center [625, 440] width 596 height 624
type textarea "// ---- INITIAL STATE ----"
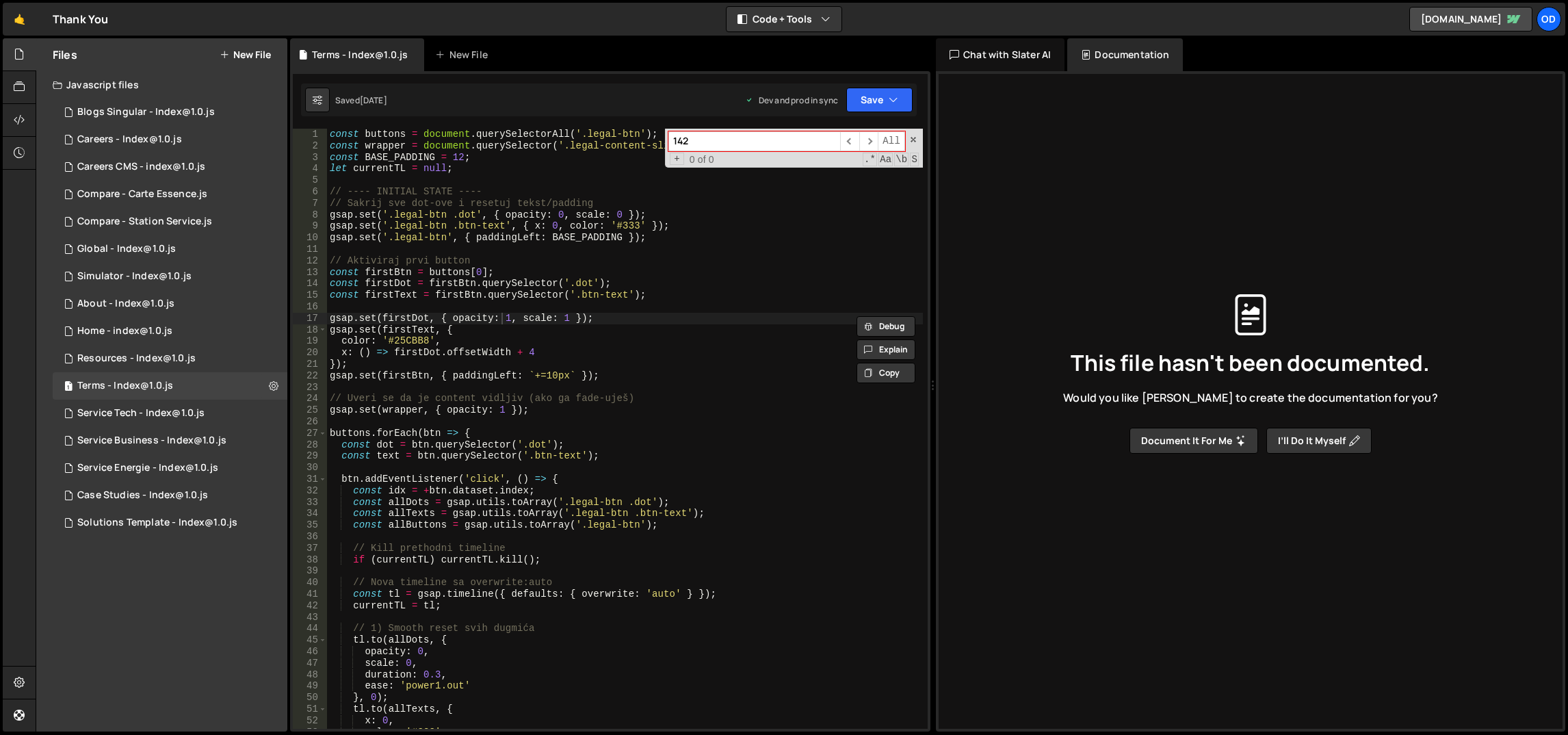
type input "142"
